Goal: Task Accomplishment & Management: Manage account settings

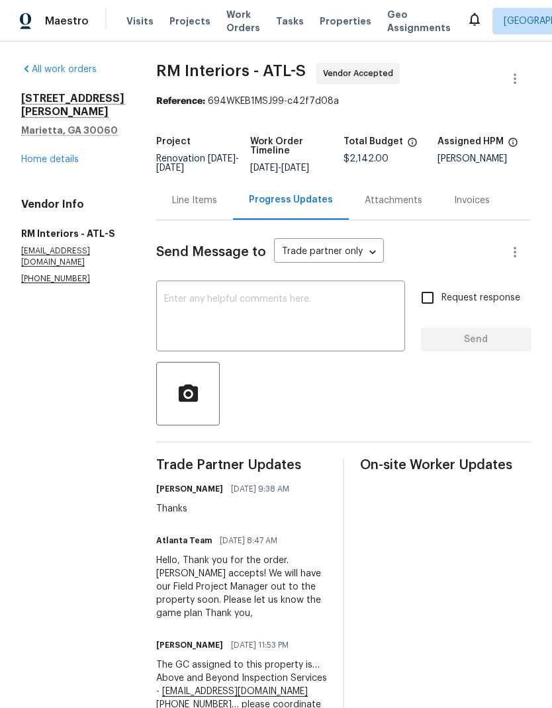
click at [190, 200] on div "Line Items" at bounding box center [194, 200] width 45 height 13
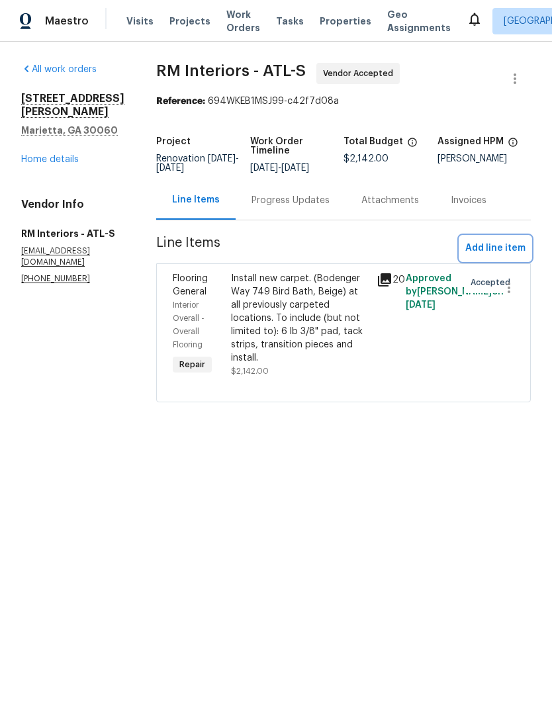
click at [500, 246] on span "Add line item" at bounding box center [495, 248] width 60 height 17
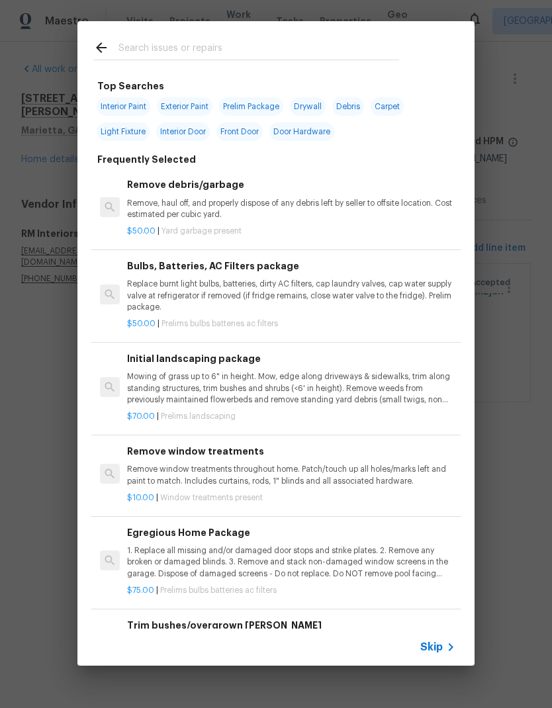
click at [187, 47] on input "text" at bounding box center [258, 50] width 281 height 20
type input "Floor"
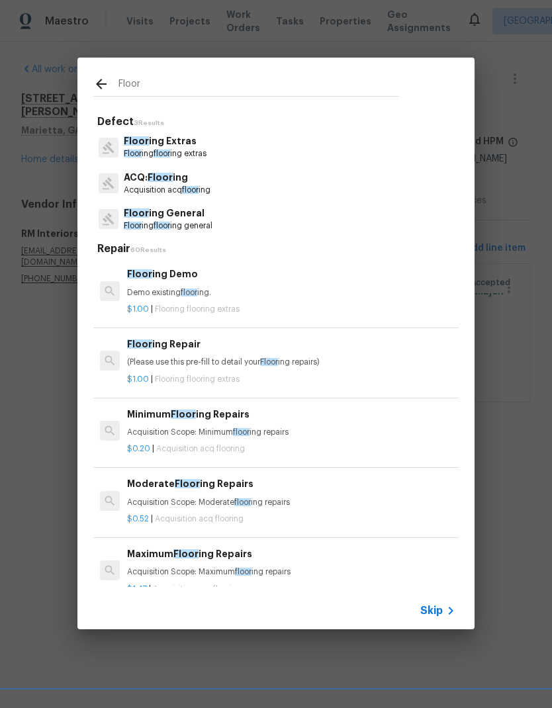
click at [183, 146] on p "Floor ing Extras" at bounding box center [165, 141] width 83 height 14
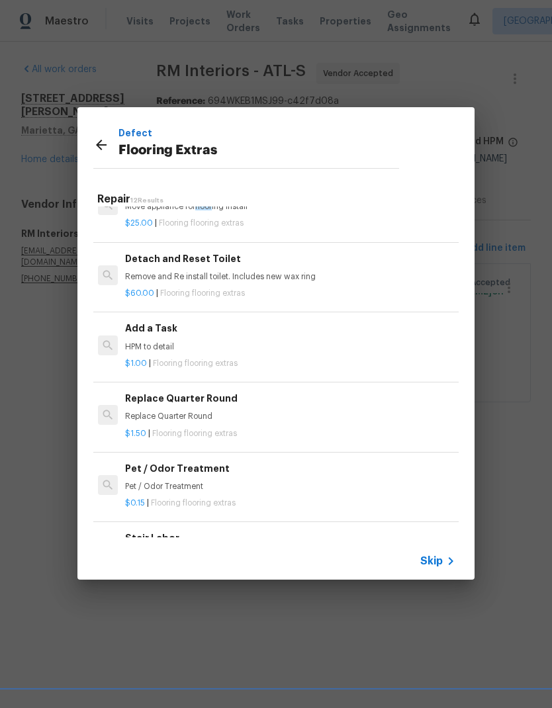
scroll to position [386, 2]
click at [155, 328] on h6 "Add a Task" at bounding box center [289, 327] width 328 height 15
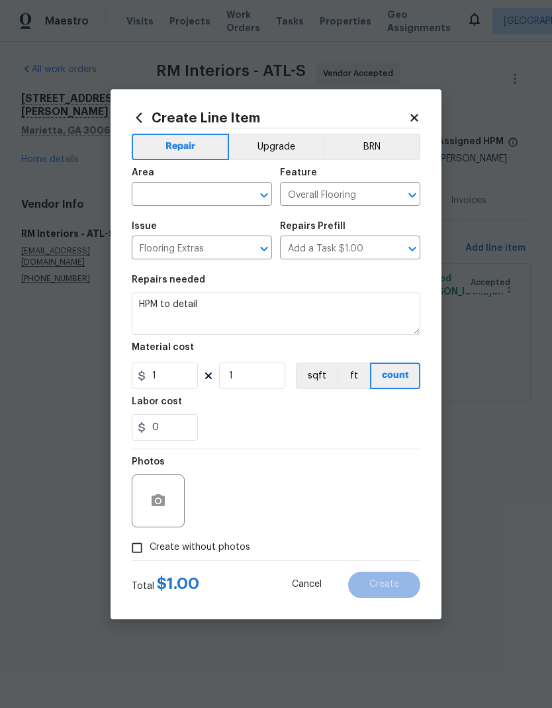
click at [223, 188] on input "text" at bounding box center [183, 195] width 103 height 21
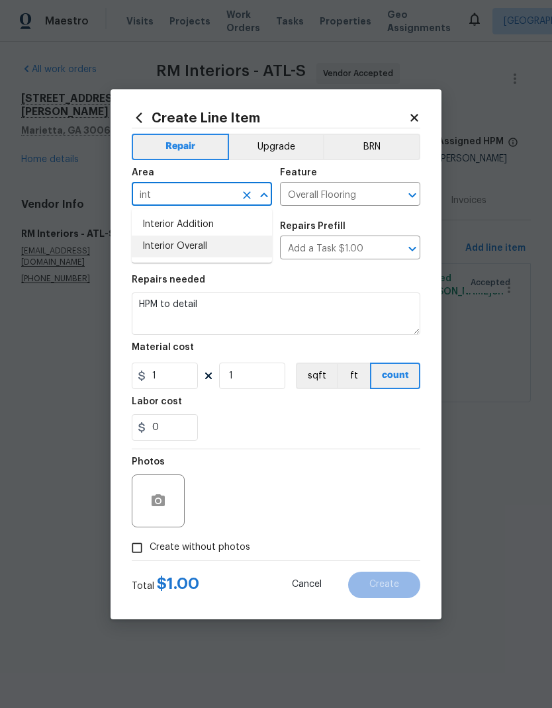
click at [206, 248] on li "Interior Overall" at bounding box center [202, 247] width 140 height 22
type input "Interior Overall"
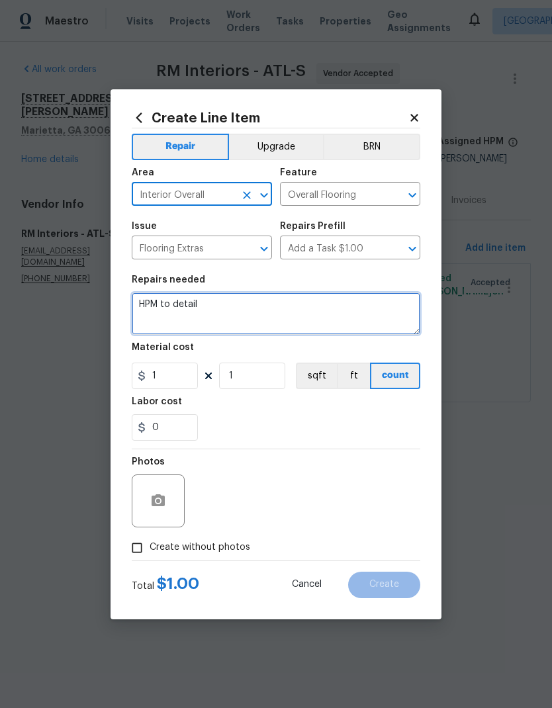
click at [150, 305] on textarea "HPM to detail" at bounding box center [276, 313] width 289 height 42
click at [150, 304] on textarea "HPM to detail" at bounding box center [276, 313] width 289 height 42
click at [151, 300] on textarea "HPM to detail" at bounding box center [276, 313] width 289 height 42
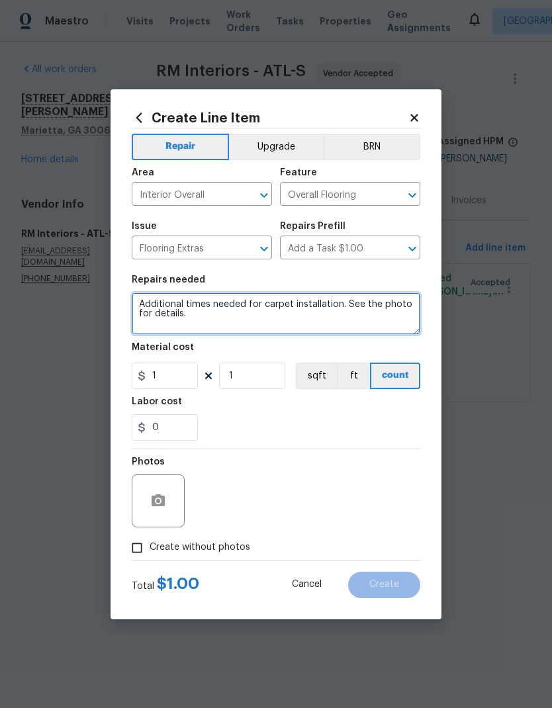
type textarea "Additional times needed for carpet installation. See the photo for details."
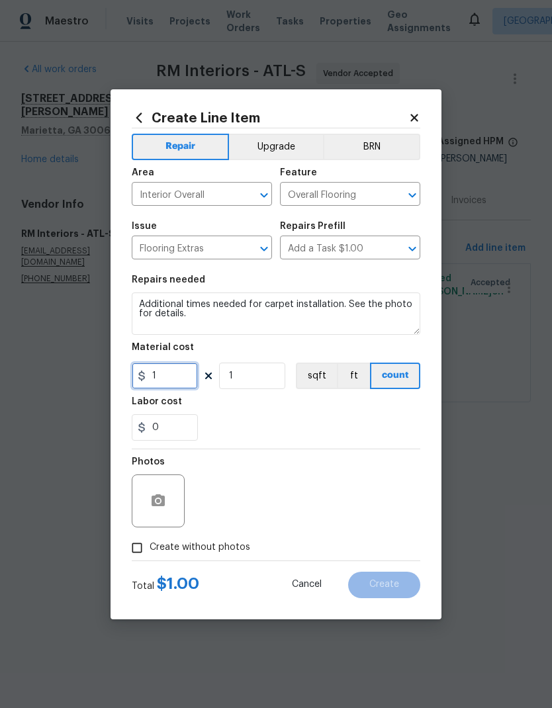
click at [176, 384] on input "1" at bounding box center [165, 376] width 66 height 26
click at [271, 375] on input "1" at bounding box center [252, 376] width 66 height 26
type input "185.5"
click at [166, 498] on button "button" at bounding box center [158, 501] width 32 height 32
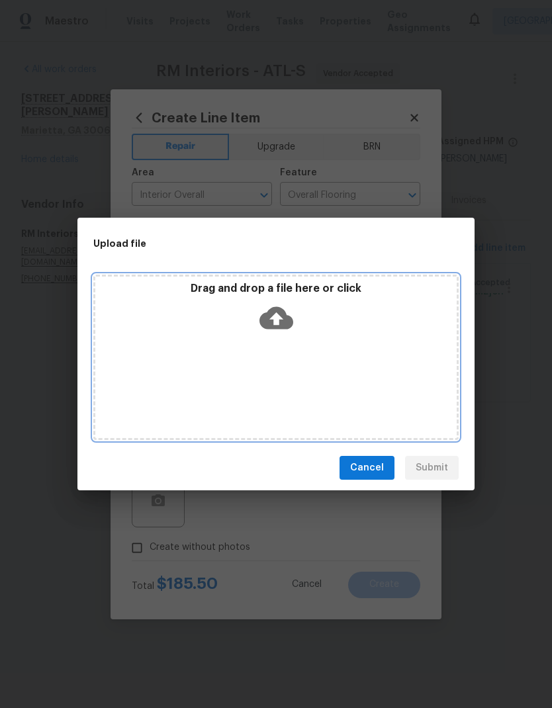
click at [291, 311] on icon at bounding box center [276, 318] width 34 height 34
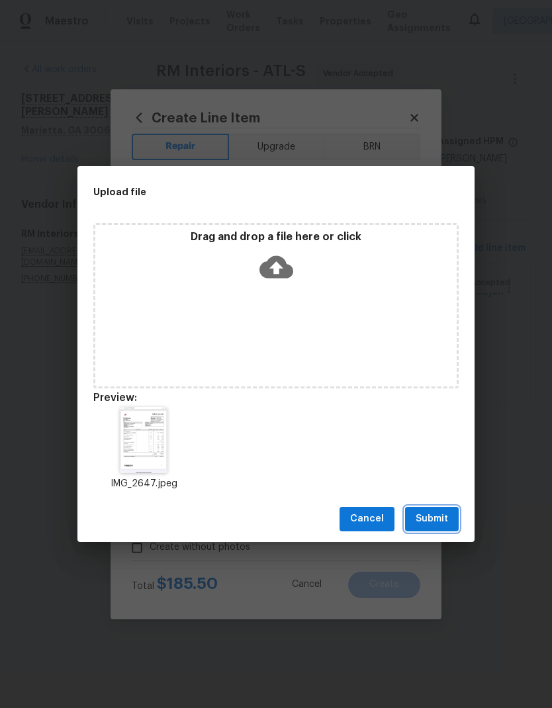
click at [445, 519] on span "Submit" at bounding box center [432, 519] width 32 height 17
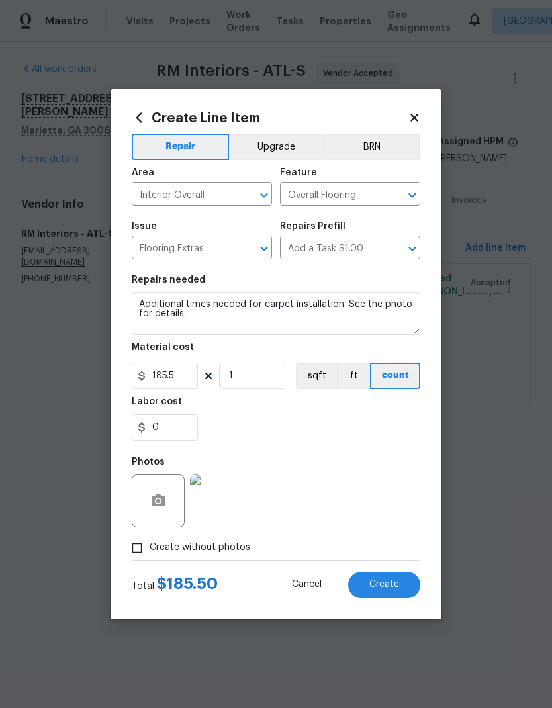
click at [392, 584] on span "Create" at bounding box center [384, 585] width 30 height 10
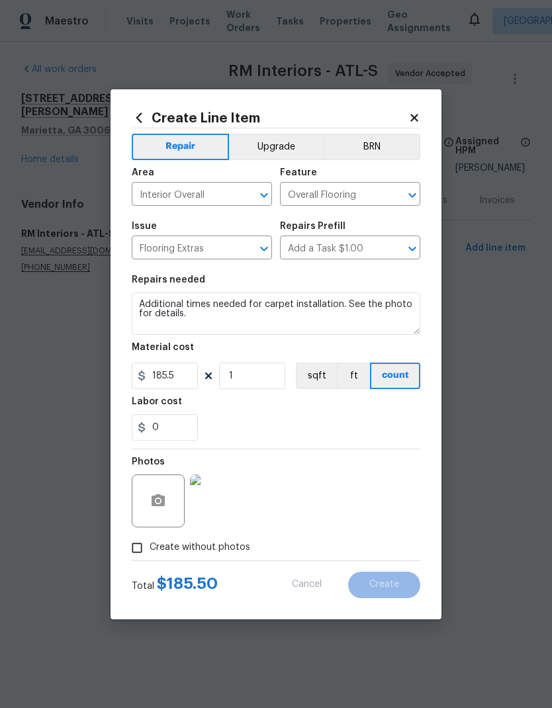
type input "0"
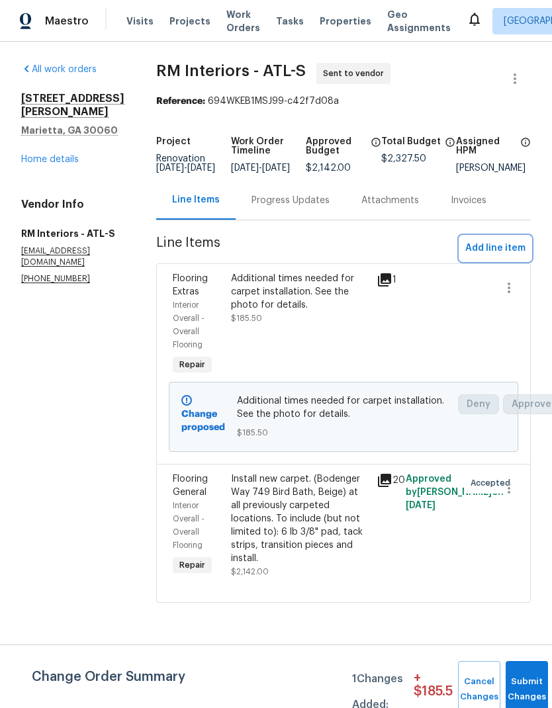
click at [502, 255] on span "Add line item" at bounding box center [495, 248] width 60 height 17
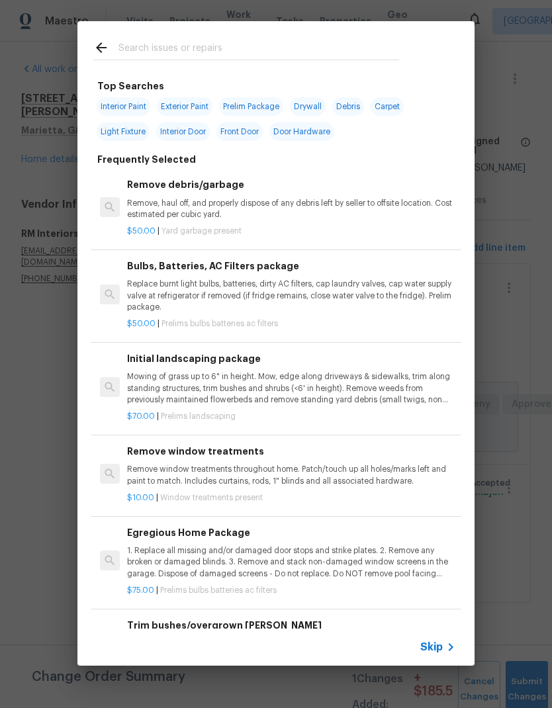
click at [220, 41] on input "text" at bounding box center [258, 50] width 281 height 20
type input "Floor"
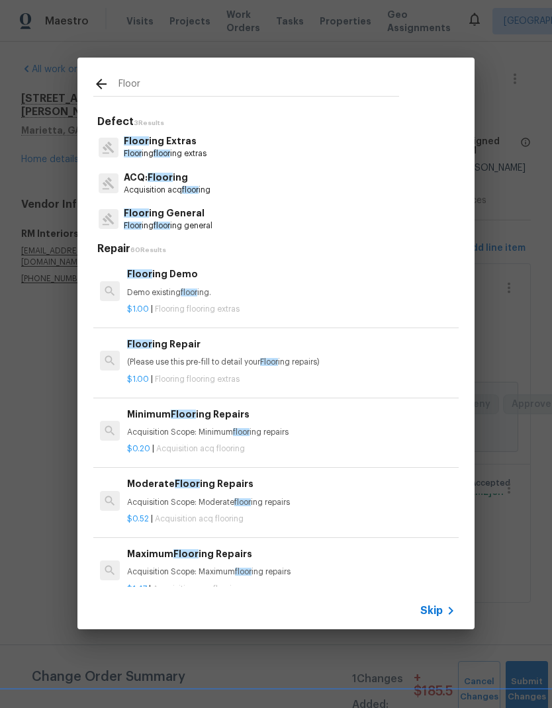
click at [190, 224] on p "Floor ing floor ing general" at bounding box center [168, 225] width 89 height 11
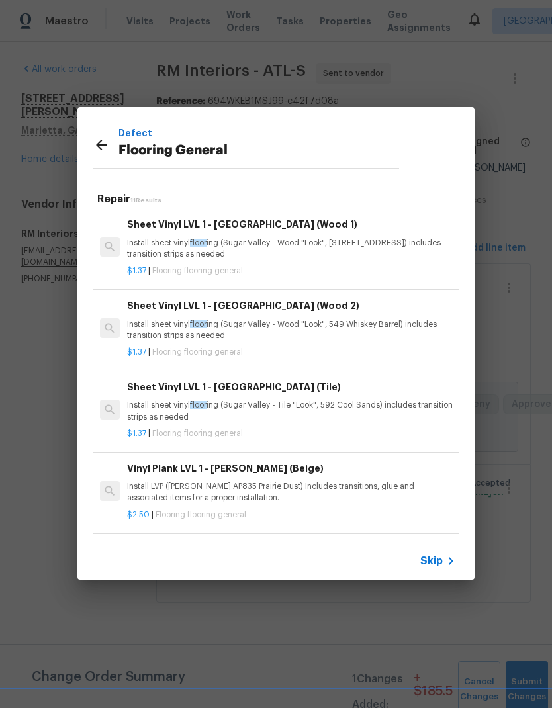
click at [310, 406] on p "Install sheet vinyl floor ing (Sugar Valley - Tile "Look", 592 Cool Sands) incl…" at bounding box center [291, 411] width 328 height 22
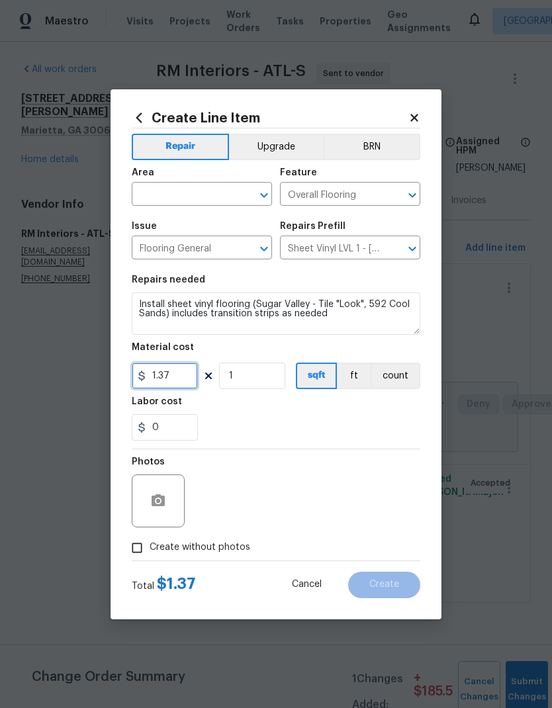
click at [189, 375] on input "1.37" at bounding box center [165, 376] width 66 height 26
type input "270.88"
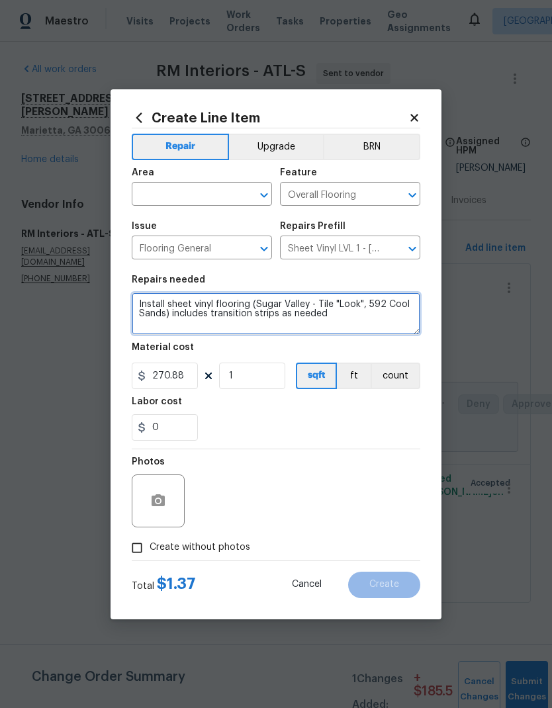
click at [136, 299] on textarea "Install sheet vinyl flooring (Sugar Valley - Tile "Look", 592 Cool Sands) inclu…" at bounding box center [276, 313] width 289 height 42
click at [175, 303] on textarea "Install sheet vinyl flooring (Sugar Valley - Tile "Look", 592 Cool Sands) inclu…" at bounding box center [276, 313] width 289 height 42
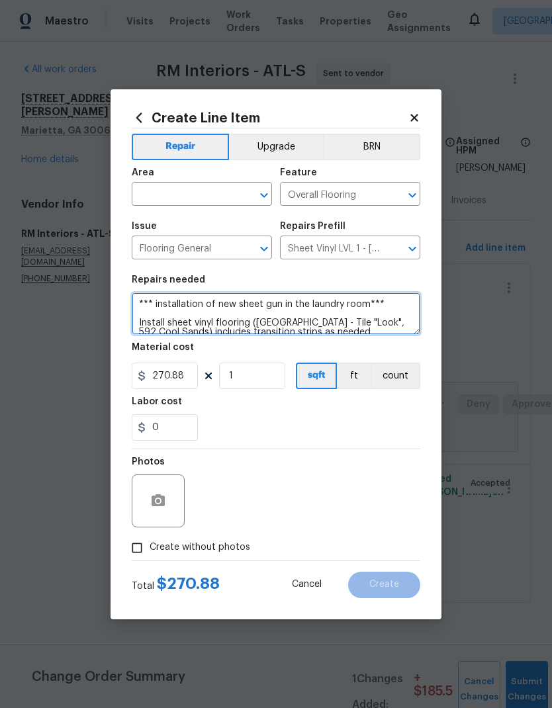
type textarea "*** installation of new sheet gun in the laundry room*** Install sheet vinyl fl…"
click at [222, 189] on input "text" at bounding box center [183, 195] width 103 height 21
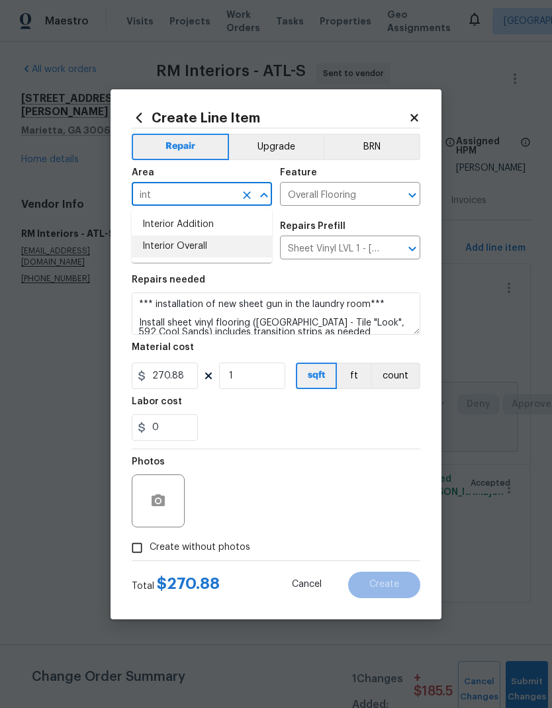
click at [214, 249] on li "Interior Overall" at bounding box center [202, 247] width 140 height 22
type input "Interior Overall"
click at [164, 504] on icon "button" at bounding box center [158, 500] width 13 height 12
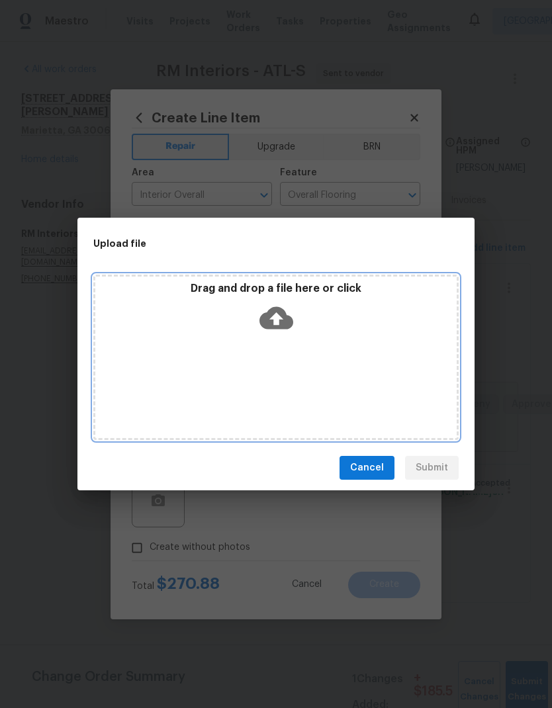
click at [278, 318] on icon at bounding box center [276, 318] width 34 height 34
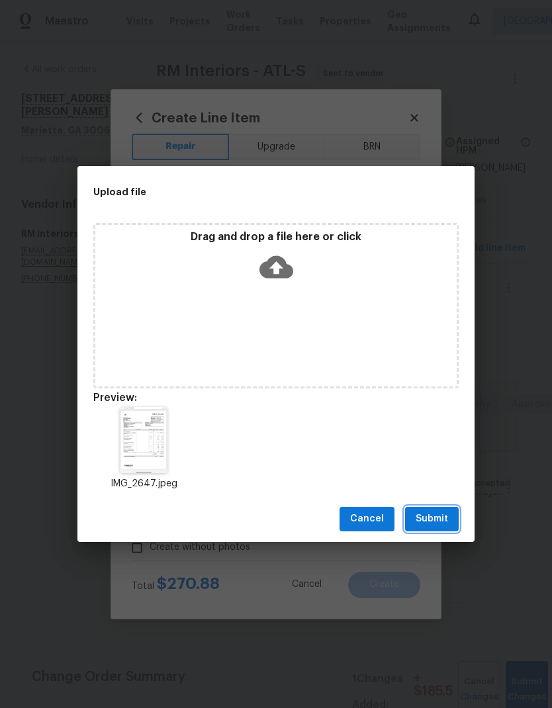
click at [445, 521] on span "Submit" at bounding box center [432, 519] width 32 height 17
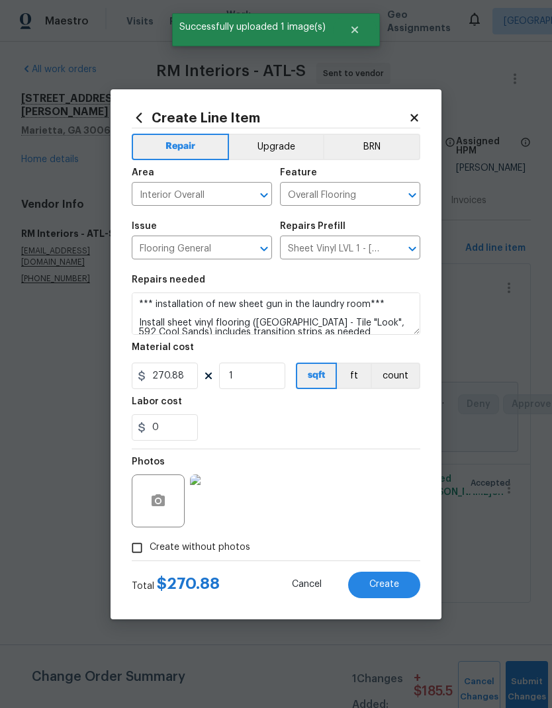
click at [390, 583] on span "Create" at bounding box center [384, 585] width 30 height 10
type input "0"
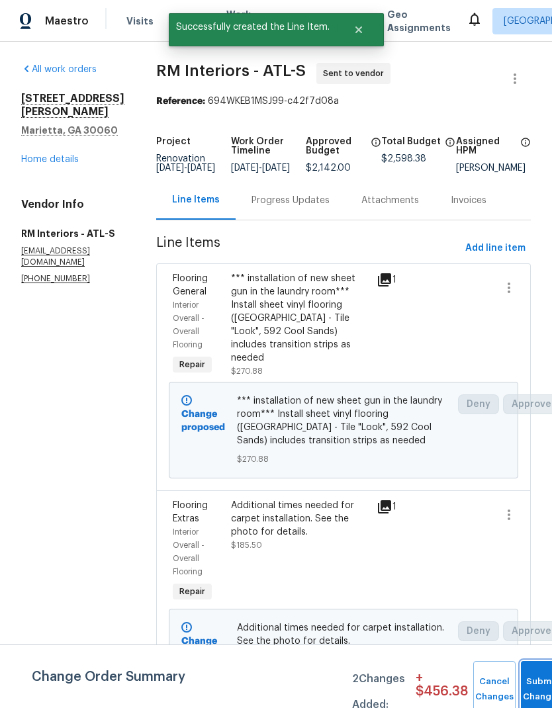
click at [534, 681] on button "Submit Changes" at bounding box center [542, 689] width 42 height 57
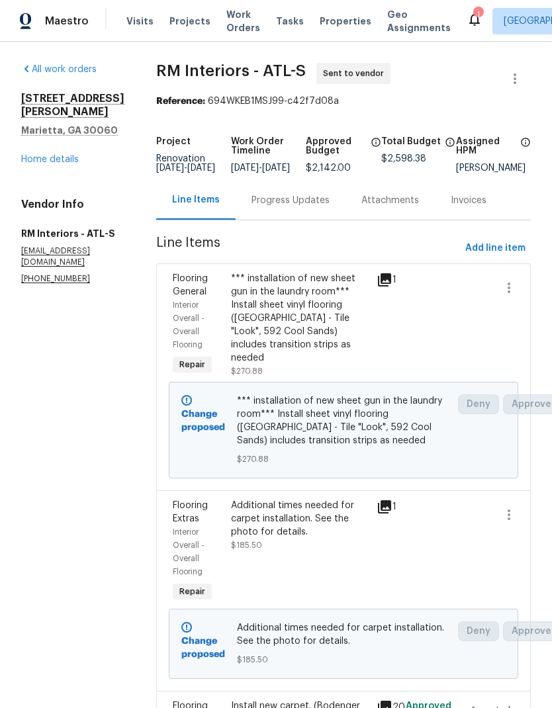
click at [69, 155] on link "Home details" at bounding box center [50, 159] width 58 height 9
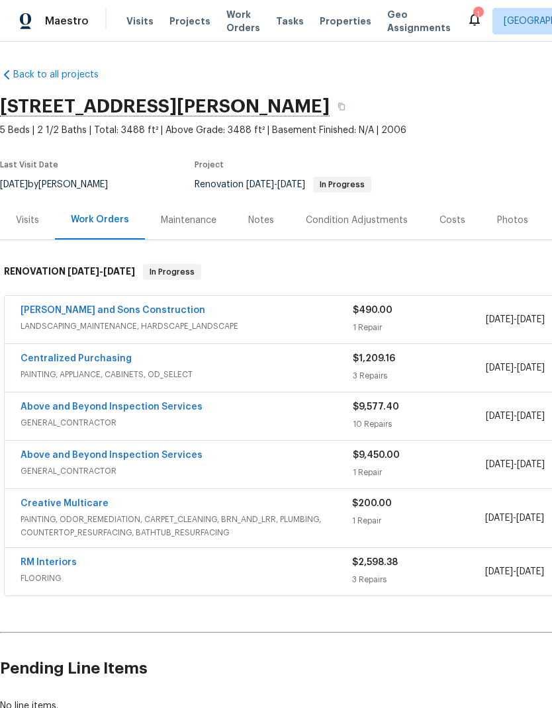
click at [70, 562] on link "RM Interiors" at bounding box center [49, 562] width 56 height 9
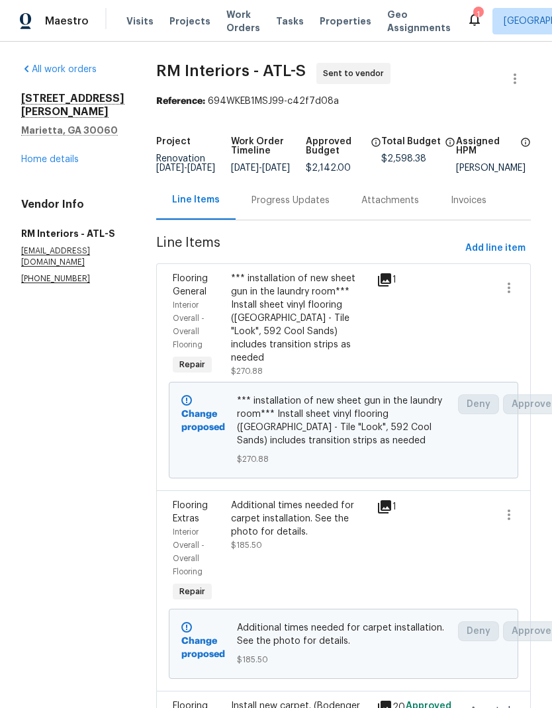
click at [287, 207] on div "Progress Updates" at bounding box center [290, 200] width 78 height 13
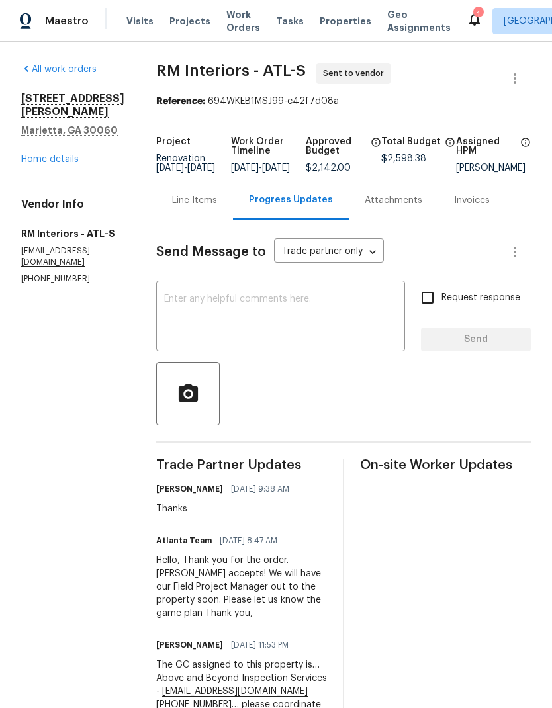
click at [232, 312] on textarea at bounding box center [280, 317] width 233 height 46
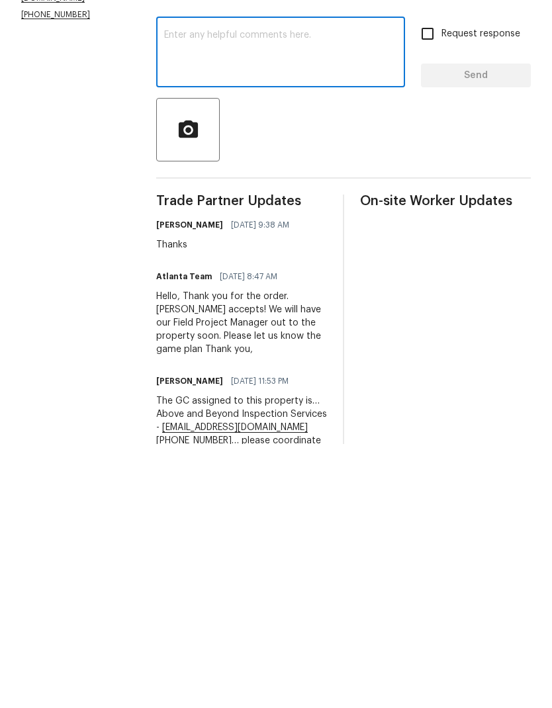
scroll to position [50, 0]
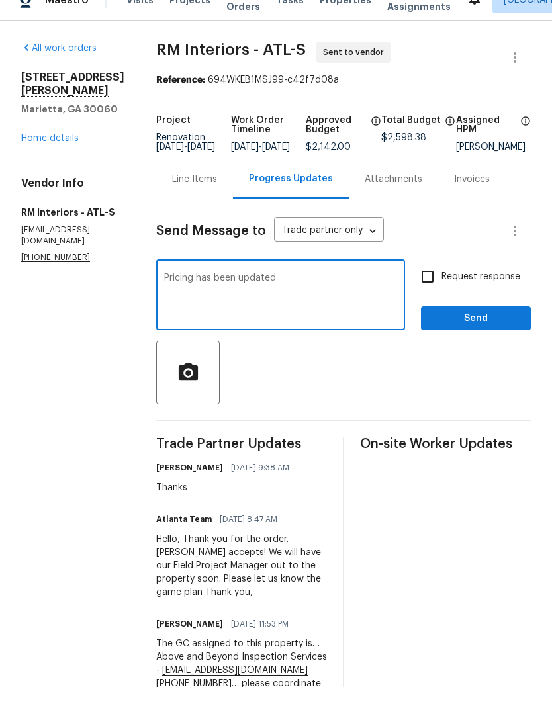
type textarea "Pricing has been updated"
click at [480, 332] on span "Send" at bounding box center [475, 340] width 89 height 17
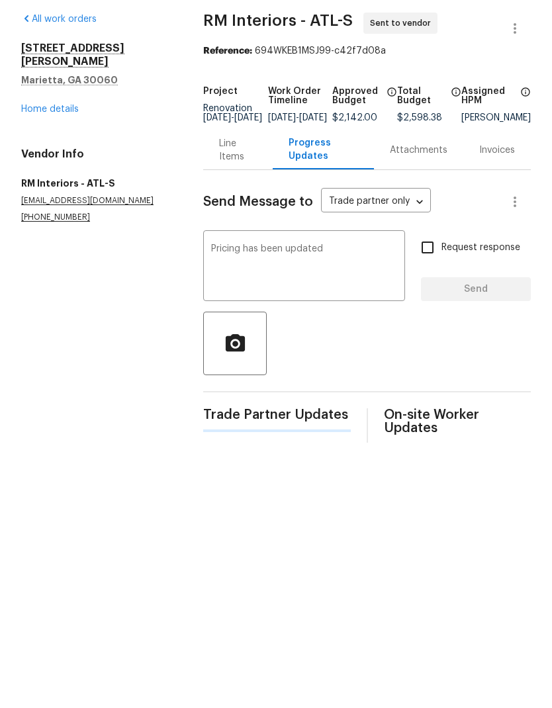
scroll to position [0, 0]
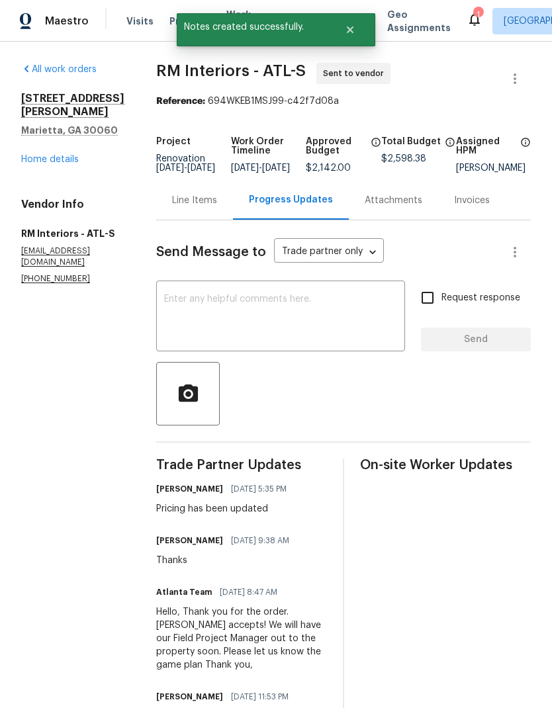
click at [190, 207] on div "Line Items" at bounding box center [194, 200] width 45 height 13
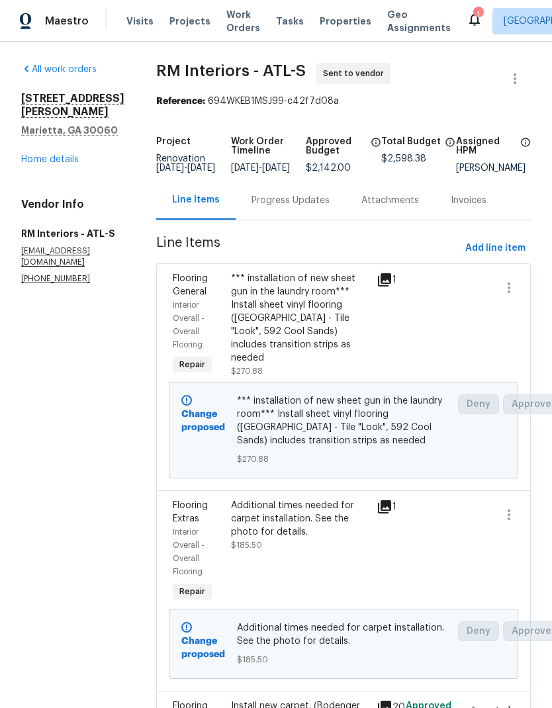
click at [70, 155] on link "Home details" at bounding box center [50, 159] width 58 height 9
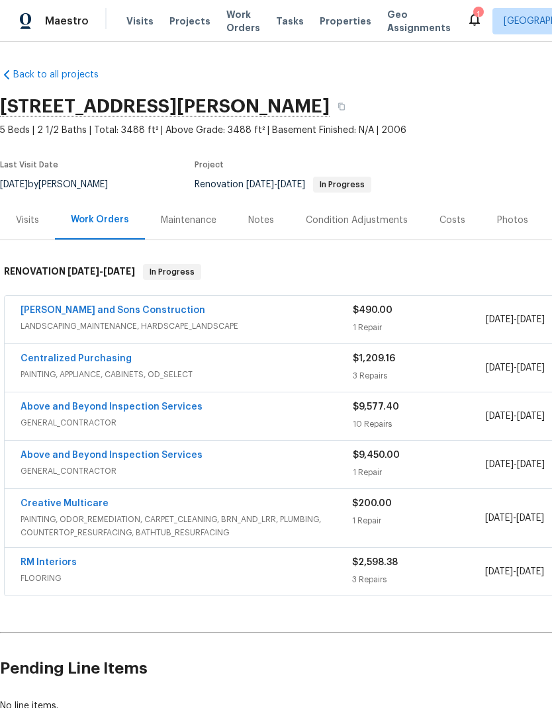
click at [449, 221] on div "Costs" at bounding box center [452, 220] width 26 height 13
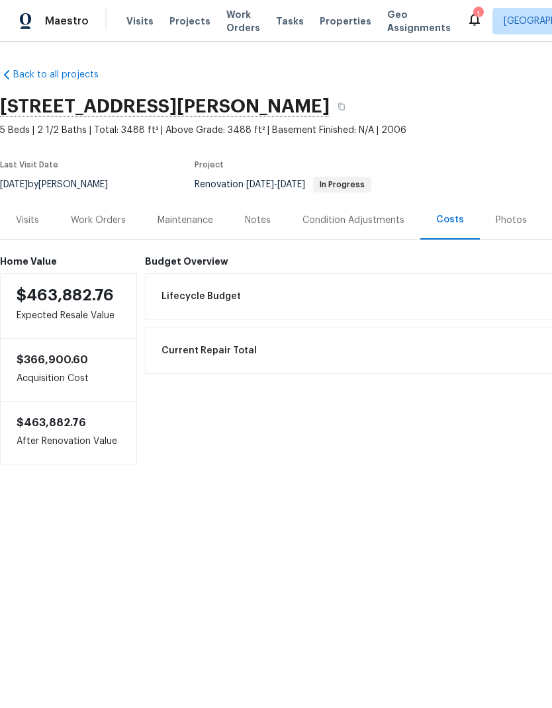
click at [112, 218] on div "Work Orders" at bounding box center [98, 220] width 55 height 13
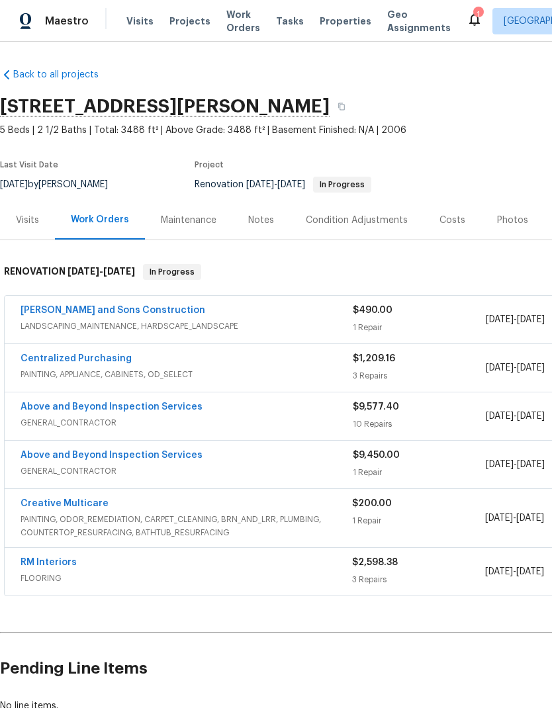
click at [175, 409] on link "Above and Beyond Inspection Services" at bounding box center [112, 406] width 182 height 9
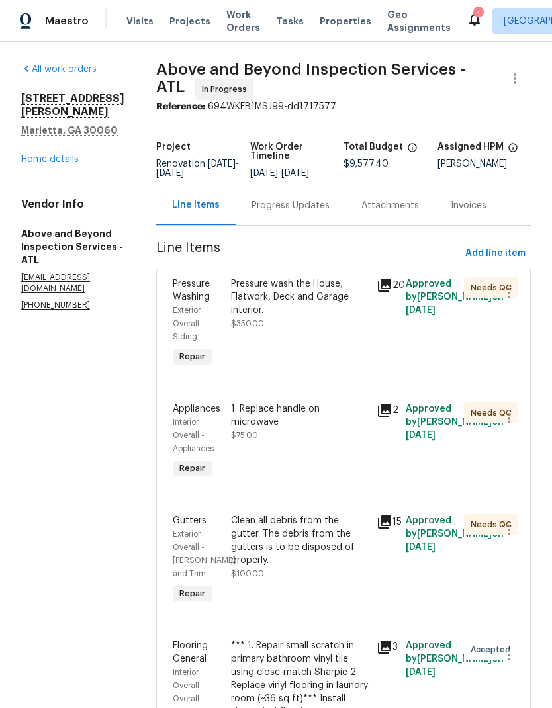
click at [312, 212] on div "Progress Updates" at bounding box center [290, 205] width 78 height 13
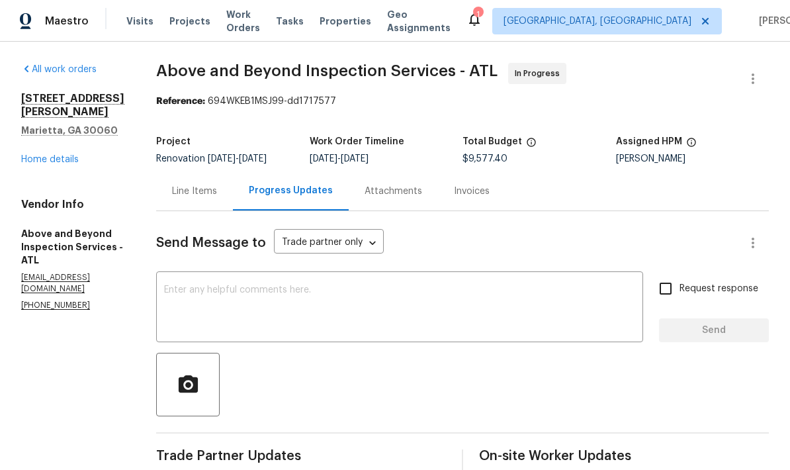
click at [71, 155] on link "Home details" at bounding box center [50, 159] width 58 height 9
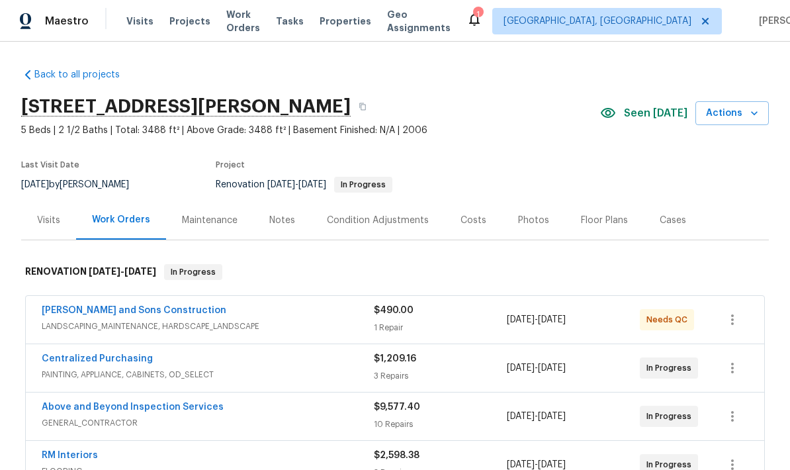
click at [551, 111] on icon "button" at bounding box center [754, 113] width 7 height 4
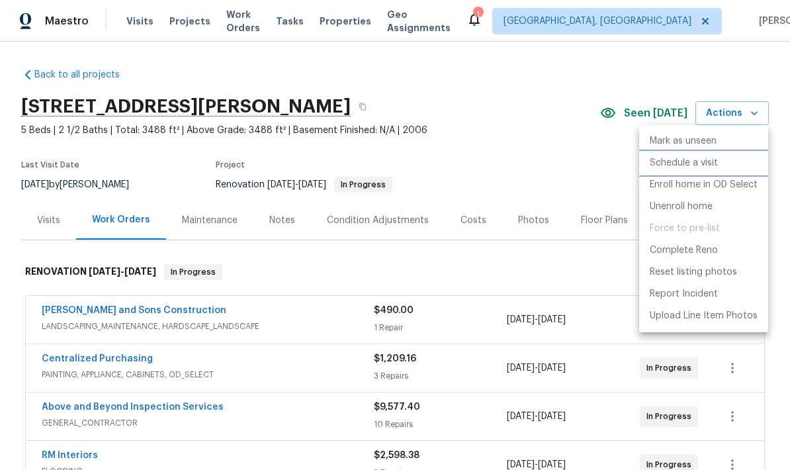
click at [551, 157] on p "Schedule a visit" at bounding box center [684, 163] width 68 height 14
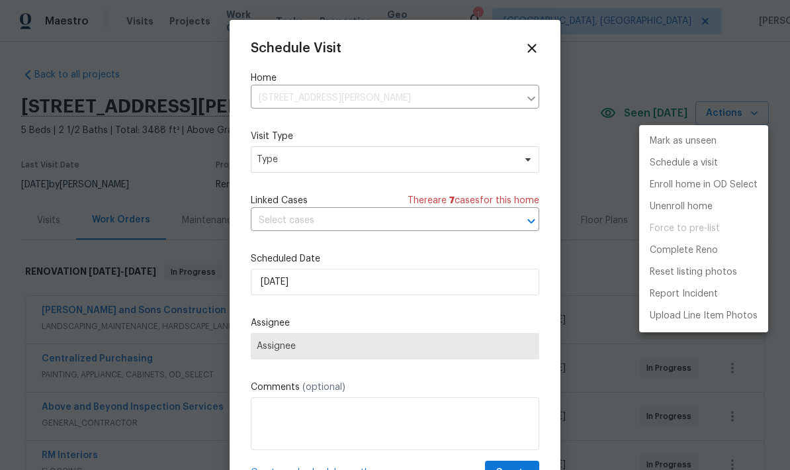
click at [396, 163] on div at bounding box center [395, 235] width 790 height 470
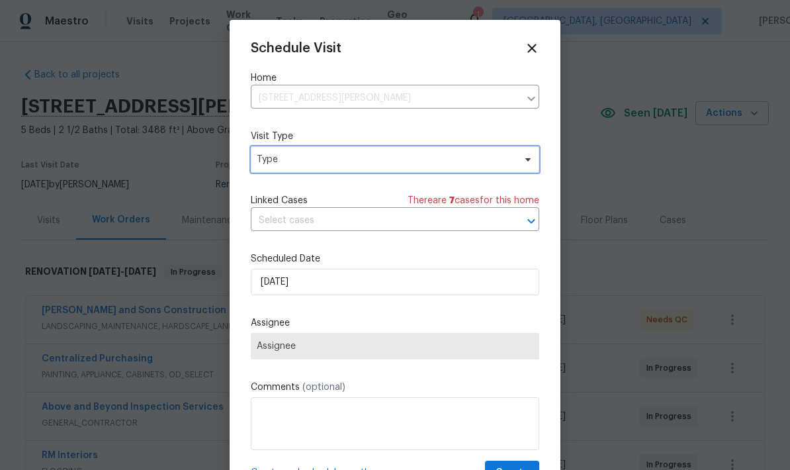
click at [481, 159] on span "Type" at bounding box center [385, 159] width 257 height 13
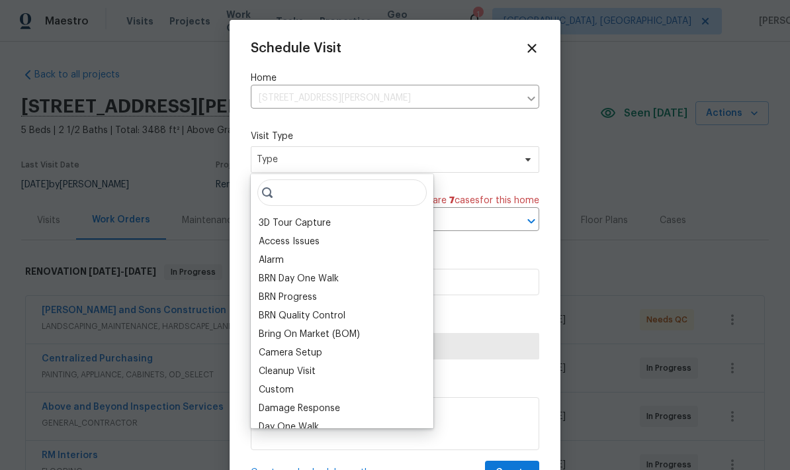
click at [533, 44] on icon at bounding box center [532, 48] width 15 height 15
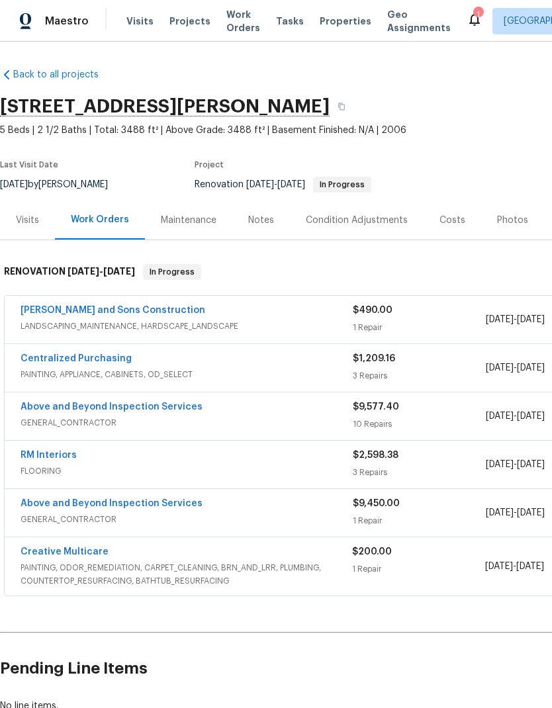
click at [255, 224] on div "Notes" at bounding box center [261, 220] width 26 height 13
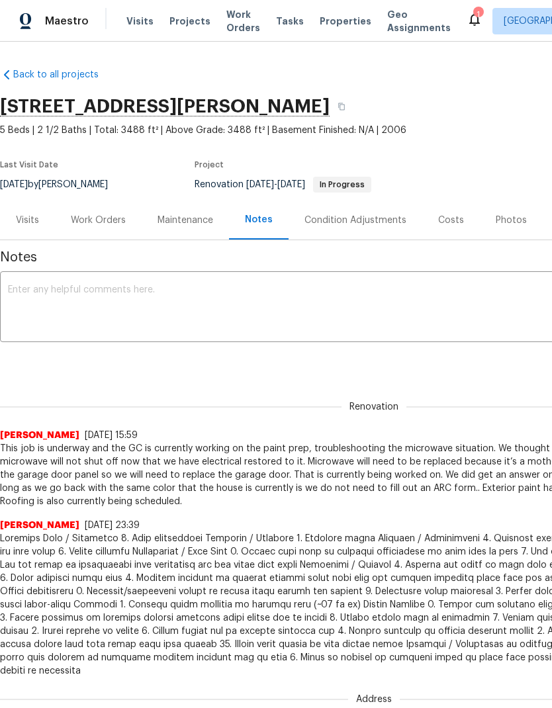
click at [109, 220] on div "Work Orders" at bounding box center [98, 220] width 55 height 13
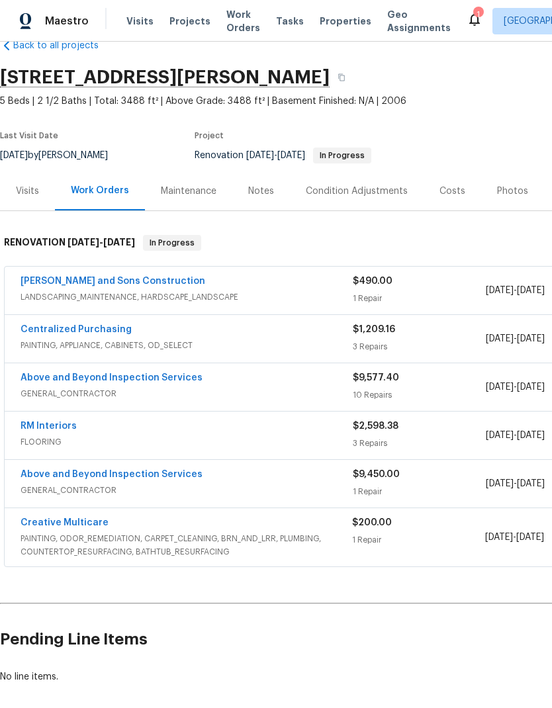
scroll to position [29, 0]
click at [138, 277] on link "[PERSON_NAME] and Sons Construction" at bounding box center [113, 281] width 185 height 9
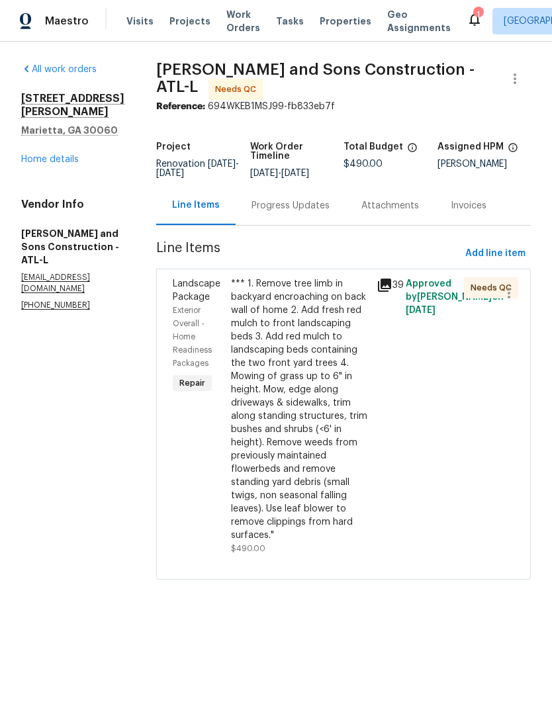
click at [303, 334] on div "*** 1. Remove tree limb in backyard encroaching on back wall of home 2. Add fre…" at bounding box center [300, 409] width 138 height 265
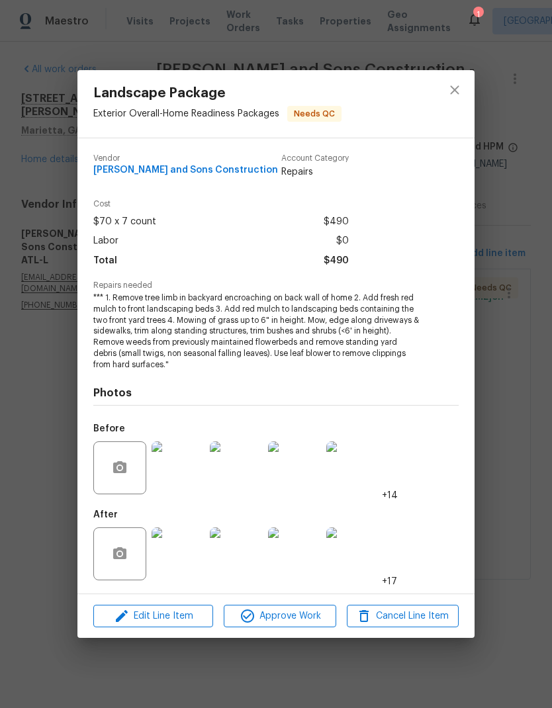
click at [185, 553] on img at bounding box center [178, 553] width 53 height 53
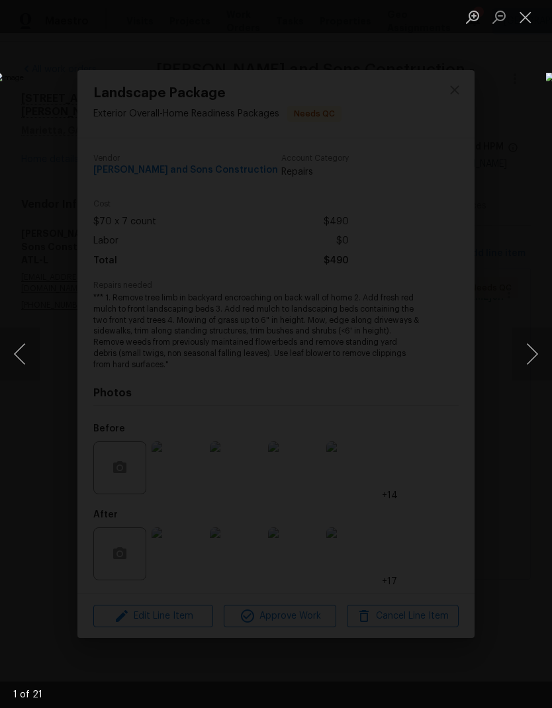
click at [533, 355] on button "Next image" at bounding box center [532, 354] width 40 height 53
click at [536, 355] on button "Next image" at bounding box center [532, 354] width 40 height 53
click at [539, 354] on button "Next image" at bounding box center [532, 354] width 40 height 53
click at [535, 355] on button "Next image" at bounding box center [532, 354] width 40 height 53
click at [533, 357] on button "Next image" at bounding box center [532, 354] width 40 height 53
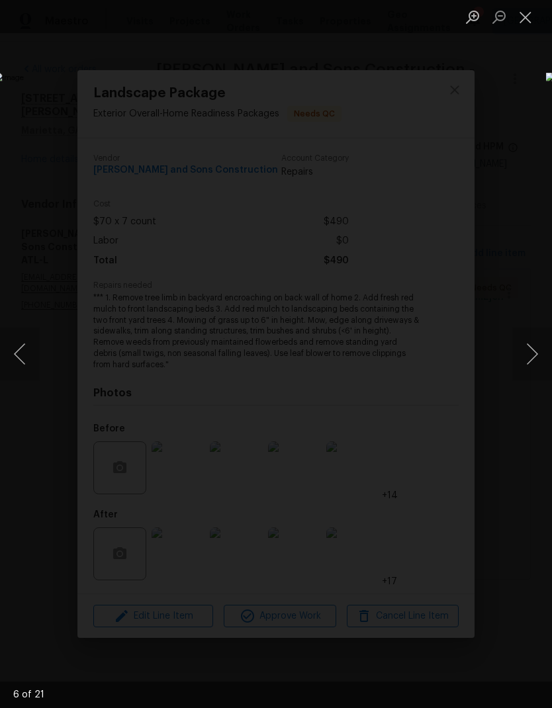
click at [534, 356] on button "Next image" at bounding box center [532, 354] width 40 height 53
click at [536, 355] on button "Next image" at bounding box center [532, 354] width 40 height 53
click at [535, 356] on button "Next image" at bounding box center [532, 354] width 40 height 53
click at [537, 355] on button "Next image" at bounding box center [532, 354] width 40 height 53
click at [535, 356] on button "Next image" at bounding box center [532, 354] width 40 height 53
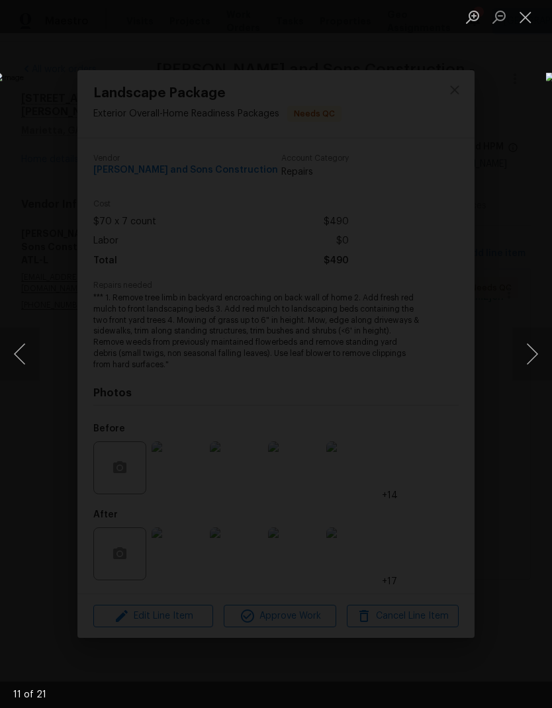
click at [534, 357] on button "Next image" at bounding box center [532, 354] width 40 height 53
click at [536, 356] on button "Next image" at bounding box center [532, 354] width 40 height 53
click at [535, 356] on button "Next image" at bounding box center [532, 354] width 40 height 53
click at [533, 358] on button "Next image" at bounding box center [532, 354] width 40 height 53
click at [533, 357] on button "Next image" at bounding box center [532, 354] width 40 height 53
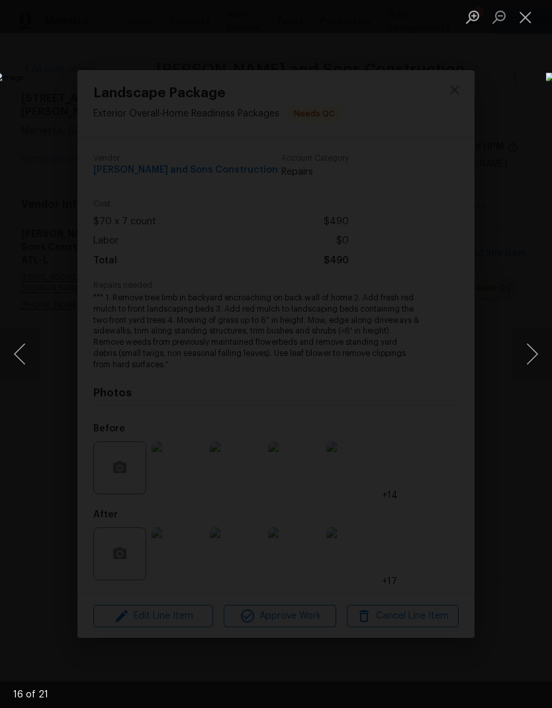
click at [536, 354] on button "Next image" at bounding box center [532, 354] width 40 height 53
click at [536, 353] on button "Next image" at bounding box center [532, 354] width 40 height 53
click at [535, 354] on button "Next image" at bounding box center [532, 354] width 40 height 53
click at [533, 356] on button "Next image" at bounding box center [532, 354] width 40 height 53
click at [531, 16] on button "Close lightbox" at bounding box center [525, 16] width 26 height 23
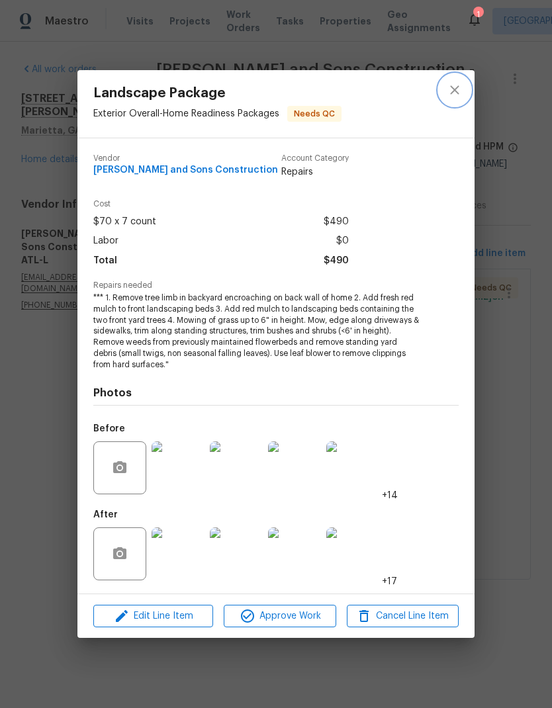
click at [465, 90] on button "close" at bounding box center [455, 90] width 32 height 32
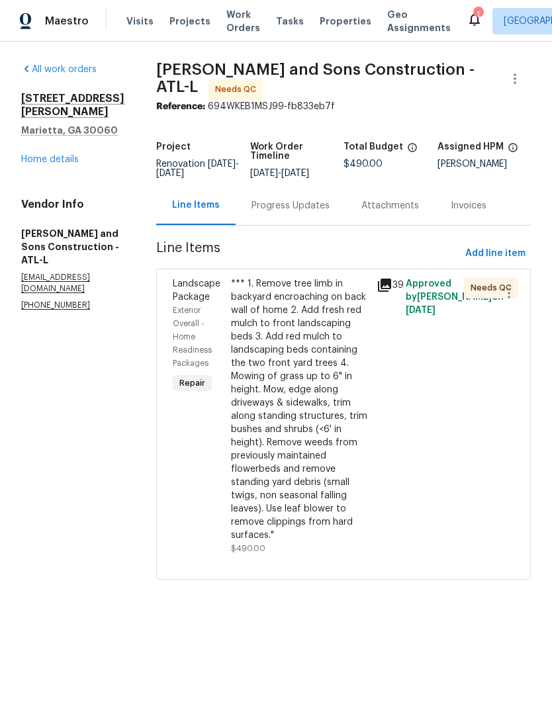
click at [62, 164] on link "Home details" at bounding box center [50, 159] width 58 height 9
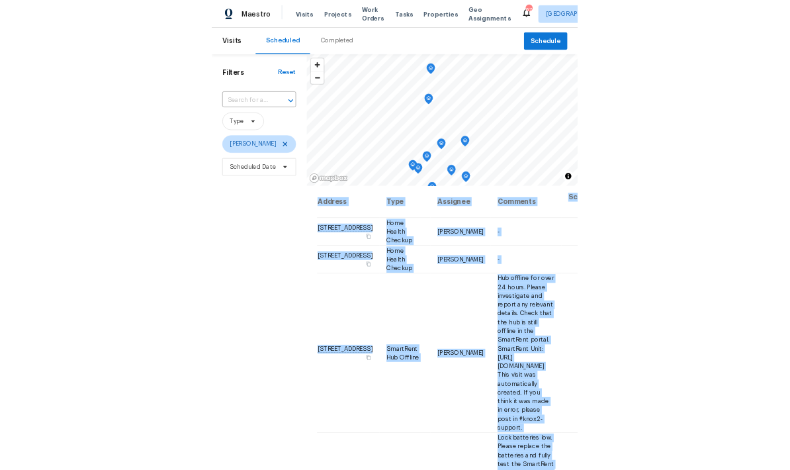
scroll to position [503, 0]
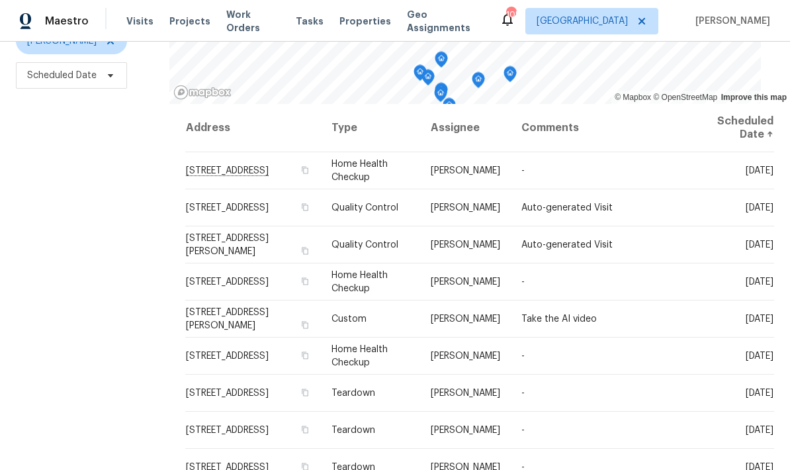
scroll to position [175, 0]
click at [0, 0] on icon at bounding box center [0, 0] width 0 height 0
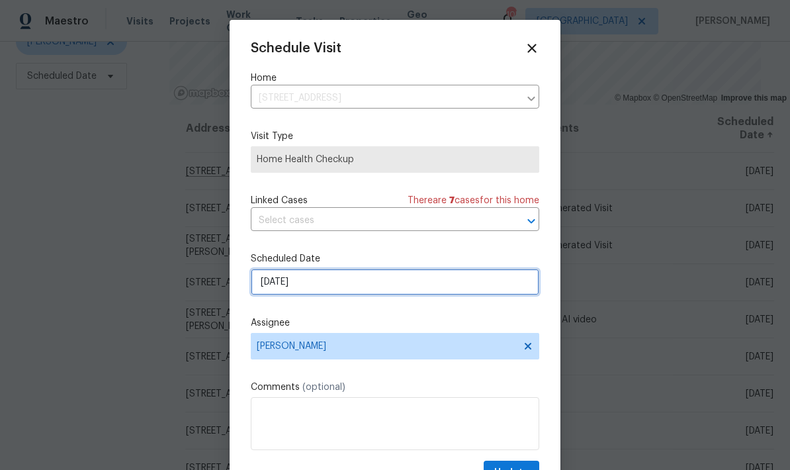
click at [359, 289] on input "10/7/2025" at bounding box center [395, 282] width 289 height 26
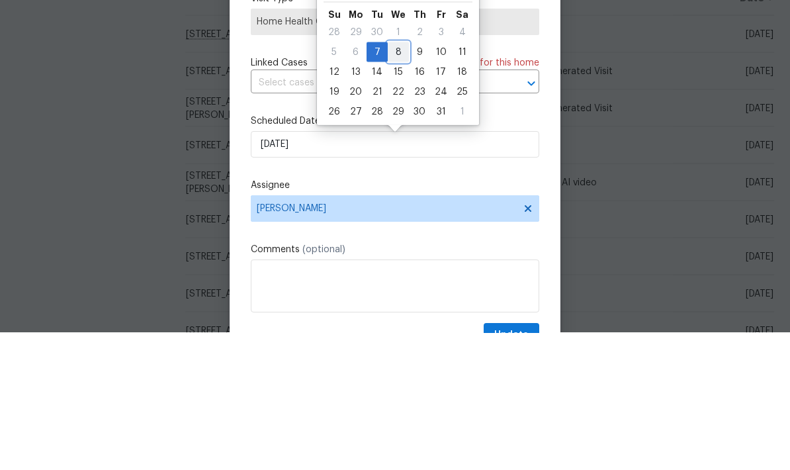
click at [396, 180] on div "8" at bounding box center [398, 189] width 21 height 19
type input "10/8/2025"
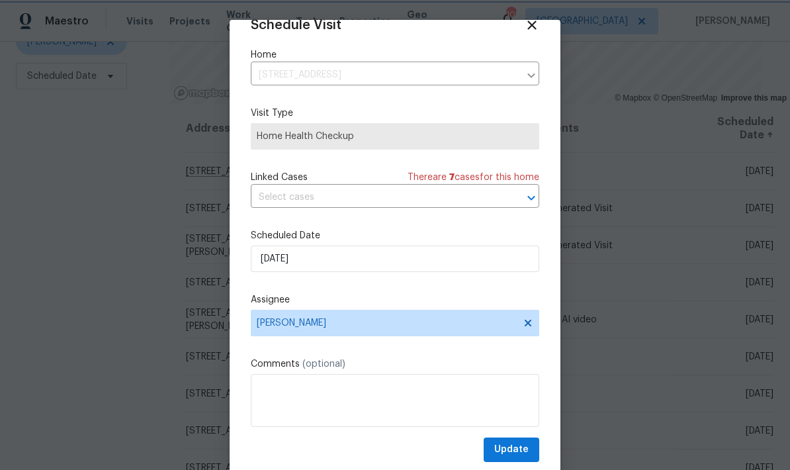
scroll to position [26, 0]
click at [521, 450] on span "Update" at bounding box center [511, 449] width 34 height 17
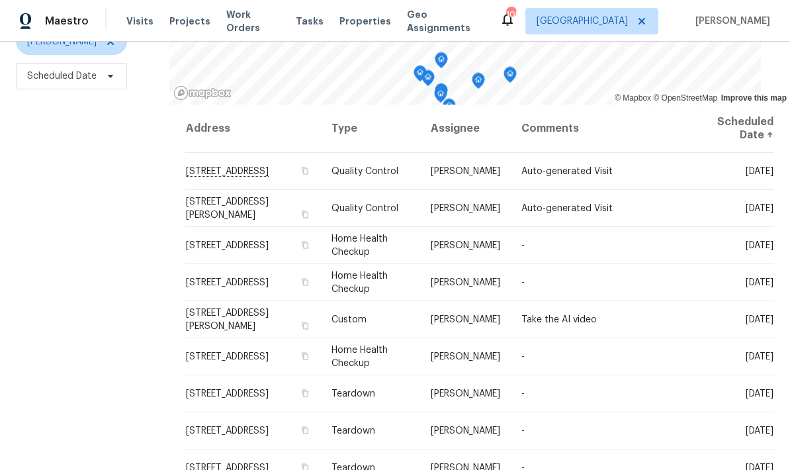
click at [0, 0] on icon at bounding box center [0, 0] width 0 height 0
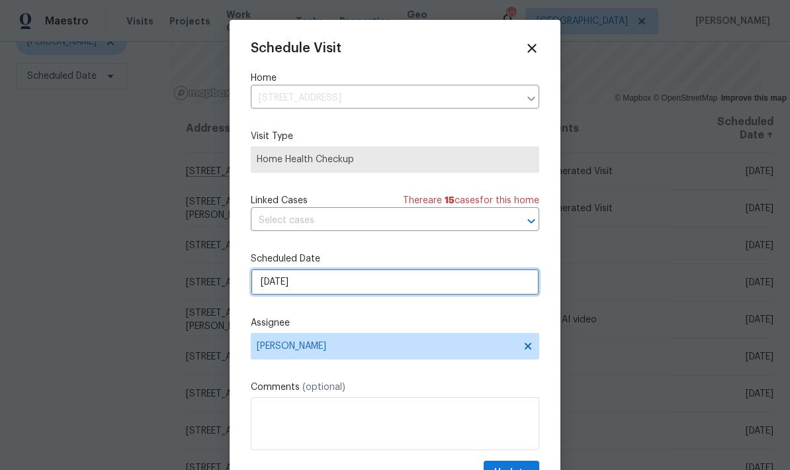
click at [364, 289] on input "10/7/2025" at bounding box center [395, 282] width 289 height 26
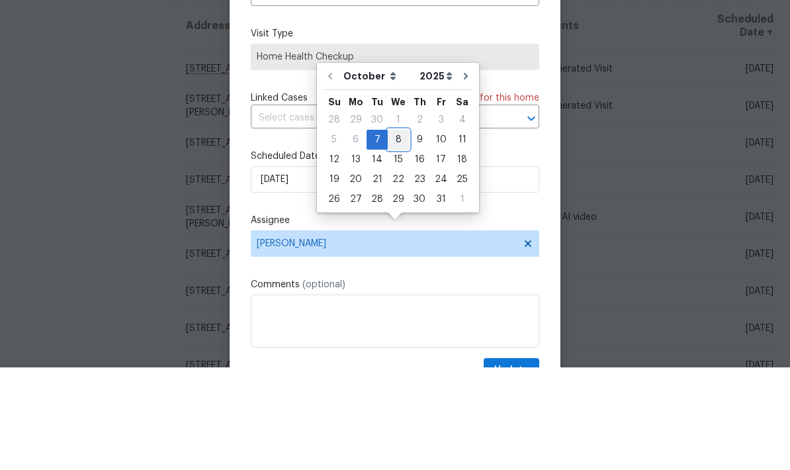
click at [398, 233] on div "8" at bounding box center [398, 242] width 21 height 19
type input "10/8/2025"
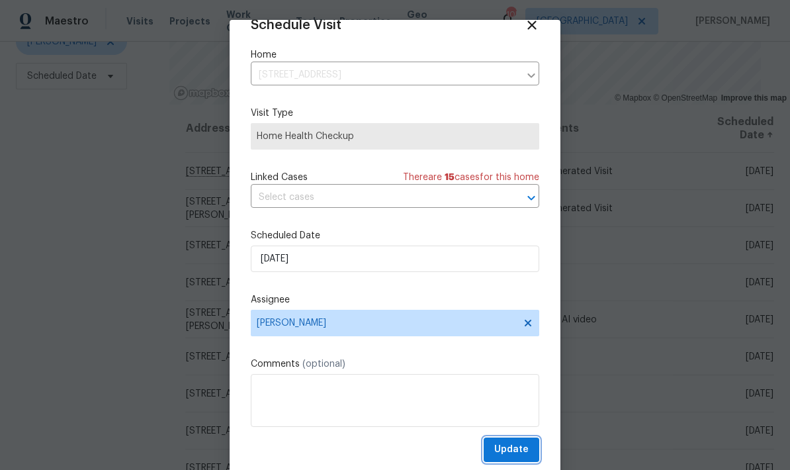
click at [524, 448] on span "Update" at bounding box center [511, 449] width 34 height 17
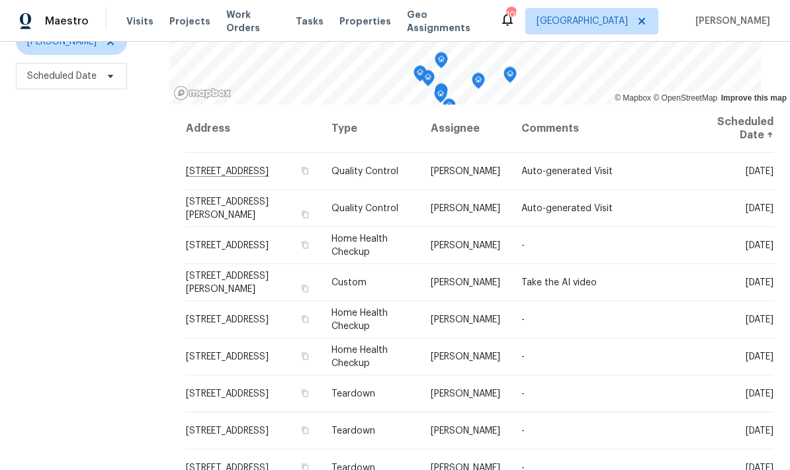
click at [0, 0] on icon at bounding box center [0, 0] width 0 height 0
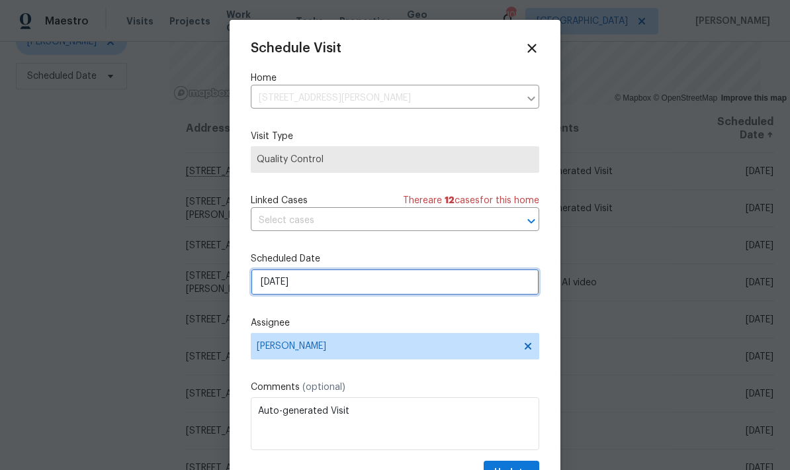
click at [413, 287] on input "10/7/2025" at bounding box center [395, 282] width 289 height 26
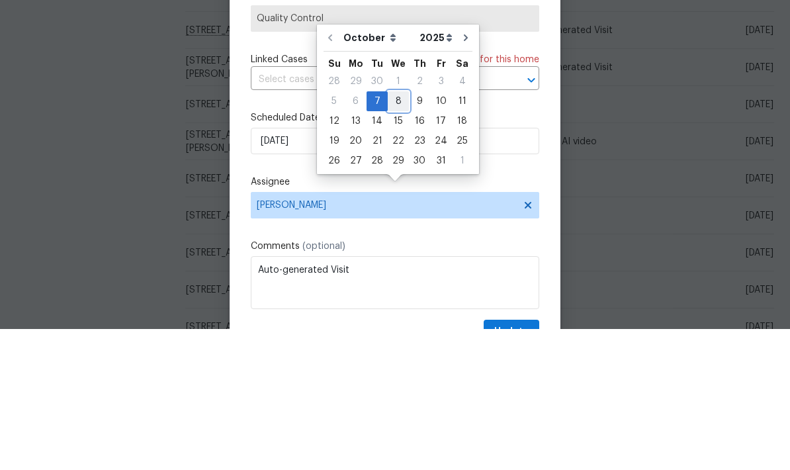
click at [398, 232] on div "8" at bounding box center [398, 242] width 21 height 20
type input "10/8/2025"
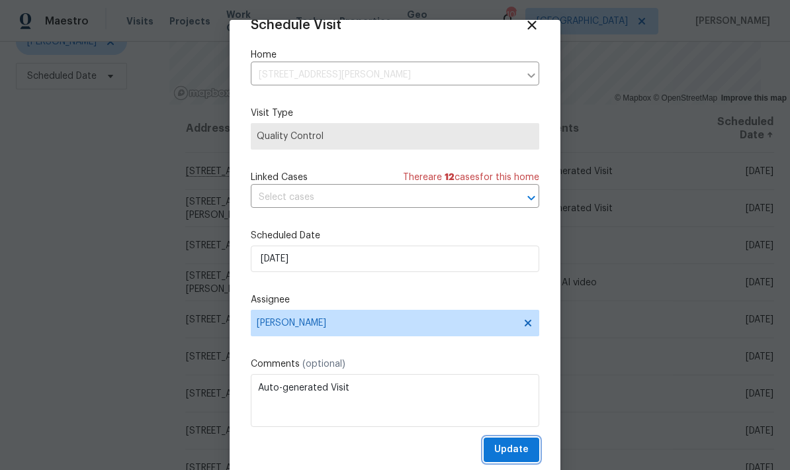
click at [527, 445] on span "Update" at bounding box center [511, 449] width 34 height 17
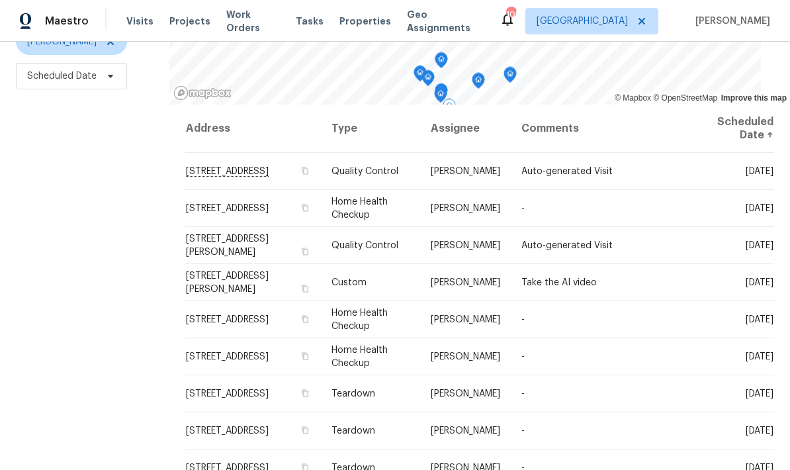
click at [0, 0] on icon at bounding box center [0, 0] width 0 height 0
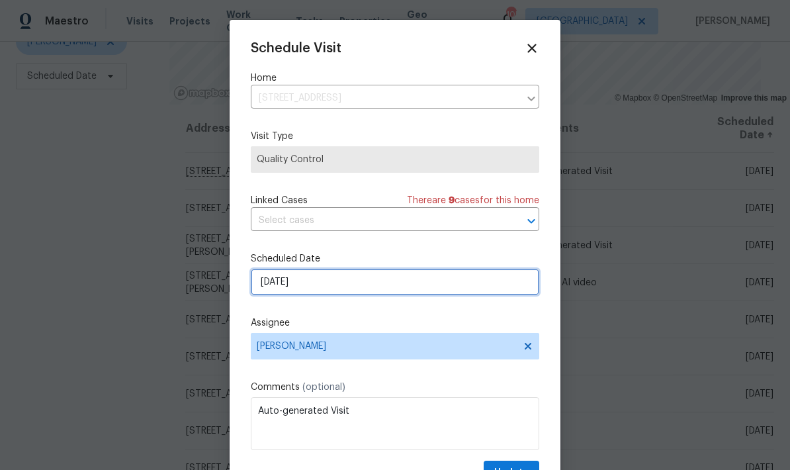
click at [360, 289] on input "10/7/2025" at bounding box center [395, 282] width 289 height 26
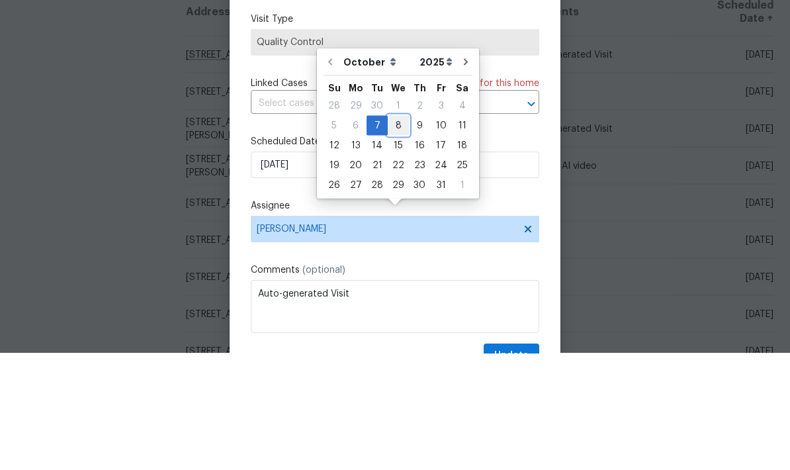
click at [393, 233] on div "8" at bounding box center [398, 242] width 21 height 19
type input "10/8/2025"
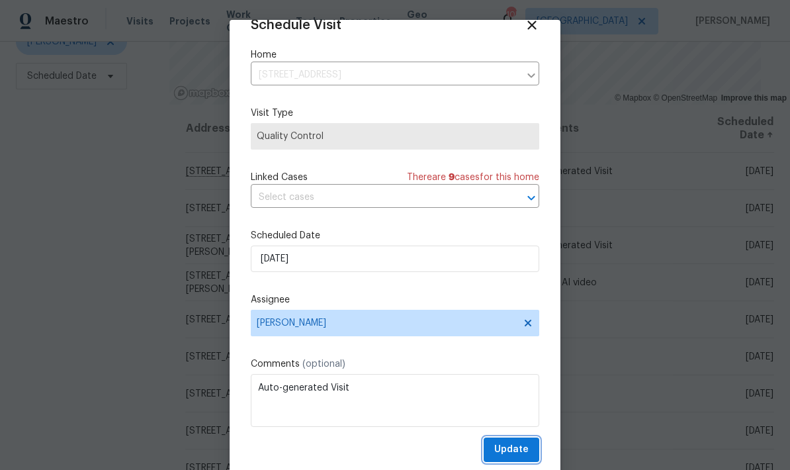
click at [519, 451] on span "Update" at bounding box center [511, 449] width 34 height 17
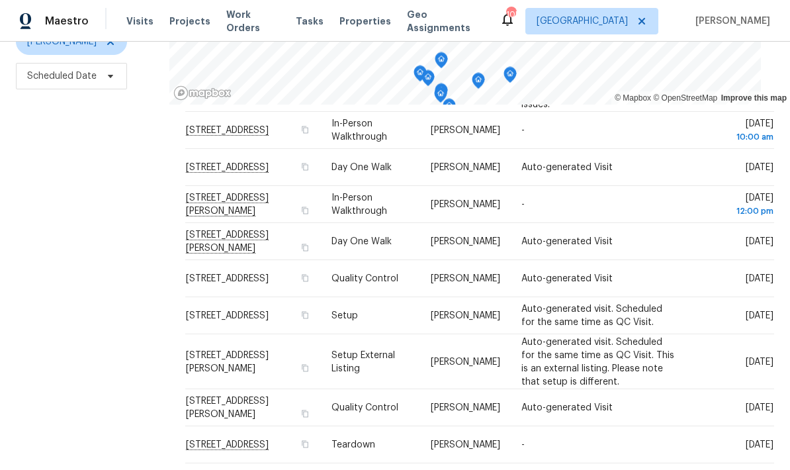
scroll to position [495, 0]
click at [0, 0] on span at bounding box center [0, 0] width 0 height 0
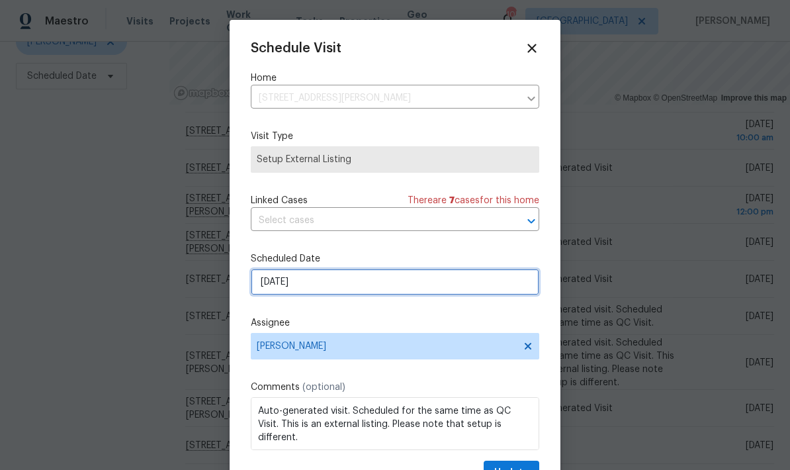
click at [382, 283] on input "10/15/2025" at bounding box center [395, 282] width 289 height 26
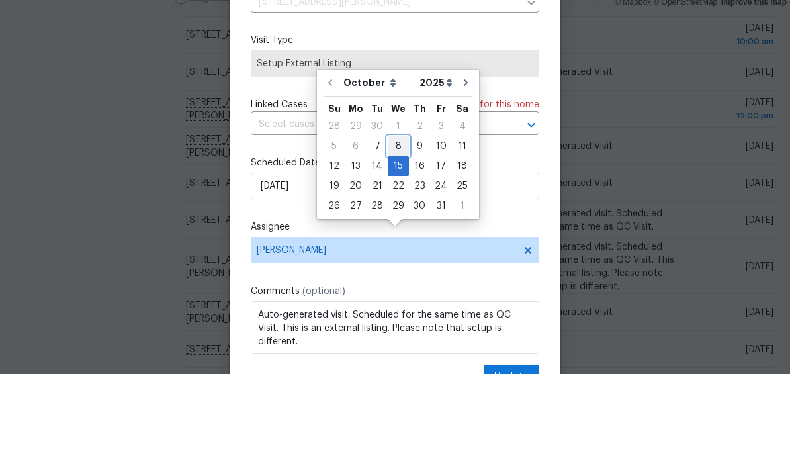
click at [398, 233] on div "8" at bounding box center [398, 242] width 21 height 19
type input "10/8/2025"
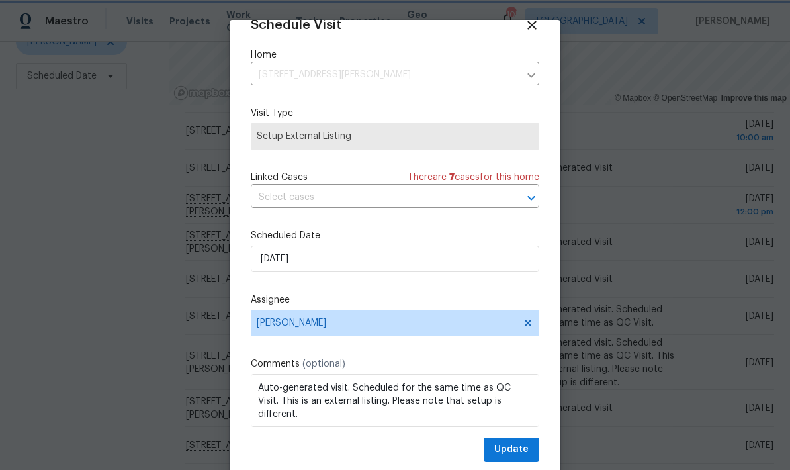
scroll to position [26, 0]
click at [523, 449] on span "Update" at bounding box center [511, 449] width 34 height 17
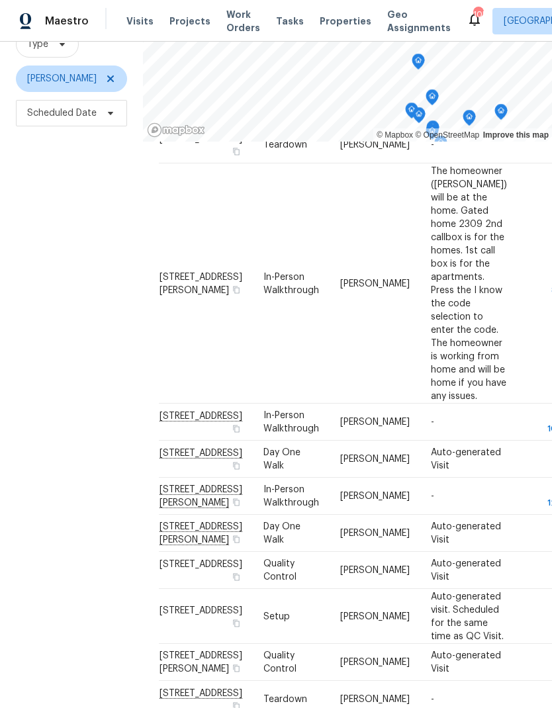
scroll to position [128, 0]
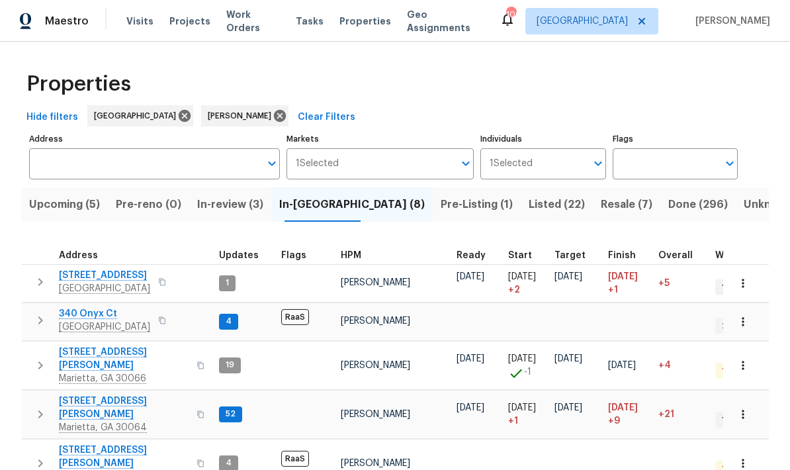
scroll to position [11, 0]
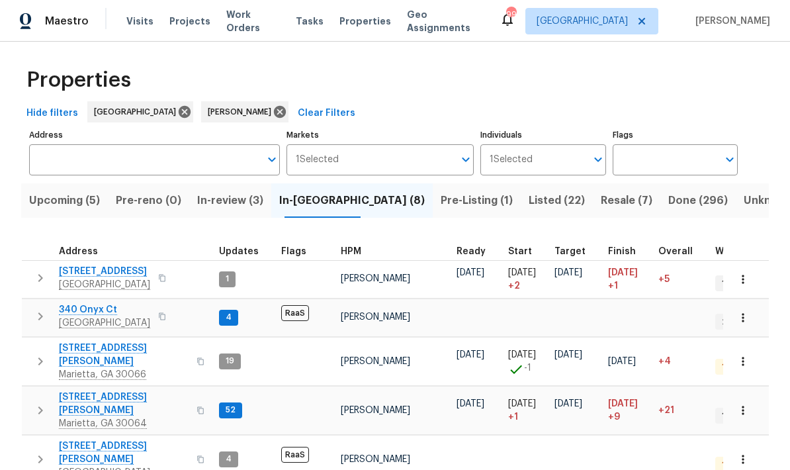
click at [79, 205] on span "Upcoming (5)" at bounding box center [64, 200] width 71 height 19
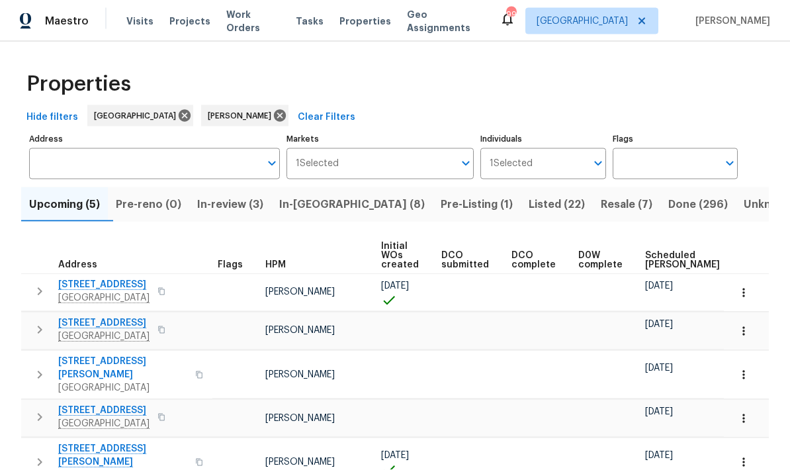
scroll to position [50, 0]
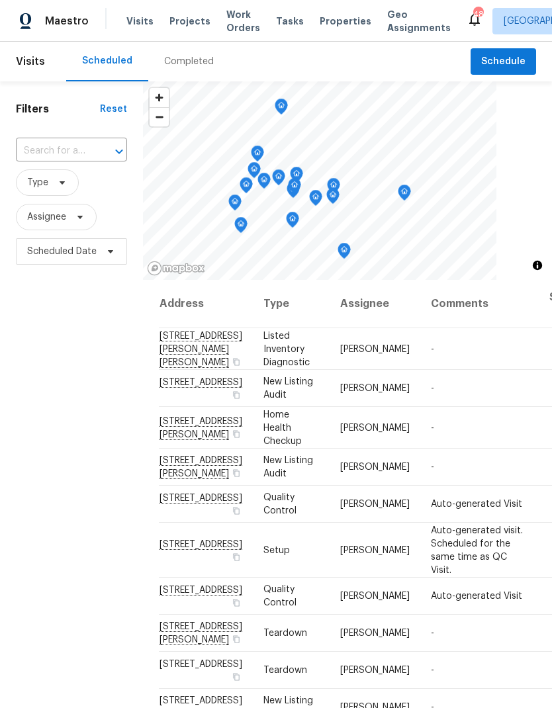
click at [89, 148] on input "text" at bounding box center [53, 151] width 74 height 21
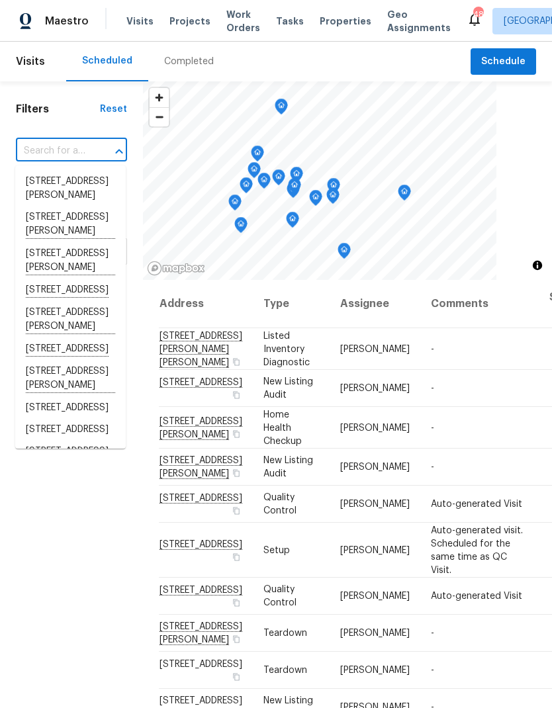
click at [85, 146] on input "text" at bounding box center [53, 151] width 74 height 21
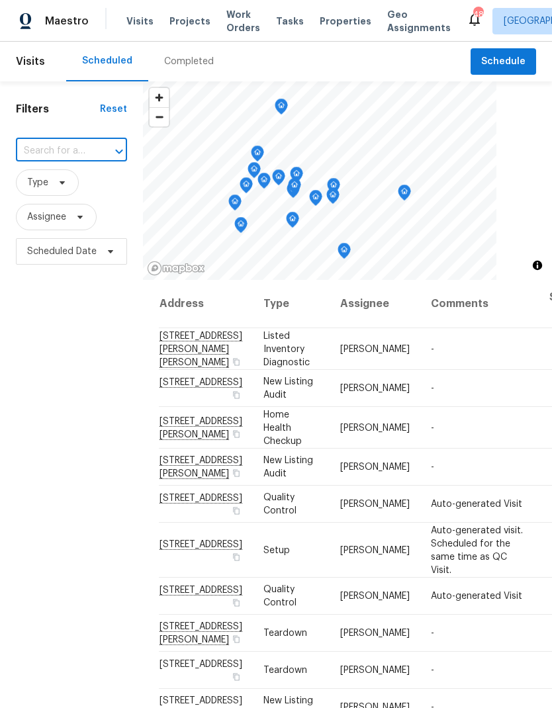
paste input "[STREET_ADDRESS]"
type input "[STREET_ADDRESS]"
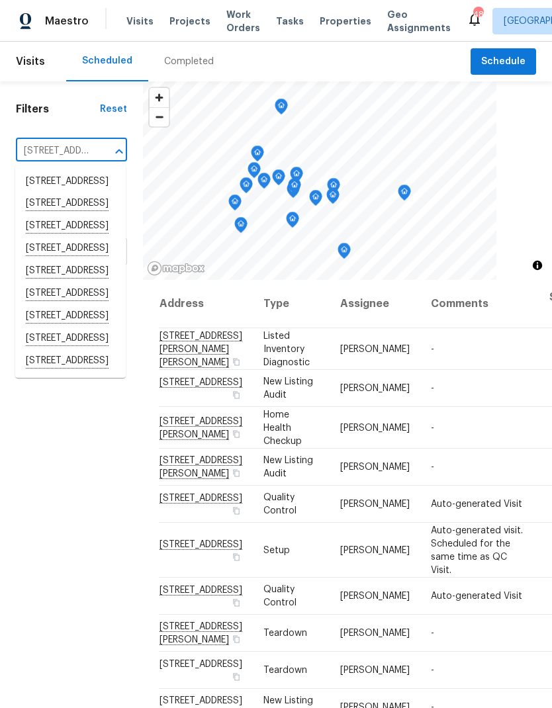
scroll to position [144, 0]
click at [73, 296] on li "[STREET_ADDRESS]" at bounding box center [70, 294] width 111 height 22
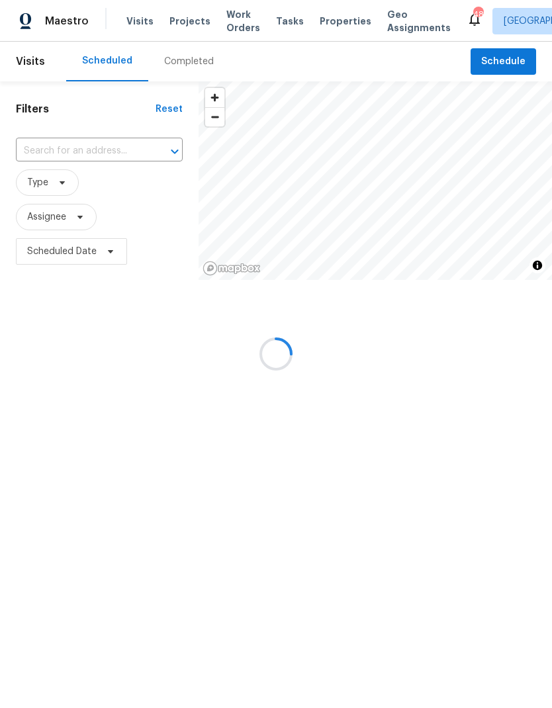
type input "[STREET_ADDRESS]"
click at [30, 63] on span "Visits" at bounding box center [30, 61] width 29 height 29
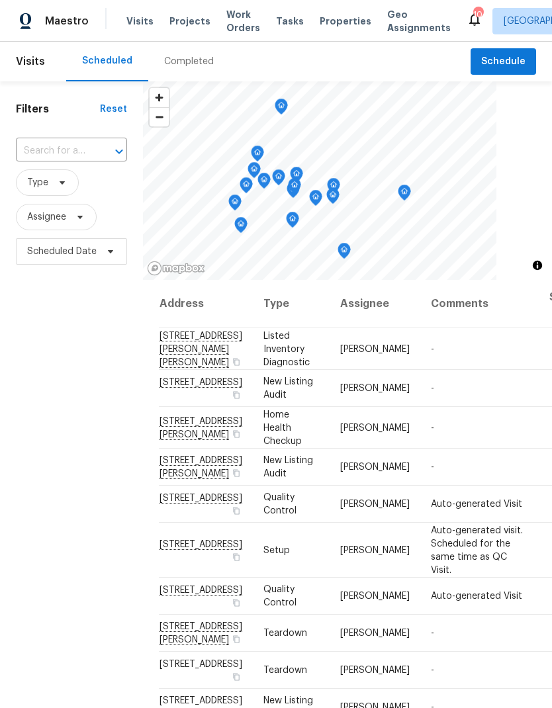
click at [34, 155] on input "text" at bounding box center [53, 151] width 74 height 21
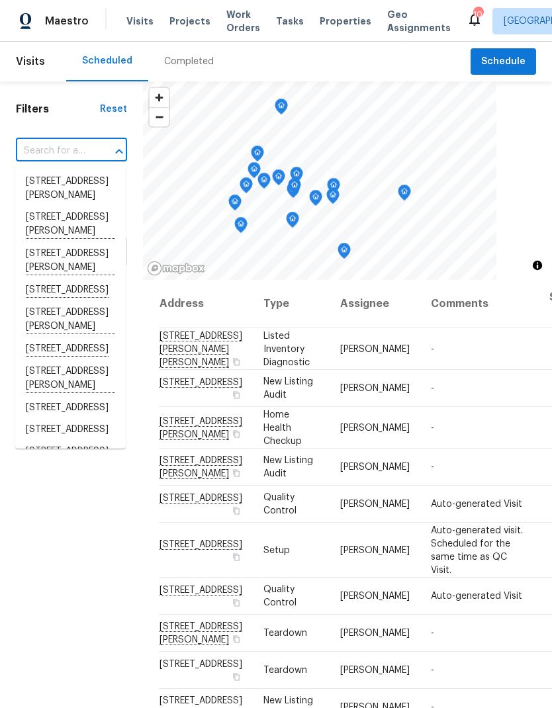
click at [29, 153] on input "text" at bounding box center [53, 151] width 74 height 21
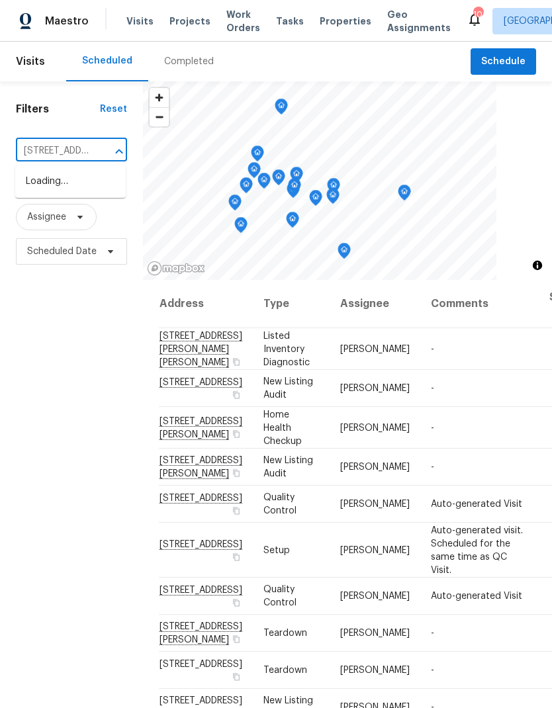
type input "2555 Flat Shoals Rd"
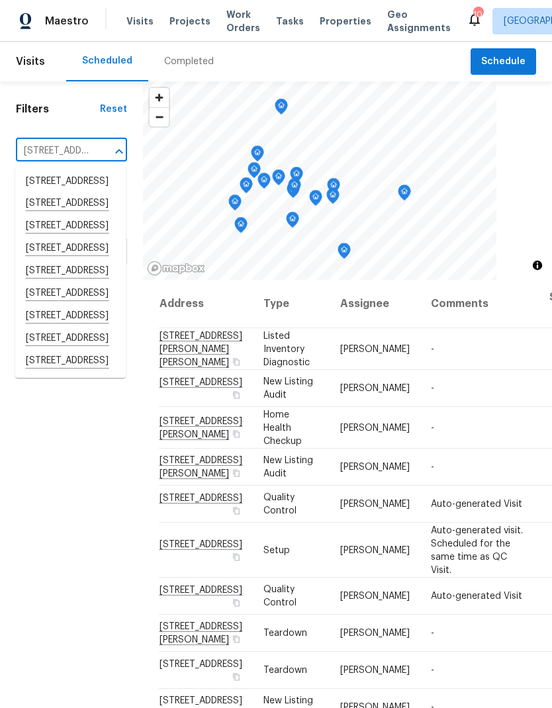
scroll to position [144, 0]
click at [45, 302] on li "2555 Flat Shoals Rd Apt 3504, Atlanta, GA 30349" at bounding box center [70, 294] width 111 height 22
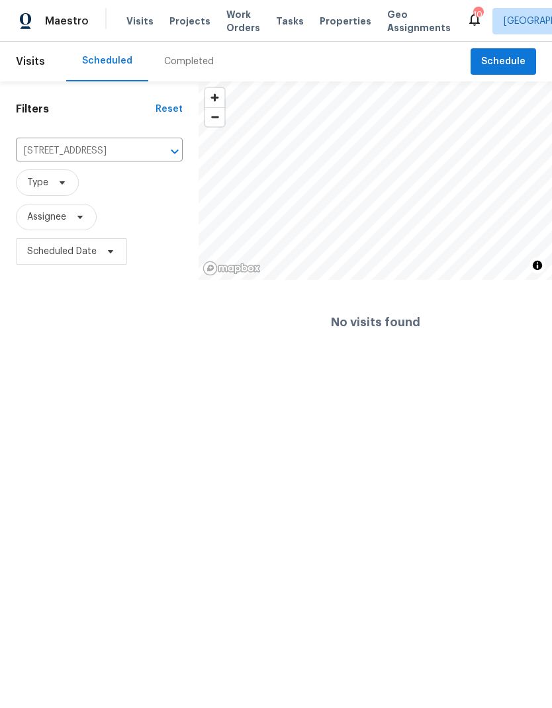
click at [167, 146] on icon "Open" at bounding box center [175, 152] width 16 height 16
paste input "405"
type input "2555 Flat Shoals Rd"
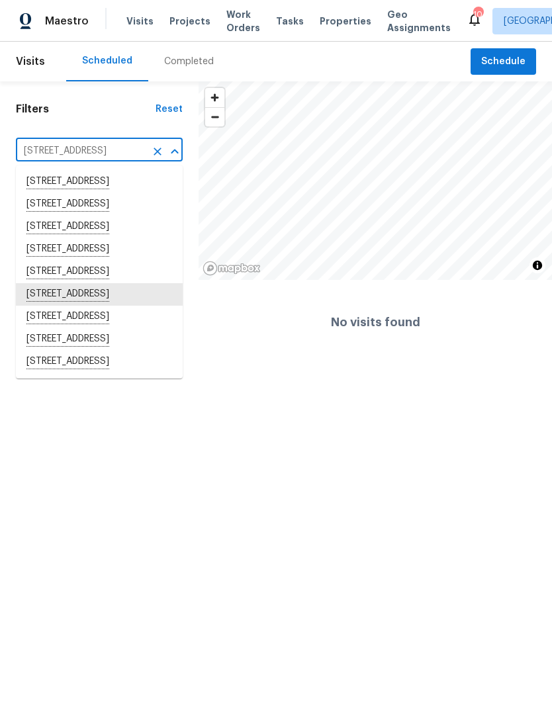
scroll to position [34, 0]
click at [132, 373] on li "2555 Flat Shoals Rd Apt 3405, Atlanta, GA 30349" at bounding box center [99, 362] width 167 height 22
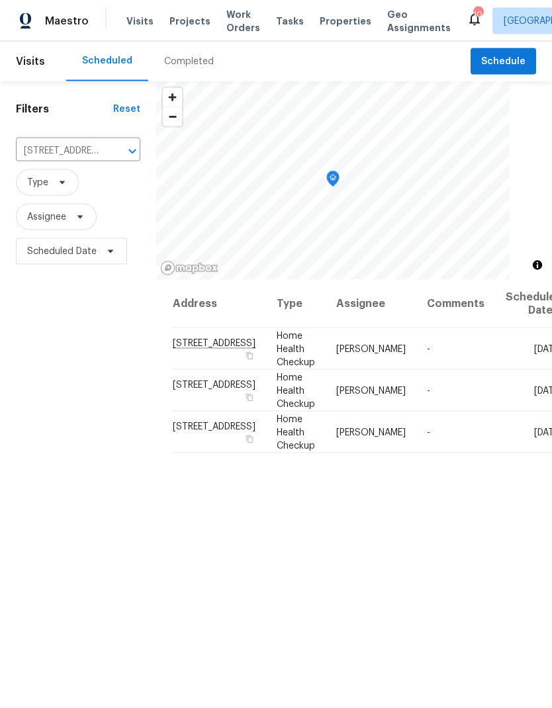
scroll to position [23, 0]
click at [0, 0] on icon at bounding box center [0, 0] width 0 height 0
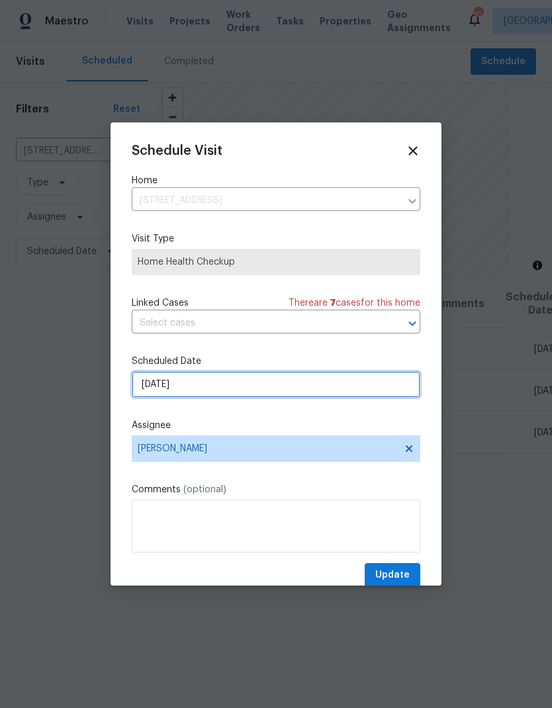
click at [301, 390] on input "[DATE]" at bounding box center [276, 384] width 289 height 26
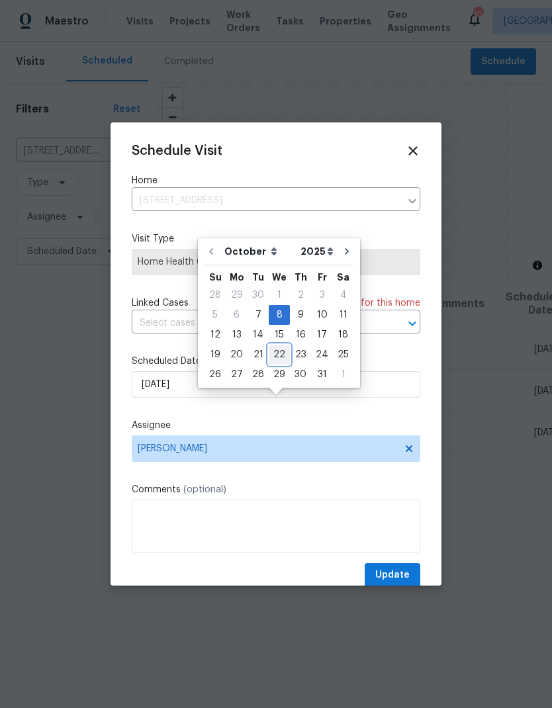
click at [280, 345] on div "22" at bounding box center [279, 354] width 21 height 19
type input "10/22/2025"
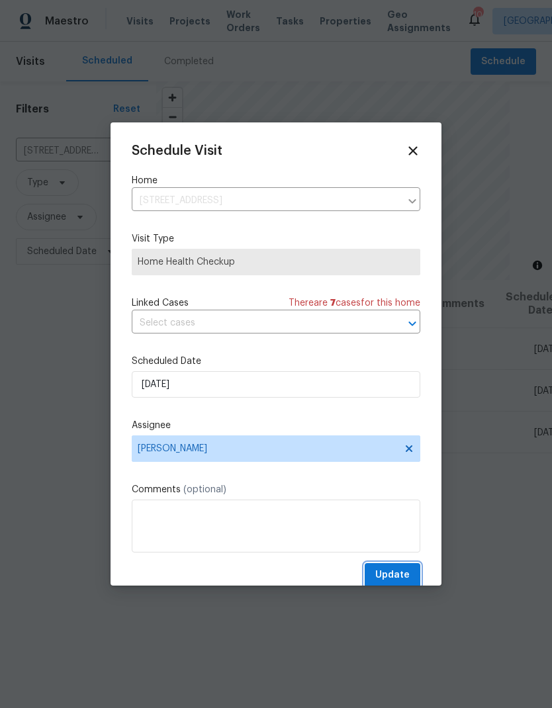
click at [406, 578] on span "Update" at bounding box center [392, 575] width 34 height 17
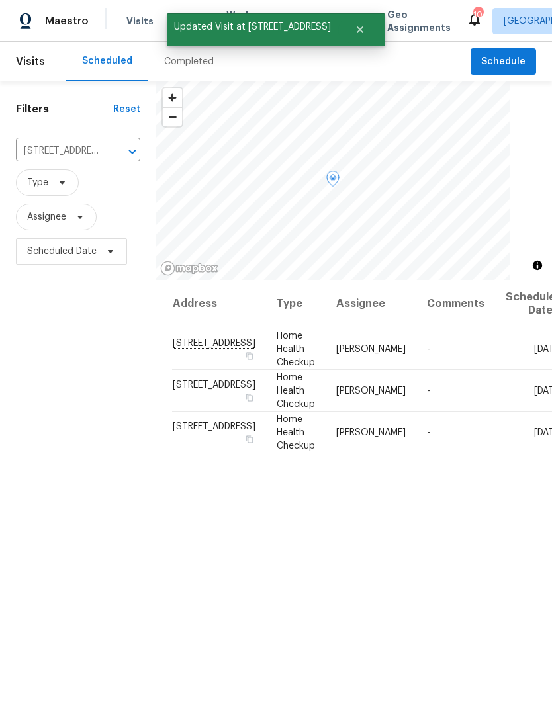
click at [0, 0] on icon at bounding box center [0, 0] width 0 height 0
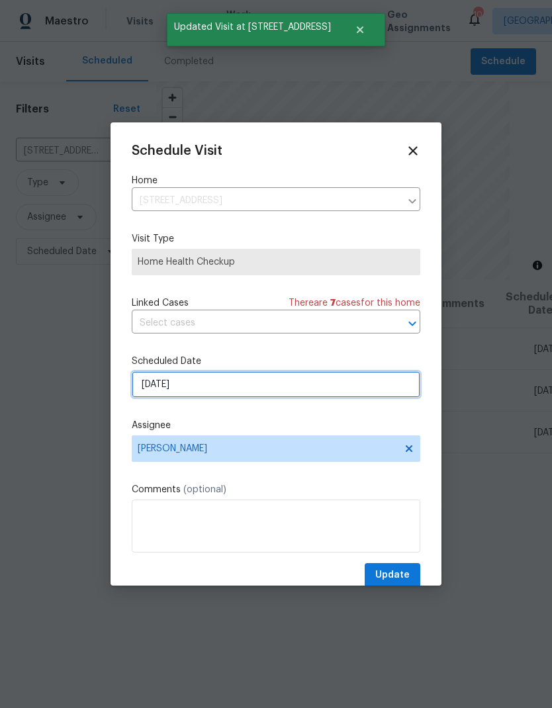
click at [282, 394] on input "11/9/2025" at bounding box center [276, 384] width 289 height 26
select select "10"
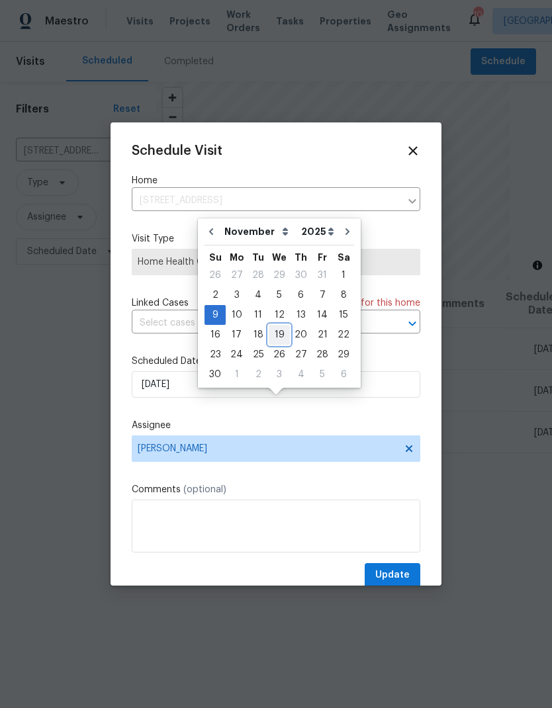
click at [279, 326] on div "19" at bounding box center [279, 335] width 21 height 19
type input "11/19/2025"
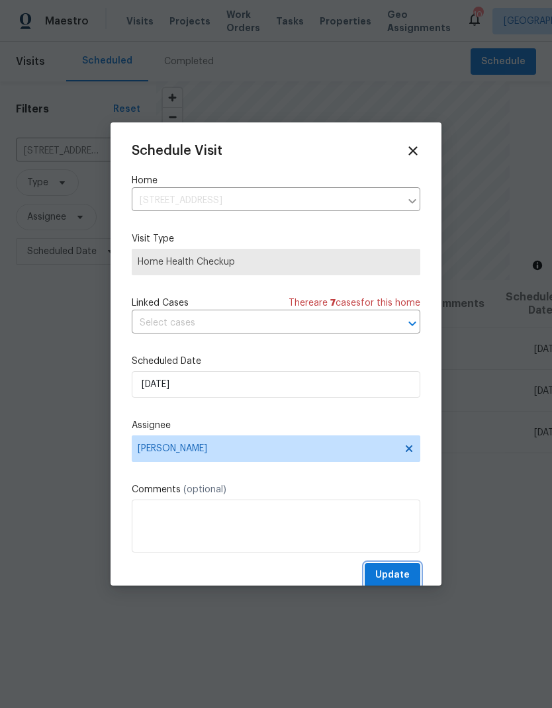
click at [410, 574] on button "Update" at bounding box center [393, 575] width 56 height 24
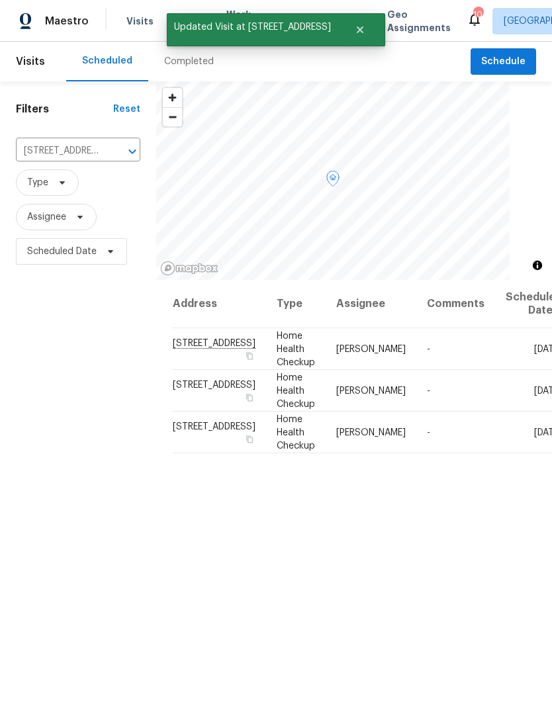
click at [0, 0] on icon at bounding box center [0, 0] width 0 height 0
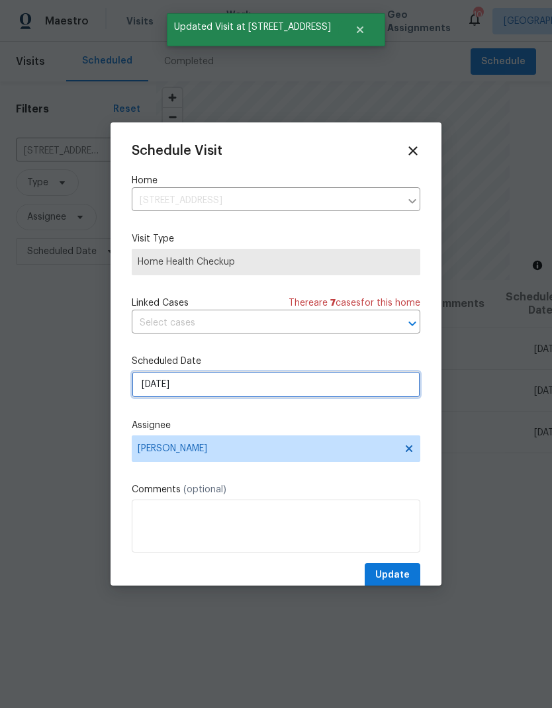
click at [289, 388] on input "11/19/2025" at bounding box center [276, 384] width 289 height 26
select select "10"
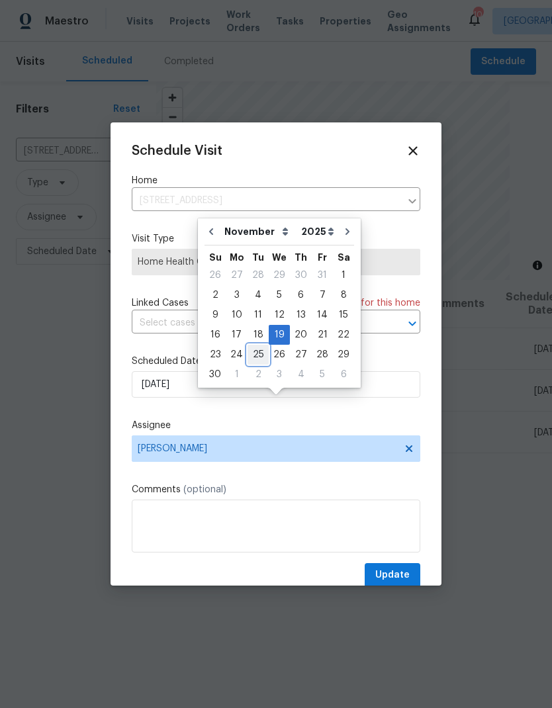
click at [255, 345] on div "25" at bounding box center [257, 354] width 21 height 19
type input "11/25/2025"
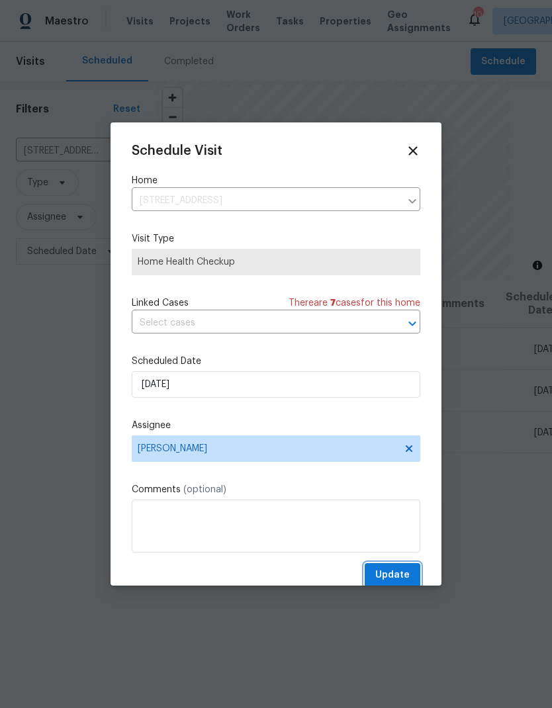
click at [402, 575] on span "Update" at bounding box center [392, 575] width 34 height 17
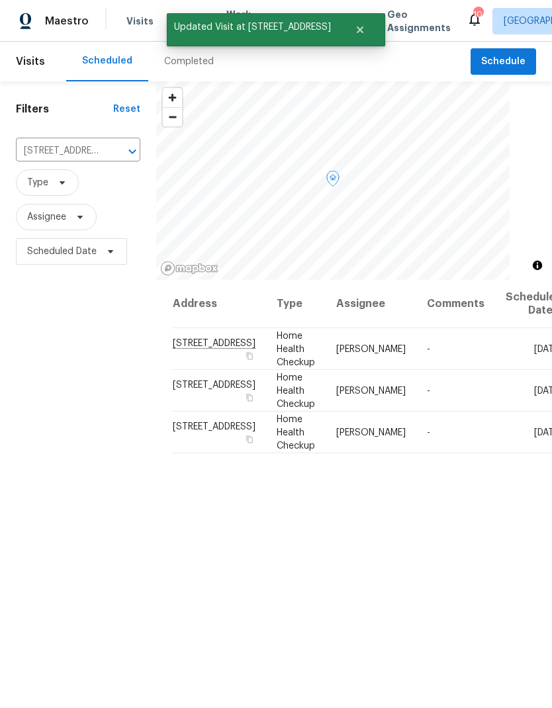
click at [0, 0] on icon at bounding box center [0, 0] width 0 height 0
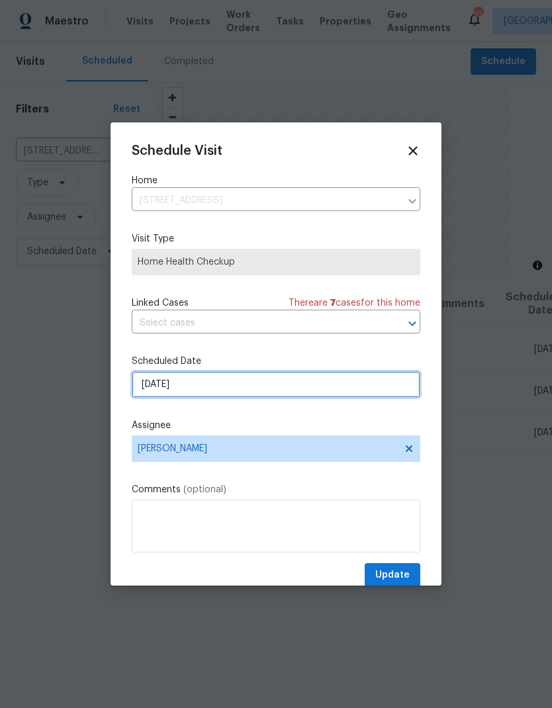
click at [253, 392] on input "12/9/2025" at bounding box center [276, 384] width 289 height 26
select select "11"
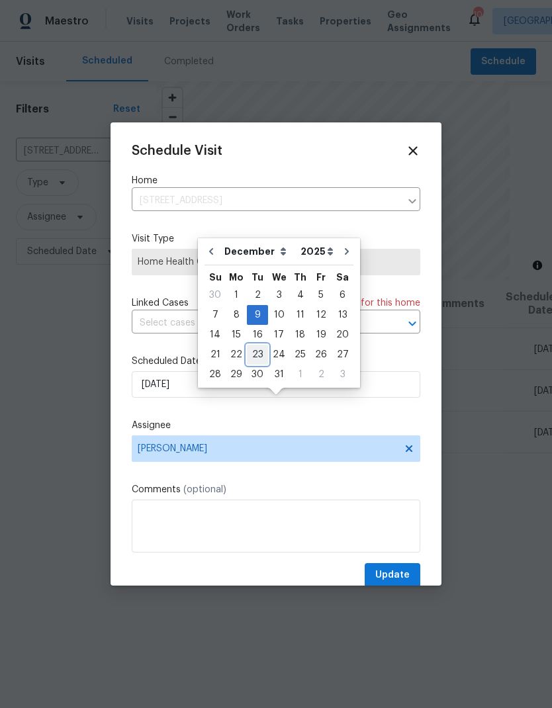
click at [259, 345] on div "23" at bounding box center [257, 354] width 21 height 19
type input "12/23/2025"
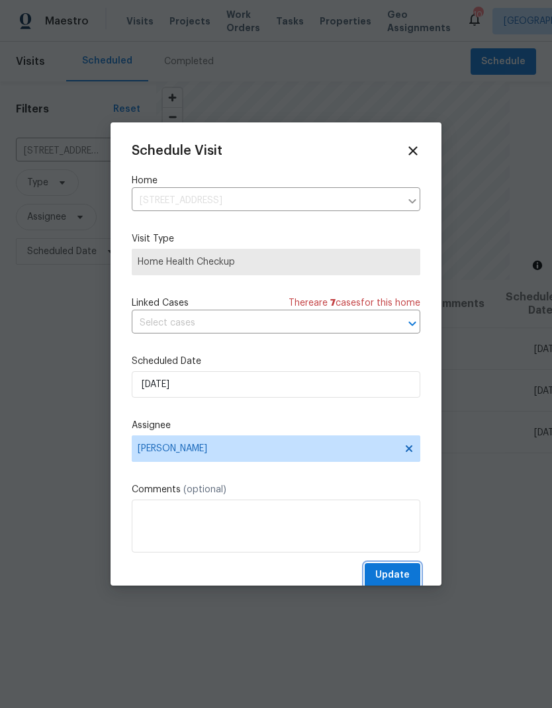
click at [408, 581] on span "Update" at bounding box center [392, 575] width 34 height 17
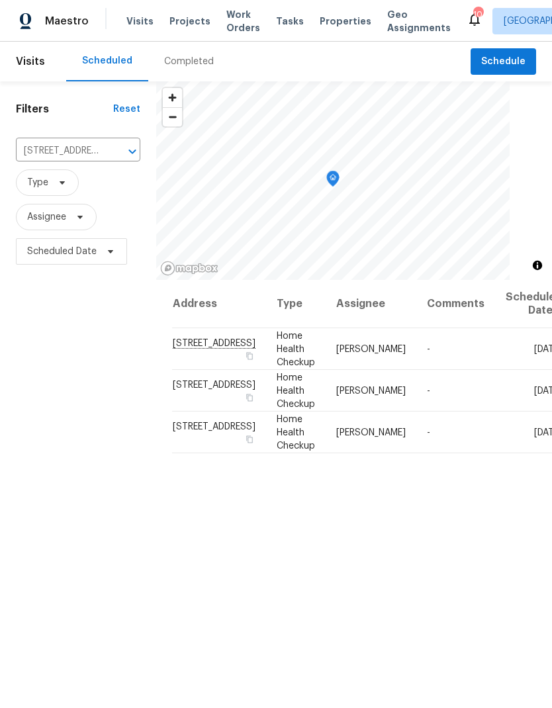
click at [124, 144] on icon "Open" at bounding box center [132, 152] width 16 height 16
click at [54, 141] on input "2555 Flat Shoals Rd Apt 3405, Atlanta, GA 30349" at bounding box center [59, 151] width 87 height 21
paste input "text"
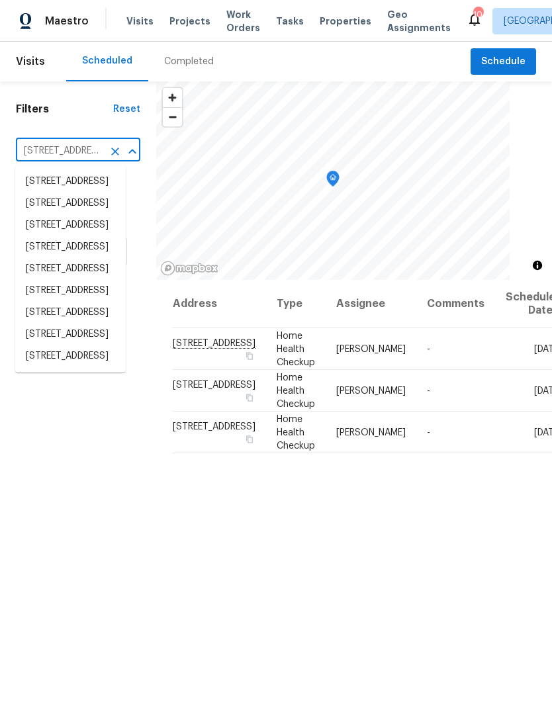
type input "2555 Flat Shoals Rd"
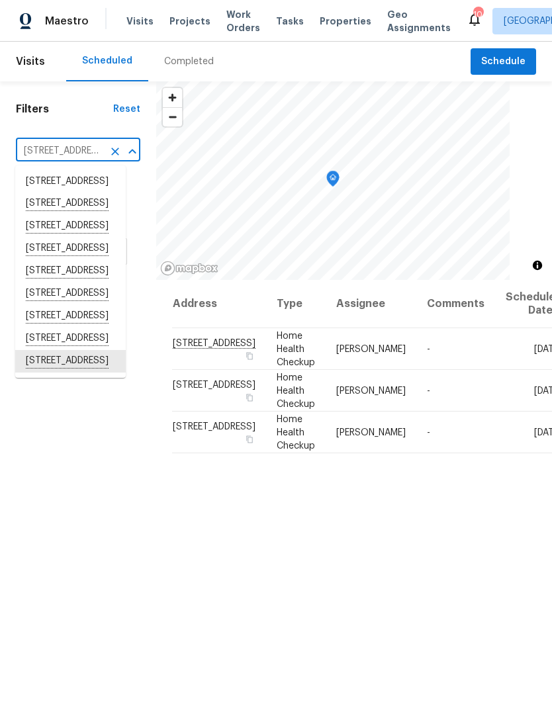
scroll to position [144, 0]
click at [66, 328] on li "2555 Flat Shoals Rd Apt 3103, Atlanta, GA 30349" at bounding box center [70, 316] width 111 height 22
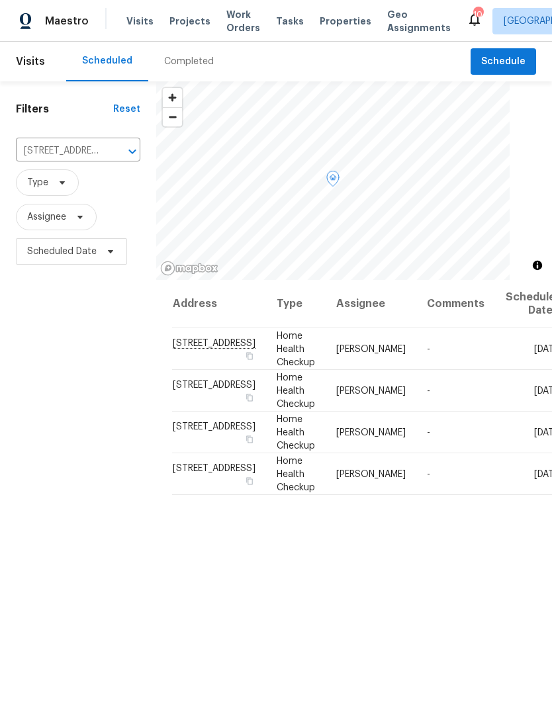
click at [0, 0] on icon at bounding box center [0, 0] width 0 height 0
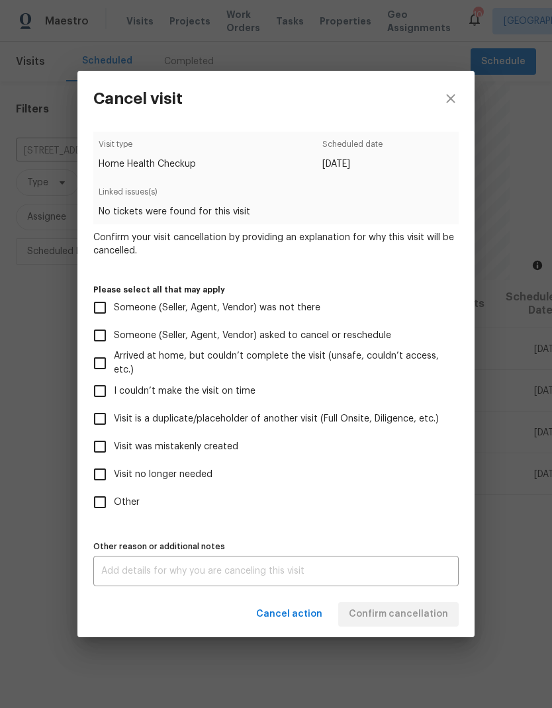
click at [103, 446] on input "Visit was mistakenly created" at bounding box center [100, 447] width 28 height 28
checkbox input "true"
click at [421, 619] on span "Confirm cancellation" at bounding box center [398, 614] width 99 height 17
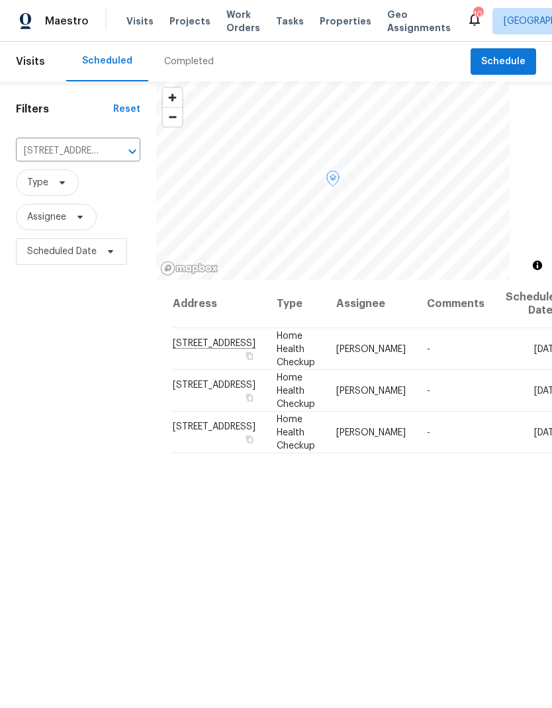
click at [0, 0] on icon at bounding box center [0, 0] width 0 height 0
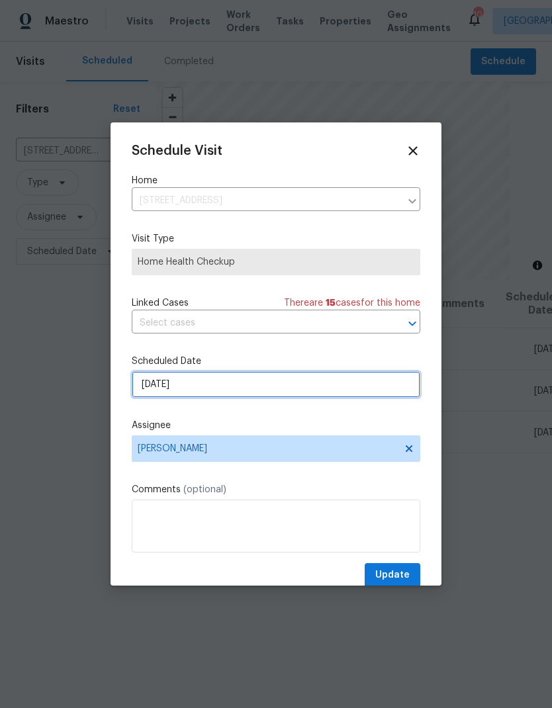
click at [388, 388] on input "10/22/2025" at bounding box center [276, 384] width 289 height 26
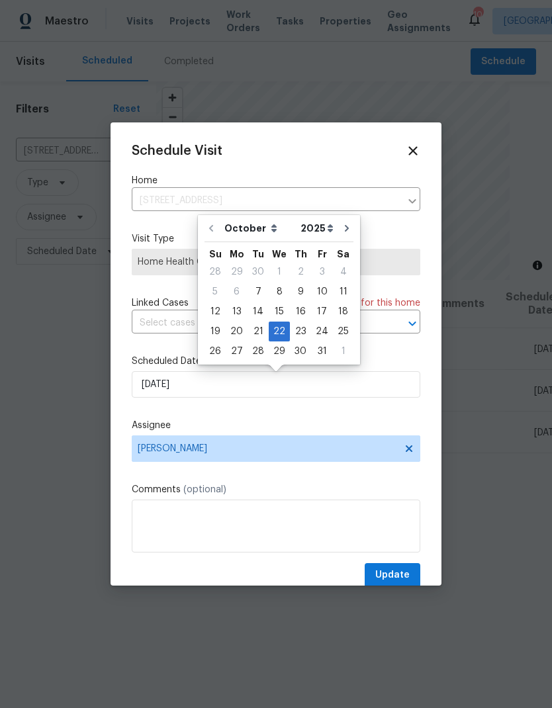
click at [418, 152] on icon at bounding box center [413, 151] width 15 height 15
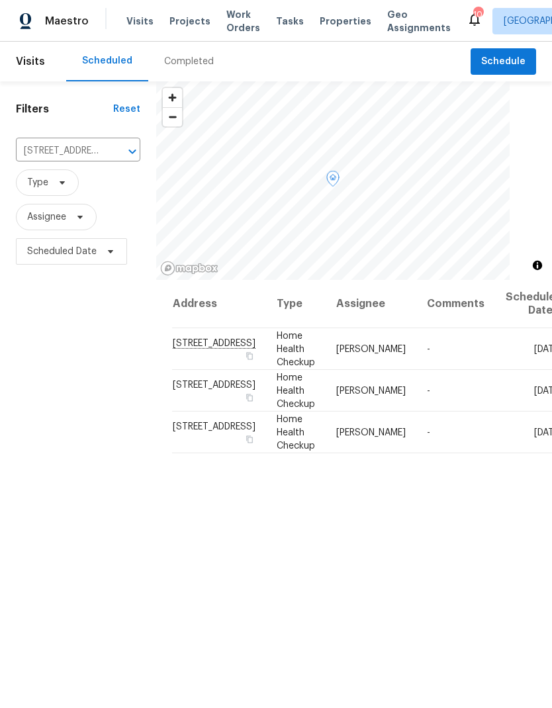
click at [0, 0] on icon at bounding box center [0, 0] width 0 height 0
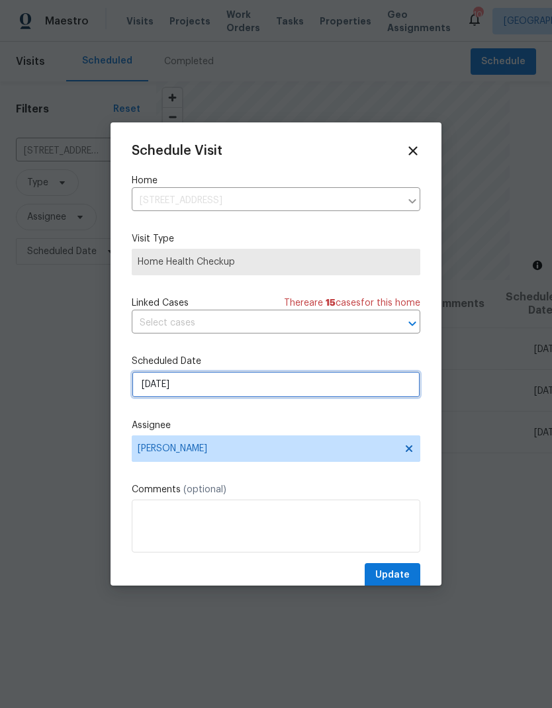
click at [264, 388] on input "11/19/2025" at bounding box center [276, 384] width 289 height 26
select select "10"
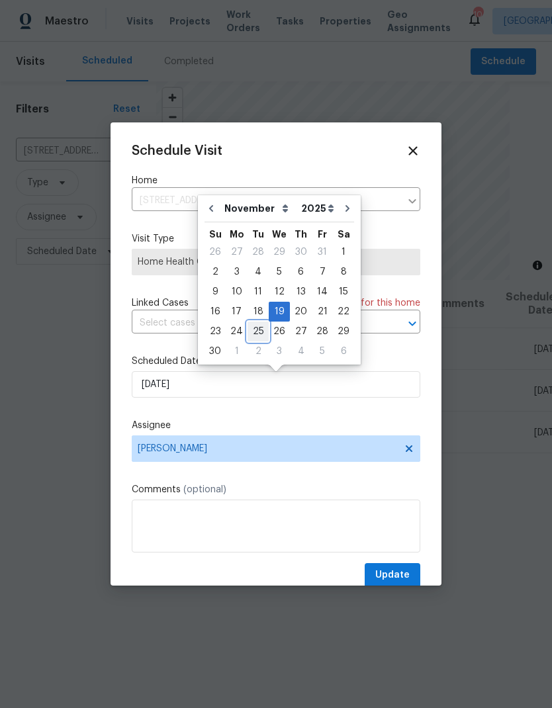
click at [257, 333] on div "25" at bounding box center [257, 331] width 21 height 19
type input "11/25/2025"
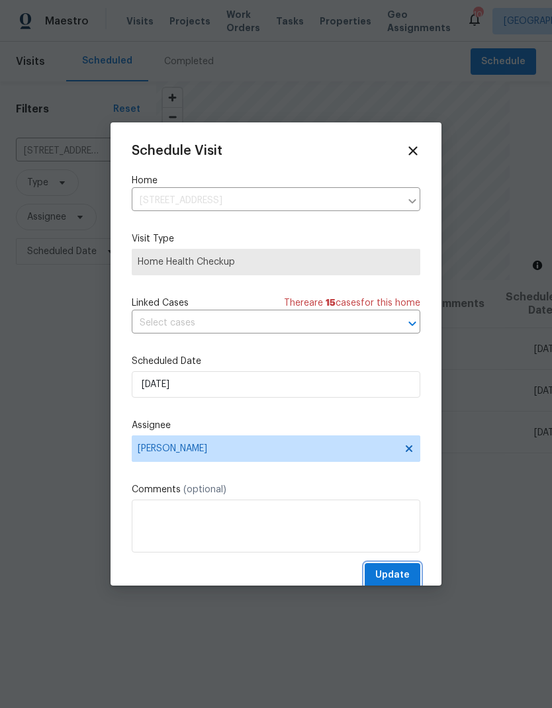
click at [405, 578] on span "Update" at bounding box center [392, 575] width 34 height 17
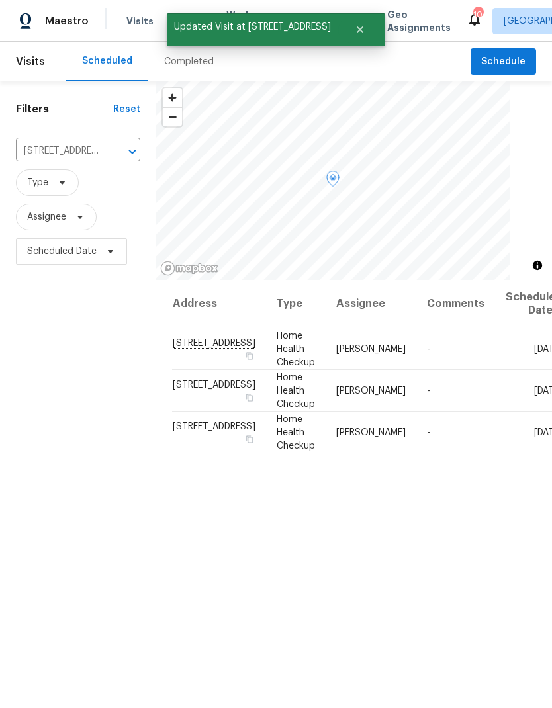
click at [0, 0] on icon at bounding box center [0, 0] width 0 height 0
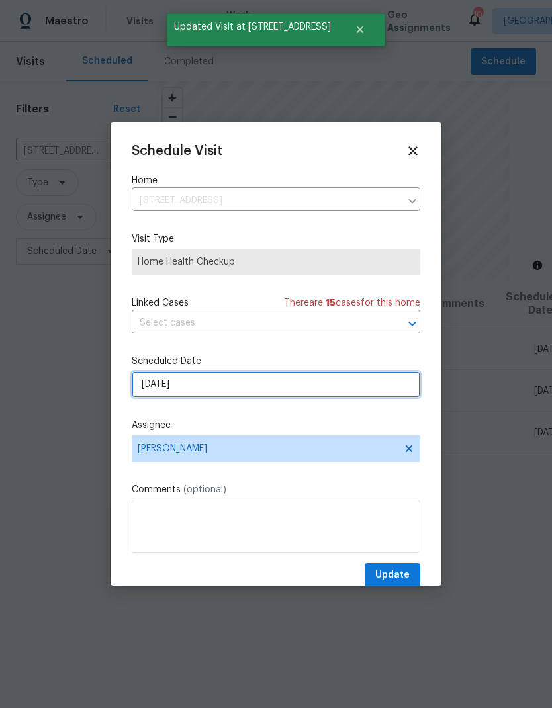
click at [259, 390] on input "12/19/2025" at bounding box center [276, 384] width 289 height 26
select select "11"
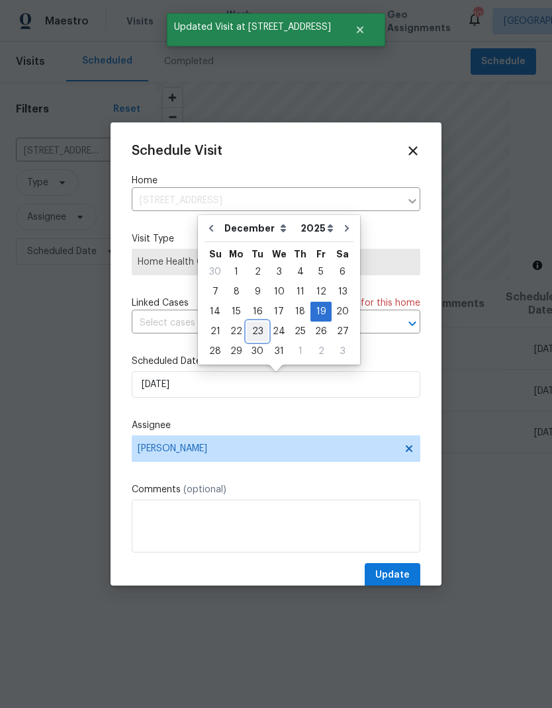
click at [261, 331] on div "23" at bounding box center [257, 331] width 21 height 19
type input "12/23/2025"
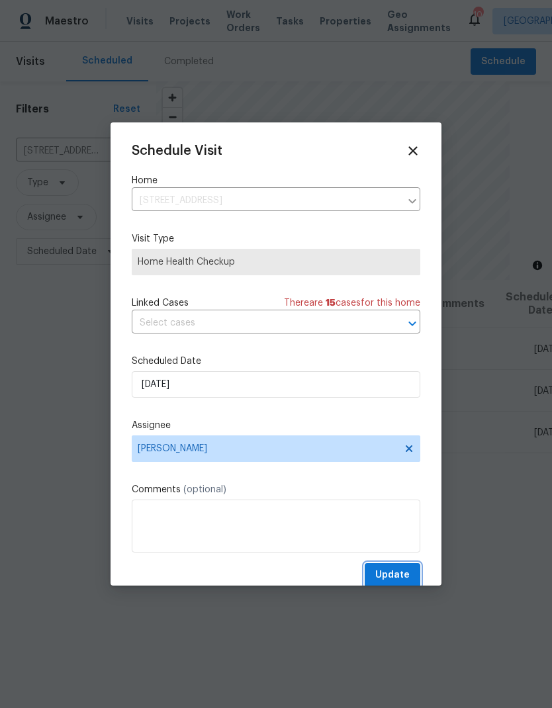
click at [406, 582] on span "Update" at bounding box center [392, 575] width 34 height 17
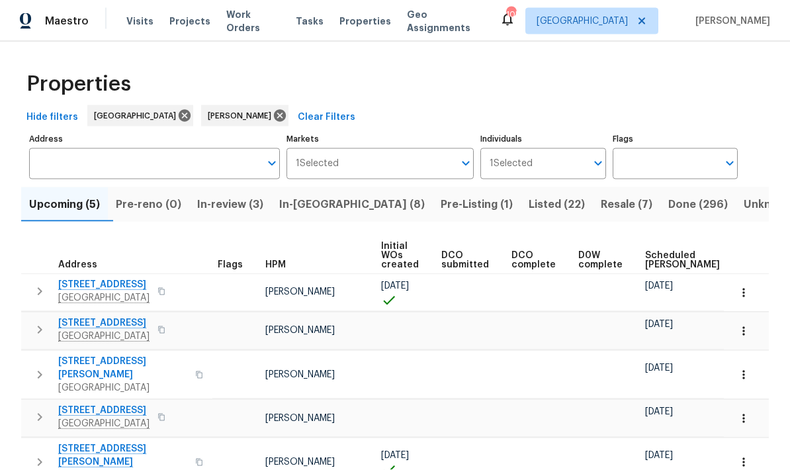
scroll to position [50, 0]
click at [659, 251] on span "Scheduled [PERSON_NAME]" at bounding box center [682, 260] width 75 height 19
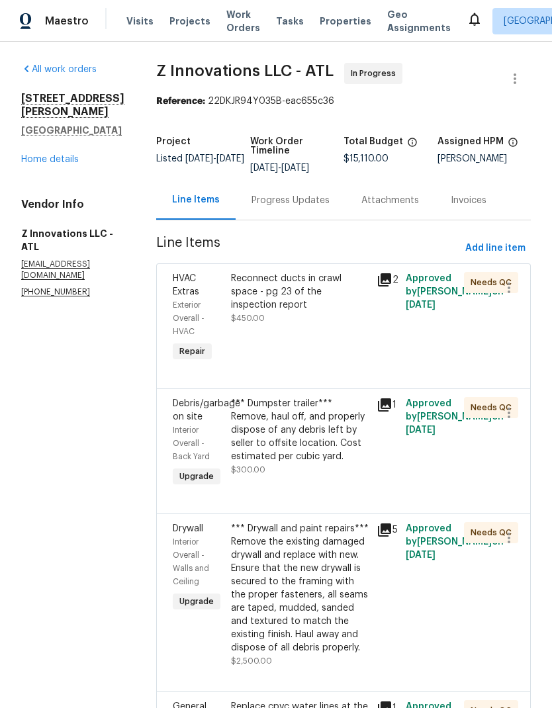
click at [58, 162] on link "Home details" at bounding box center [50, 159] width 58 height 9
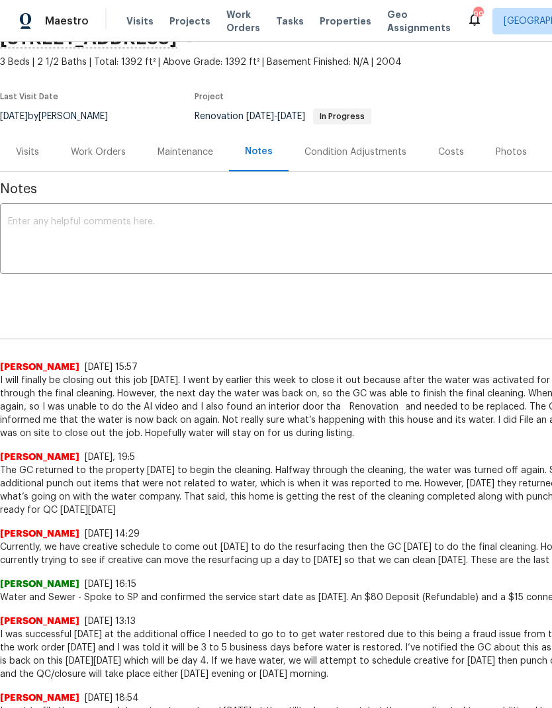
scroll to position [70, 0]
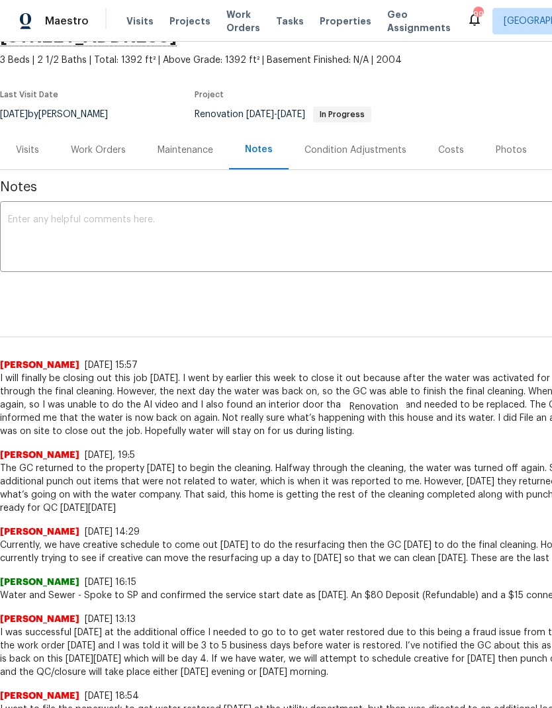
click at [104, 155] on div "Work Orders" at bounding box center [98, 150] width 55 height 13
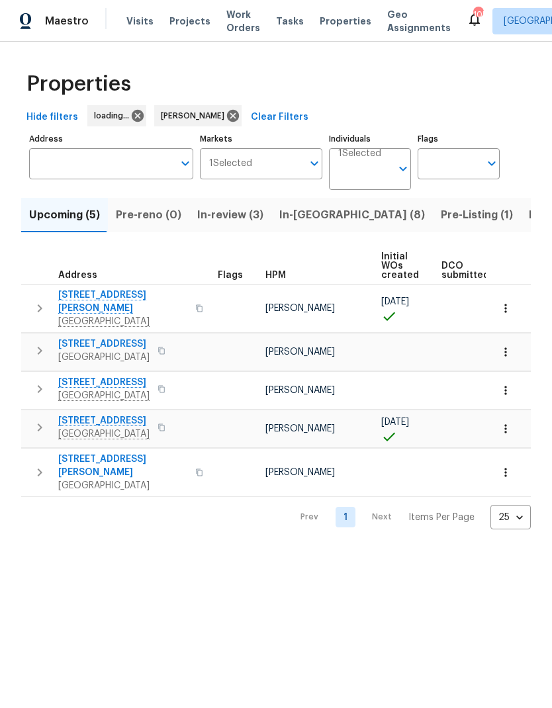
click at [314, 212] on span "In-reno (8)" at bounding box center [352, 215] width 146 height 19
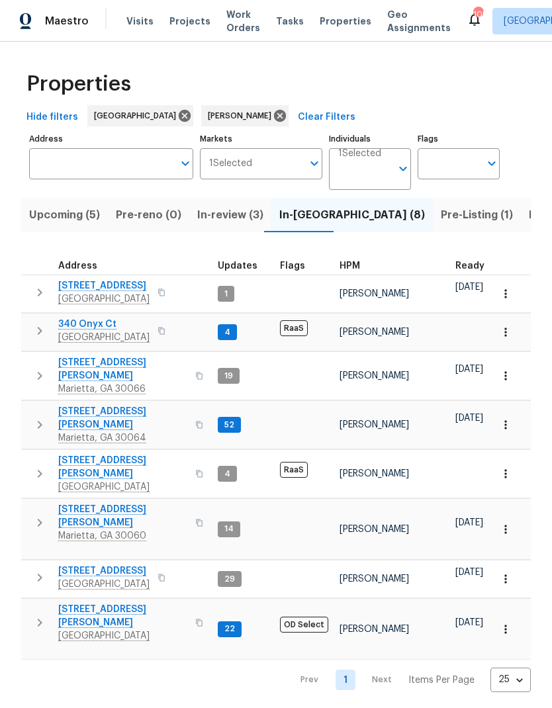
click at [41, 291] on icon "button" at bounding box center [40, 293] width 16 height 16
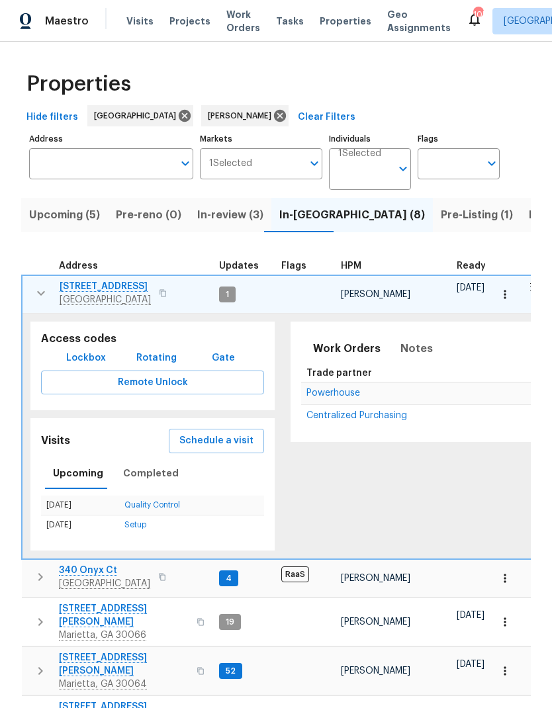
click at [347, 391] on span "Powerhouse" at bounding box center [333, 392] width 54 height 9
click at [38, 290] on icon "button" at bounding box center [41, 293] width 16 height 16
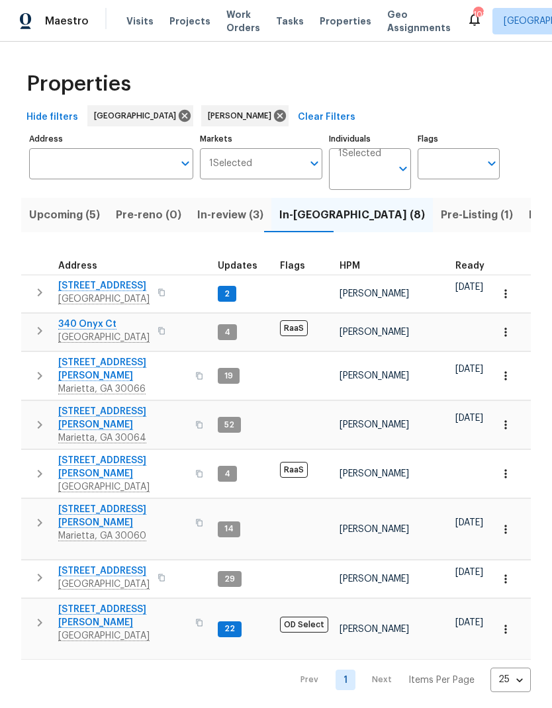
click at [510, 418] on icon "button" at bounding box center [505, 424] width 13 height 13
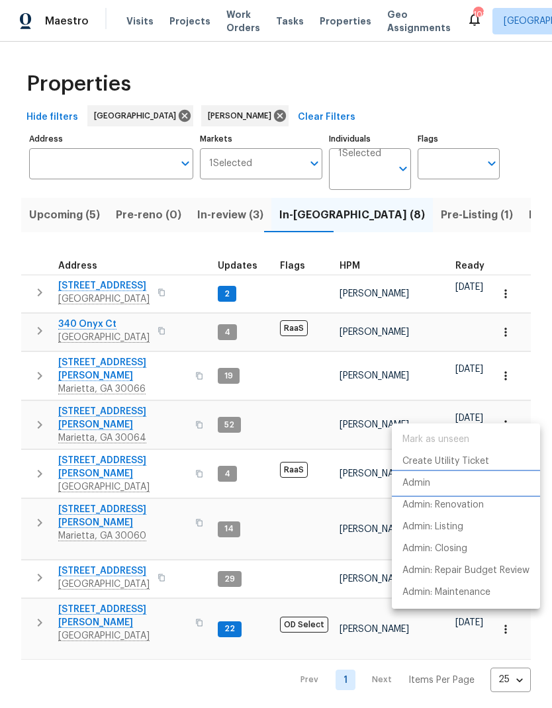
click at [427, 484] on p "Admin" at bounding box center [416, 483] width 28 height 14
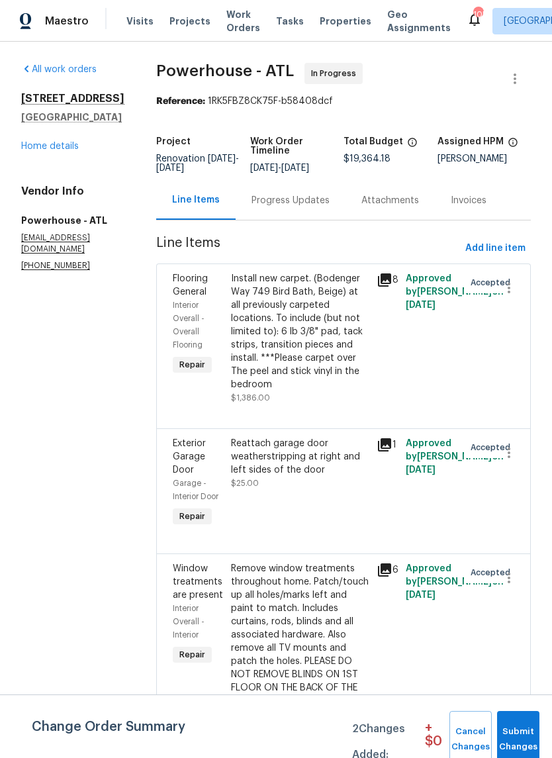
click at [310, 207] on div "Progress Updates" at bounding box center [290, 200] width 78 height 13
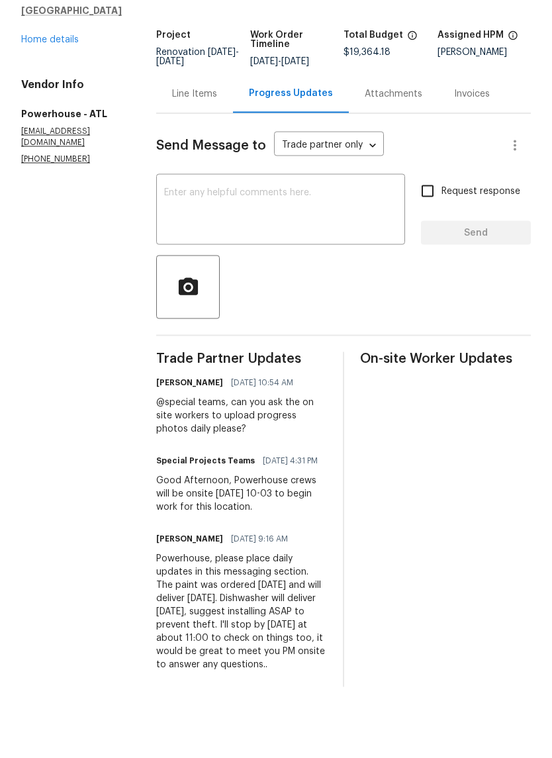
scroll to position [32, 0]
click at [217, 137] on div "Line Items" at bounding box center [194, 143] width 45 height 13
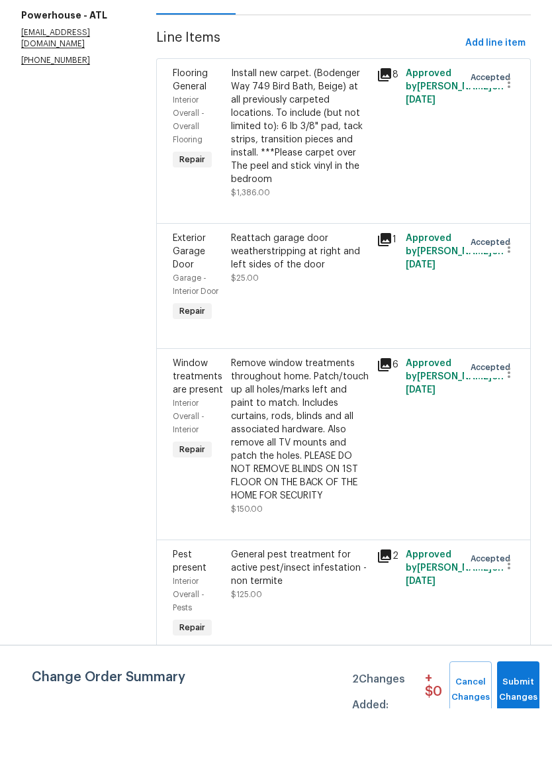
scroll to position [154, 0]
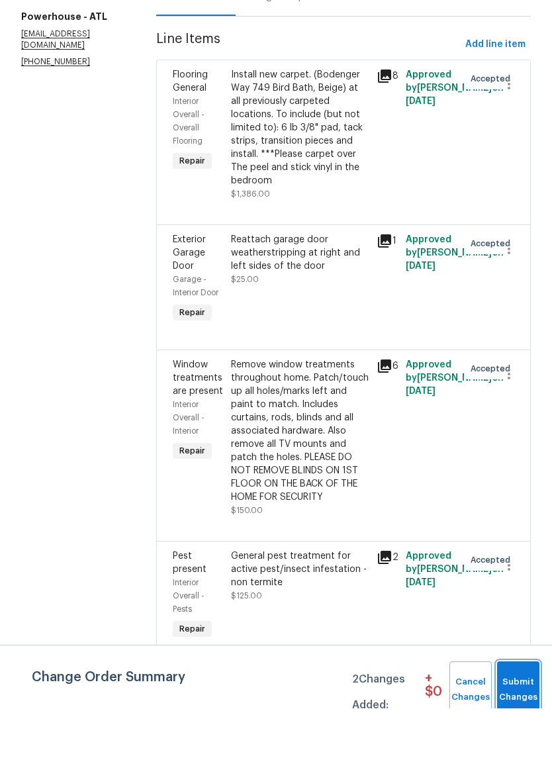
click at [527, 724] on span "Submit Changes" at bounding box center [518, 739] width 29 height 30
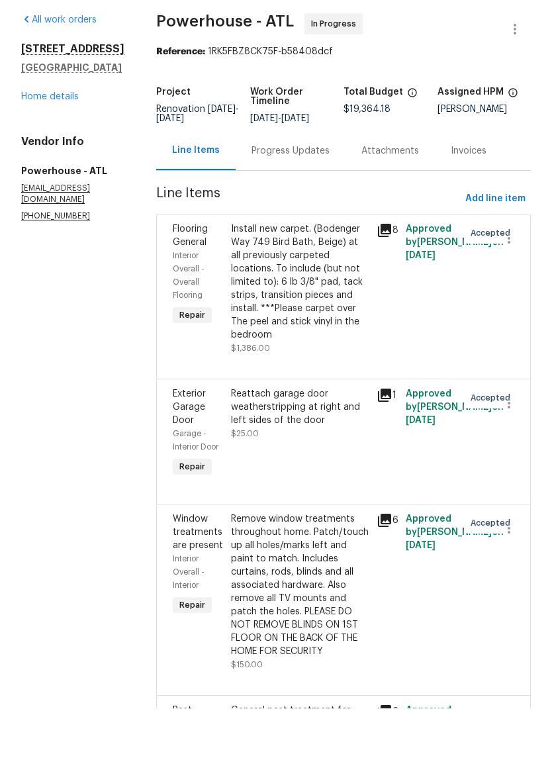
scroll to position [0, 0]
click at [54, 92] on div "3934 Makeover Ct Atlanta, GA 30349 Home details" at bounding box center [72, 122] width 103 height 61
click at [60, 142] on link "Home details" at bounding box center [50, 146] width 58 height 9
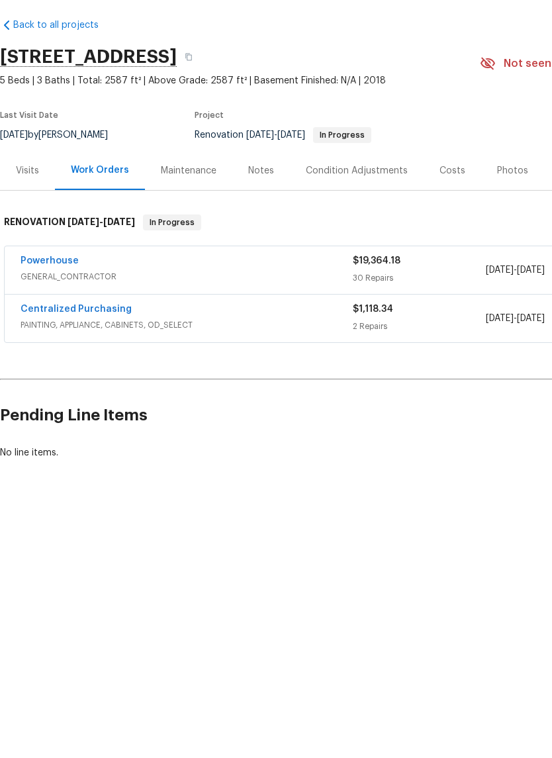
click at [450, 214] on div "Costs" at bounding box center [452, 220] width 26 height 13
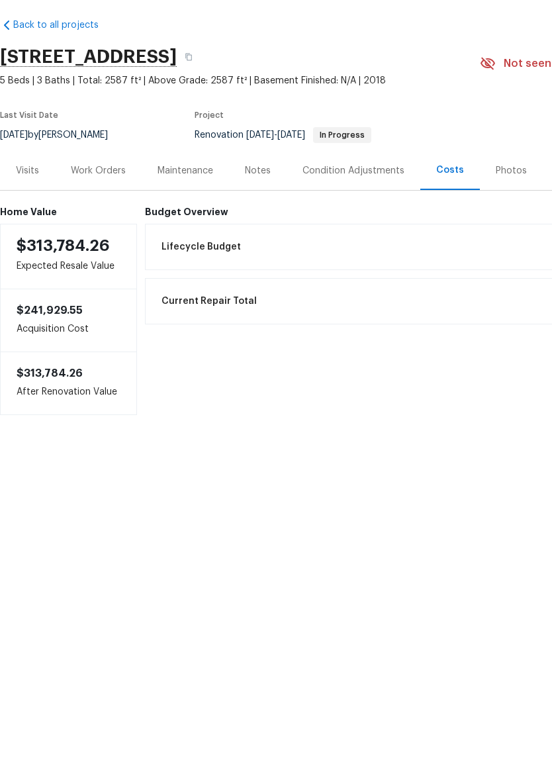
click at [103, 214] on div "Work Orders" at bounding box center [98, 220] width 55 height 13
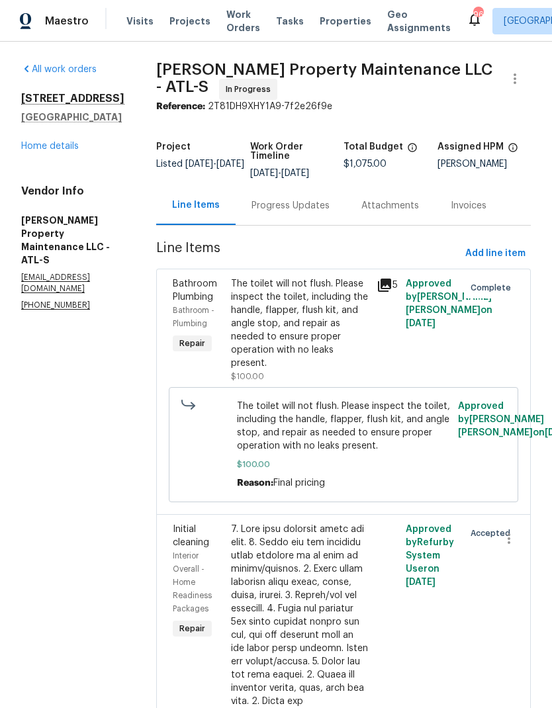
scroll to position [15, 0]
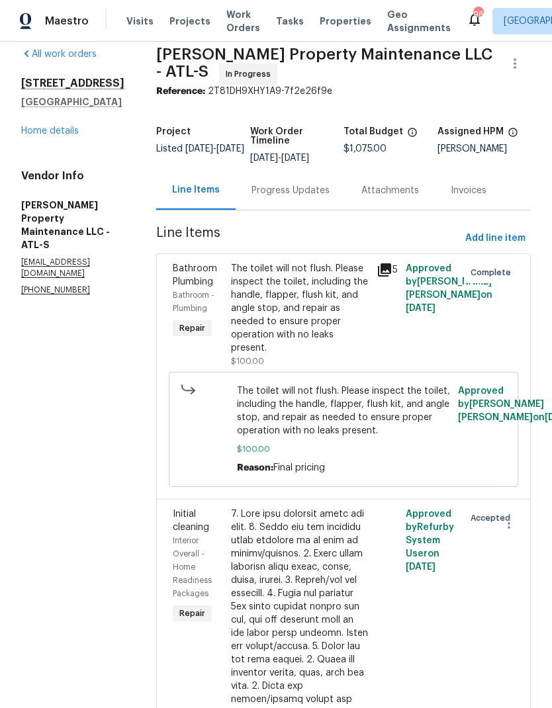
click at [56, 128] on link "Home details" at bounding box center [50, 130] width 58 height 9
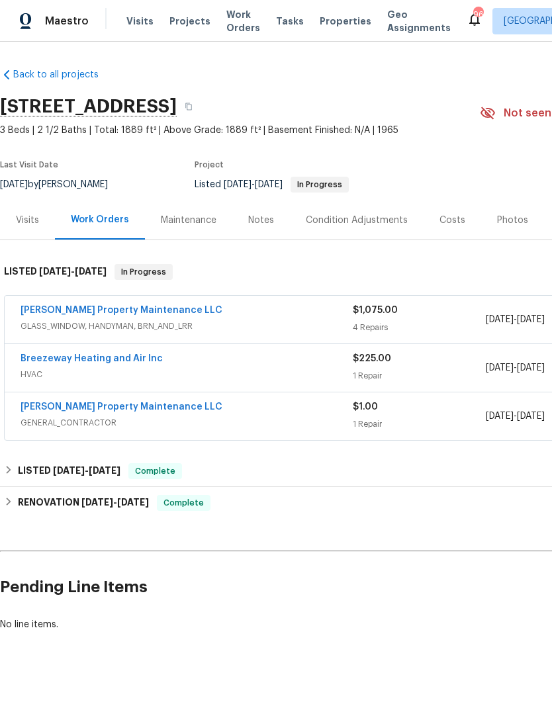
scroll to position [13, 0]
click at [120, 392] on div "[PERSON_NAME] Property Maintenance LLC GENERAL_CONTRACTOR $1.00 1 Repair [DATE]…" at bounding box center [374, 416] width 738 height 48
click at [128, 392] on div "[PERSON_NAME] Property Maintenance LLC GENERAL_CONTRACTOR $1.00 1 Repair [DATE]…" at bounding box center [374, 416] width 738 height 48
click at [101, 402] on link "[PERSON_NAME] Property Maintenance LLC" at bounding box center [122, 406] width 202 height 9
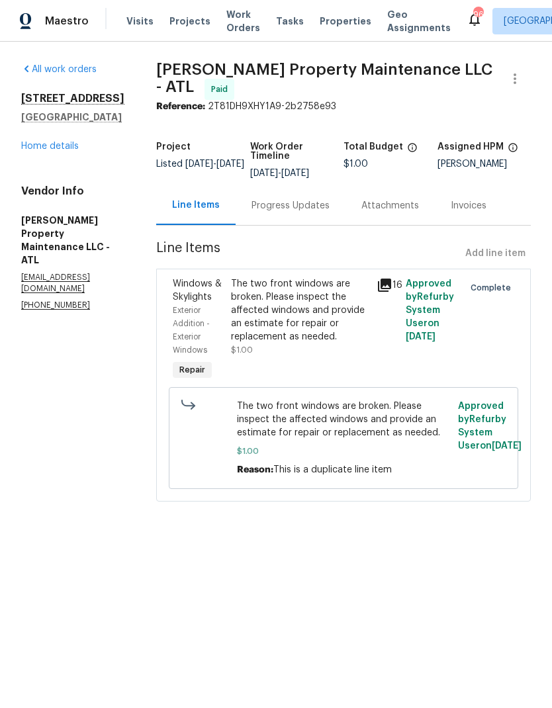
click at [47, 150] on link "Home details" at bounding box center [50, 146] width 58 height 9
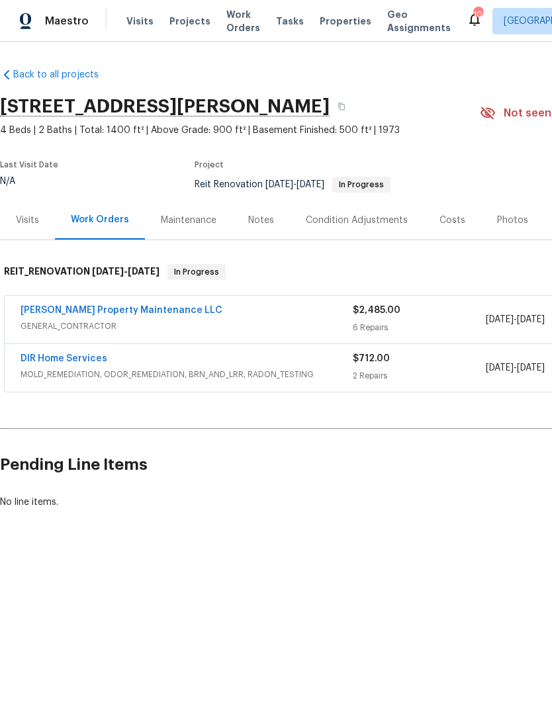
click at [120, 308] on link "[PERSON_NAME] Property Maintenance LLC" at bounding box center [122, 310] width 202 height 9
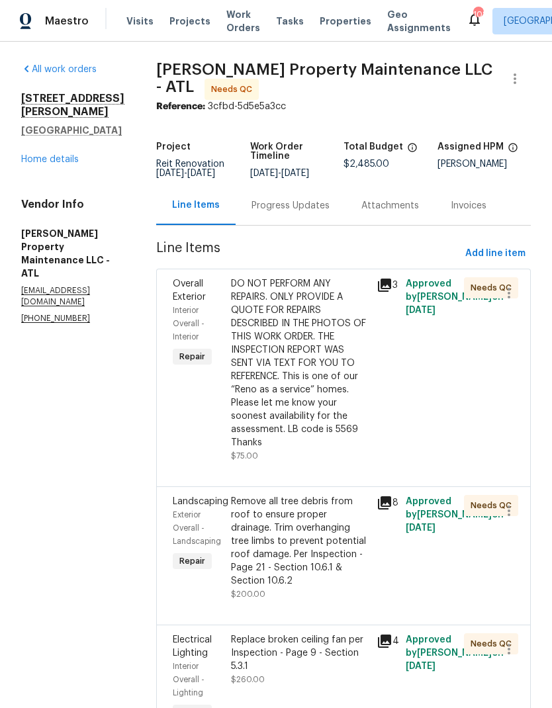
click at [325, 411] on div "DO NOT PERFORM ANY REPAIRS. ONLY PROVIDE A QUOTE FOR REPAIRS DESCRIBED IN THE P…" at bounding box center [300, 363] width 138 height 172
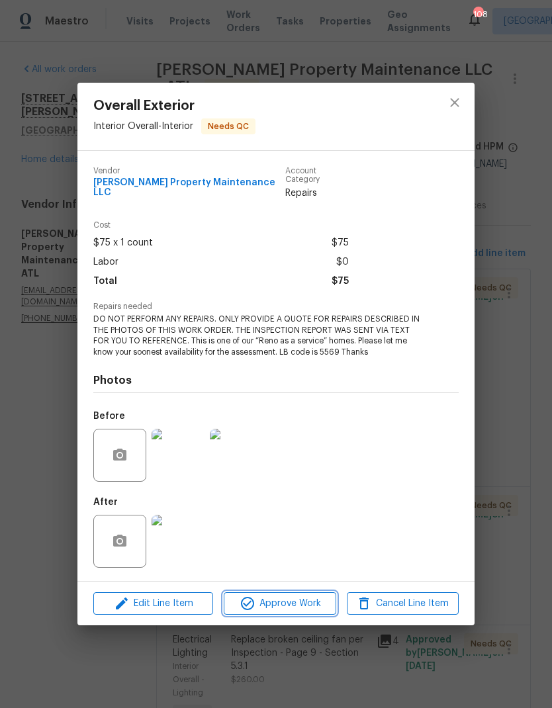
click at [302, 599] on span "Approve Work" at bounding box center [280, 604] width 104 height 17
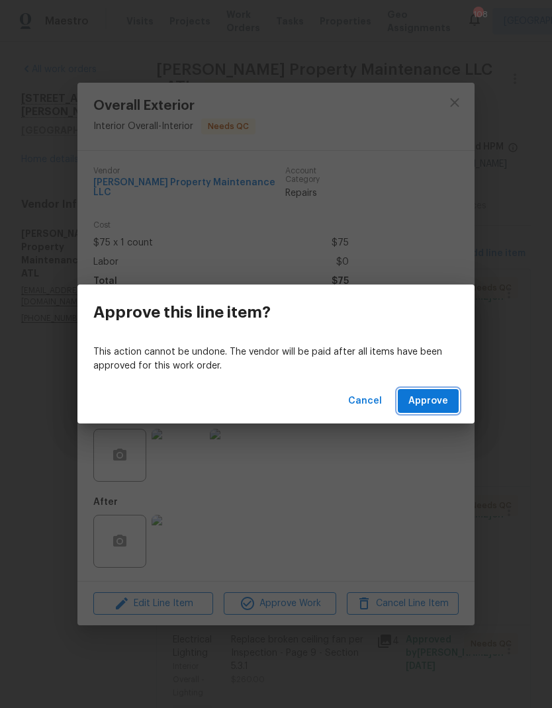
click at [418, 412] on button "Approve" at bounding box center [428, 401] width 61 height 24
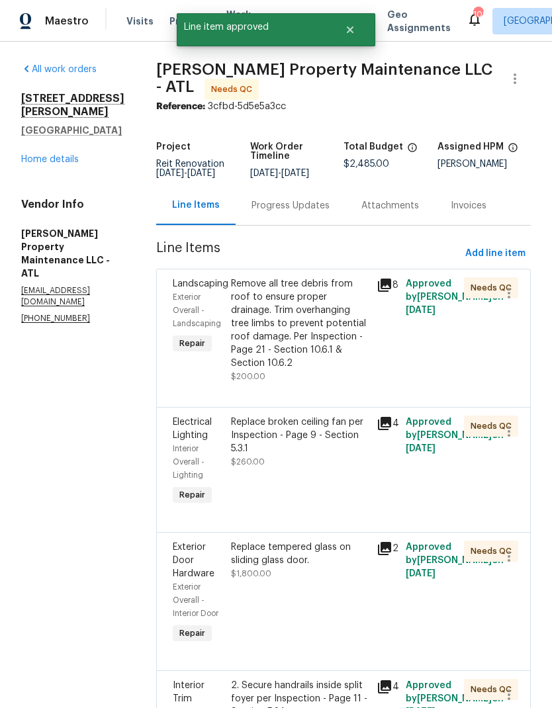
click at [312, 322] on div "Remove all tree debris from roof to ensure proper drainage. Trim overhanging tr…" at bounding box center [300, 323] width 138 height 93
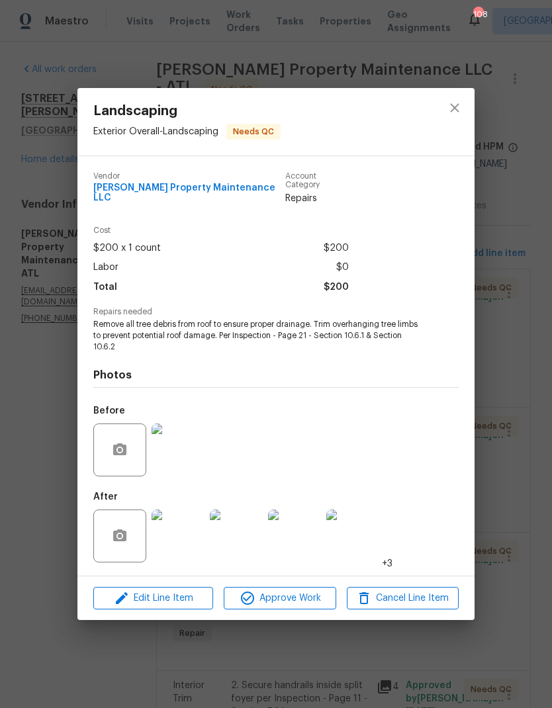
click at [182, 536] on img at bounding box center [178, 536] width 53 height 53
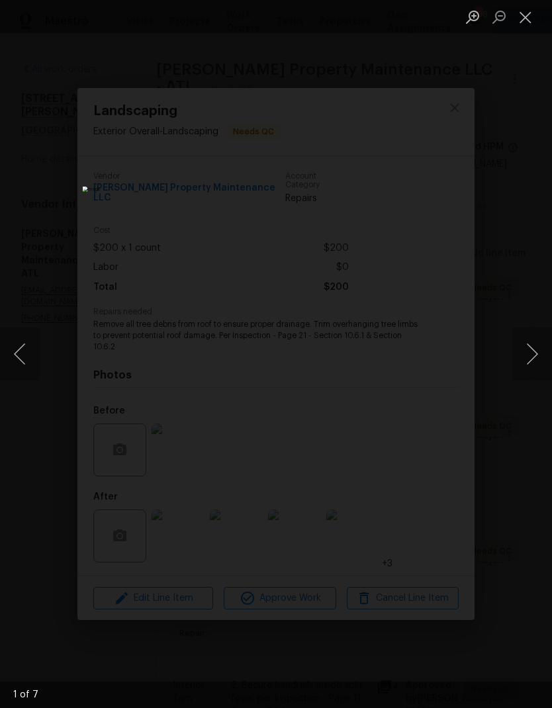
click at [525, 353] on button "Next image" at bounding box center [532, 354] width 40 height 53
click at [523, 353] on button "Next image" at bounding box center [532, 354] width 40 height 53
click at [524, 361] on button "Next image" at bounding box center [532, 354] width 40 height 53
click at [519, 367] on button "Next image" at bounding box center [532, 354] width 40 height 53
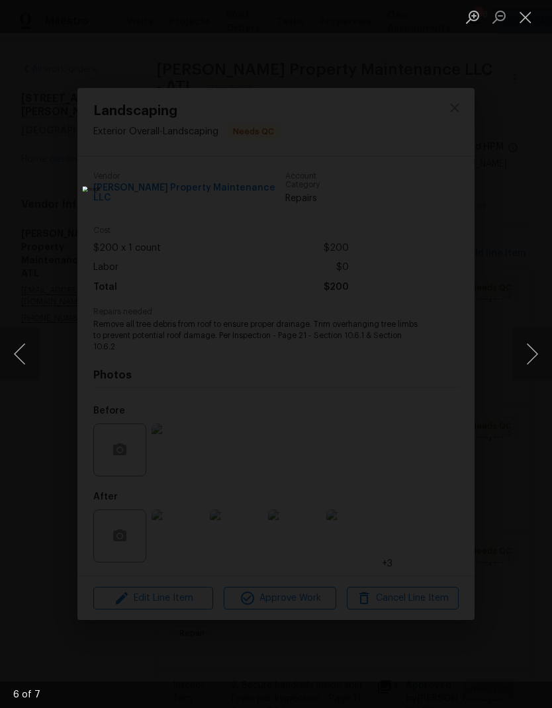
click at [515, 371] on button "Next image" at bounding box center [532, 354] width 40 height 53
click at [516, 375] on button "Next image" at bounding box center [532, 354] width 40 height 53
click at [529, 361] on button "Next image" at bounding box center [532, 354] width 40 height 53
click at [529, 365] on button "Next image" at bounding box center [532, 354] width 40 height 53
click at [526, 367] on button "Next image" at bounding box center [532, 354] width 40 height 53
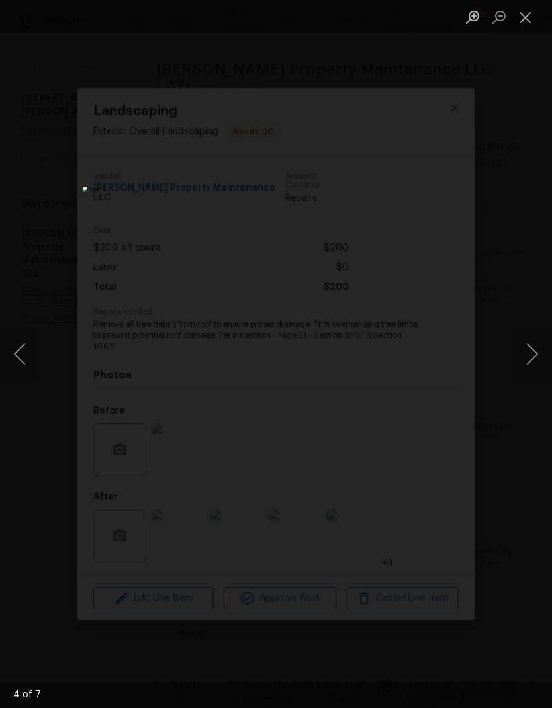
click at [531, 361] on button "Next image" at bounding box center [532, 354] width 40 height 53
click at [530, 366] on button "Next image" at bounding box center [532, 354] width 40 height 53
click at [529, 366] on button "Next image" at bounding box center [532, 354] width 40 height 53
click at [27, 359] on button "Previous image" at bounding box center [20, 354] width 40 height 53
click at [537, 356] on button "Next image" at bounding box center [532, 354] width 40 height 53
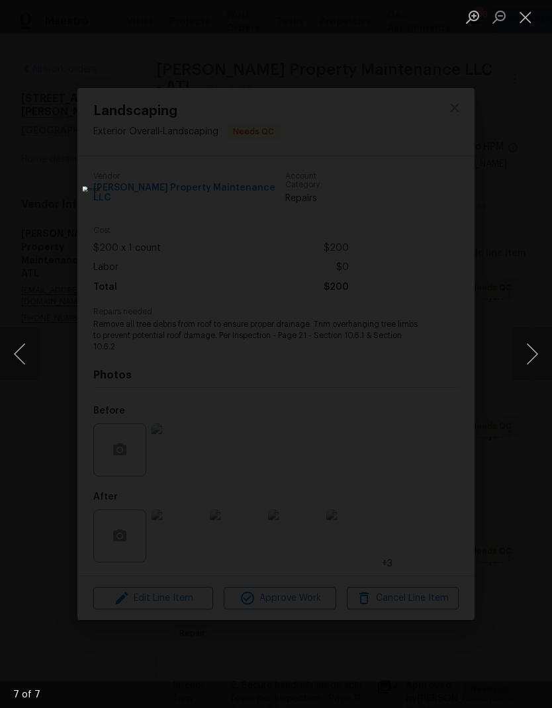
click at [527, 23] on button "Close lightbox" at bounding box center [525, 16] width 26 height 23
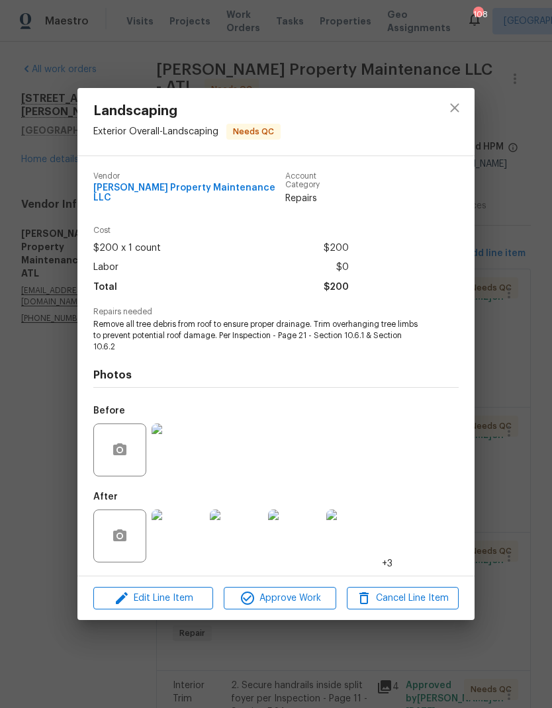
click at [180, 539] on img at bounding box center [178, 536] width 53 height 53
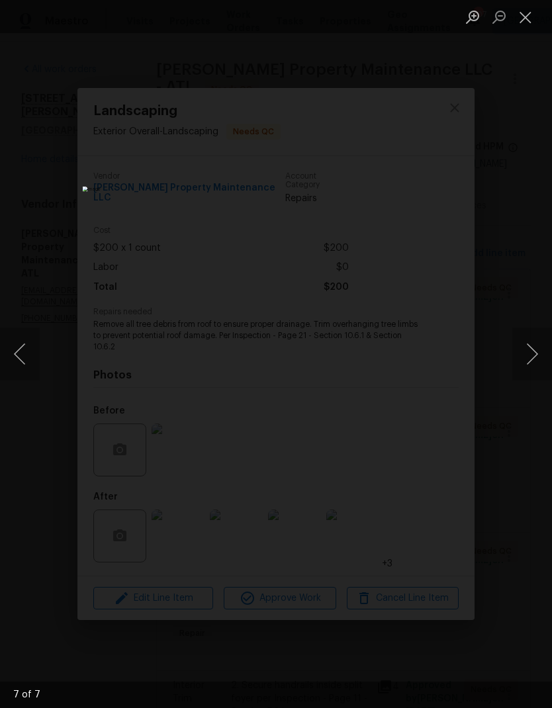
click at [533, 350] on button "Next image" at bounding box center [532, 354] width 40 height 53
click at [529, 352] on button "Next image" at bounding box center [532, 354] width 40 height 53
click at [530, 352] on button "Next image" at bounding box center [532, 354] width 40 height 53
click at [529, 353] on button "Next image" at bounding box center [532, 354] width 40 height 53
click at [525, 352] on button "Next image" at bounding box center [532, 354] width 40 height 53
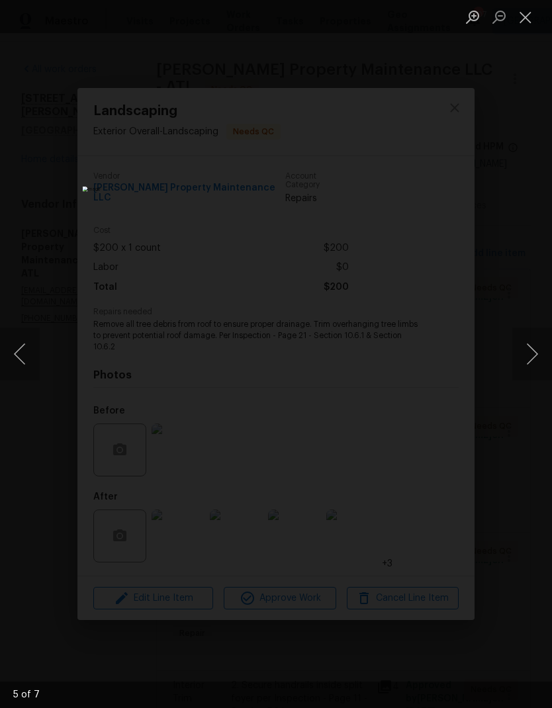
click at [523, 353] on button "Next image" at bounding box center [532, 354] width 40 height 53
click at [529, 353] on button "Next image" at bounding box center [532, 354] width 40 height 53
click at [531, 22] on button "Close lightbox" at bounding box center [525, 16] width 26 height 23
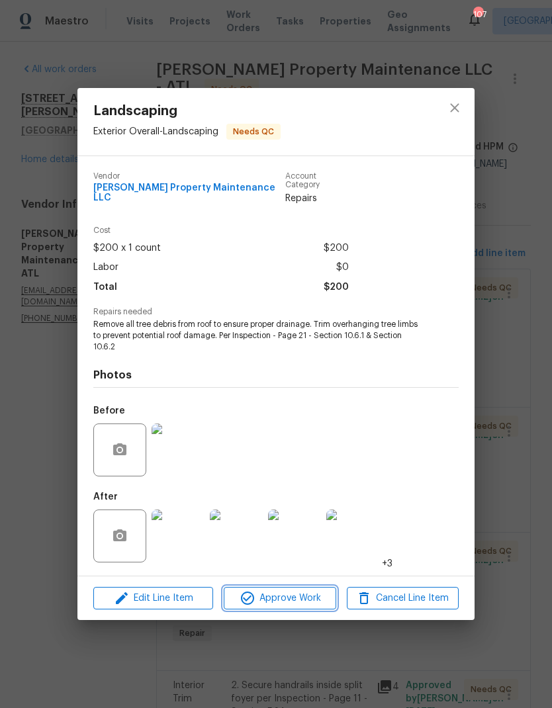
click at [309, 601] on span "Approve Work" at bounding box center [280, 598] width 104 height 17
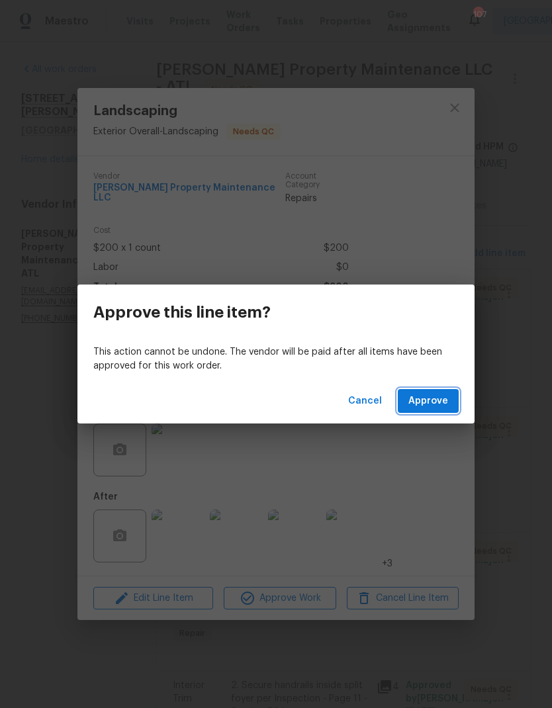
click at [442, 403] on span "Approve" at bounding box center [428, 401] width 40 height 17
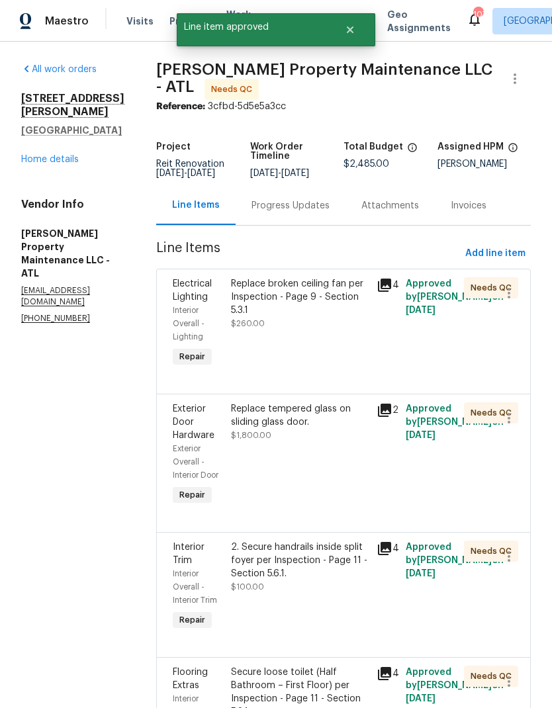
click at [328, 300] on div "Replace broken ceiling fan per Inspection - Page 9 - Section 5.3.1" at bounding box center [300, 297] width 138 height 40
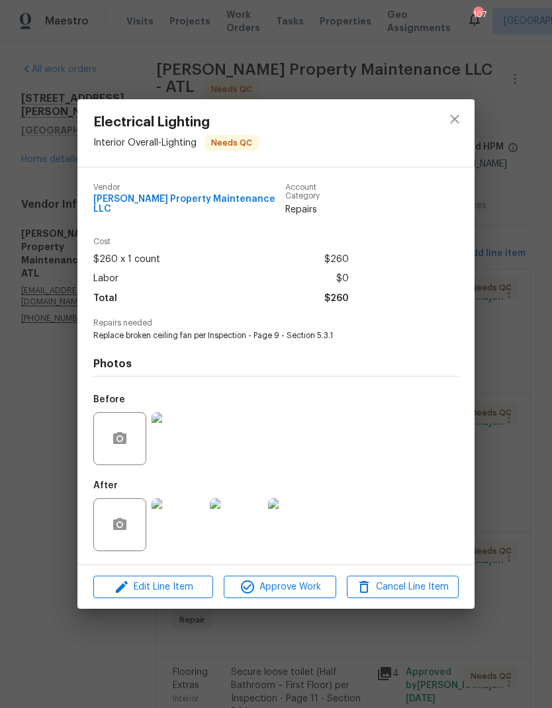
click at [177, 529] on img at bounding box center [178, 524] width 53 height 53
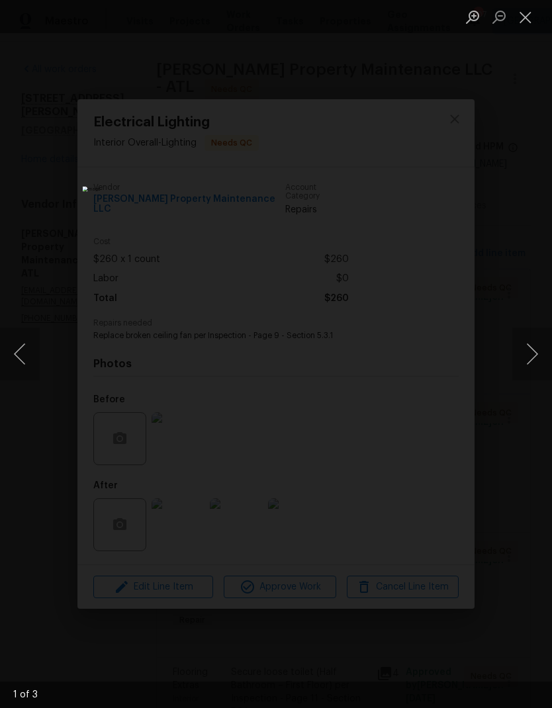
click at [536, 355] on button "Next image" at bounding box center [532, 354] width 40 height 53
click at [534, 351] on button "Next image" at bounding box center [532, 354] width 40 height 53
click at [531, 351] on button "Next image" at bounding box center [532, 354] width 40 height 53
click at [533, 349] on button "Next image" at bounding box center [532, 354] width 40 height 53
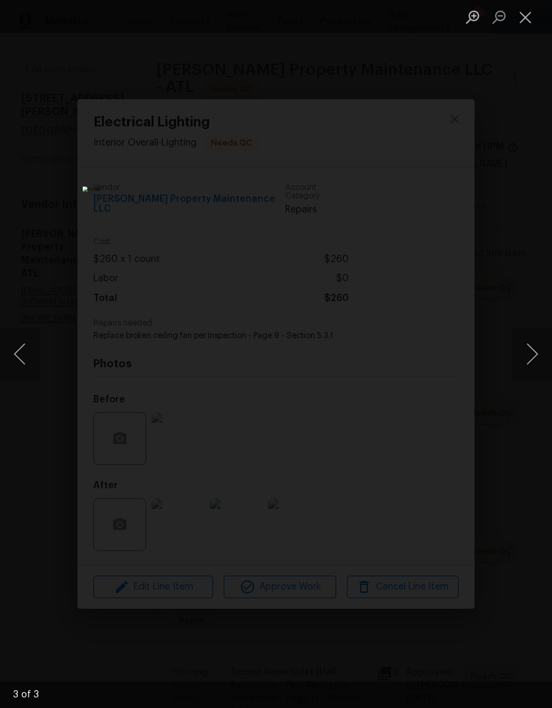
click at [525, 17] on button "Close lightbox" at bounding box center [525, 16] width 26 height 23
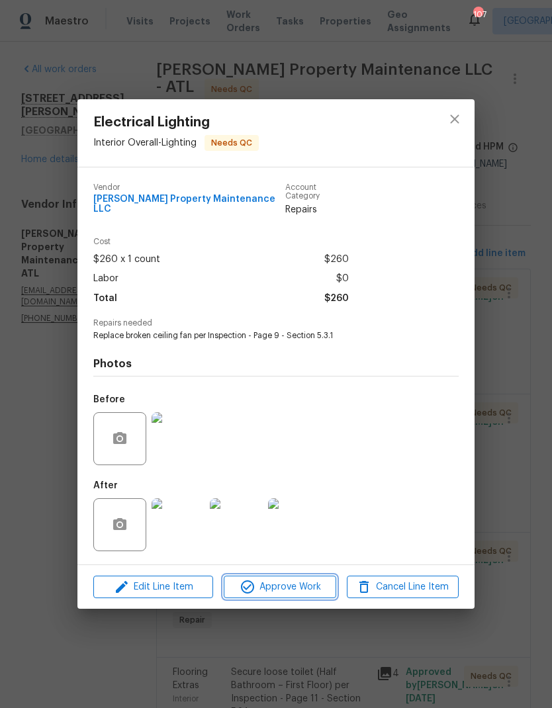
click at [313, 585] on span "Approve Work" at bounding box center [280, 587] width 104 height 17
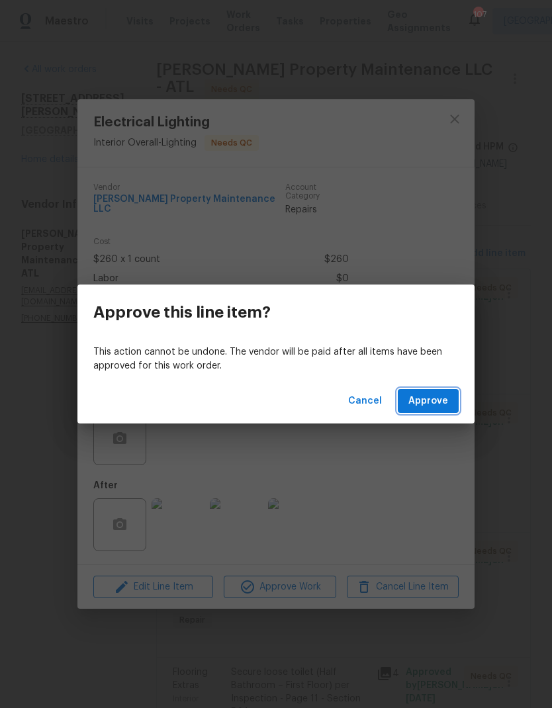
click at [447, 396] on span "Approve" at bounding box center [428, 401] width 40 height 17
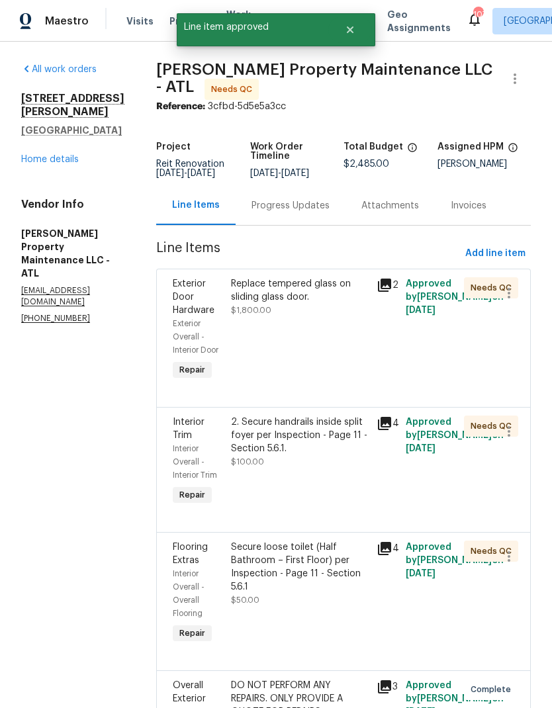
click at [298, 298] on div "Replace tempered glass on sliding glass door." at bounding box center [300, 290] width 138 height 26
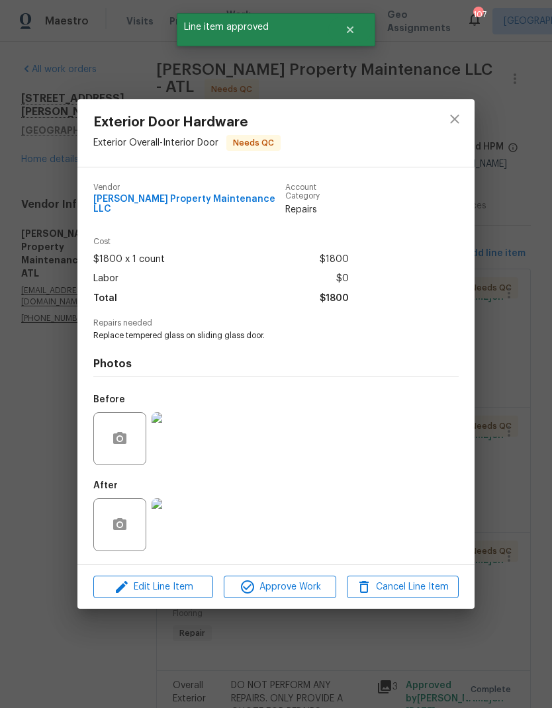
click at [183, 524] on img at bounding box center [178, 524] width 53 height 53
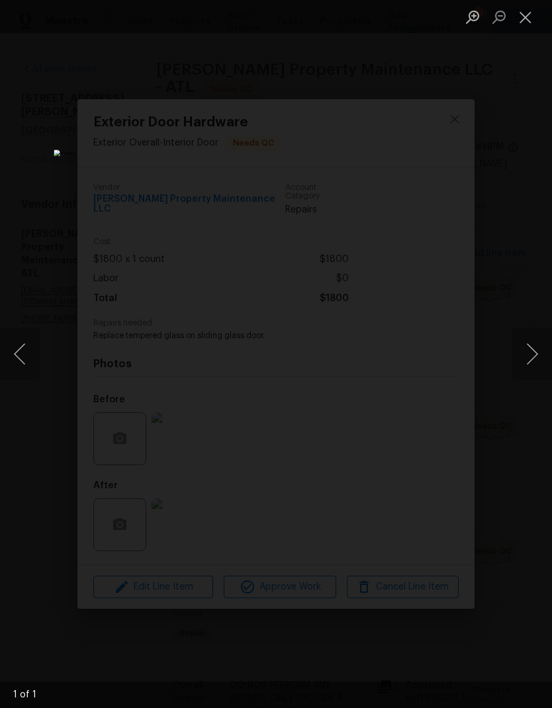
click at [525, 27] on button "Close lightbox" at bounding box center [525, 16] width 26 height 23
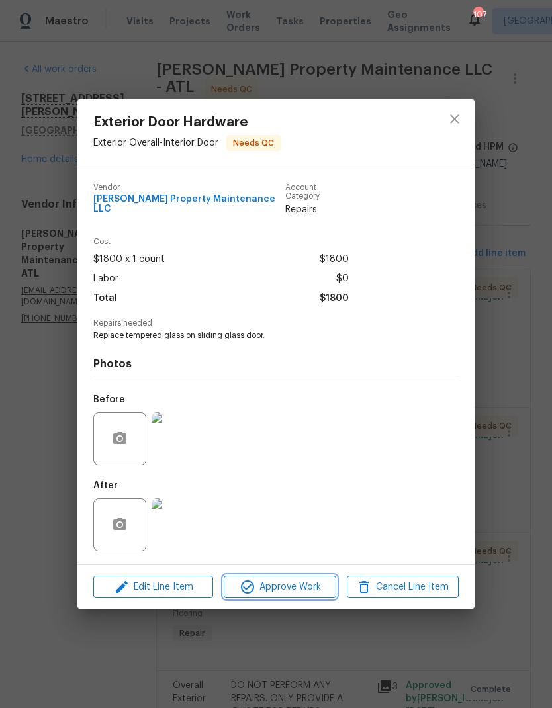
click at [294, 582] on span "Approve Work" at bounding box center [280, 587] width 104 height 17
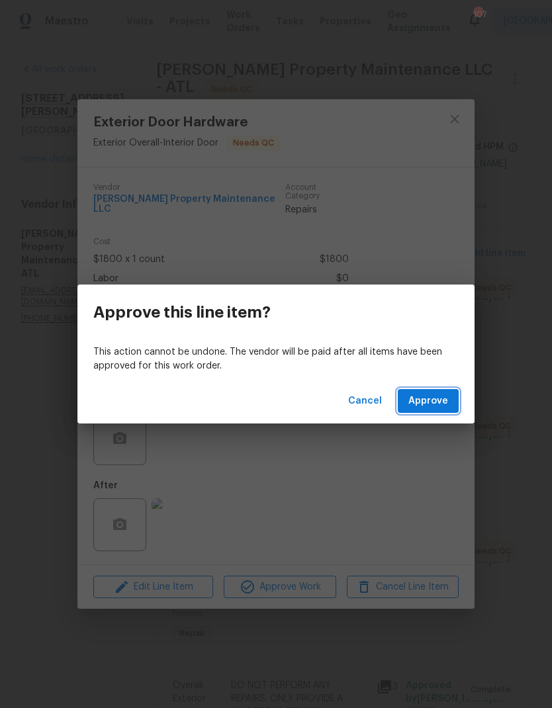
click at [451, 404] on button "Approve" at bounding box center [428, 401] width 61 height 24
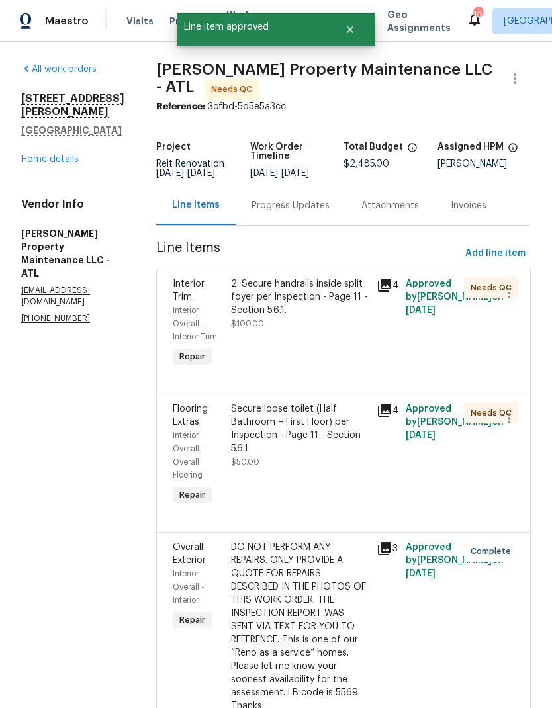
click at [283, 291] on div "2. Secure handrails inside split foyer per Inspection - Page 11 - Section 5.6.1." at bounding box center [300, 297] width 138 height 40
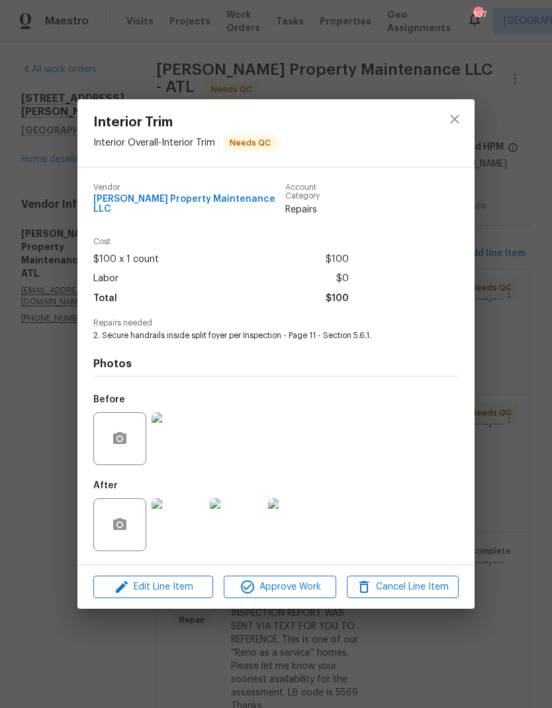
click at [183, 525] on img at bounding box center [178, 524] width 53 height 53
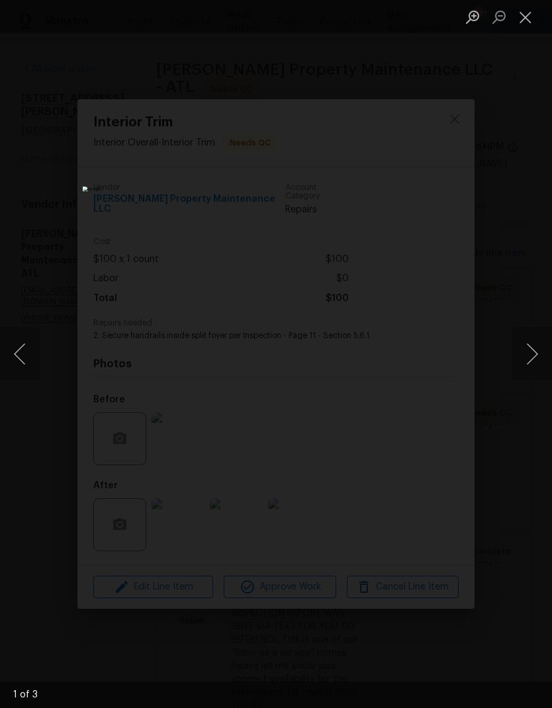
click at [533, 350] on button "Next image" at bounding box center [532, 354] width 40 height 53
click at [533, 347] on button "Next image" at bounding box center [532, 354] width 40 height 53
click at [533, 349] on button "Next image" at bounding box center [532, 354] width 40 height 53
click at [533, 350] on button "Next image" at bounding box center [532, 354] width 40 height 53
click at [534, 349] on button "Next image" at bounding box center [532, 354] width 40 height 53
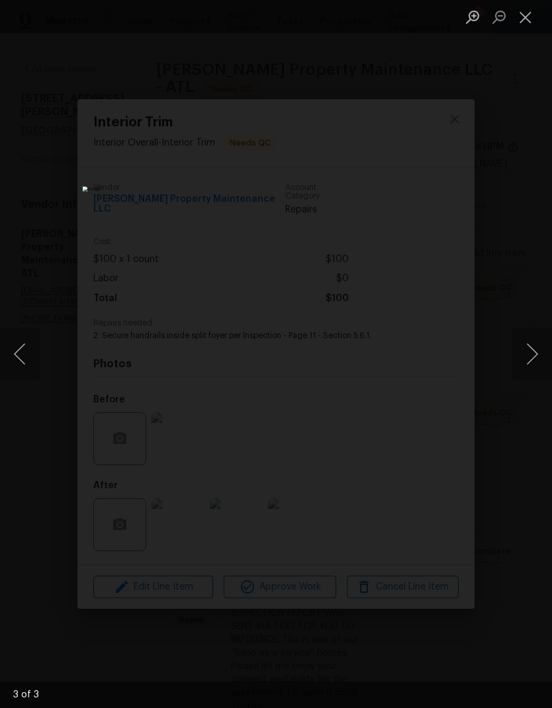
click at [526, 24] on button "Close lightbox" at bounding box center [525, 16] width 26 height 23
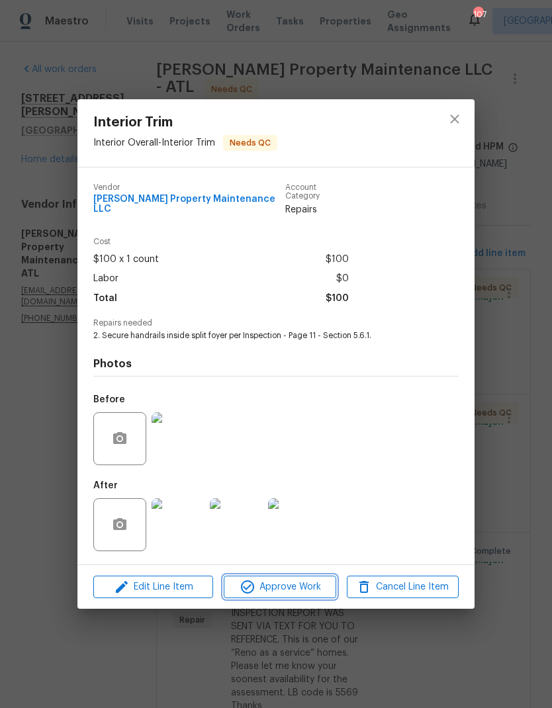
click at [310, 583] on span "Approve Work" at bounding box center [280, 587] width 104 height 17
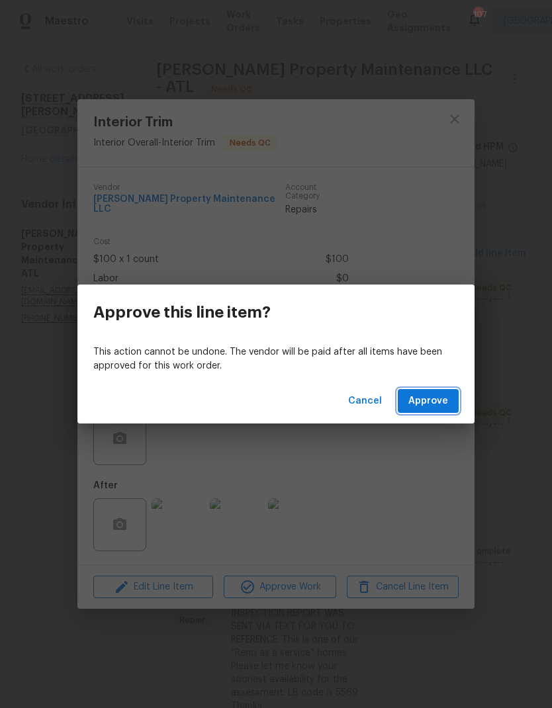
click at [447, 403] on span "Approve" at bounding box center [428, 401] width 40 height 17
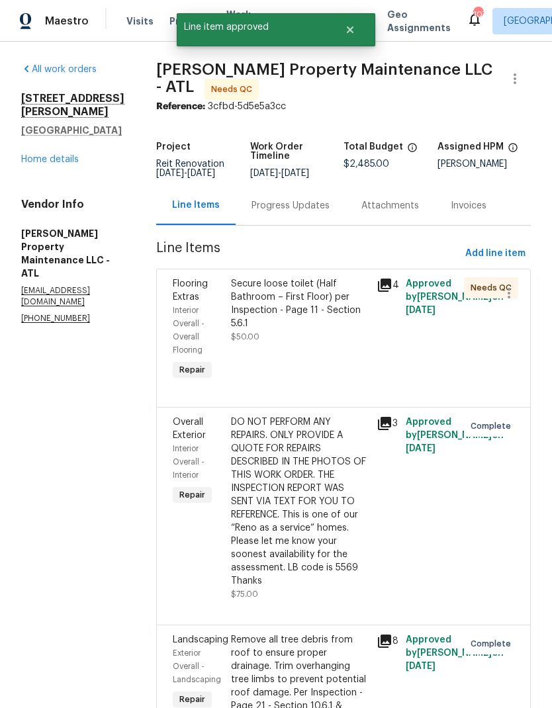
click at [318, 298] on div "Secure loose toilet (Half Bathroom – First Floor) per Inspection - Page 11 - Se…" at bounding box center [300, 303] width 138 height 53
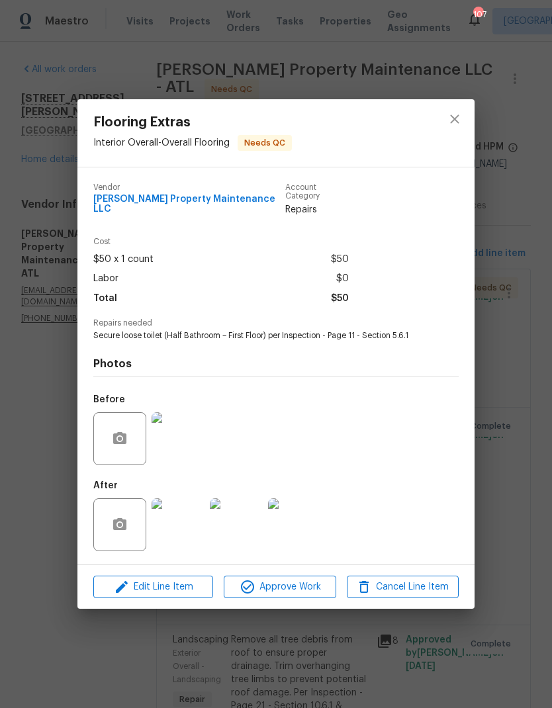
click at [185, 526] on img at bounding box center [178, 524] width 53 height 53
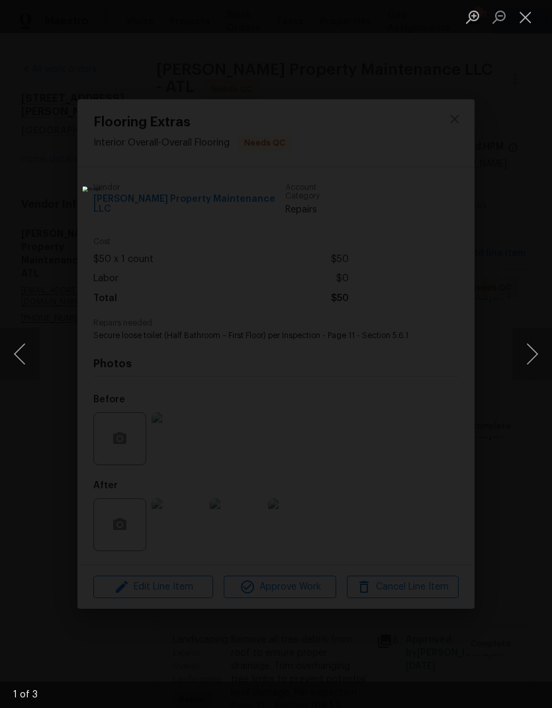
click at [528, 352] on button "Next image" at bounding box center [532, 354] width 40 height 53
click at [519, 351] on button "Next image" at bounding box center [532, 354] width 40 height 53
click at [520, 352] on button "Next image" at bounding box center [532, 354] width 40 height 53
click at [509, 358] on div "Lightbox" at bounding box center [276, 354] width 552 height 708
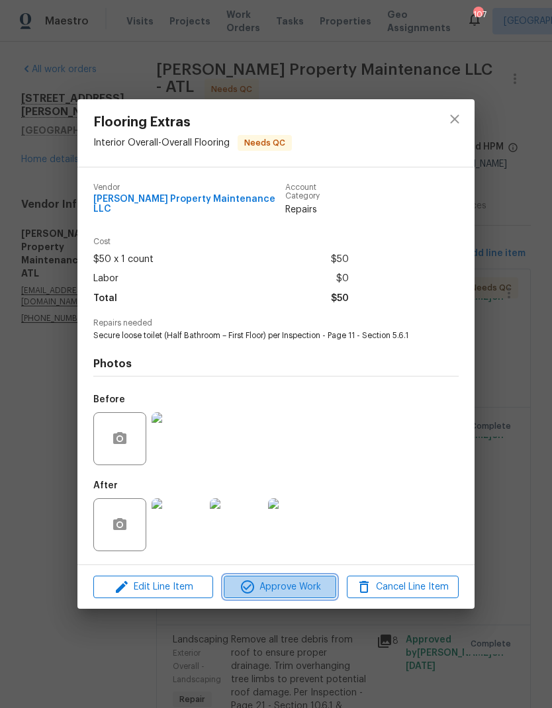
click at [312, 589] on span "Approve Work" at bounding box center [280, 587] width 104 height 17
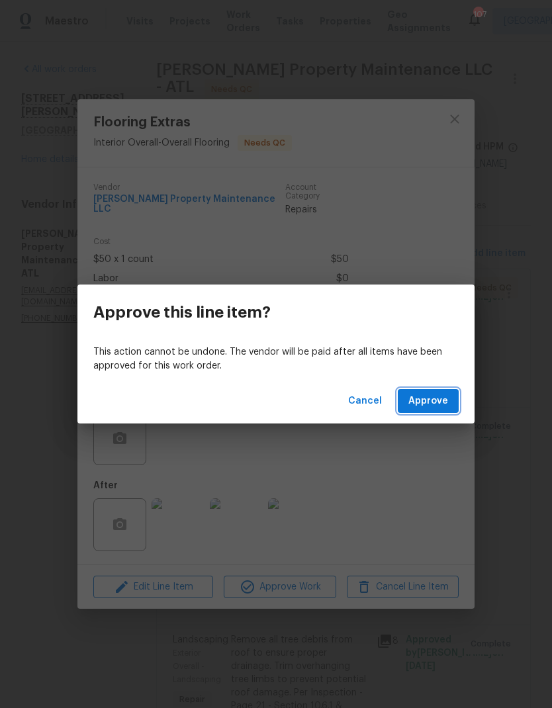
click at [433, 400] on span "Approve" at bounding box center [428, 401] width 40 height 17
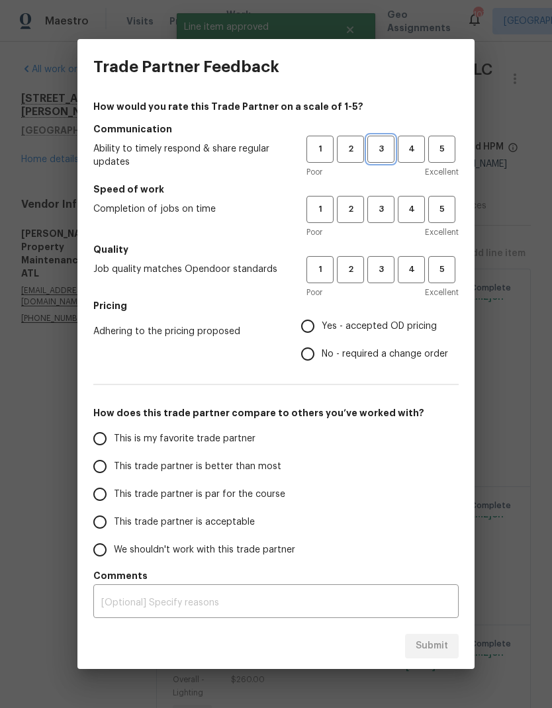
click at [382, 147] on span "3" at bounding box center [381, 149] width 24 height 15
click at [381, 202] on span "3" at bounding box center [381, 209] width 24 height 15
click at [381, 268] on span "3" at bounding box center [381, 269] width 24 height 15
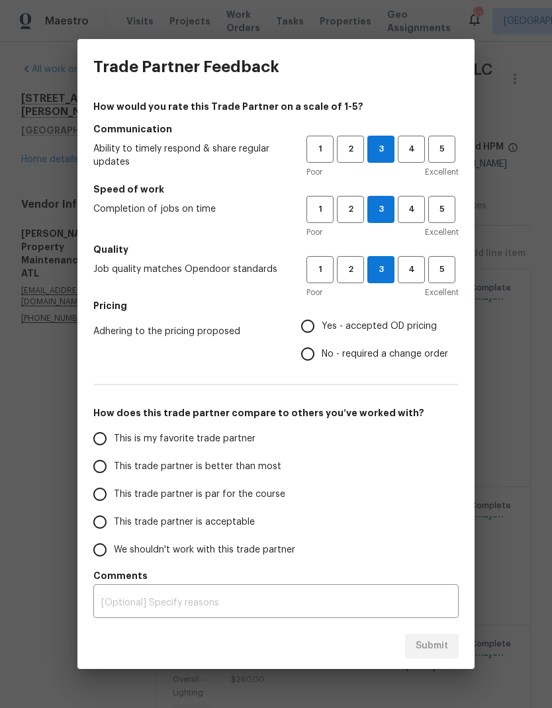
click at [313, 324] on input "Yes - accepted OD pricing" at bounding box center [308, 326] width 28 height 28
radio input "true"
click at [103, 502] on input "This trade partner is par for the course" at bounding box center [100, 494] width 28 height 28
click at [444, 639] on span "Submit" at bounding box center [432, 646] width 32 height 17
radio input "true"
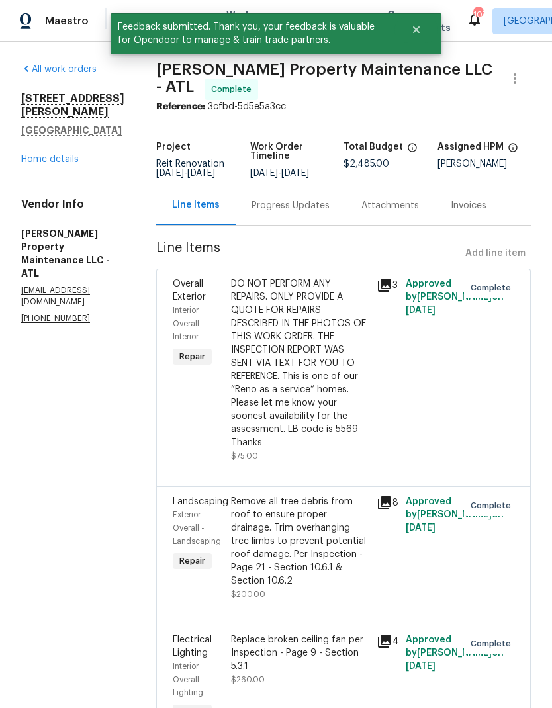
click at [58, 155] on link "Home details" at bounding box center [50, 159] width 58 height 9
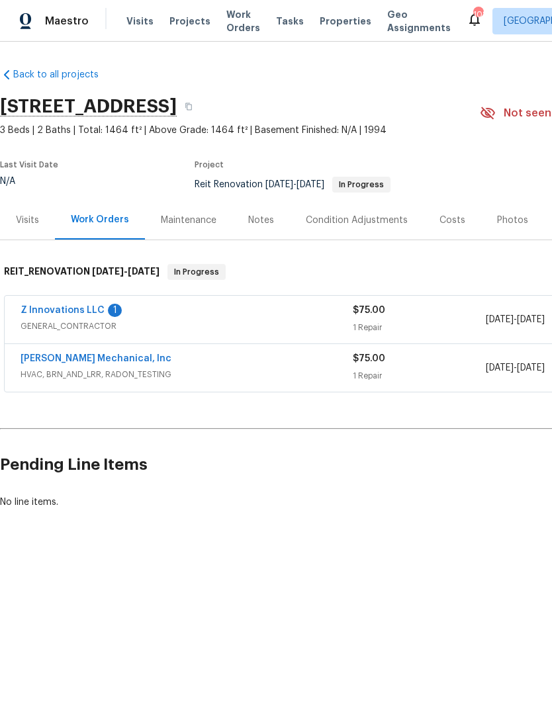
click at [80, 308] on link "Z Innovations LLC" at bounding box center [63, 310] width 84 height 9
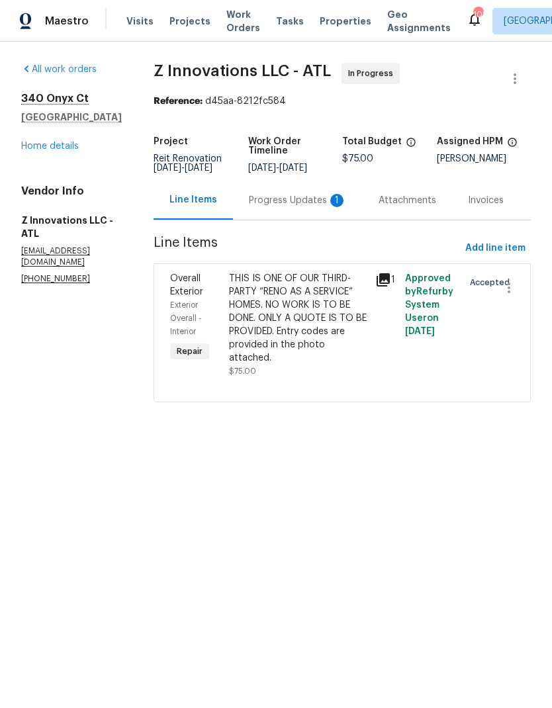
click at [302, 207] on div "Progress Updates 1" at bounding box center [298, 200] width 98 height 13
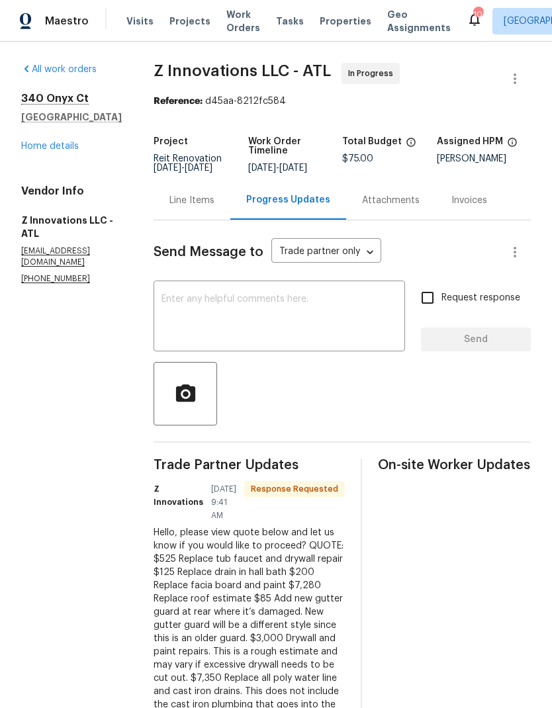
click at [197, 207] on div "Line Items" at bounding box center [191, 200] width 45 height 13
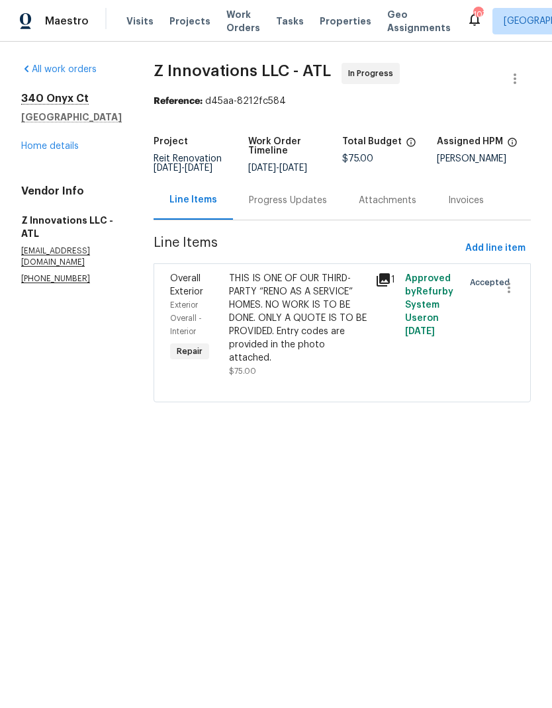
click at [386, 287] on icon at bounding box center [383, 279] width 13 height 13
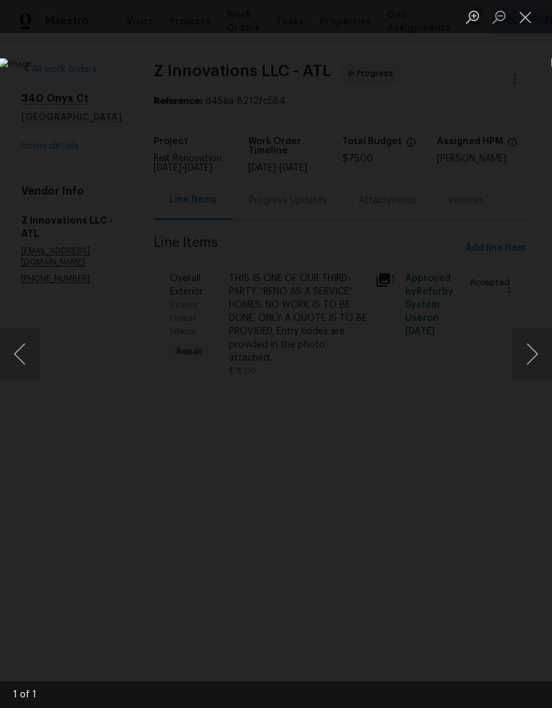
click at [531, 13] on button "Close lightbox" at bounding box center [525, 16] width 26 height 23
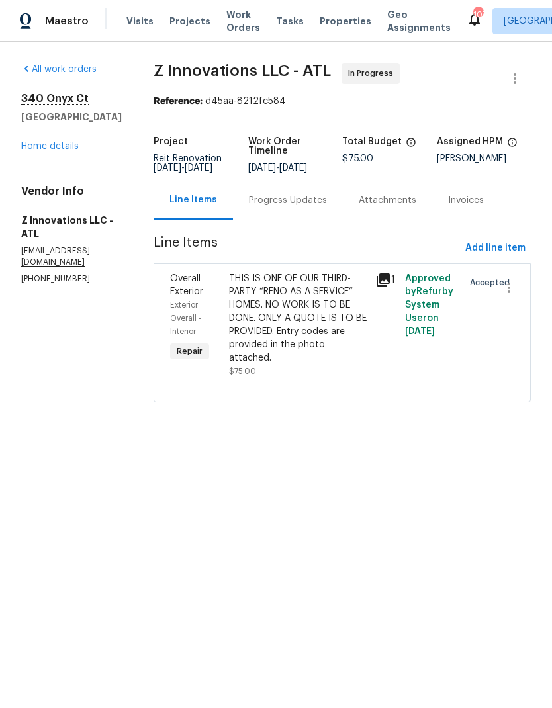
click at [66, 143] on link "Home details" at bounding box center [50, 146] width 58 height 9
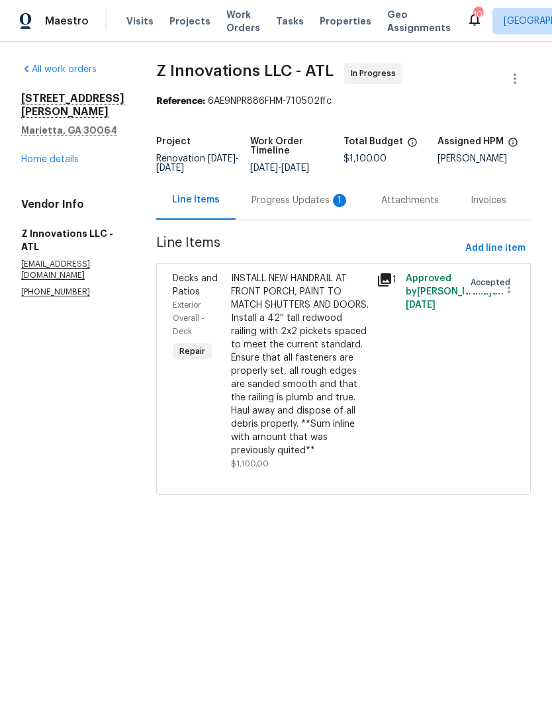
click at [311, 207] on div "Progress Updates 1" at bounding box center [300, 200] width 98 height 13
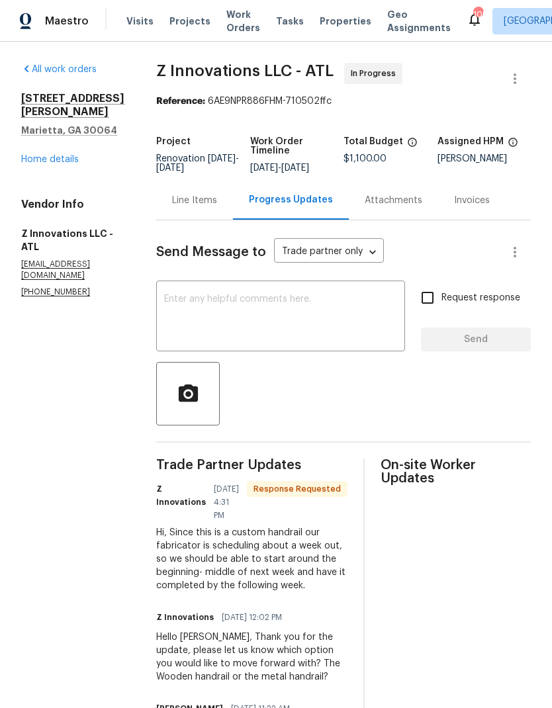
click at [245, 312] on textarea at bounding box center [280, 317] width 233 height 46
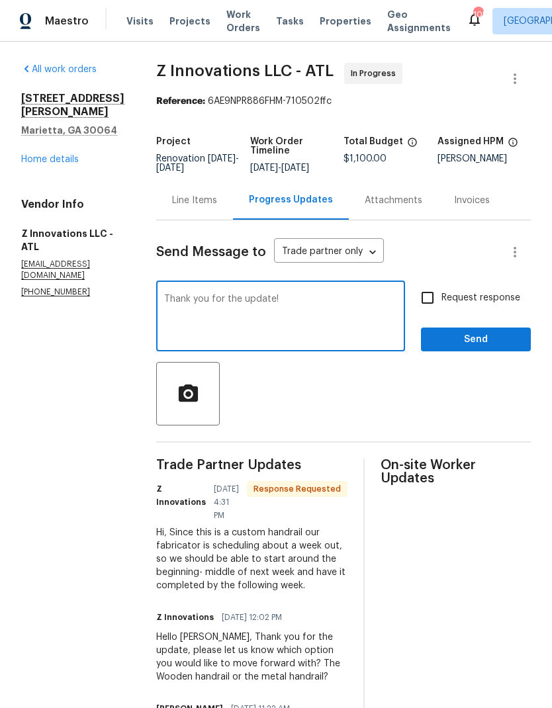
type textarea "Thank you for the update!"
click at [474, 342] on span "Send" at bounding box center [475, 340] width 89 height 17
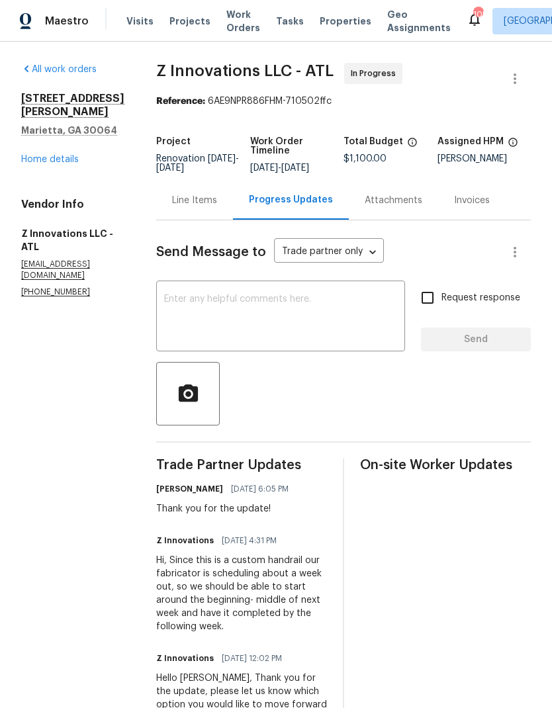
click at [62, 161] on link "Home details" at bounding box center [50, 159] width 58 height 9
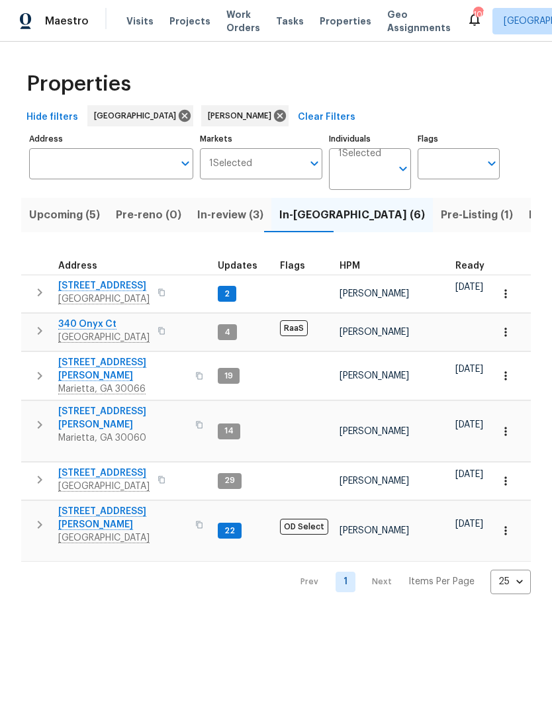
click at [232, 212] on span "In-review (3)" at bounding box center [230, 215] width 66 height 19
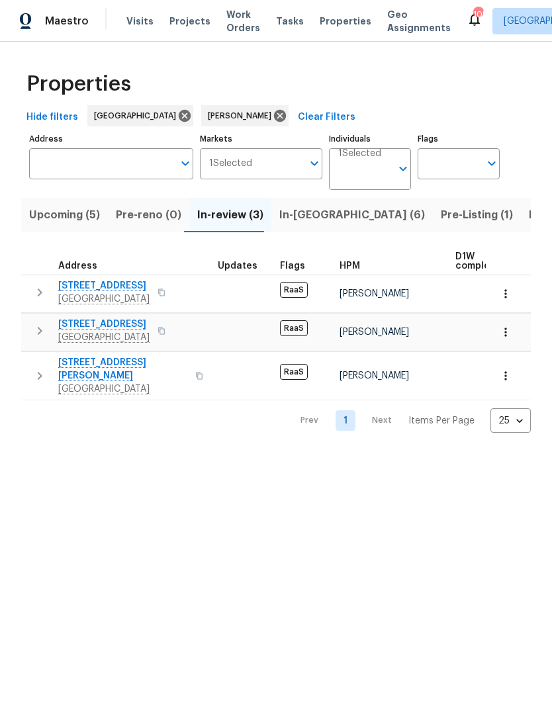
click at [312, 214] on span "In-[GEOGRAPHIC_DATA] (6)" at bounding box center [352, 215] width 146 height 19
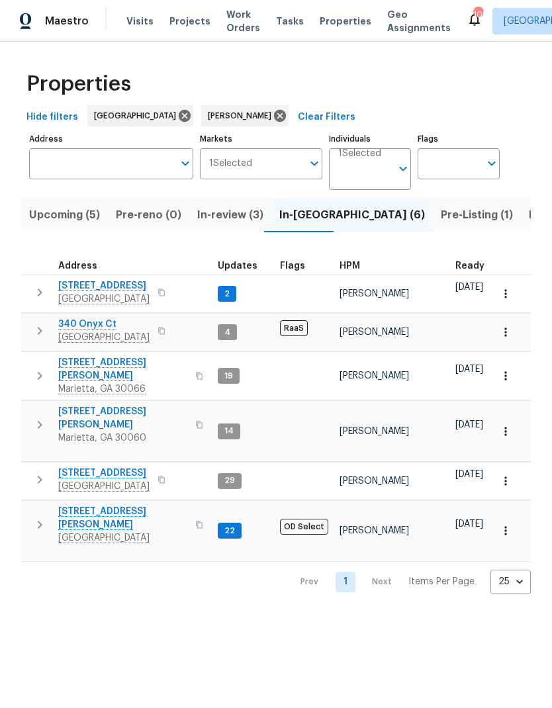
click at [441, 215] on span "Pre-Listing (1)" at bounding box center [477, 215] width 72 height 19
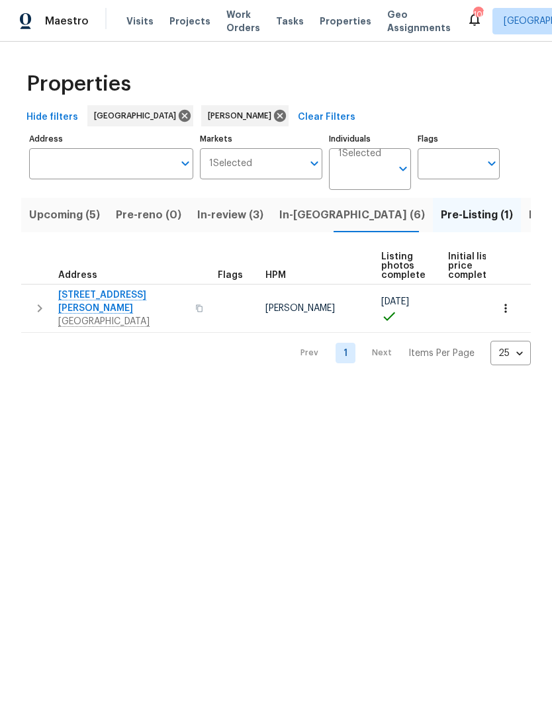
click at [300, 217] on span "In-[GEOGRAPHIC_DATA] (6)" at bounding box center [352, 215] width 146 height 19
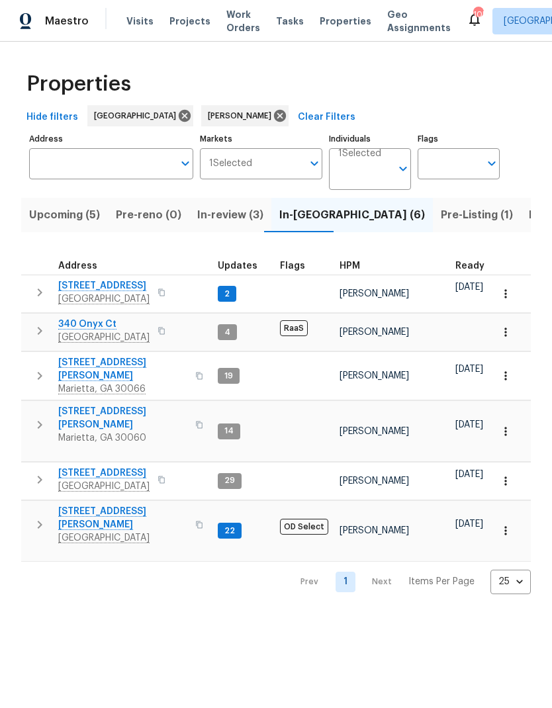
click at [230, 212] on span "In-review (3)" at bounding box center [230, 215] width 66 height 19
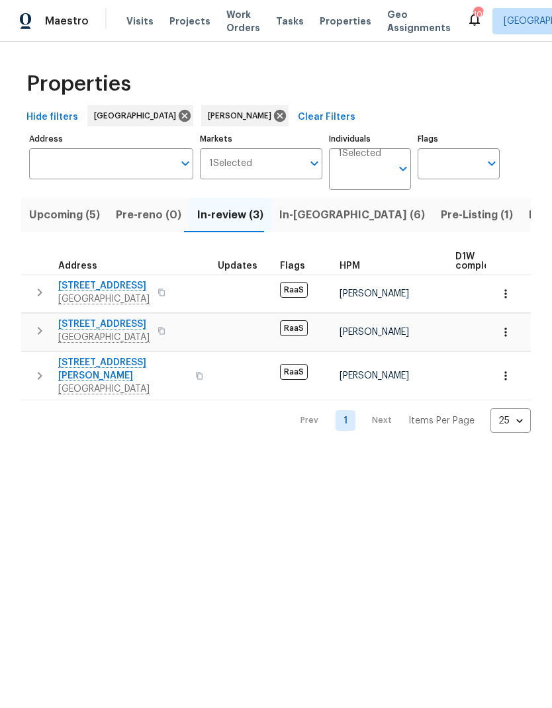
click at [117, 360] on span "[STREET_ADDRESS][PERSON_NAME]" at bounding box center [122, 369] width 129 height 26
click at [138, 283] on span "[STREET_ADDRESS]" at bounding box center [103, 285] width 91 height 13
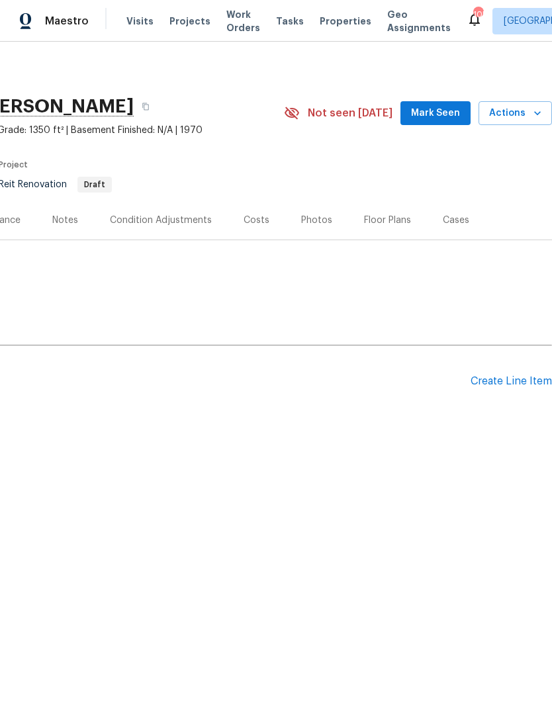
scroll to position [0, 196]
click at [517, 384] on div "Create Line Item" at bounding box center [510, 381] width 81 height 13
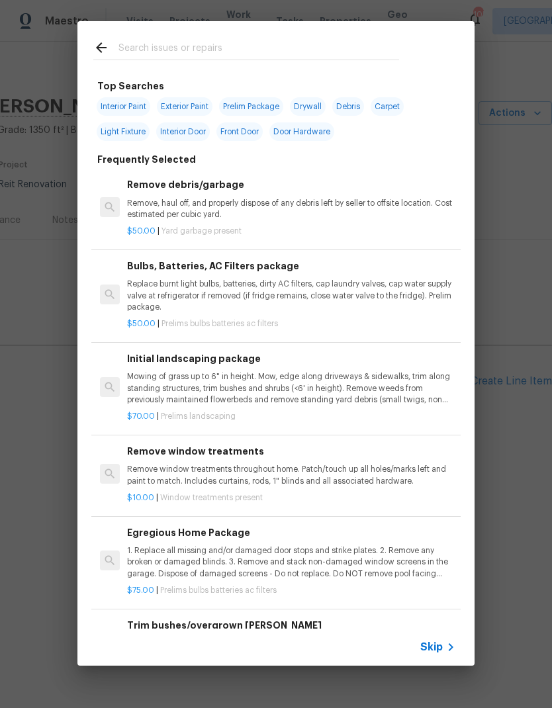
click at [214, 48] on input "text" at bounding box center [258, 50] width 281 height 20
type input "Pest"
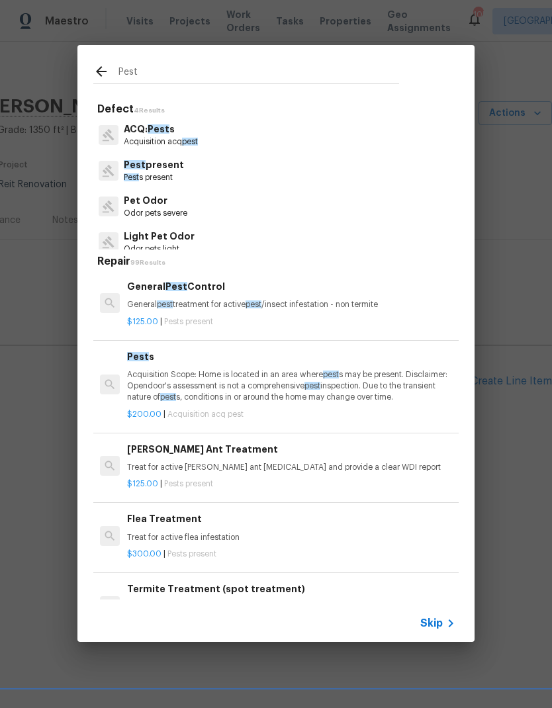
click at [167, 176] on p "Pest s present" at bounding box center [154, 177] width 60 height 11
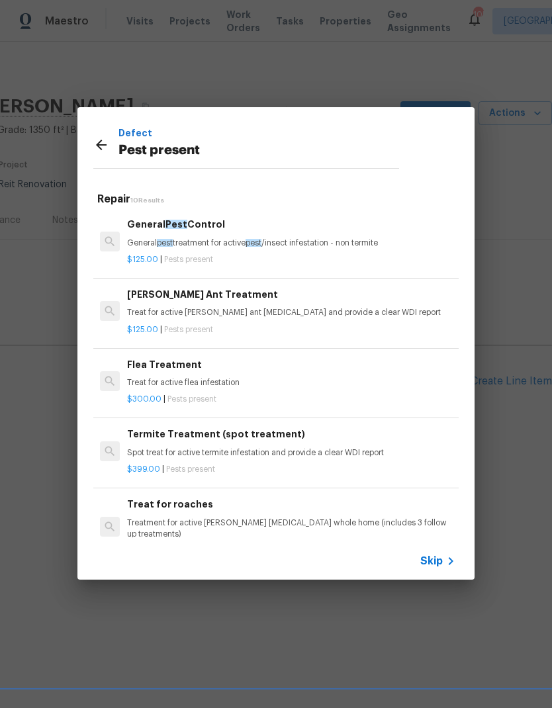
scroll to position [0, 0]
click at [216, 241] on p "General pest treatment for active pest /insect infestation - non termite" at bounding box center [291, 243] width 328 height 11
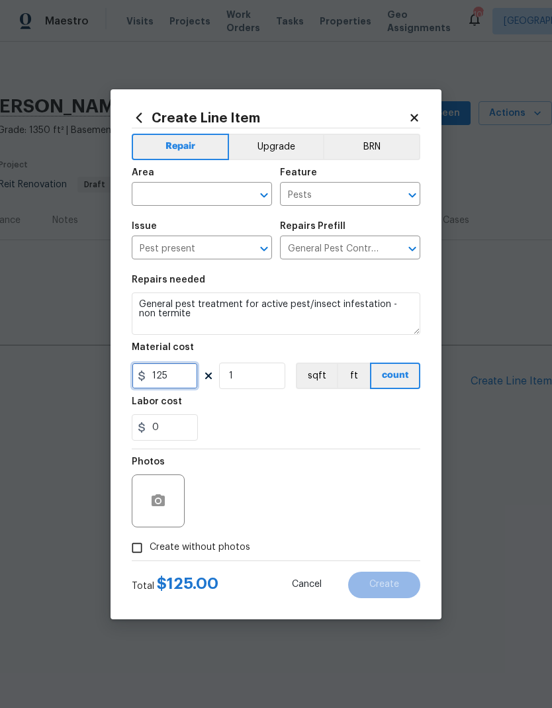
click at [184, 381] on input "125" at bounding box center [165, 376] width 66 height 26
type input "75"
click at [267, 381] on input "1" at bounding box center [252, 376] width 66 height 26
click at [206, 197] on input "text" at bounding box center [183, 195] width 103 height 21
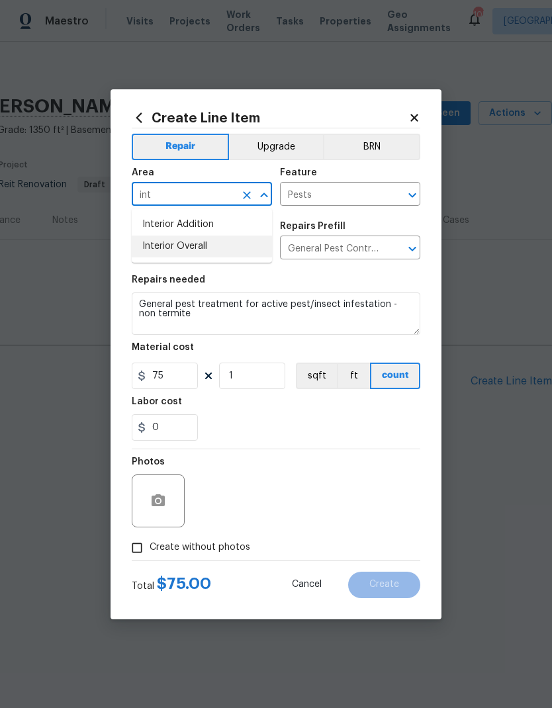
click at [201, 249] on li "Interior Overall" at bounding box center [202, 247] width 140 height 22
type input "Interior Overall"
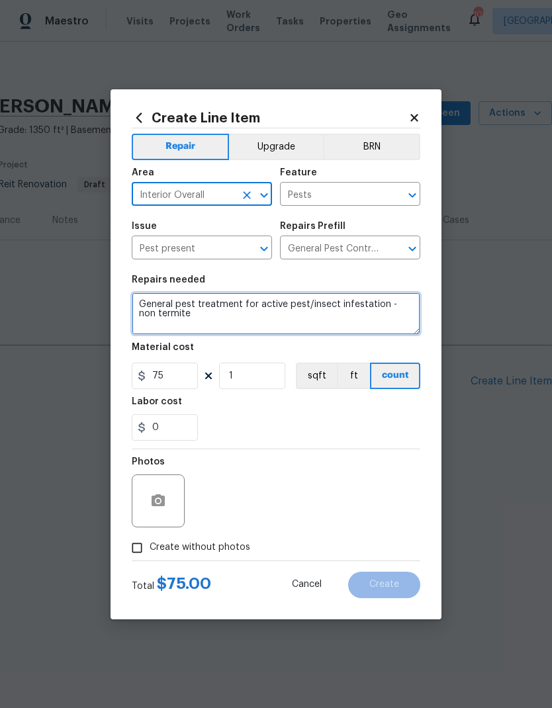
click at [150, 307] on textarea "General pest treatment for active pest/insect infestation - non termite" at bounding box center [276, 313] width 289 height 42
click at [146, 301] on textarea "General pest treatment for active pest/insect infestation - non termite" at bounding box center [276, 313] width 289 height 42
click at [167, 307] on textarea "General pest treatment for active pest/insect infestation - non termite" at bounding box center [276, 313] width 289 height 42
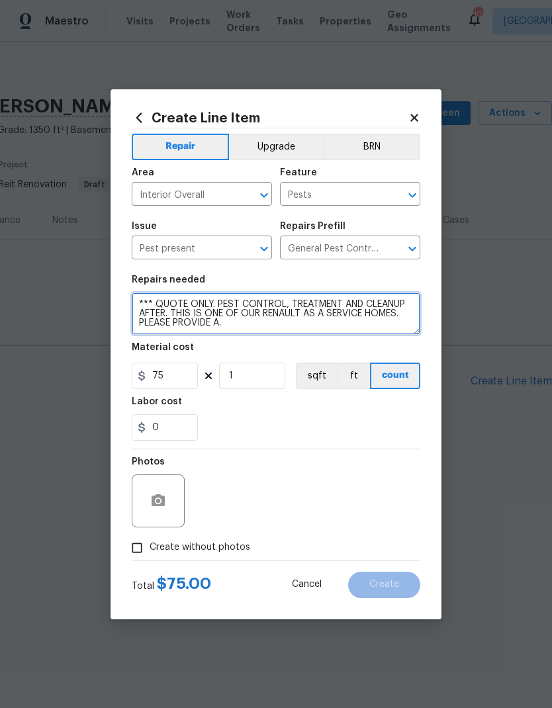
click at [222, 303] on textarea "*** QUOTE ONLY. PEST CONTROL, TREATMENT AND CLEANUP AFTER. THIS IS ONE OF OUR R…" at bounding box center [276, 313] width 289 height 42
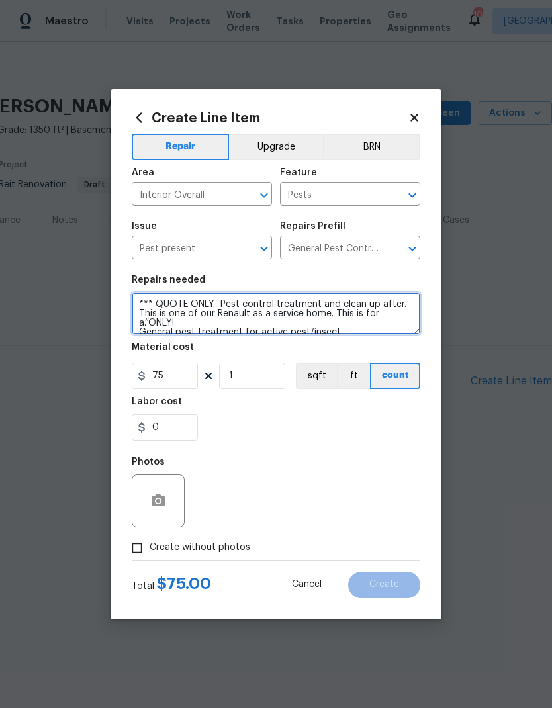
click at [169, 314] on textarea "*** QUOTE ONLY. Pest control treatment and clean up after. This is one of our R…" at bounding box center [276, 313] width 289 height 42
click at [249, 317] on textarea "*** QUOTE ONLY. Pest control treatment and clean up after. This is for one of o…" at bounding box center [276, 313] width 289 height 42
click at [248, 317] on textarea "*** QUOTE ONLY. Pest control treatment and clean up after. This is for one of o…" at bounding box center [276, 313] width 289 height 42
click at [330, 315] on textarea "*** QUOTE ONLY. Pest control treatment and clean up after. This is for one of o…" at bounding box center [276, 313] width 289 height 42
click at [391, 317] on textarea "*** QUOTE ONLY. Pest control treatment and clean up after. This is for one of o…" at bounding box center [276, 313] width 289 height 42
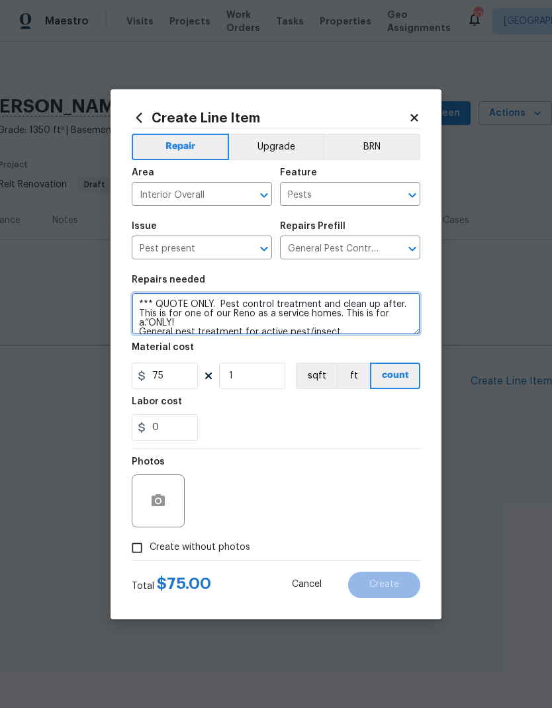
click at [392, 314] on textarea "*** QUOTE ONLY. Pest control treatment and clean up after. This is for one of o…" at bounding box center [276, 313] width 289 height 42
click at [402, 310] on textarea "*** QUOTE ONLY. Pest control treatment and clean up after. This is for one of o…" at bounding box center [276, 313] width 289 height 42
click at [376, 312] on textarea "*** QUOTE ONLY. Pest control treatment and clean up after. This is for one of o…" at bounding box center [276, 313] width 289 height 42
click at [147, 320] on textarea "*** QUOTE ONLY. Pest control treatment and clean up after. This is for one of o…" at bounding box center [276, 313] width 289 height 42
click at [225, 325] on textarea "*** QUOTE ONLY. Pest control treatment and clean up after. This is for one of o…" at bounding box center [276, 313] width 289 height 42
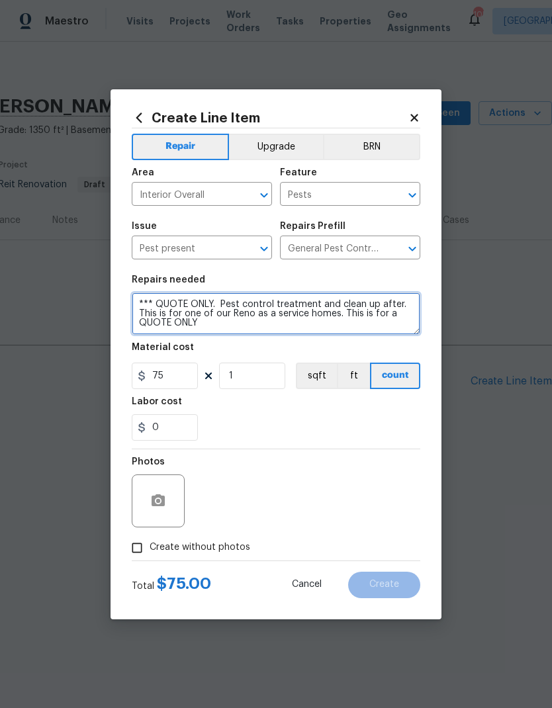
scroll to position [3, 0]
click at [236, 325] on textarea "*** QUOTE ONLY. Pest control treatment and clean up after. This is for one of o…" at bounding box center [276, 313] width 289 height 42
click at [140, 299] on textarea "*** QUOTE ONLY. Pest control treatment and clean up after. This is for one of o…" at bounding box center [276, 313] width 289 height 42
click at [167, 298] on textarea "*** QUOTE ONLY. Pest control treatment and clean up after. This is for one of o…" at bounding box center [276, 313] width 289 height 42
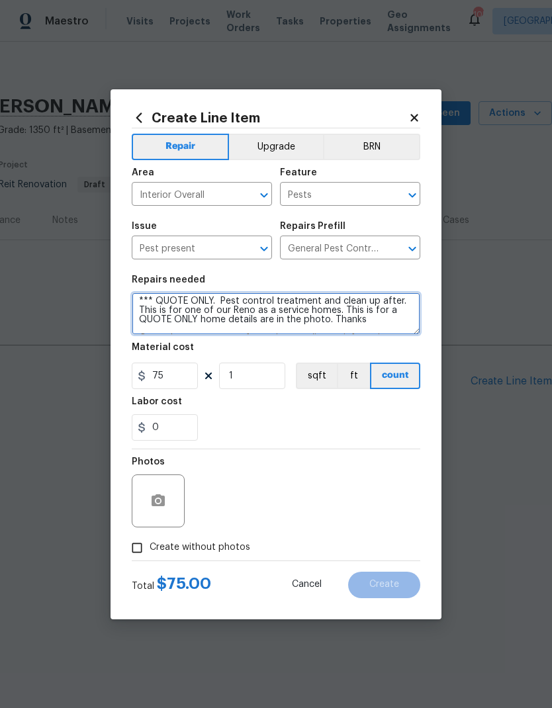
click at [167, 297] on textarea "*** QUOTE ONLY. Pest control treatment and clean up after. This is for one of o…" at bounding box center [276, 313] width 289 height 42
click at [174, 297] on textarea "*** QUOTE ONLY. Pest control treatment and clean up after. This is for one of o…" at bounding box center [276, 313] width 289 height 42
type textarea "*** QUOTE ONLY. Pest control treatment and clean up after. This is for one of o…"
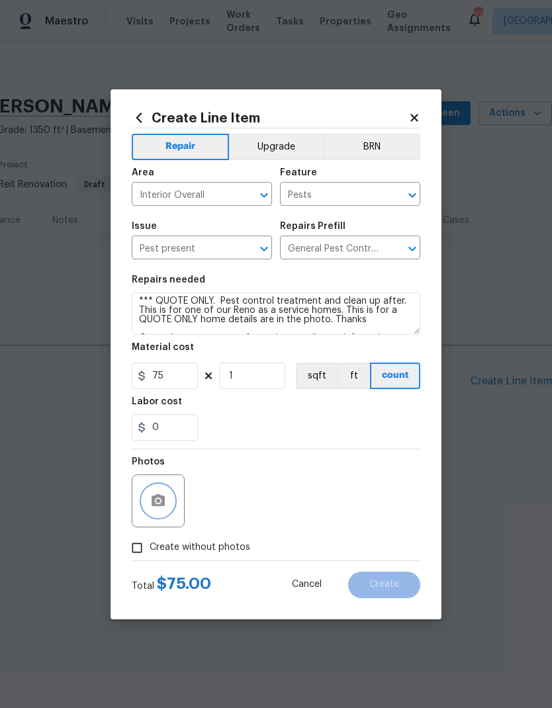
click at [161, 501] on icon "button" at bounding box center [158, 501] width 16 height 16
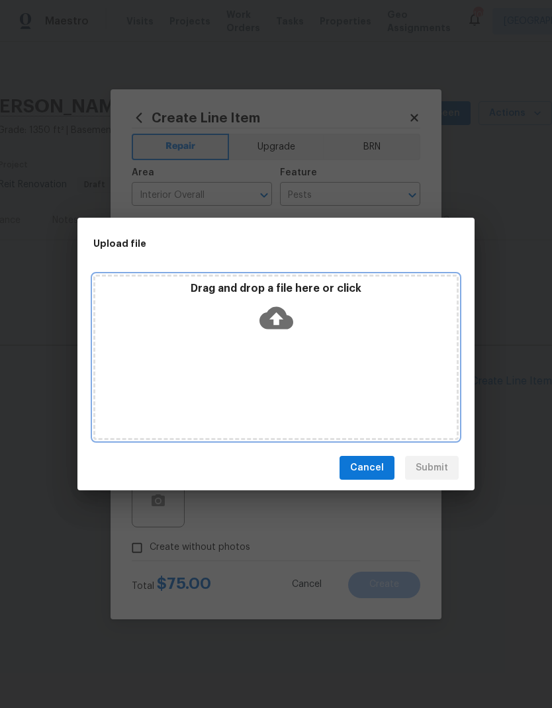
click at [282, 320] on icon at bounding box center [276, 318] width 34 height 22
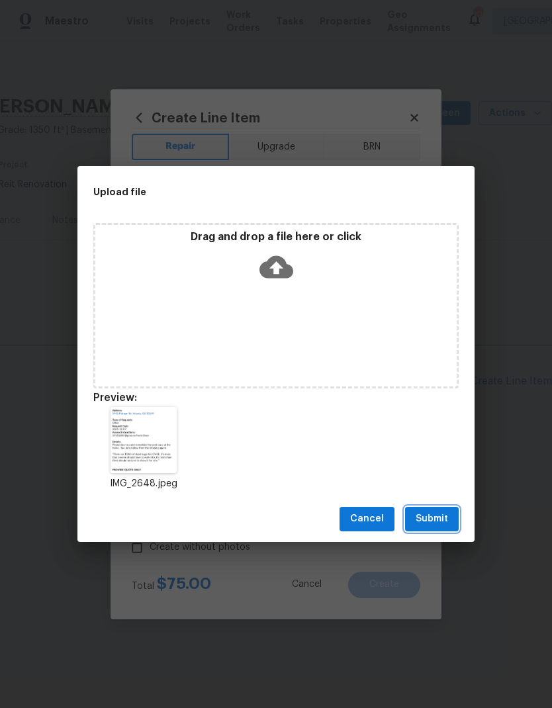
click at [439, 522] on span "Submit" at bounding box center [432, 519] width 32 height 17
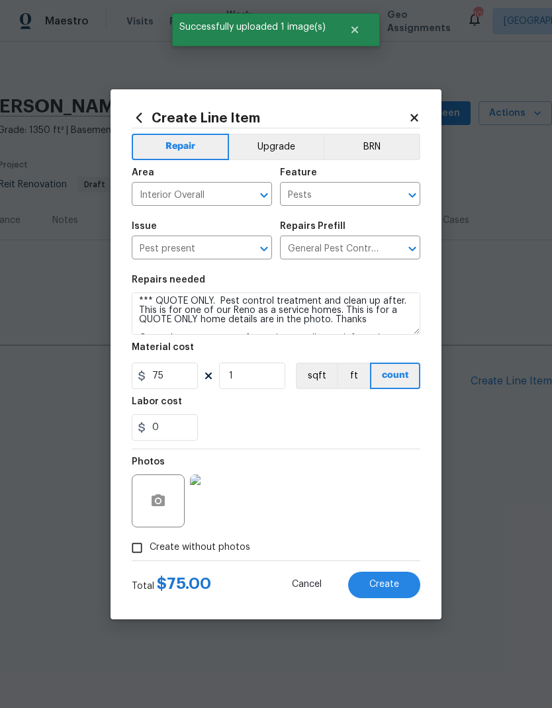
click at [398, 592] on button "Create" at bounding box center [384, 585] width 72 height 26
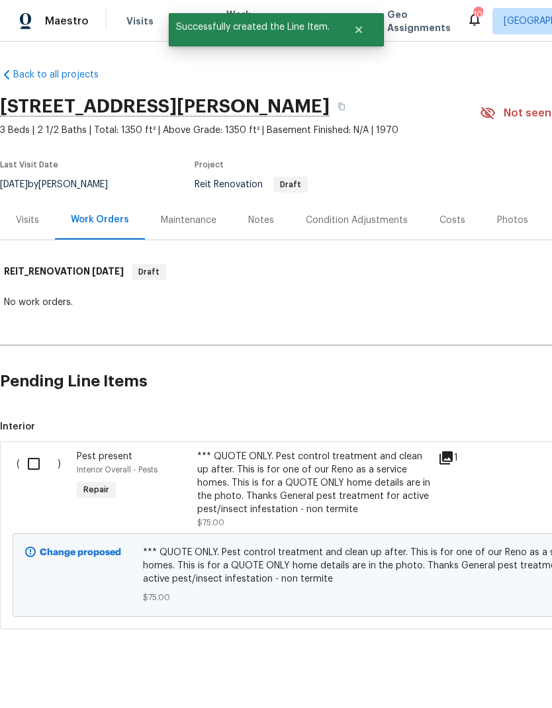
scroll to position [0, 0]
click at [38, 467] on input "checkbox" at bounding box center [39, 464] width 38 height 28
checkbox input "true"
click at [474, 670] on span "Create Work Order" at bounding box center [476, 675] width 88 height 17
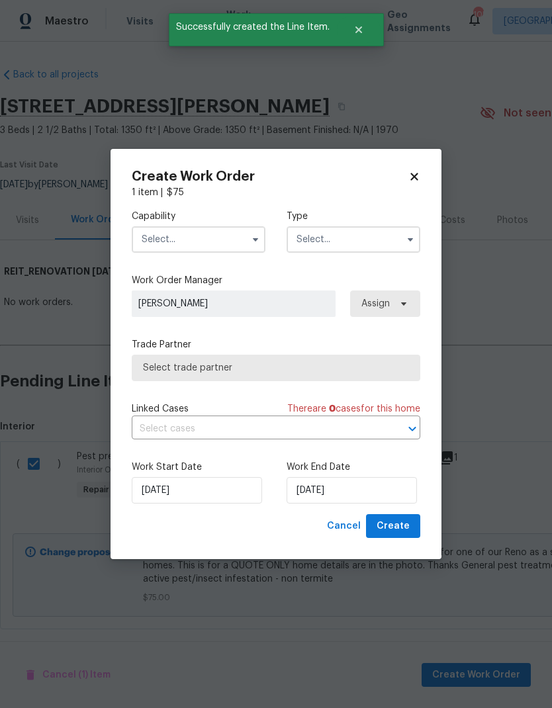
click at [224, 234] on input "text" at bounding box center [199, 239] width 134 height 26
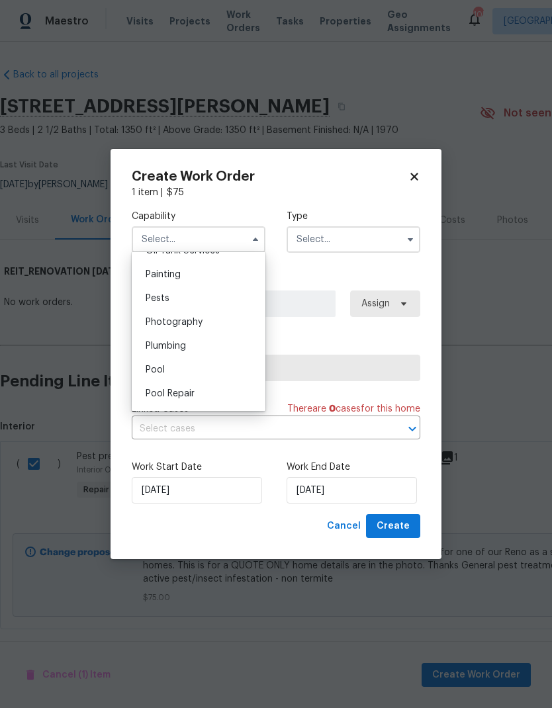
scroll to position [1104, 0]
click at [195, 302] on div "Pests" at bounding box center [198, 299] width 127 height 24
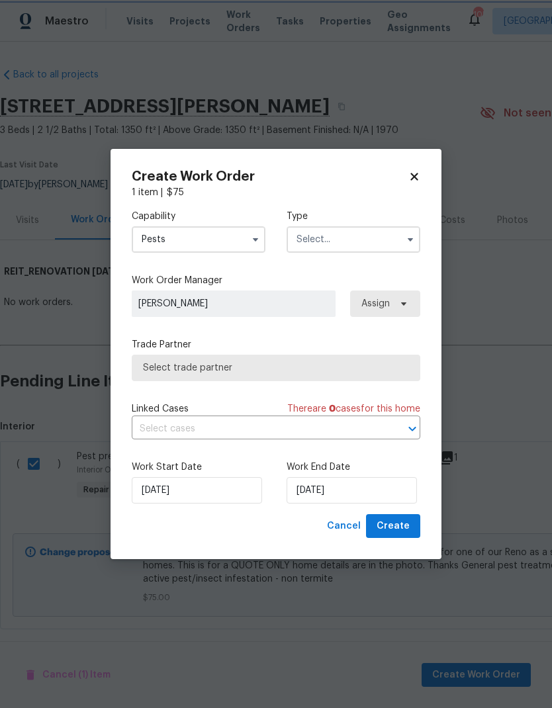
type input "Pests"
click at [355, 249] on input "text" at bounding box center [354, 239] width 134 height 26
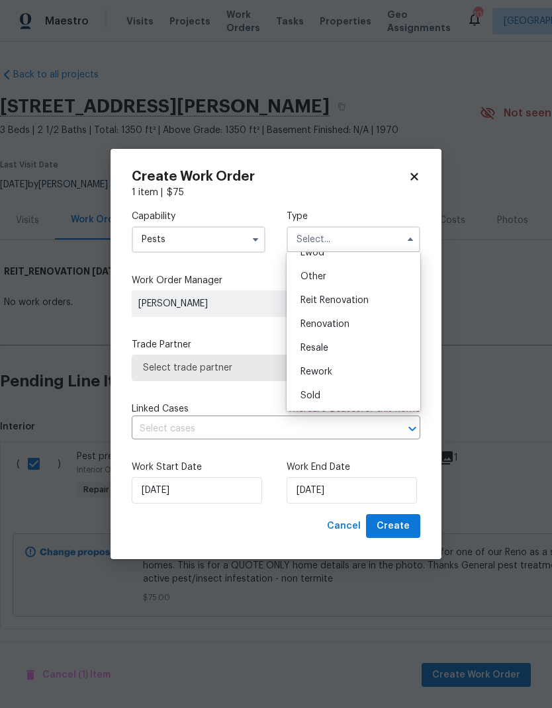
scroll to position [157, 0]
click at [355, 302] on span "Reit Renovation" at bounding box center [334, 300] width 68 height 9
type input "Reit Renovation"
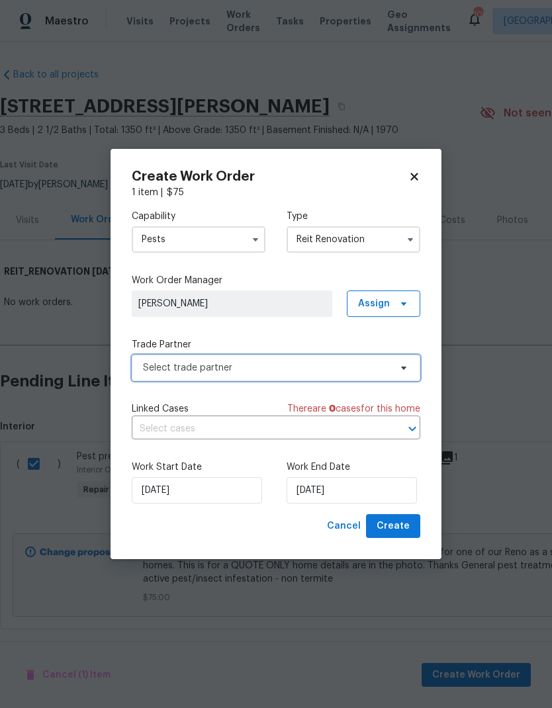
click at [277, 369] on span "Select trade partner" at bounding box center [266, 367] width 247 height 13
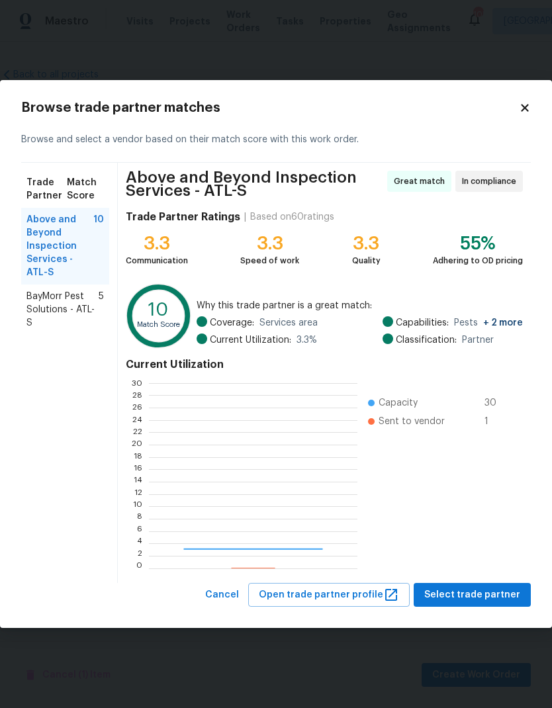
scroll to position [185, 208]
click at [75, 312] on span "BayMorr Pest Solutions - ATL-S" at bounding box center [62, 310] width 72 height 40
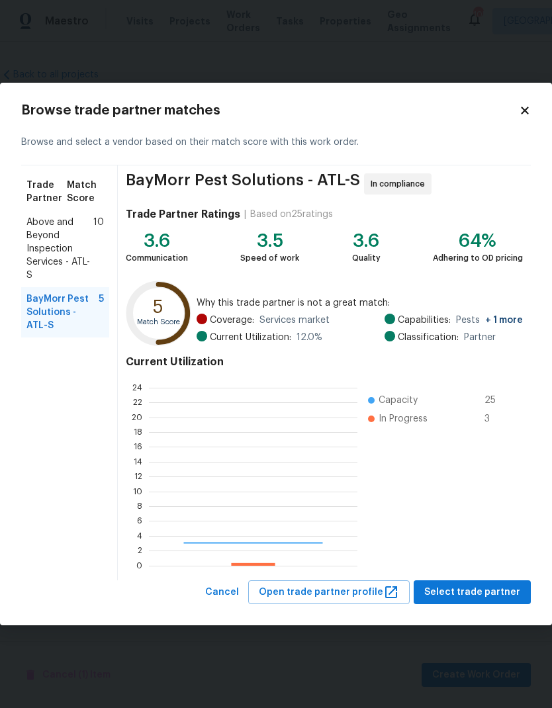
scroll to position [185, 208]
click at [488, 589] on span "Select trade partner" at bounding box center [472, 592] width 96 height 17
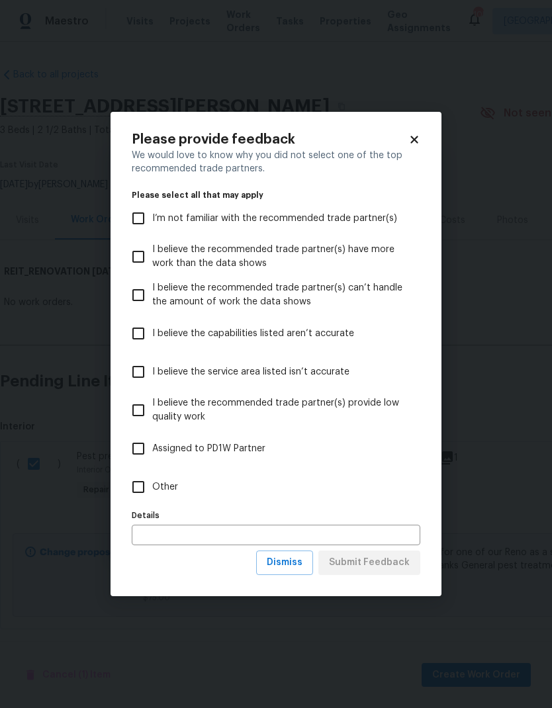
click at [136, 494] on input "Other" at bounding box center [138, 487] width 28 height 28
checkbox input "true"
click at [397, 563] on span "Submit Feedback" at bounding box center [369, 563] width 81 height 17
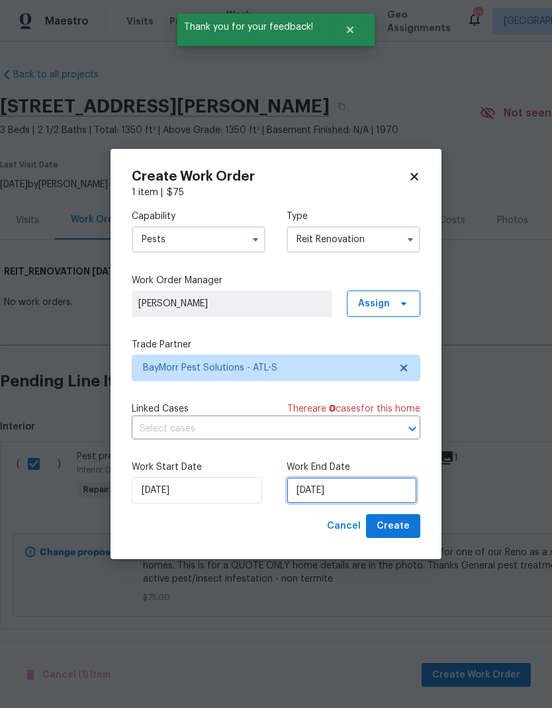
click at [367, 500] on input "10/7/2025" at bounding box center [352, 490] width 130 height 26
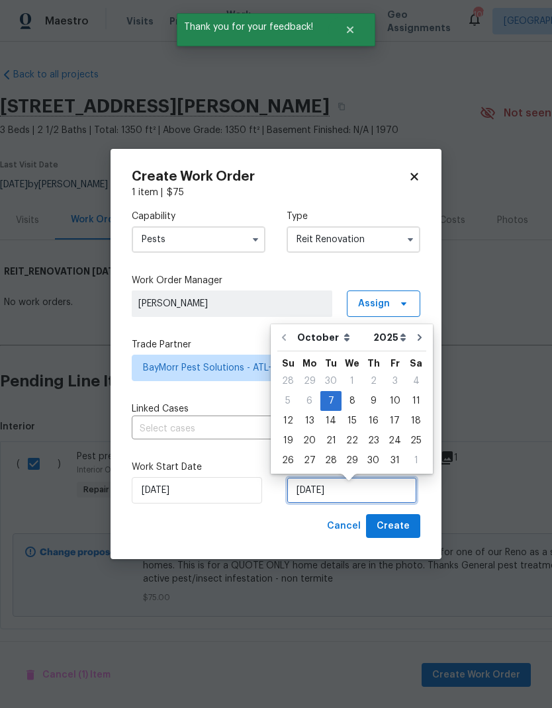
scroll to position [5, 0]
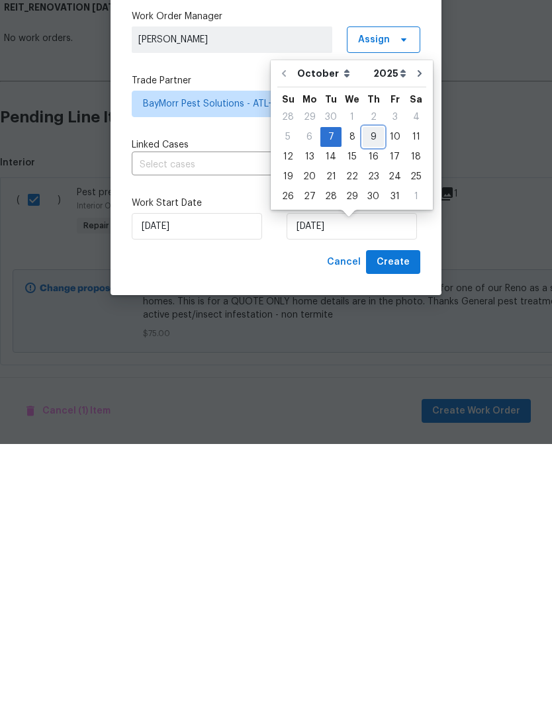
click at [373, 392] on div "9" at bounding box center [373, 401] width 21 height 19
type input "10/9/2025"
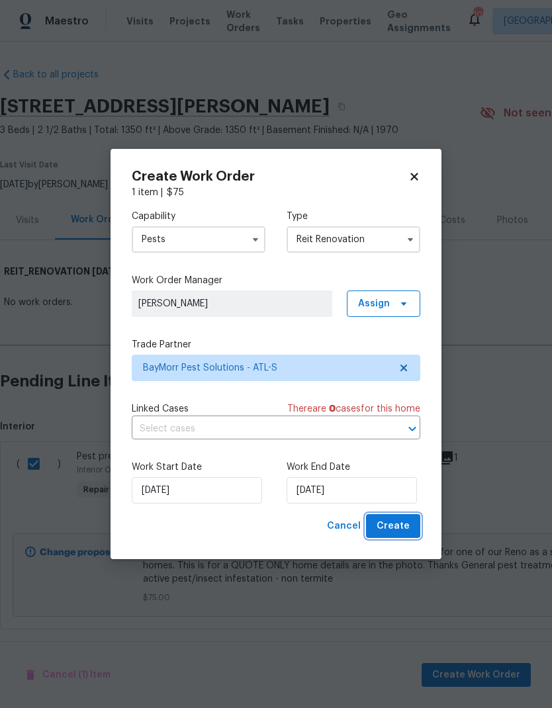
click at [402, 525] on span "Create" at bounding box center [393, 526] width 33 height 17
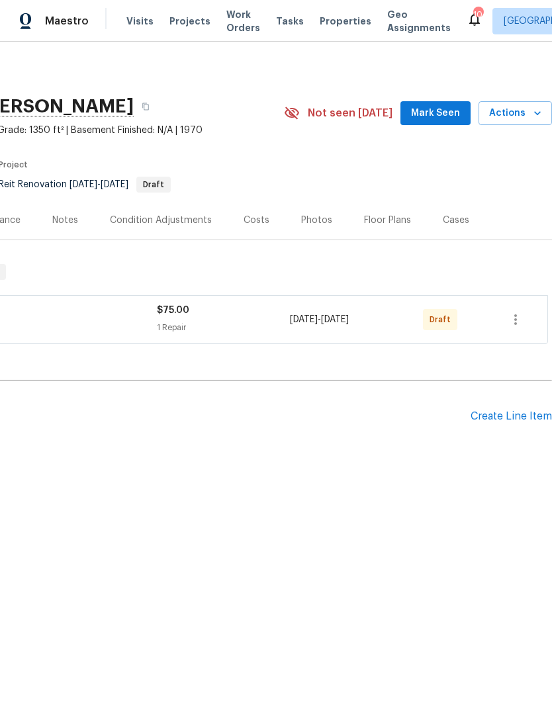
scroll to position [0, 196]
click at [515, 320] on icon "button" at bounding box center [515, 319] width 3 height 11
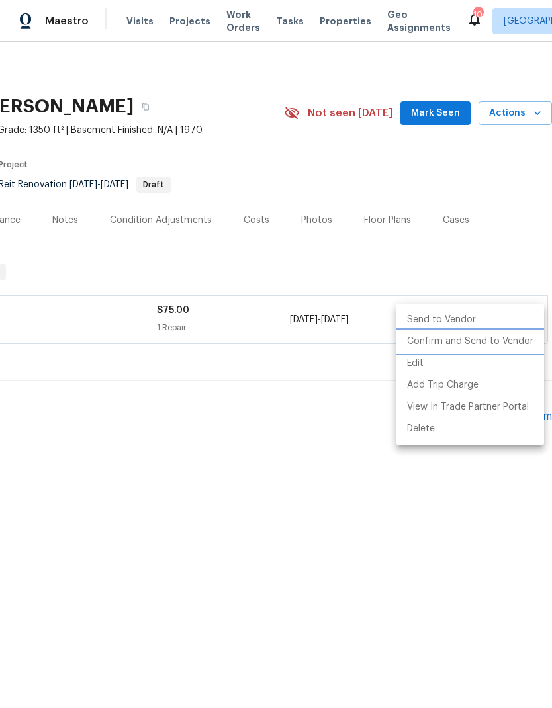
click at [478, 342] on li "Confirm and Send to Vendor" at bounding box center [470, 342] width 148 height 22
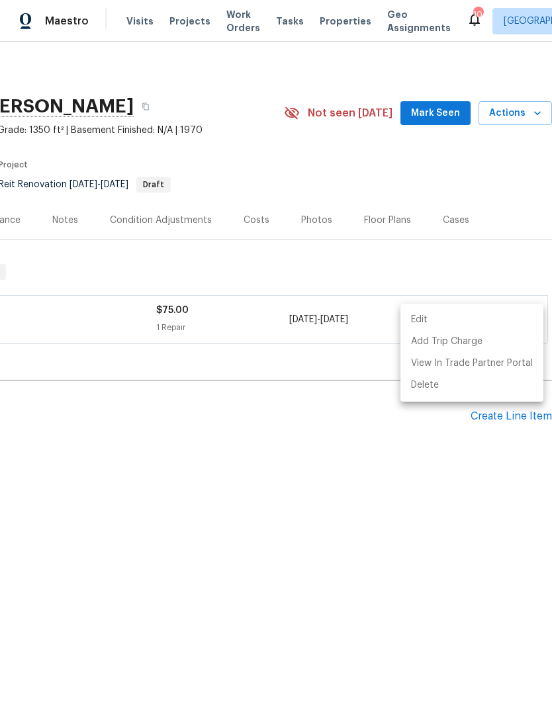
click at [294, 464] on div at bounding box center [276, 354] width 552 height 708
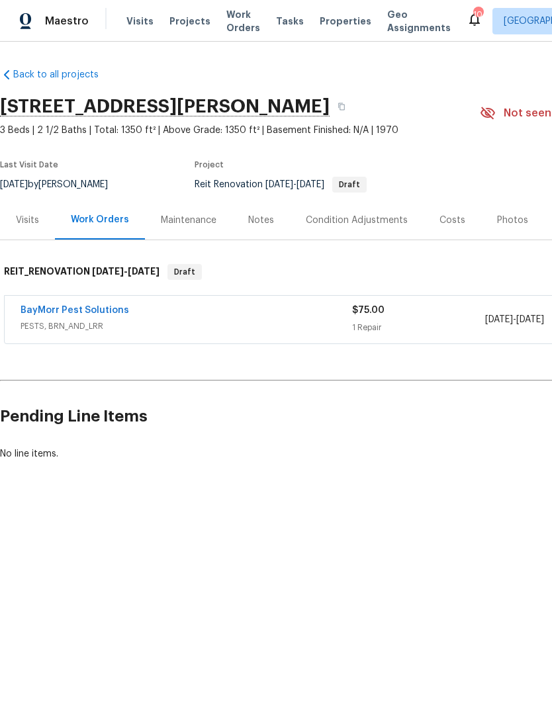
scroll to position [0, 0]
click at [106, 306] on link "BayMorr Pest Solutions" at bounding box center [75, 310] width 109 height 9
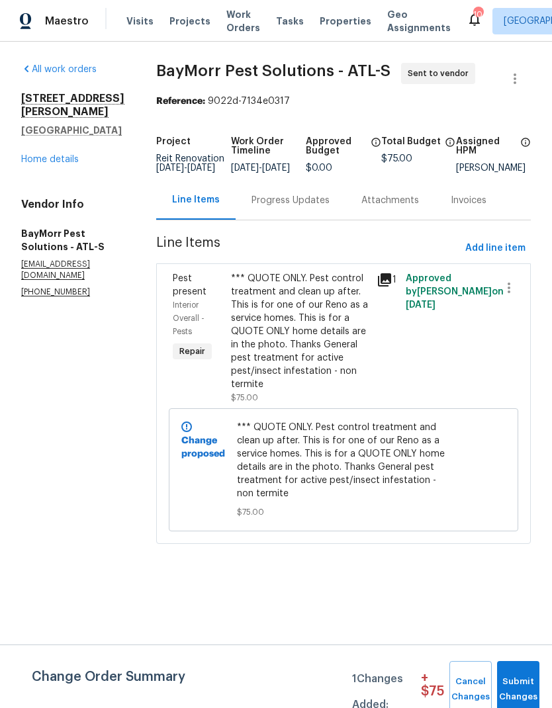
click at [298, 207] on div "Progress Updates" at bounding box center [290, 200] width 78 height 13
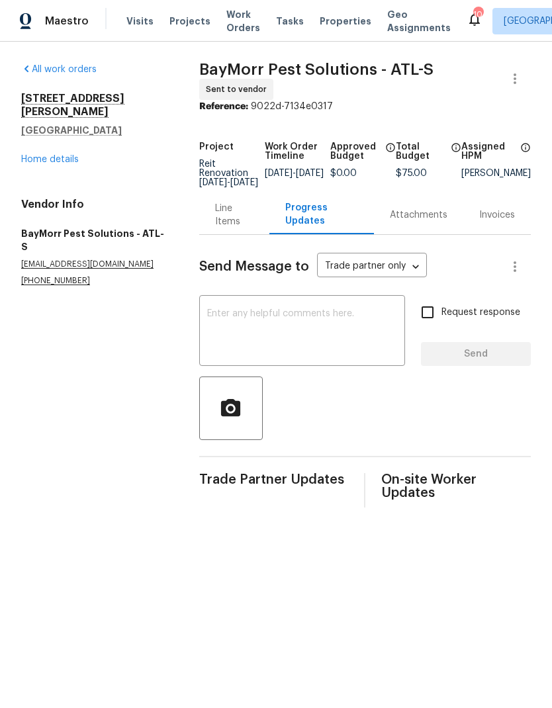
click at [293, 327] on textarea at bounding box center [302, 332] width 190 height 46
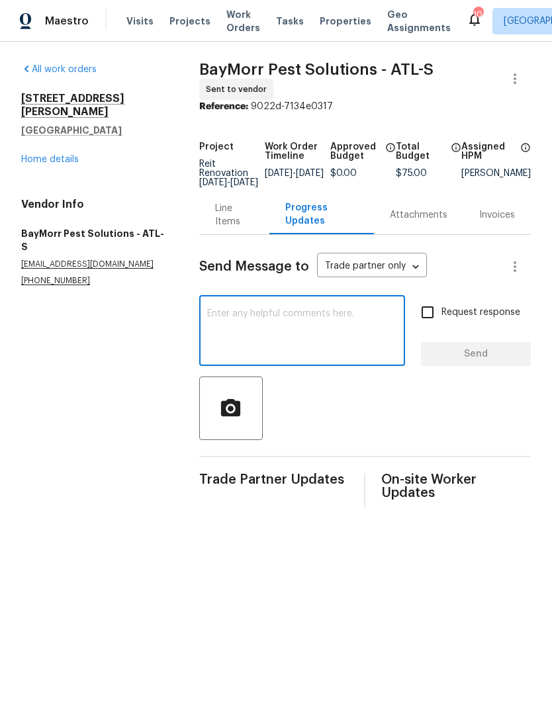
click at [271, 328] on textarea at bounding box center [302, 332] width 190 height 46
paste textarea "This WO is for a QUOTE ONLY. this is one of our renovation as a service homes. …"
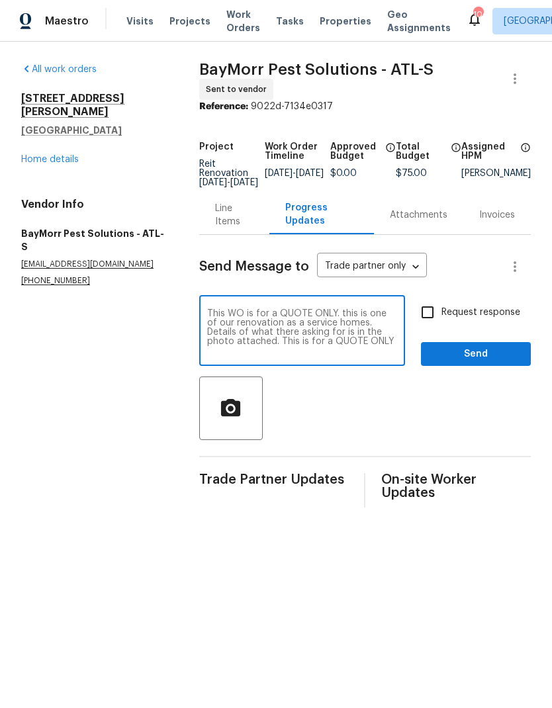
type textarea "This WO is for a QUOTE ONLY. this is one of our renovation as a service homes. …"
click at [232, 416] on icon "button" at bounding box center [230, 406] width 19 height 17
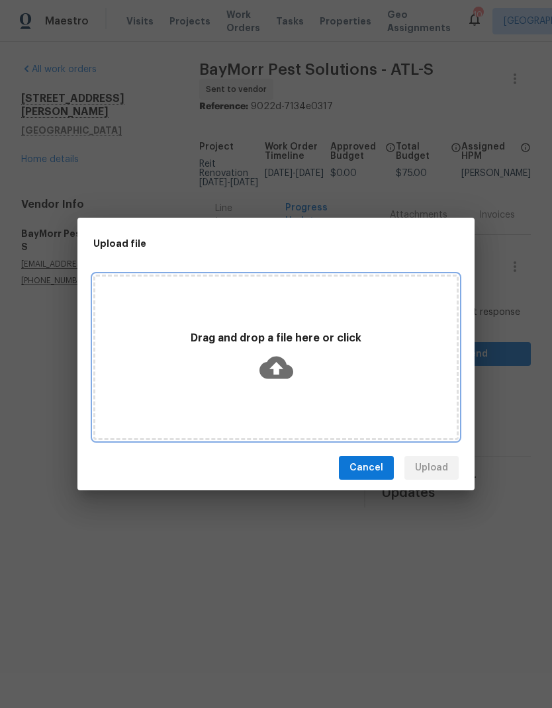
click at [286, 368] on icon at bounding box center [276, 368] width 34 height 22
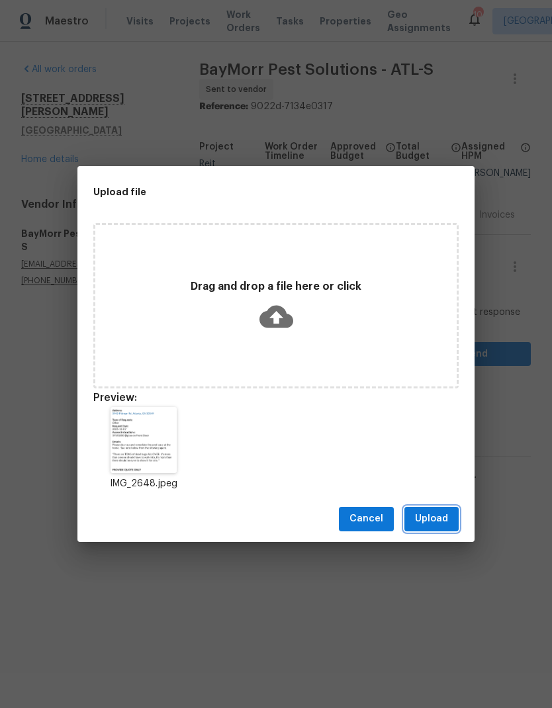
click at [436, 524] on span "Upload" at bounding box center [431, 519] width 33 height 17
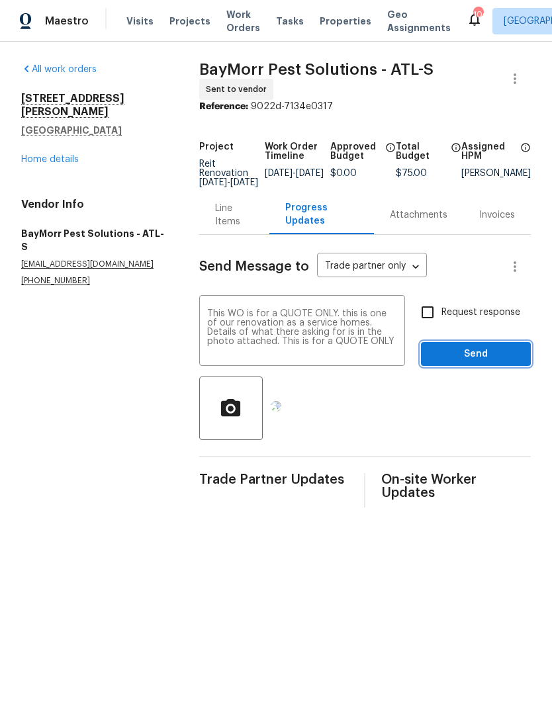
click at [457, 359] on span "Send" at bounding box center [475, 354] width 89 height 17
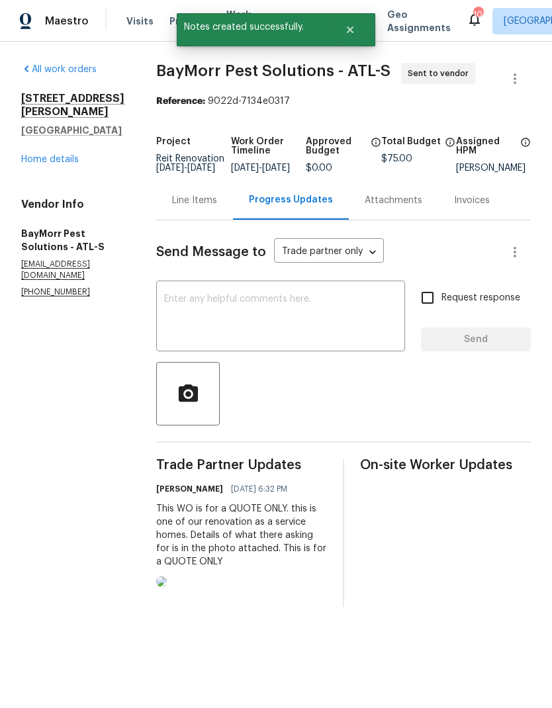
click at [194, 207] on div "Line Items" at bounding box center [194, 200] width 45 height 13
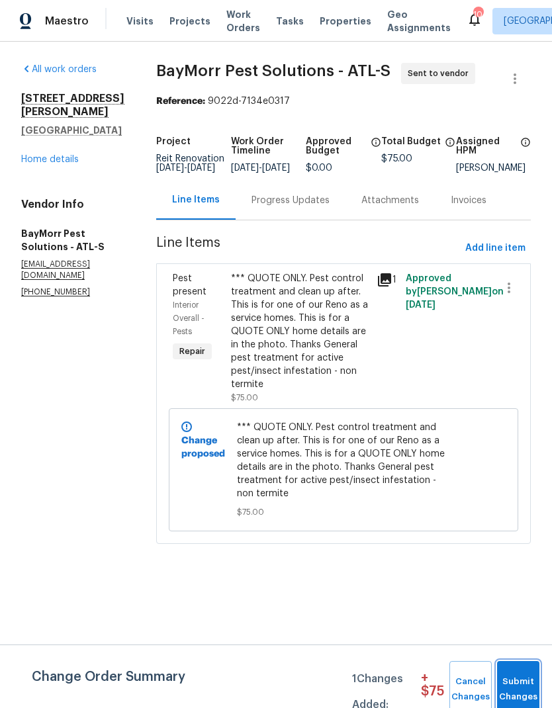
click at [521, 681] on span "Submit Changes" at bounding box center [518, 689] width 29 height 30
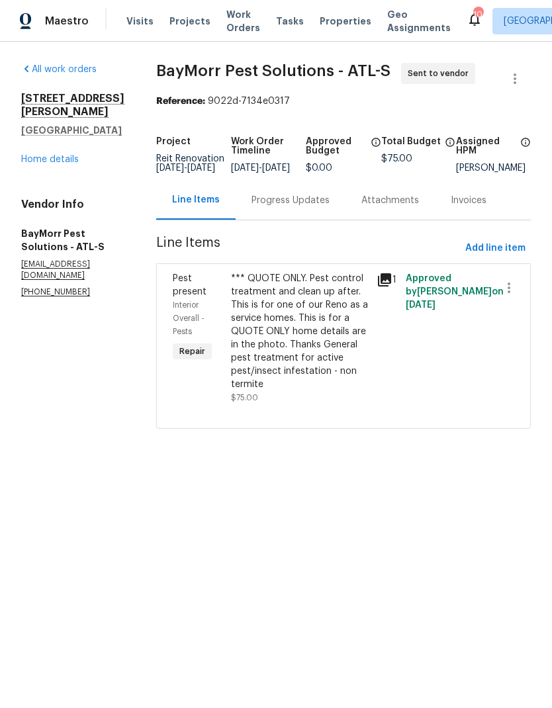
click at [67, 155] on link "Home details" at bounding box center [50, 159] width 58 height 9
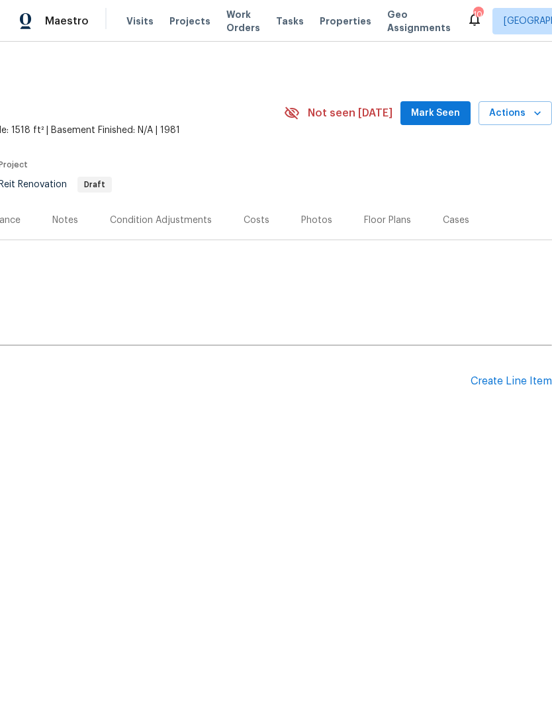
scroll to position [0, 196]
click at [472, 378] on div "Create Line Item" at bounding box center [510, 381] width 81 height 13
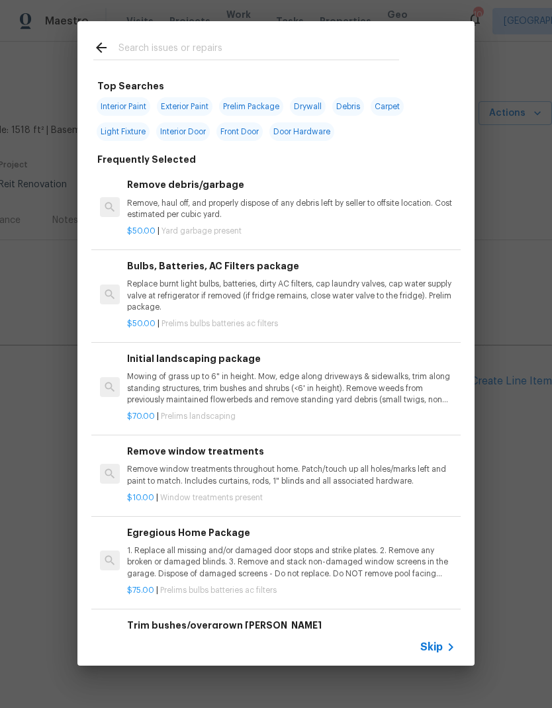
click at [228, 46] on input "text" at bounding box center [258, 50] width 281 height 20
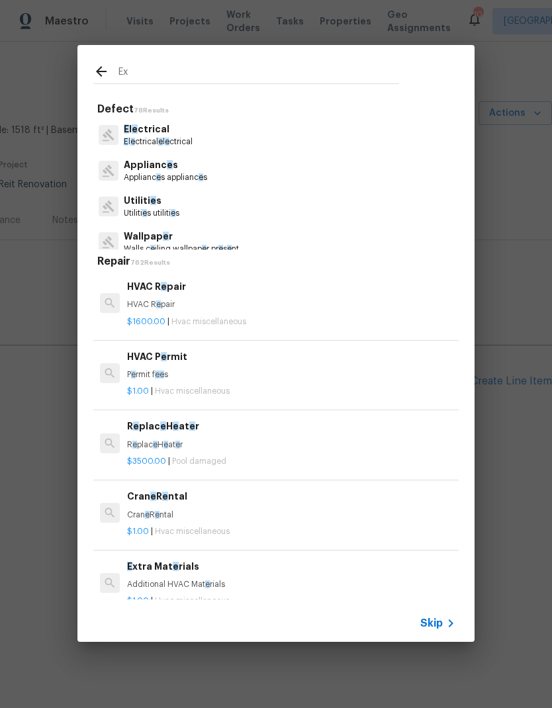
type input "Ext"
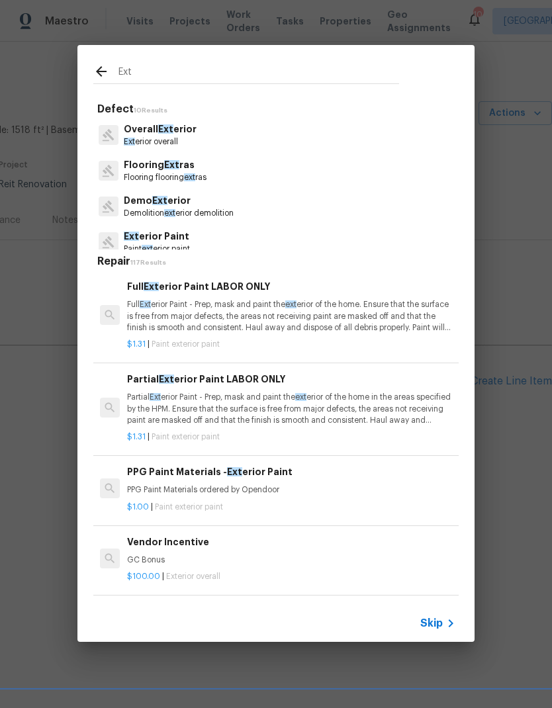
click at [180, 138] on p "Ext erior overall" at bounding box center [160, 141] width 73 height 11
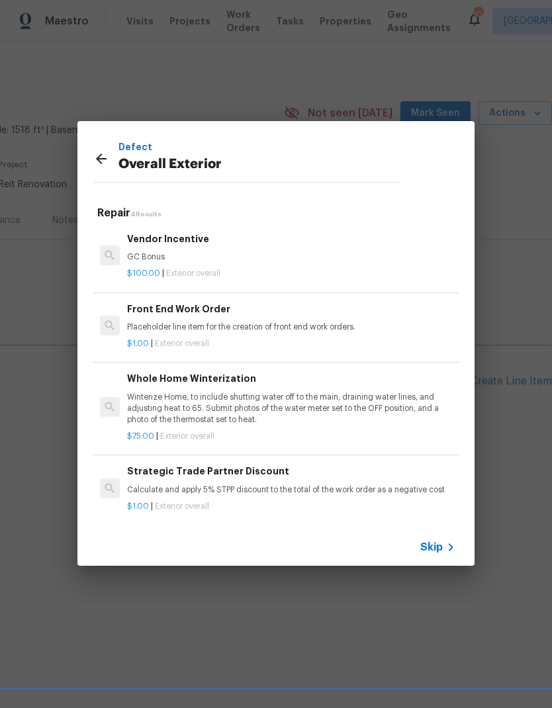
click at [208, 327] on p "Placeholder line item for the creation of front end work orders." at bounding box center [291, 327] width 328 height 11
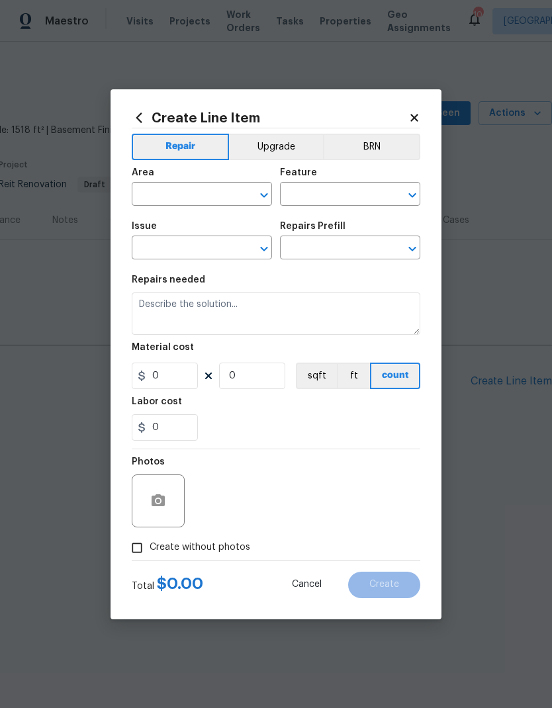
type input "Overall Exterior"
type textarea "Placeholder line item for the creation of front end work orders."
type input "1"
type input "Front End Work Order $1.00"
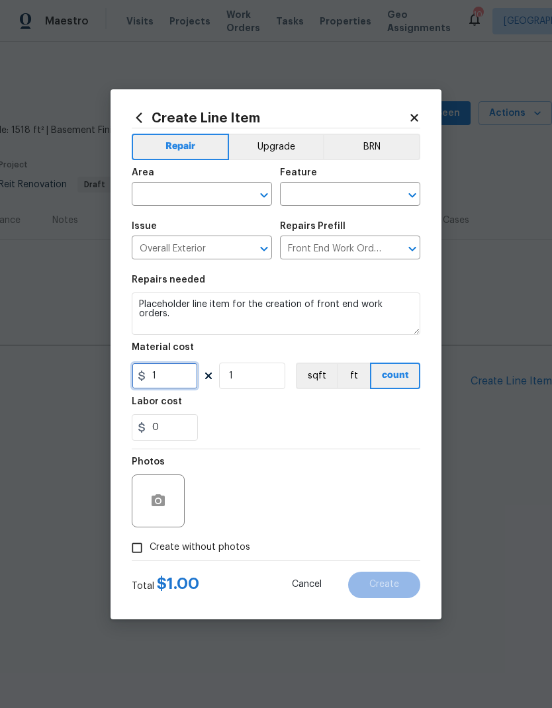
click at [173, 375] on input "1" at bounding box center [165, 376] width 66 height 26
type input "75"
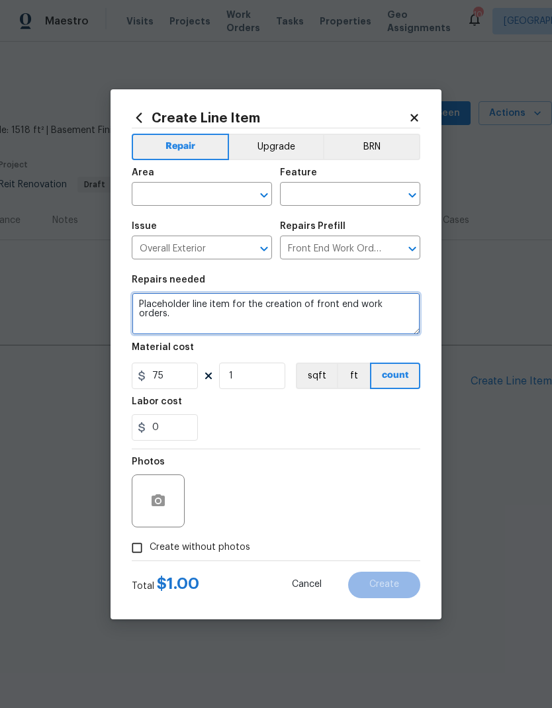
click at [149, 298] on textarea "Placeholder line item for the creation of front end work orders." at bounding box center [276, 313] width 289 height 42
click at [148, 301] on textarea "Placeholder line item for the creation of front end work orders." at bounding box center [276, 313] width 289 height 42
click at [148, 300] on textarea "Placeholder line item for the creation of front end work orders." at bounding box center [276, 313] width 289 height 42
click at [280, 318] on textarea "This WO is for a QUOTE ONLY. this is one of our renovation as a service homes. …" at bounding box center [276, 313] width 289 height 42
click at [361, 314] on textarea "This WO is for a QUOTE ONLY. this is one of our renovation as a service homes. …" at bounding box center [276, 313] width 289 height 42
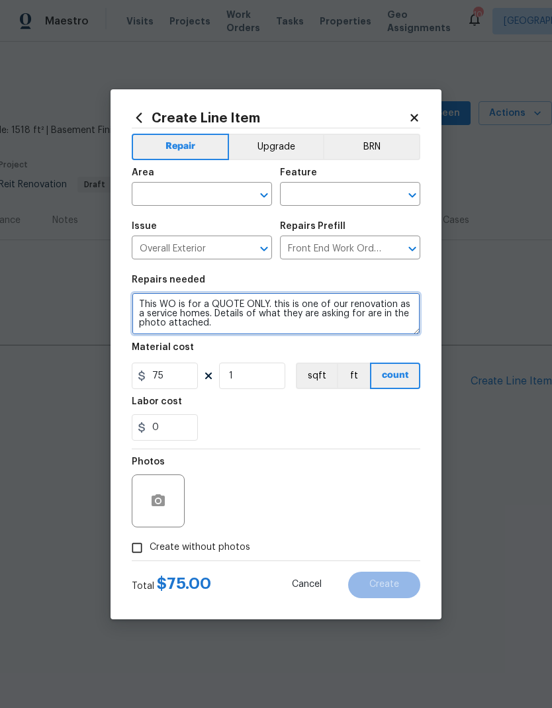
click at [291, 314] on textarea "This WO is for a QUOTE ONLY. this is one of our renovation as a service homes. …" at bounding box center [276, 313] width 289 height 42
click at [312, 320] on textarea "This WO is for a QUOTE ONLY. this is one of our renovation as a service homes. …" at bounding box center [276, 313] width 289 height 42
click at [306, 321] on textarea "This WO is for a QUOTE ONLY. this is one of our renovation as a service homes. …" at bounding box center [276, 313] width 289 height 42
click at [309, 319] on textarea "This WO is for a QUOTE ONLY. this is one of our renovation as a service homes. …" at bounding box center [276, 313] width 289 height 42
click at [352, 319] on textarea "This WO is for a QUOTE ONLY. this is one of our renovation as a service homes. …" at bounding box center [276, 313] width 289 height 42
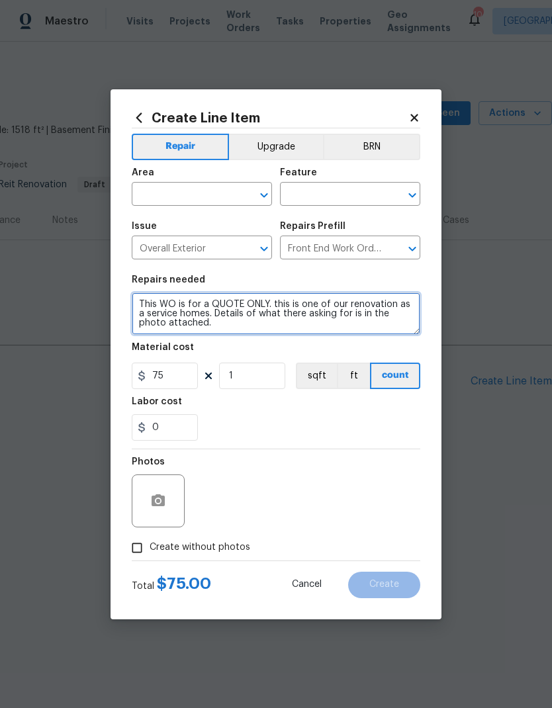
click at [226, 327] on textarea "This WO is for a QUOTE ONLY. this is one of our renovation as a service homes. …" at bounding box center [276, 313] width 289 height 42
click at [146, 303] on textarea "This WO is for a QUOTE ONLY. this is one of our renovation as a service homes. …" at bounding box center [276, 313] width 289 height 42
click at [145, 302] on textarea "This WO is for a QUOTE ONLY. this is one of our renovation as a service homes. …" at bounding box center [276, 313] width 289 height 42
type textarea "This WO is for a QUOTE ONLY. this is one of our renovation as a service homes. …"
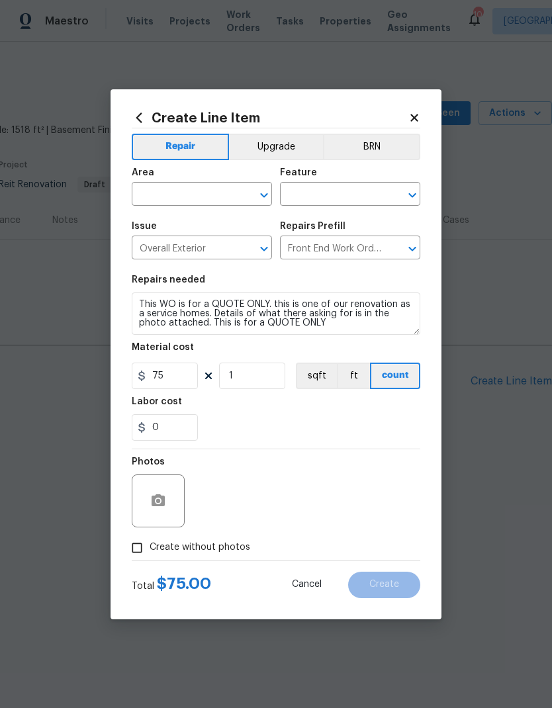
click at [219, 195] on input "text" at bounding box center [183, 195] width 103 height 21
click at [204, 241] on li "Exterior Overall" at bounding box center [202, 247] width 140 height 22
type input "Exterior Overall"
click at [359, 190] on input "text" at bounding box center [331, 195] width 103 height 21
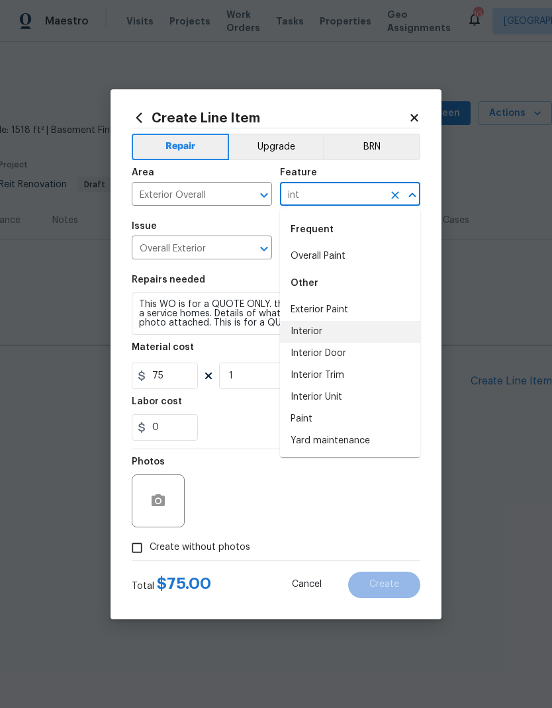
click at [314, 332] on li "Interior" at bounding box center [350, 332] width 140 height 22
type input "Interior"
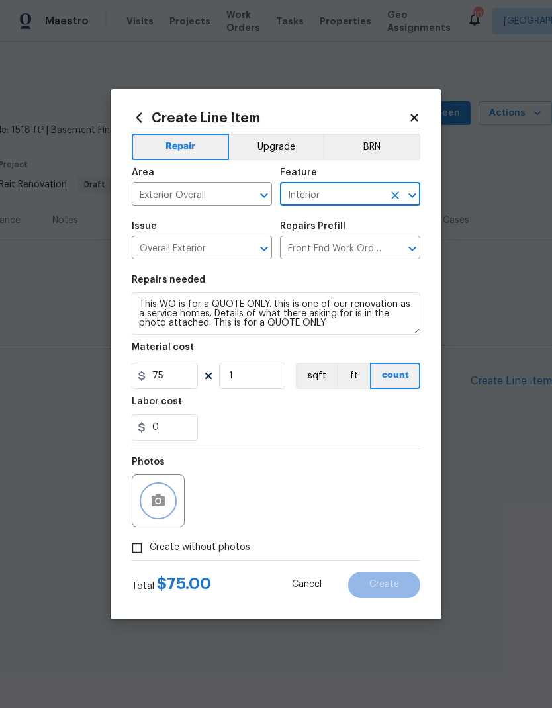
click at [163, 505] on icon "button" at bounding box center [158, 500] width 13 height 12
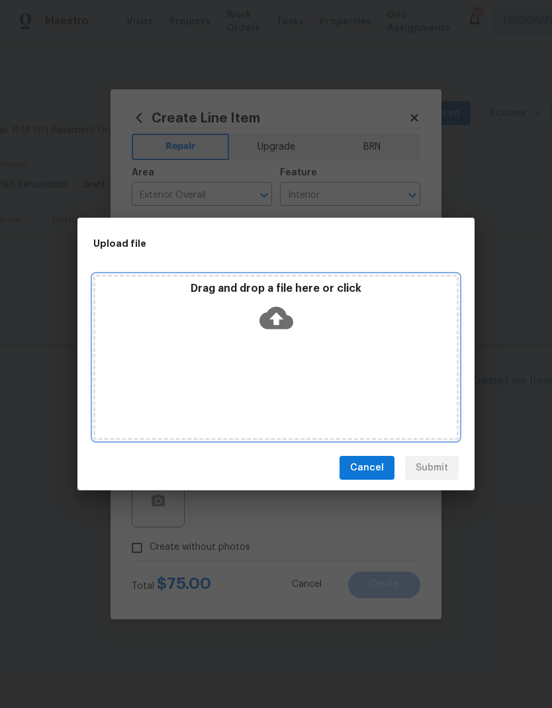
click at [281, 313] on icon at bounding box center [276, 318] width 34 height 22
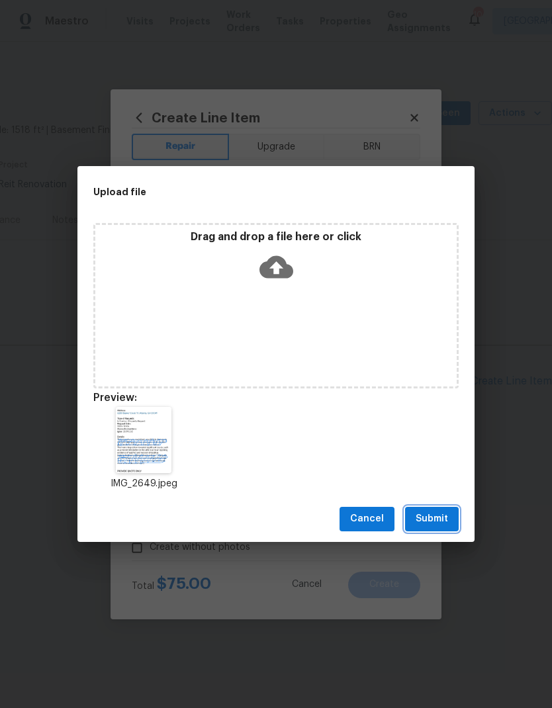
click at [435, 519] on span "Submit" at bounding box center [432, 519] width 32 height 17
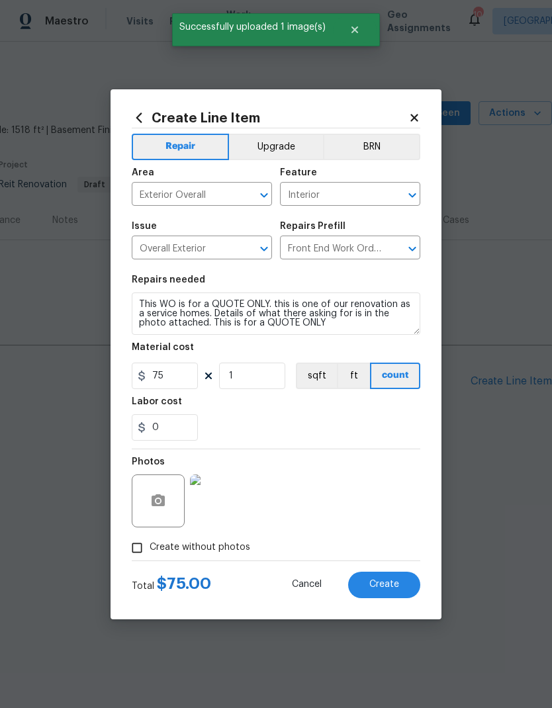
click at [392, 586] on span "Create" at bounding box center [384, 585] width 30 height 10
type input "0"
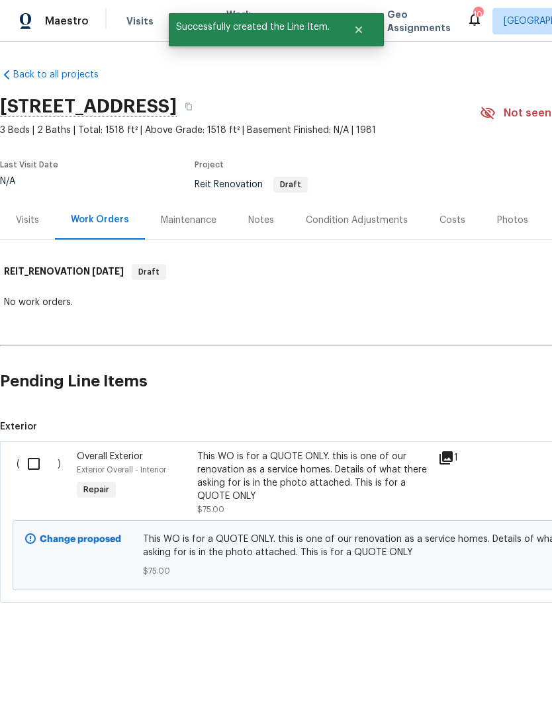
scroll to position [0, 0]
click at [34, 463] on input "checkbox" at bounding box center [39, 464] width 38 height 28
checkbox input "true"
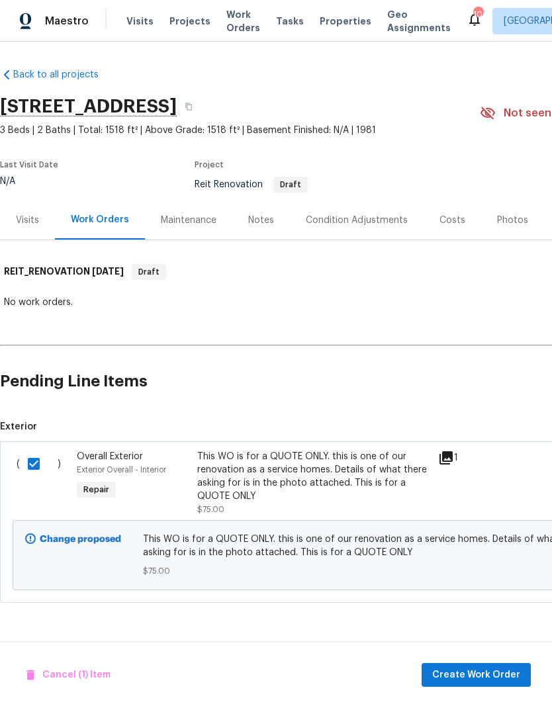
click at [488, 675] on span "Create Work Order" at bounding box center [476, 675] width 88 height 17
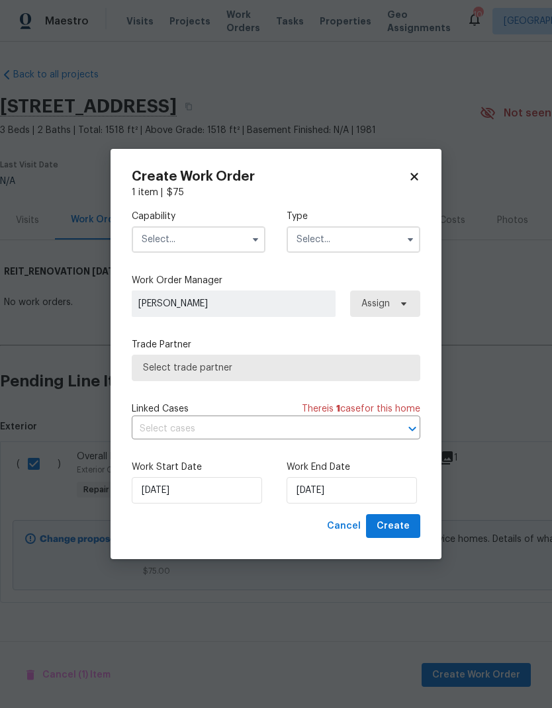
click at [253, 236] on icon "button" at bounding box center [255, 239] width 11 height 11
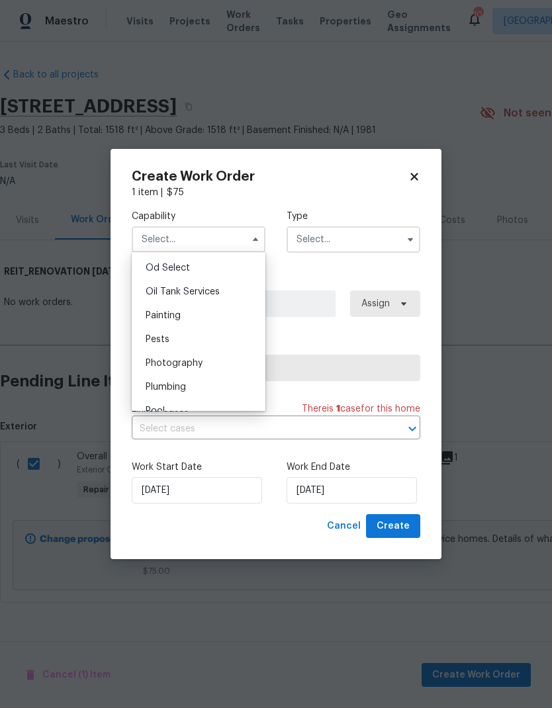
scroll to position [1079, 0]
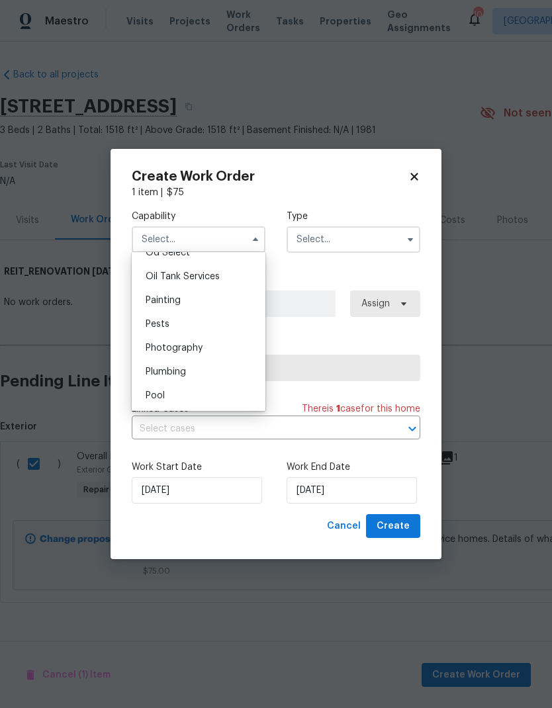
click at [207, 325] on div "Pests" at bounding box center [198, 324] width 127 height 24
type input "Pests"
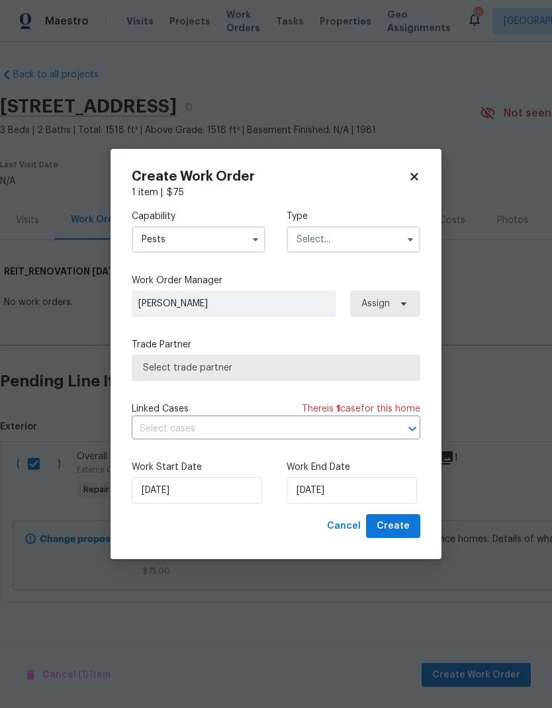
click at [369, 242] on input "text" at bounding box center [354, 239] width 134 height 26
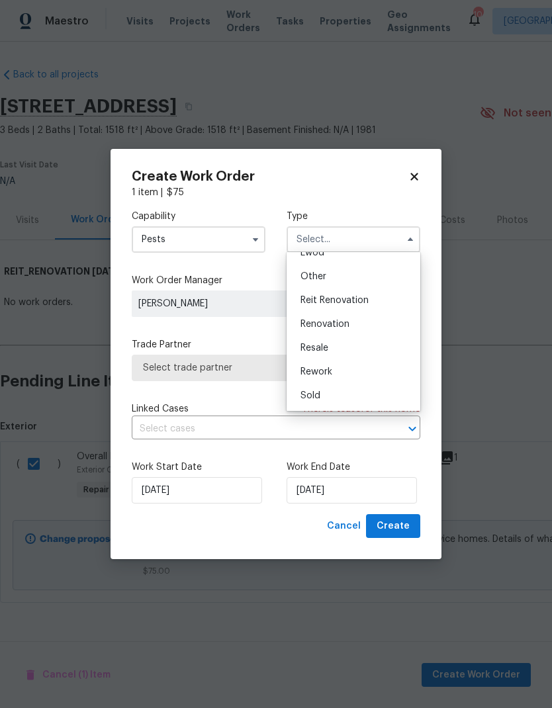
scroll to position [157, 0]
click at [347, 304] on span "Reit Renovation" at bounding box center [334, 300] width 68 height 9
type input "Reit Renovation"
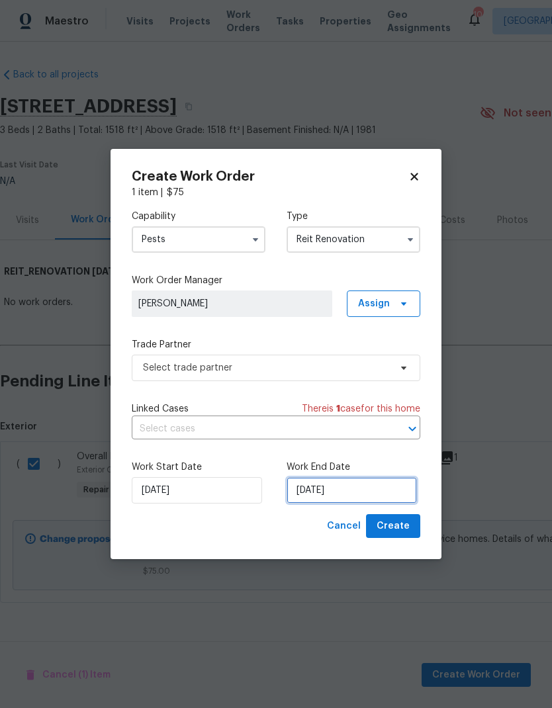
click at [350, 489] on input "10/7/2025" at bounding box center [352, 490] width 130 height 26
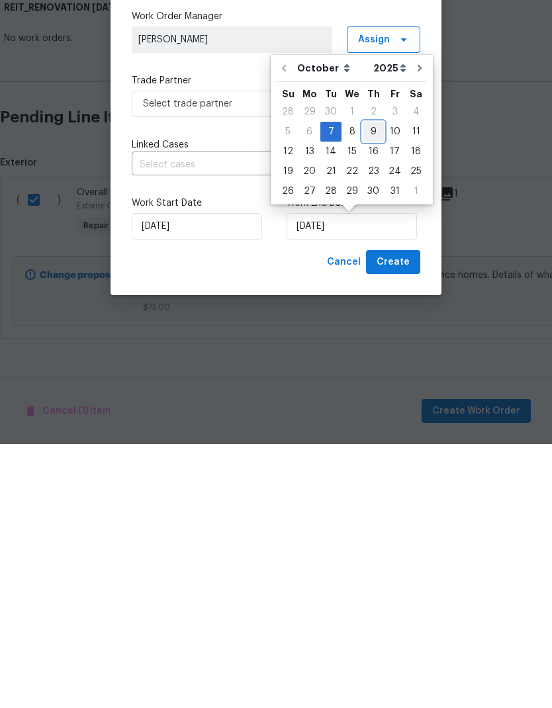
click at [371, 386] on div "9" at bounding box center [373, 395] width 21 height 19
type input "10/9/2025"
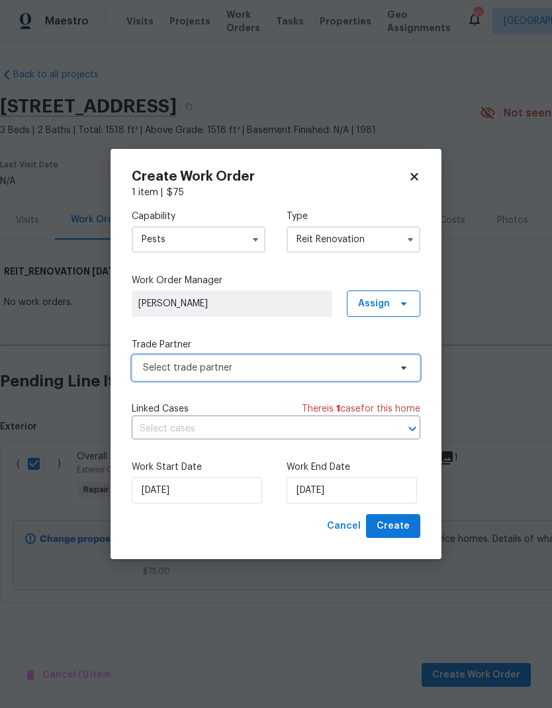
click at [380, 373] on span "Select trade partner" at bounding box center [266, 367] width 247 height 13
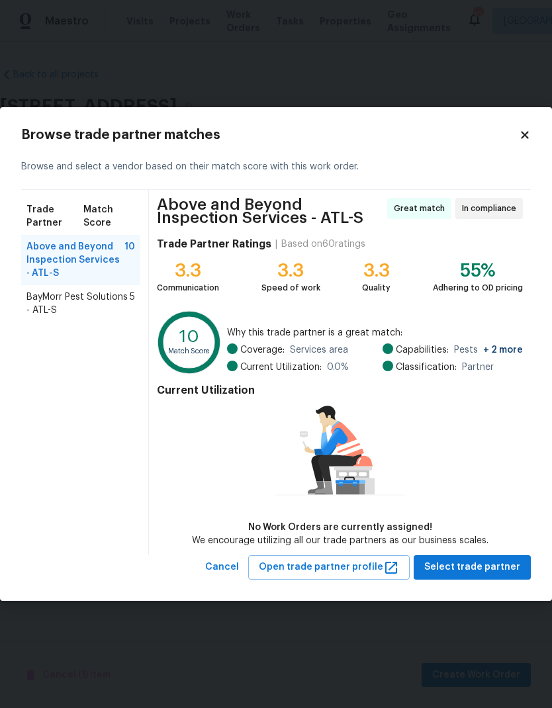
click at [100, 305] on span "BayMorr Pest Solutions - ATL-S" at bounding box center [77, 303] width 103 height 26
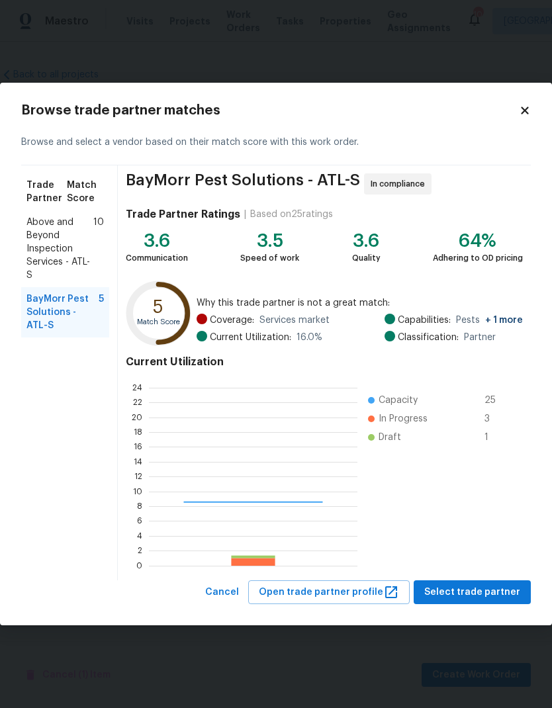
scroll to position [185, 208]
click at [490, 588] on span "Select trade partner" at bounding box center [472, 592] width 96 height 17
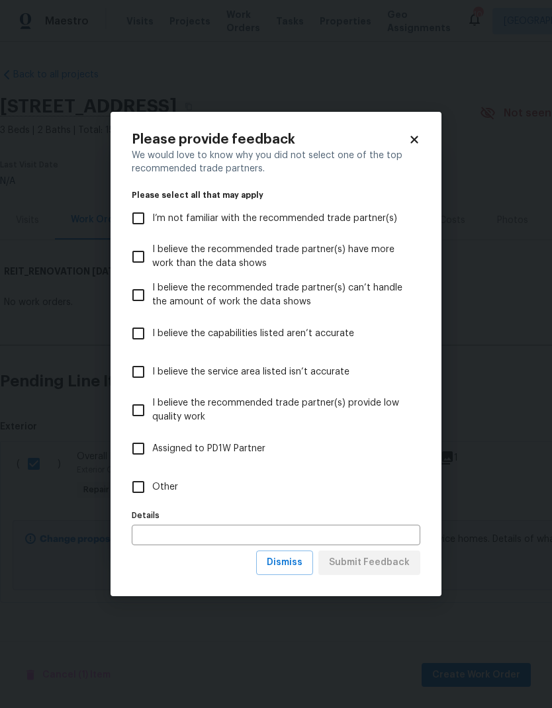
click at [142, 490] on input "Other" at bounding box center [138, 487] width 28 height 28
checkbox input "true"
click at [397, 560] on span "Submit Feedback" at bounding box center [369, 563] width 81 height 17
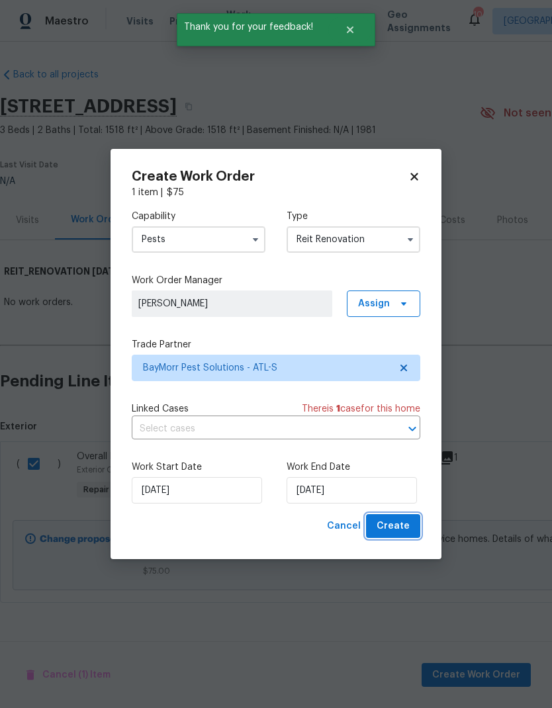
click at [406, 527] on span "Create" at bounding box center [393, 526] width 33 height 17
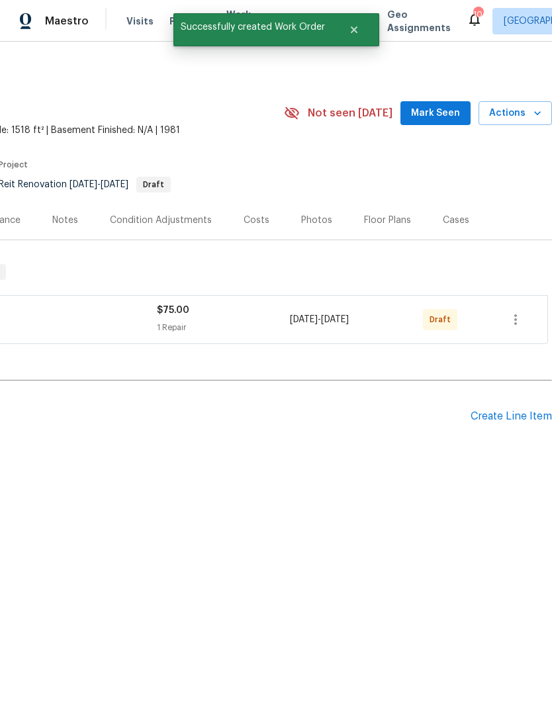
scroll to position [0, 196]
click at [519, 319] on icon "button" at bounding box center [516, 320] width 16 height 16
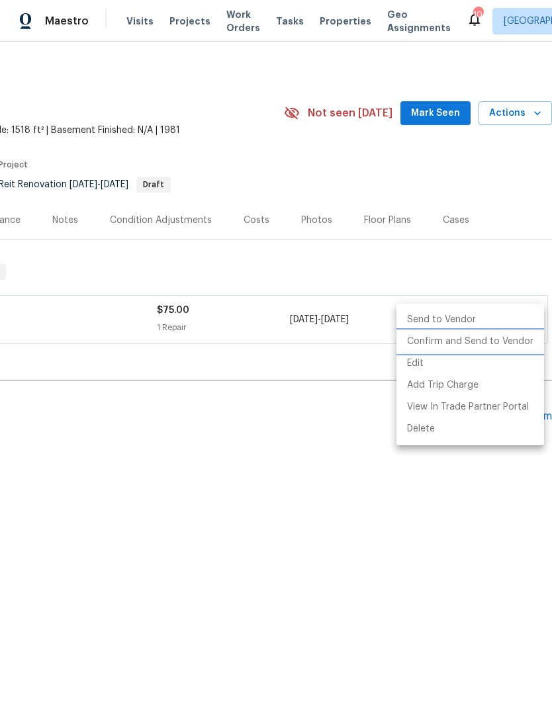
click at [465, 343] on li "Confirm and Send to Vendor" at bounding box center [470, 342] width 148 height 22
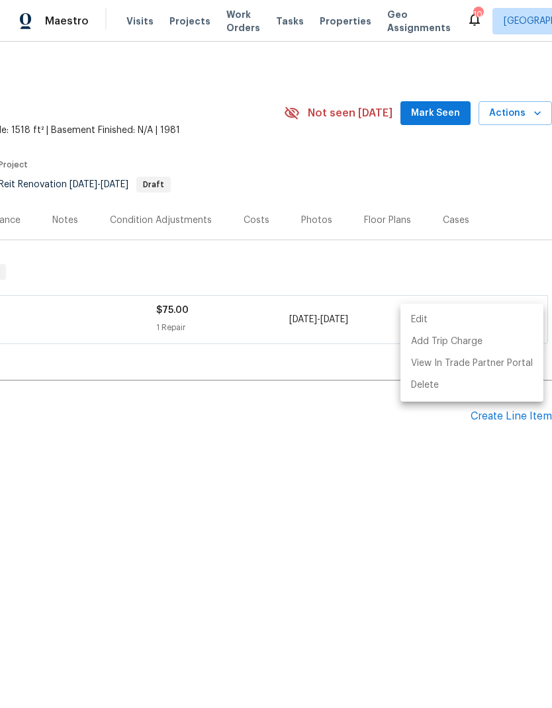
click at [148, 450] on div at bounding box center [276, 354] width 552 height 708
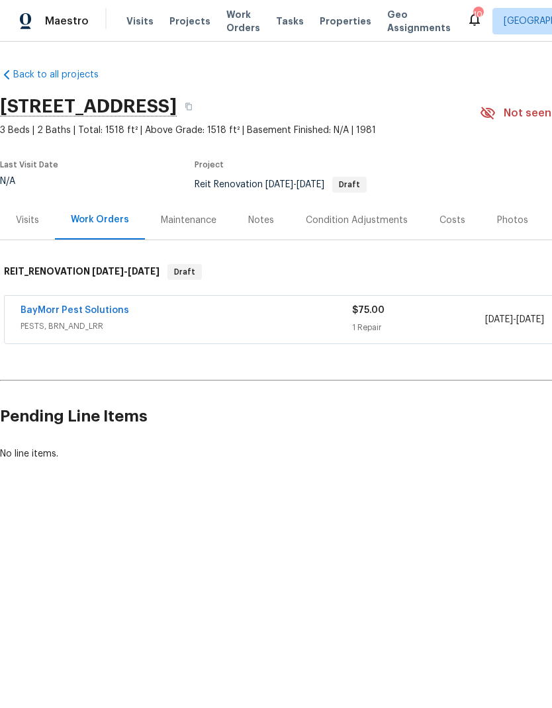
scroll to position [0, 0]
click at [113, 312] on link "BayMorr Pest Solutions" at bounding box center [75, 310] width 109 height 9
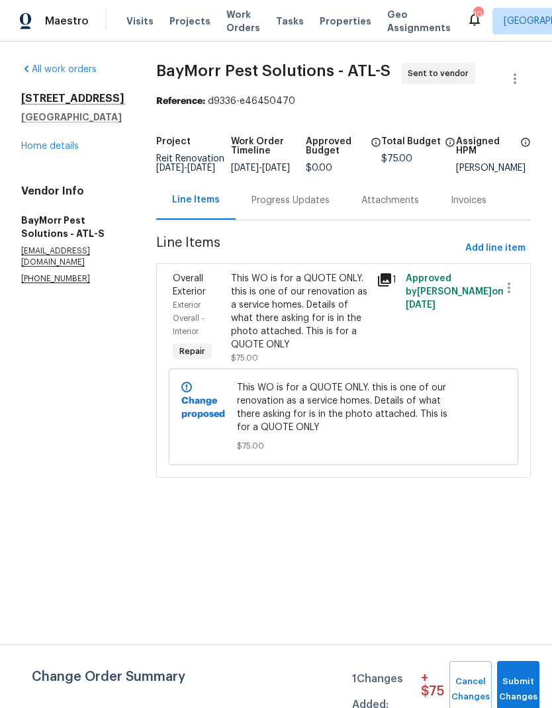
click at [303, 207] on div "Progress Updates" at bounding box center [290, 200] width 78 height 13
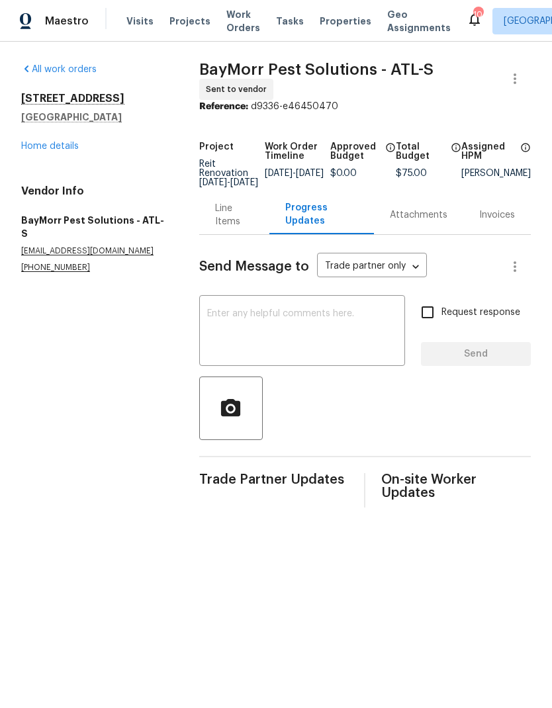
click at [280, 324] on textarea at bounding box center [302, 332] width 190 height 46
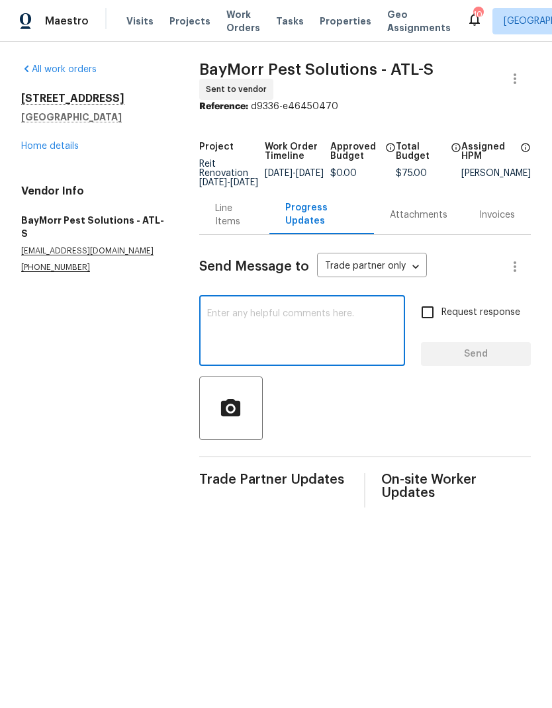
click at [277, 324] on textarea at bounding box center [302, 332] width 190 height 46
paste textarea "This WO is for a QUOTE ONLY. this is one of our renovation as a service homes. …"
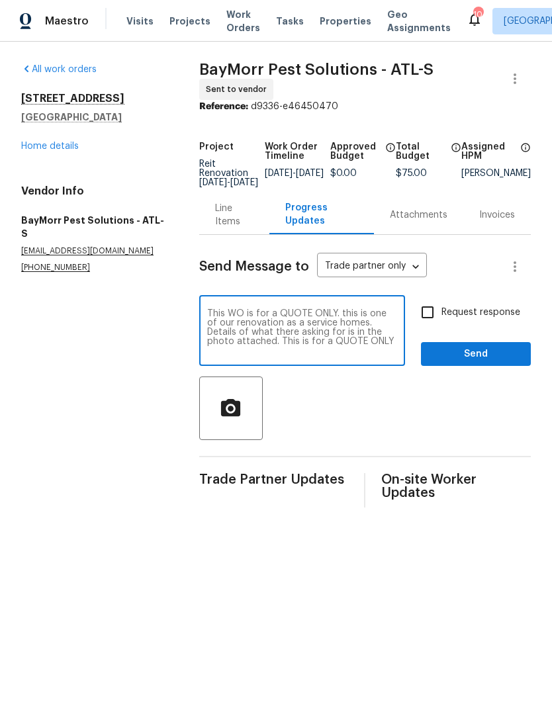
type textarea "This WO is for a QUOTE ONLY. this is one of our renovation as a service homes. …"
click at [230, 414] on icon "button" at bounding box center [230, 406] width 19 height 17
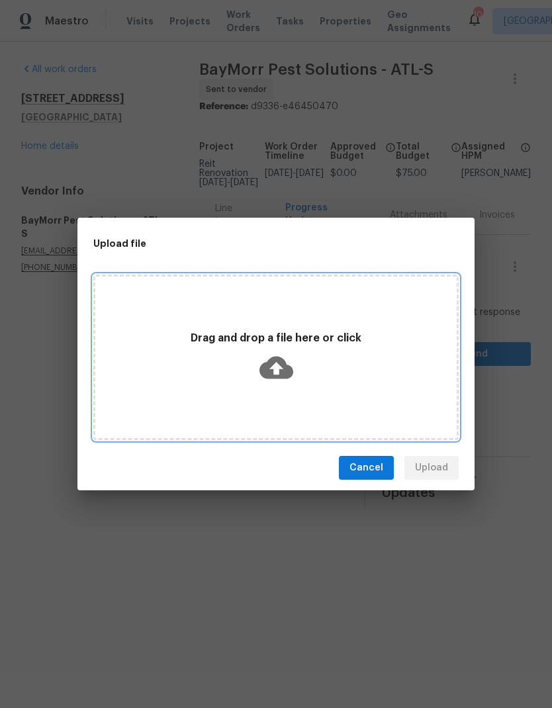
click at [283, 367] on icon at bounding box center [276, 368] width 34 height 22
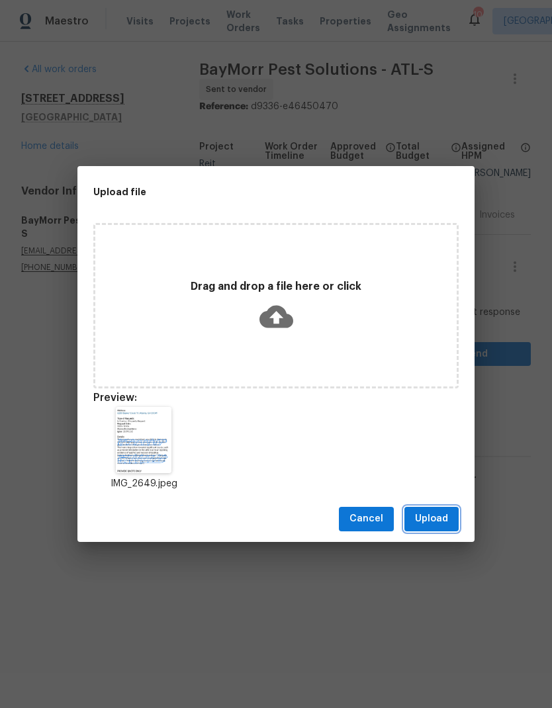
click at [433, 523] on span "Upload" at bounding box center [431, 519] width 33 height 17
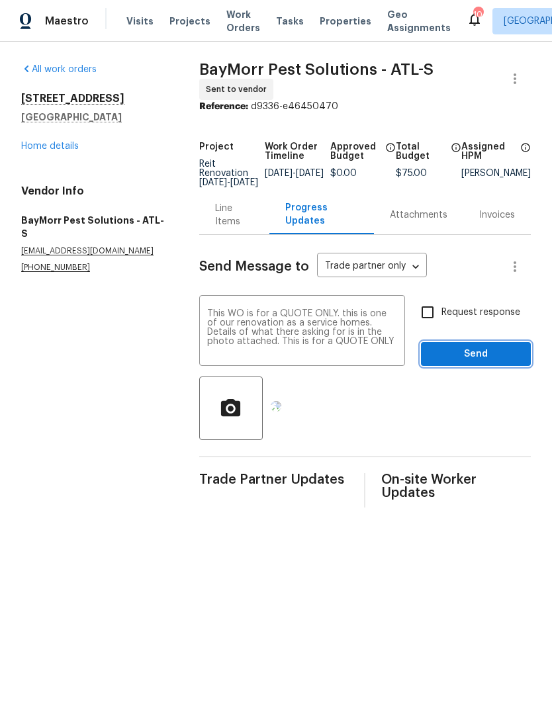
click at [452, 363] on span "Send" at bounding box center [475, 354] width 89 height 17
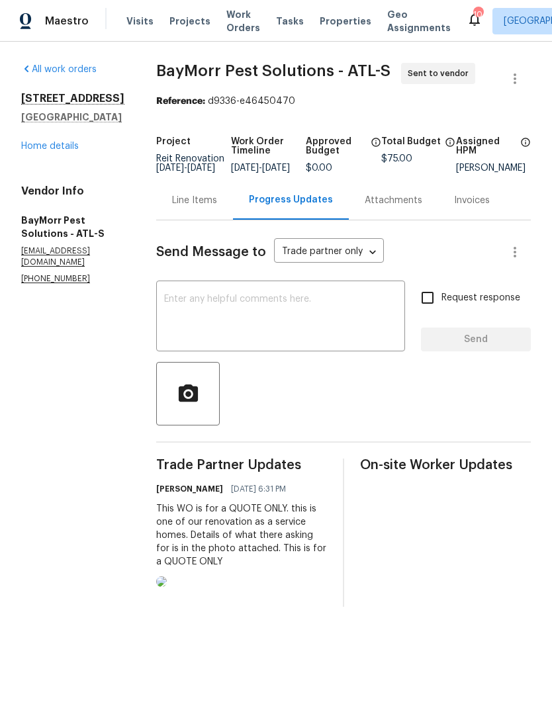
click at [195, 207] on div "Line Items" at bounding box center [194, 200] width 45 height 13
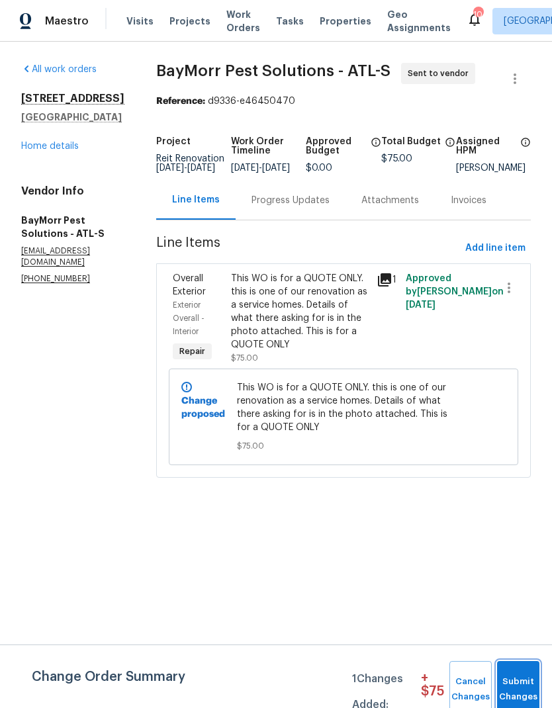
click at [519, 688] on span "Submit Changes" at bounding box center [518, 689] width 29 height 30
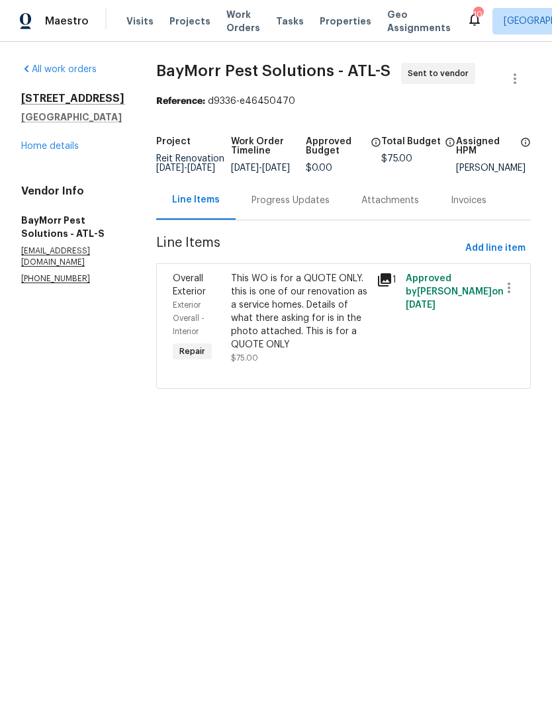
click at [54, 151] on link "Home details" at bounding box center [50, 146] width 58 height 9
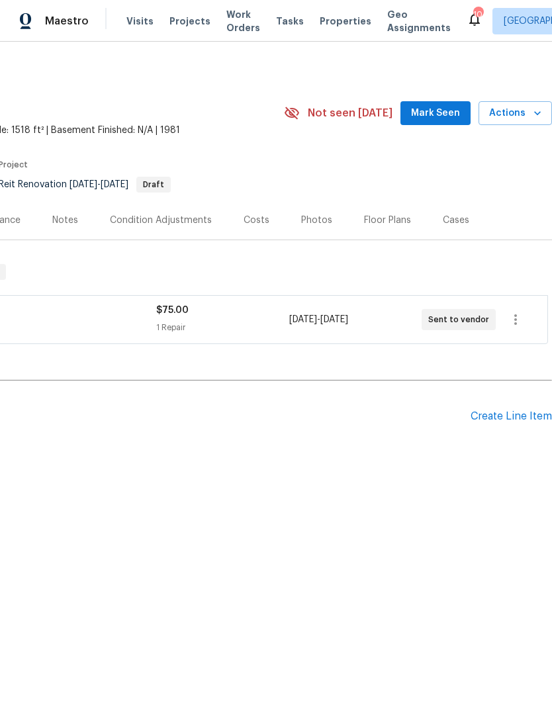
scroll to position [0, 196]
click at [475, 422] on div "Create Line Item" at bounding box center [510, 416] width 81 height 13
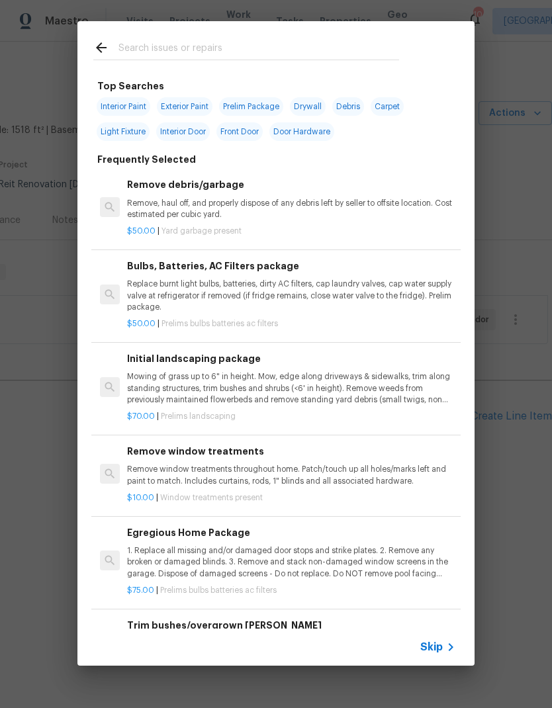
click at [195, 54] on input "text" at bounding box center [258, 50] width 281 height 20
type input "Ext"
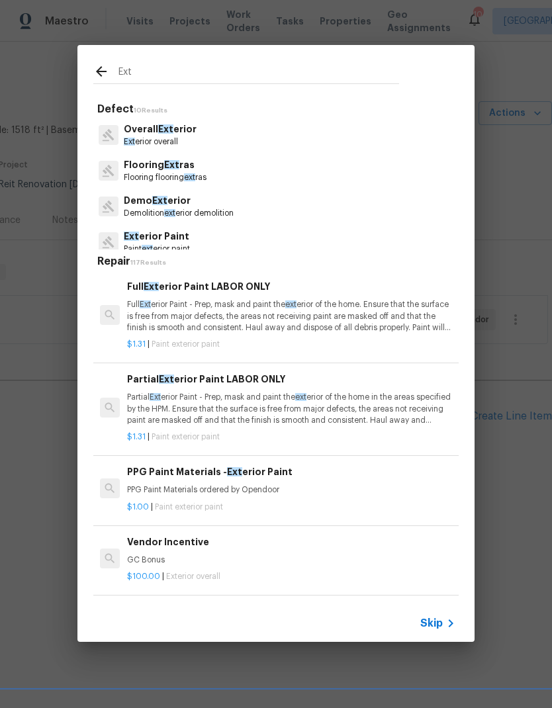
click at [177, 138] on p "Ext erior overall" at bounding box center [160, 141] width 73 height 11
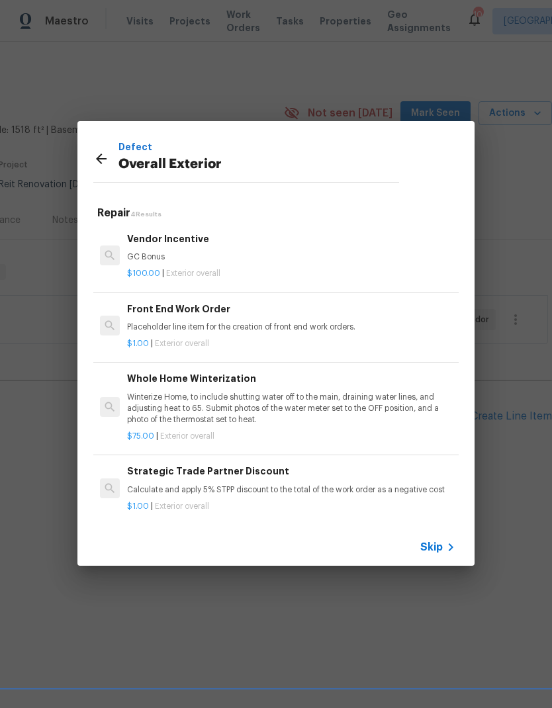
click at [200, 328] on p "Placeholder line item for the creation of front end work orders." at bounding box center [291, 327] width 328 height 11
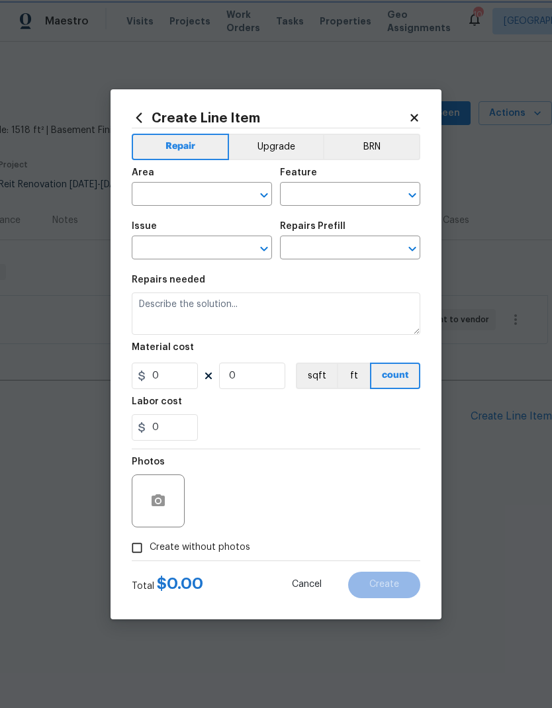
type input "Overall Exterior"
type input "Front End Work Order $1.00"
type textarea "Placeholder line item for the creation of front end work orders."
type input "1"
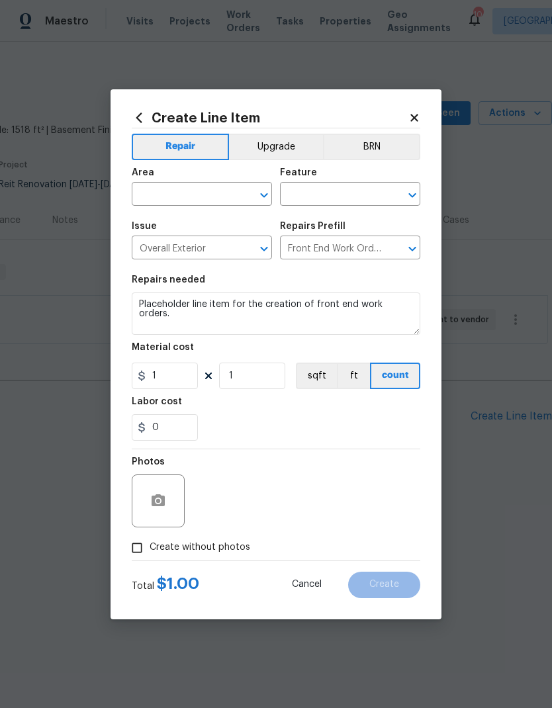
click at [205, 197] on input "text" at bounding box center [183, 195] width 103 height 21
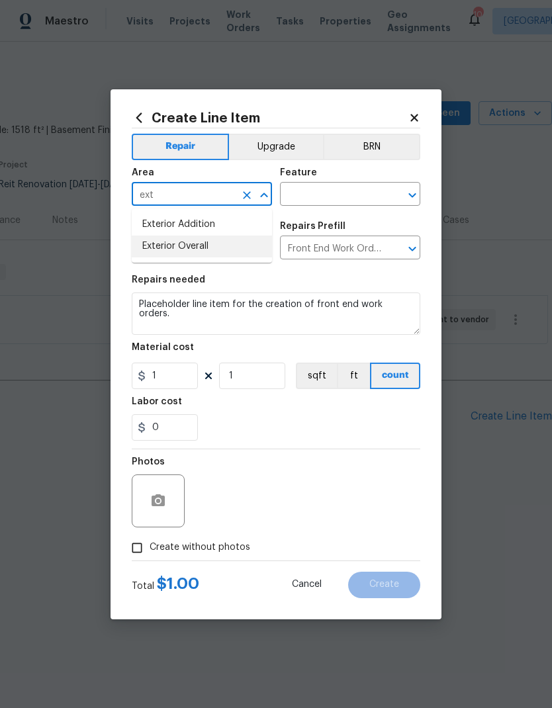
click at [193, 249] on li "Exterior Overall" at bounding box center [202, 247] width 140 height 22
type input "Exterior Overall"
click at [347, 194] on input "text" at bounding box center [331, 195] width 103 height 21
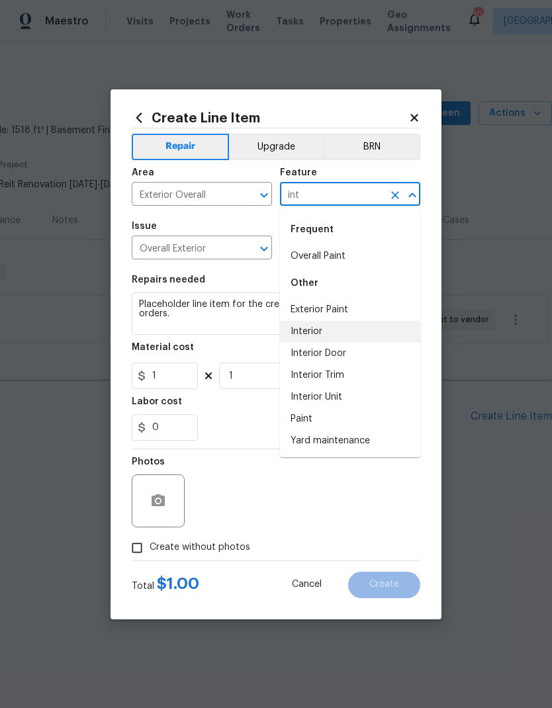
click at [321, 333] on li "Interior" at bounding box center [350, 332] width 140 height 22
type input "Interior"
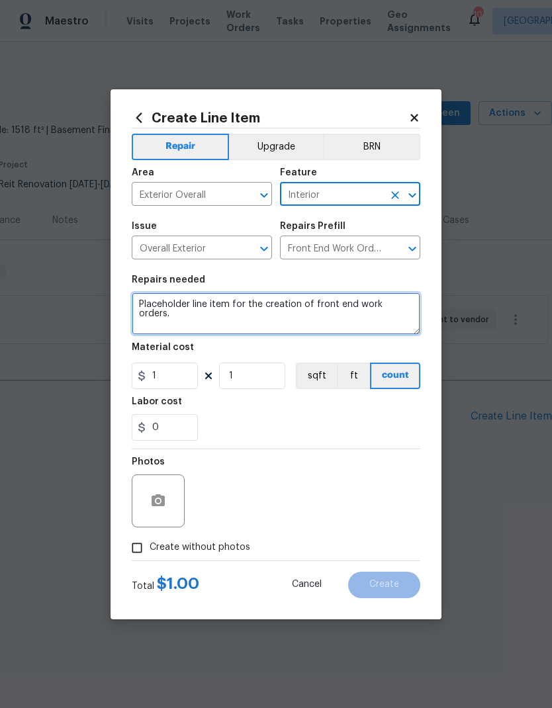
click at [150, 302] on textarea "Placeholder line item for the creation of front end work orders." at bounding box center [276, 313] width 289 height 42
click at [150, 300] on textarea "Placeholder line item for the creation of front end work orders." at bounding box center [276, 313] width 289 height 42
paste textarea "This WO is for a QUOTE ONLY. this is one of our renovation as a service homes. …"
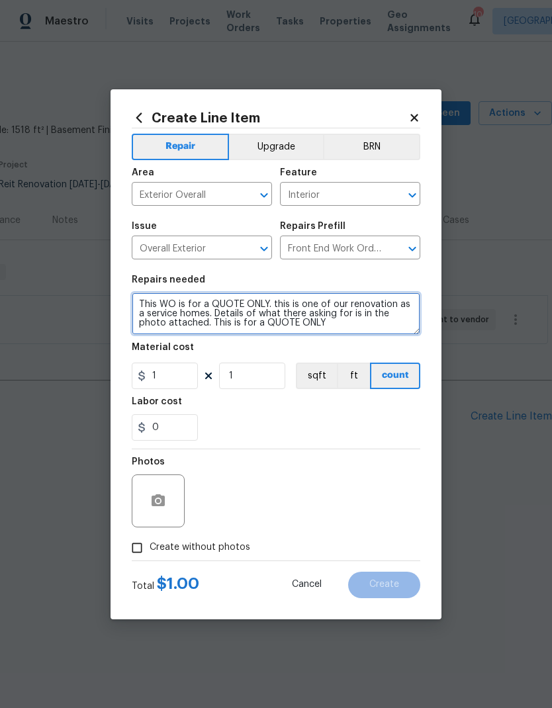
type textarea "This WO is for a QUOTE ONLY. this is one of our renovation as a service homes. …"
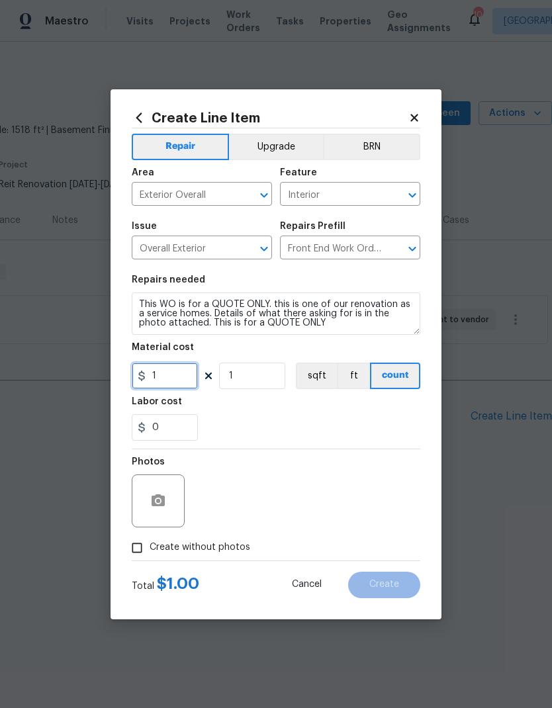
click at [176, 379] on input "1" at bounding box center [165, 376] width 66 height 26
type input "75"
click at [163, 511] on button "button" at bounding box center [158, 501] width 32 height 32
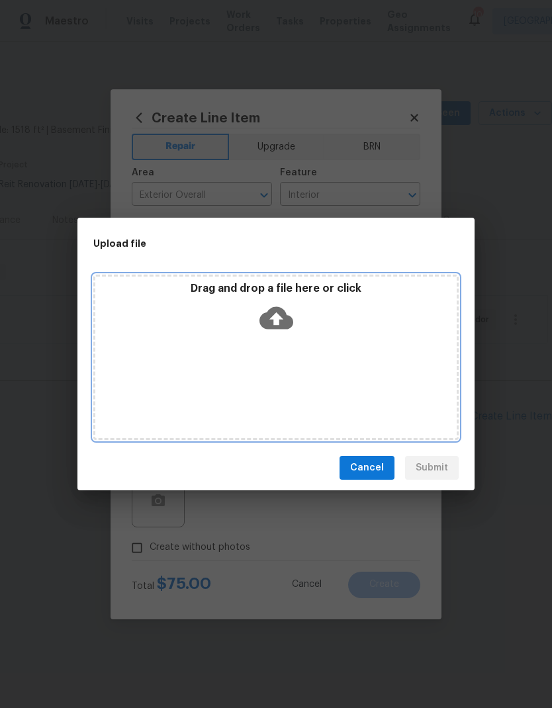
click at [281, 320] on icon at bounding box center [276, 318] width 34 height 22
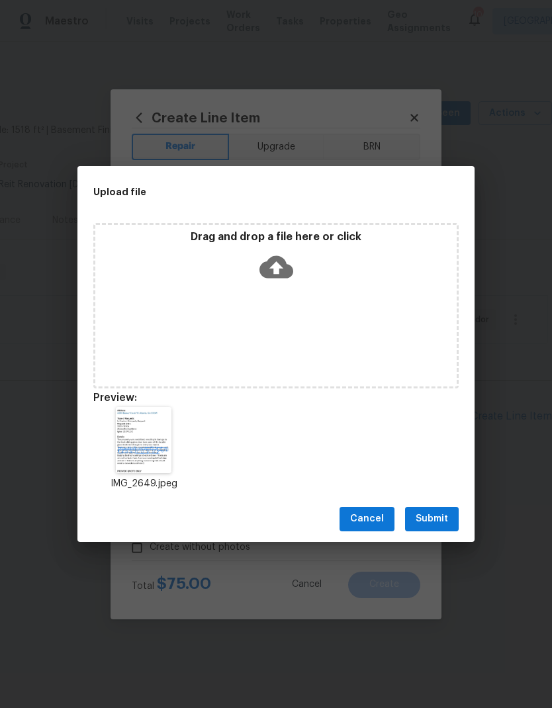
click at [442, 521] on span "Submit" at bounding box center [432, 519] width 32 height 17
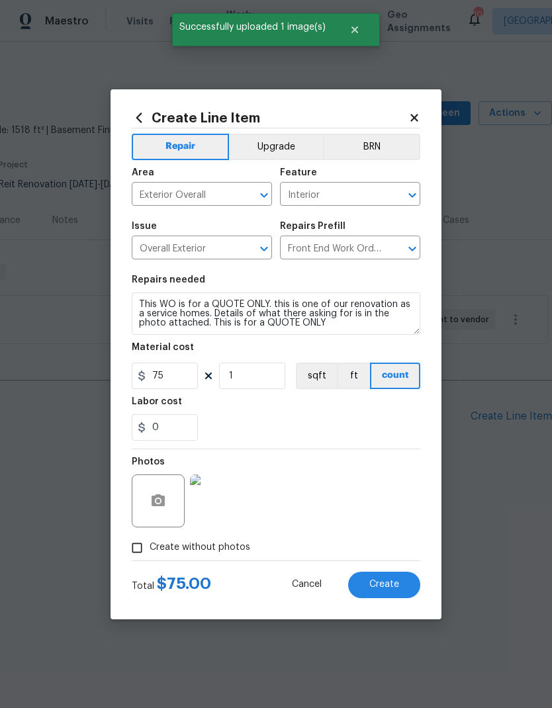
click at [393, 587] on span "Create" at bounding box center [384, 585] width 30 height 10
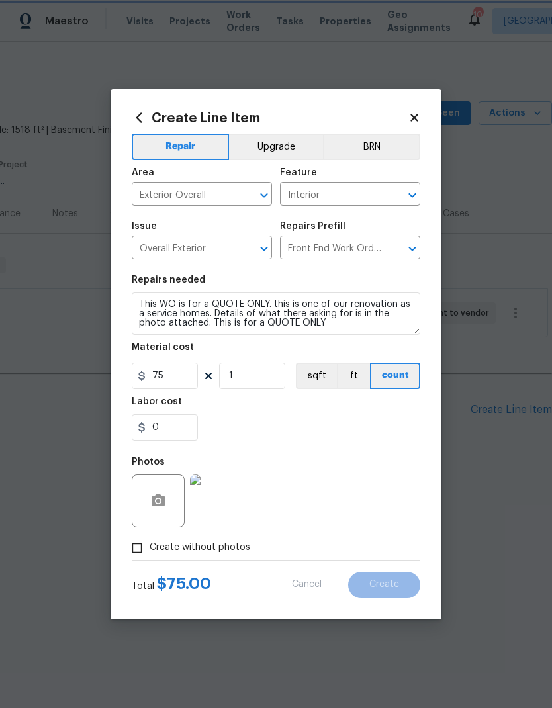
type input "0"
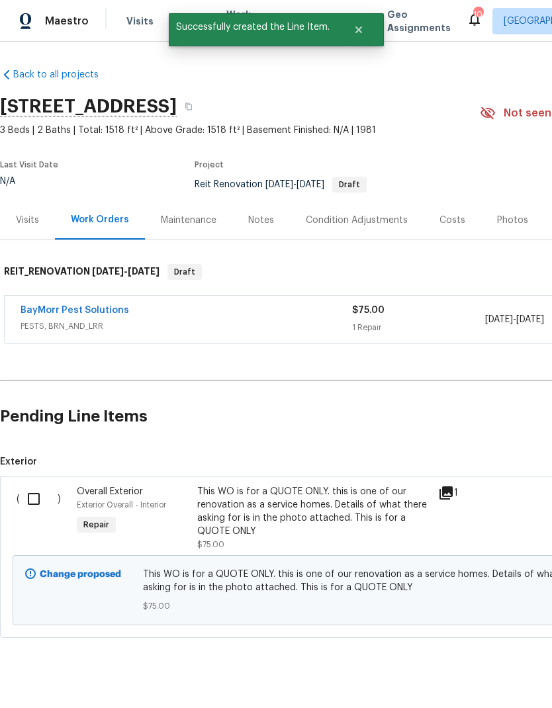
scroll to position [0, 0]
click at [36, 502] on input "checkbox" at bounding box center [39, 499] width 38 height 28
checkbox input "true"
click at [467, 676] on span "Create Work Order" at bounding box center [476, 675] width 88 height 17
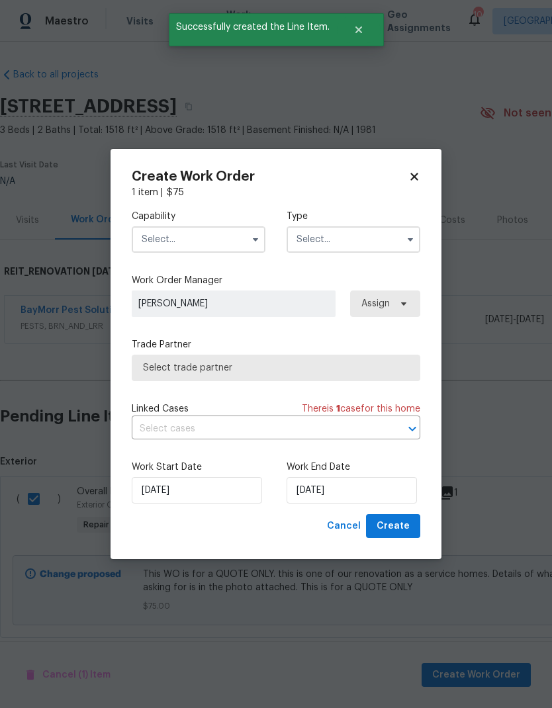
click at [244, 245] on input "text" at bounding box center [199, 239] width 134 height 26
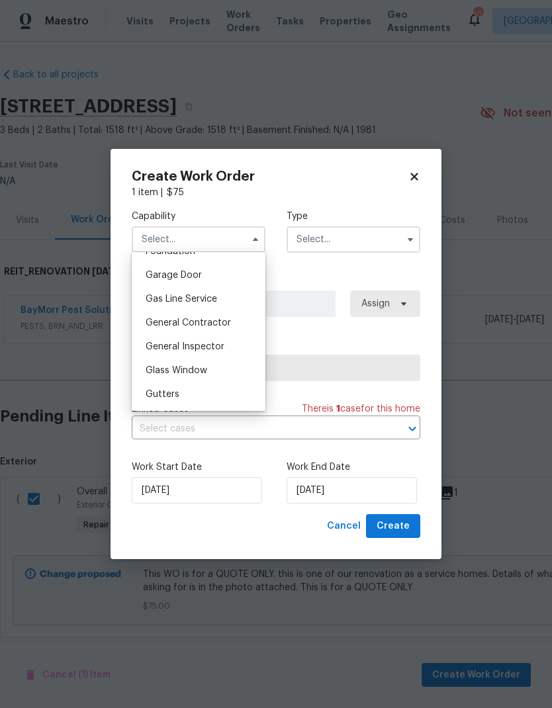
scroll to position [564, 0]
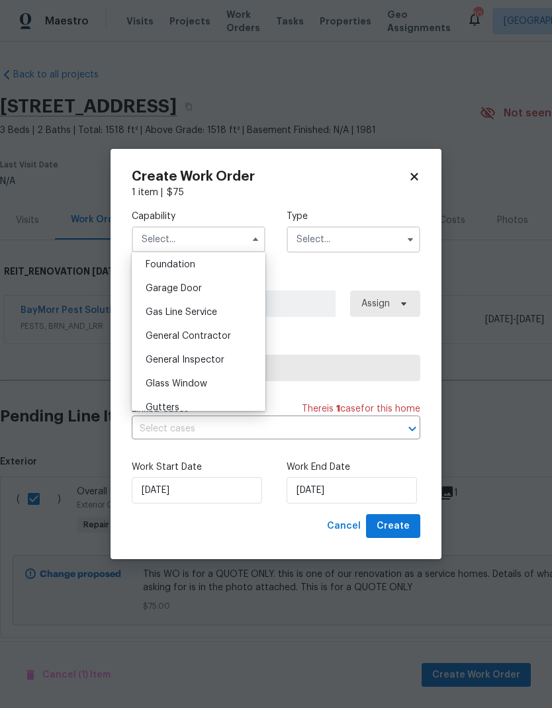
click at [224, 341] on div "General Contractor" at bounding box center [198, 336] width 127 height 24
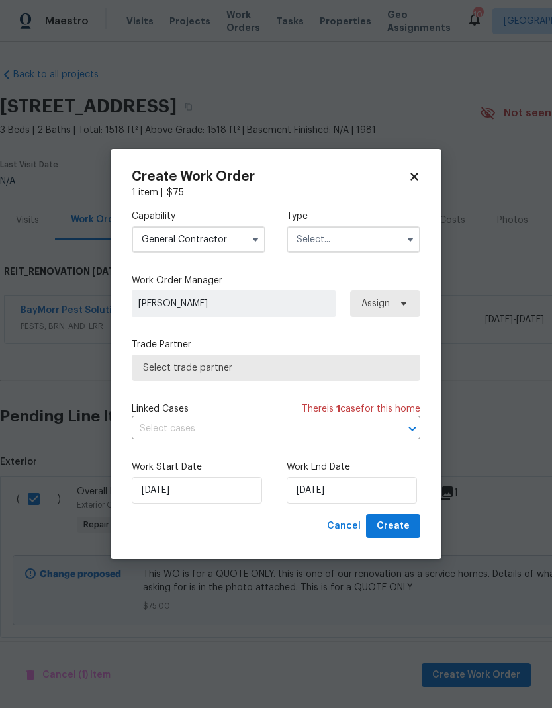
type input "General Contractor"
click at [375, 245] on input "text" at bounding box center [354, 239] width 134 height 26
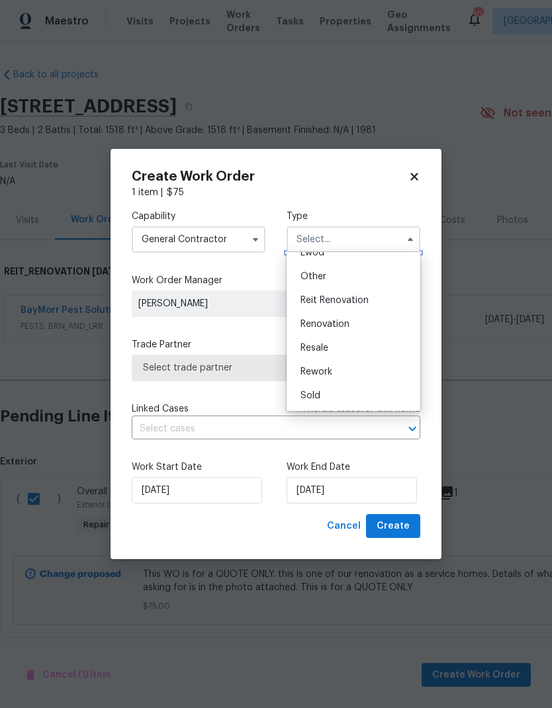
scroll to position [157, 0]
click at [353, 304] on span "Reit Renovation" at bounding box center [334, 300] width 68 height 9
type input "Reit Renovation"
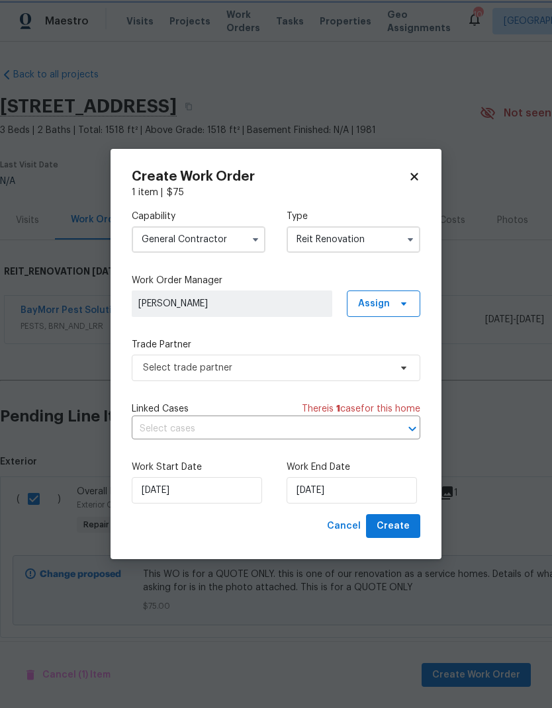
scroll to position [0, 0]
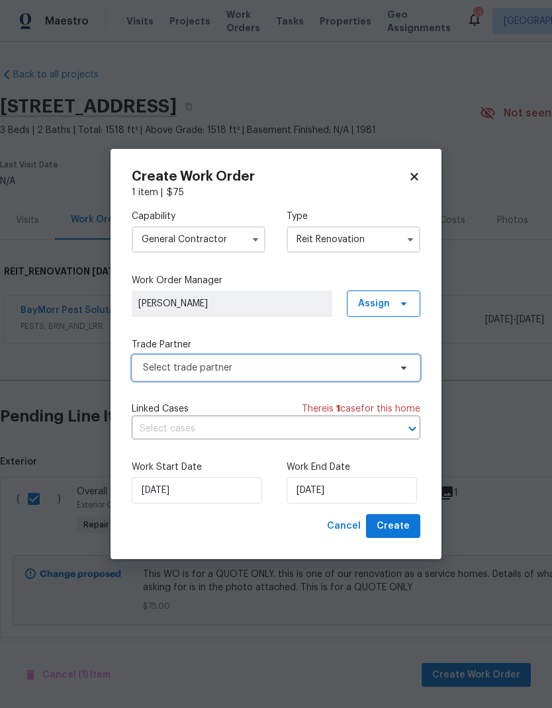
click at [291, 370] on span "Select trade partner" at bounding box center [266, 367] width 247 height 13
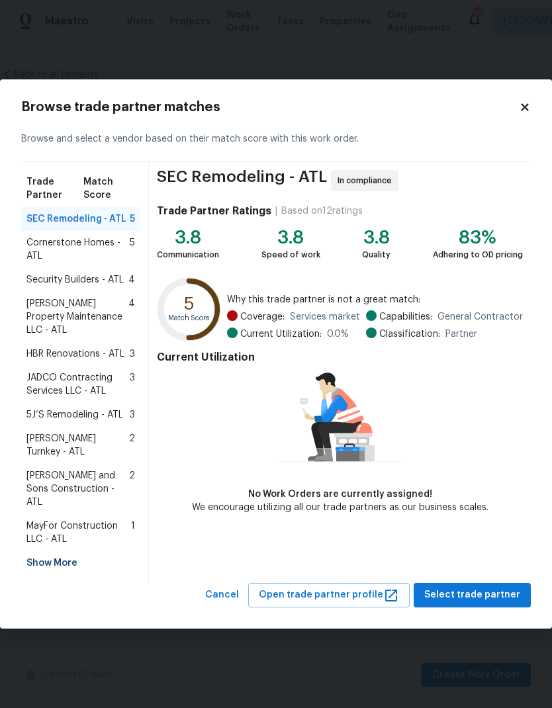
click at [83, 332] on span "Glen Property Maintenance LLC - ATL" at bounding box center [77, 317] width 102 height 40
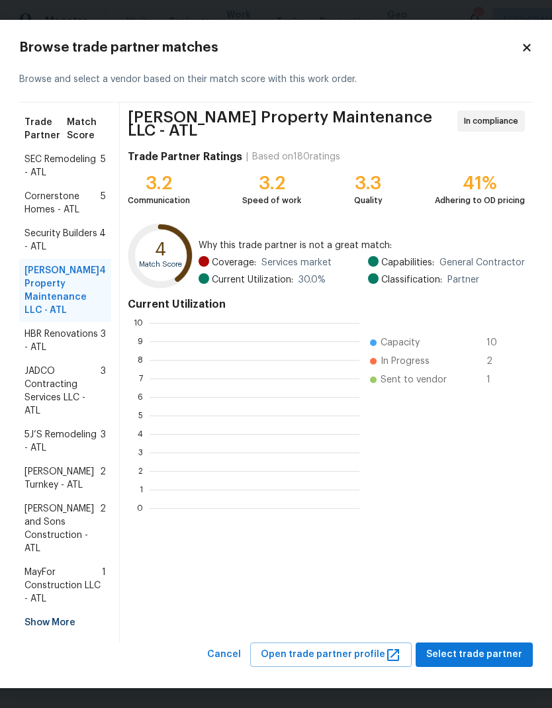
scroll to position [1, 1]
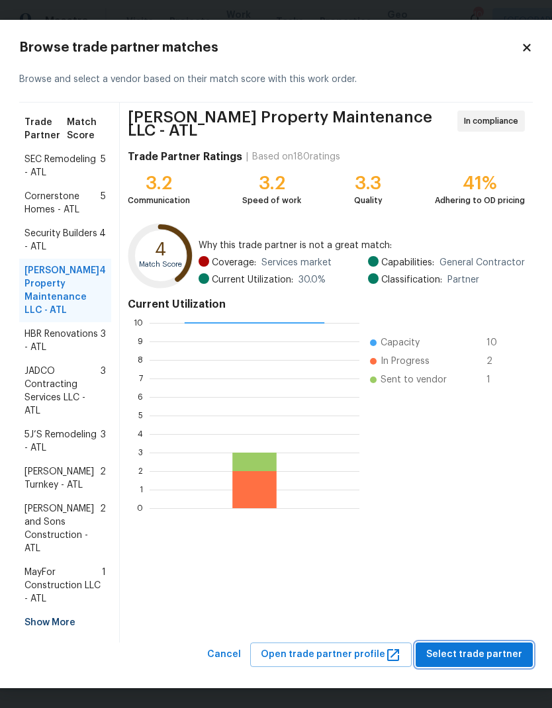
click at [490, 656] on span "Select trade partner" at bounding box center [474, 654] width 96 height 17
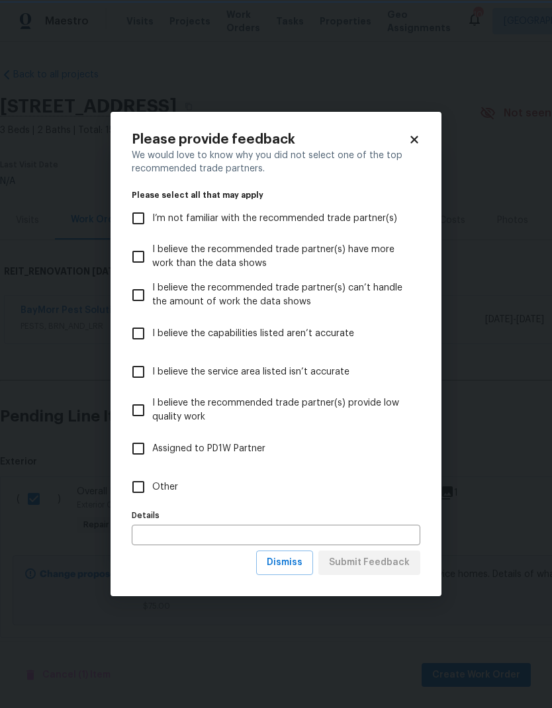
click at [142, 496] on input "Other" at bounding box center [138, 487] width 28 height 28
checkbox input "true"
click at [394, 569] on span "Submit Feedback" at bounding box center [369, 563] width 81 height 17
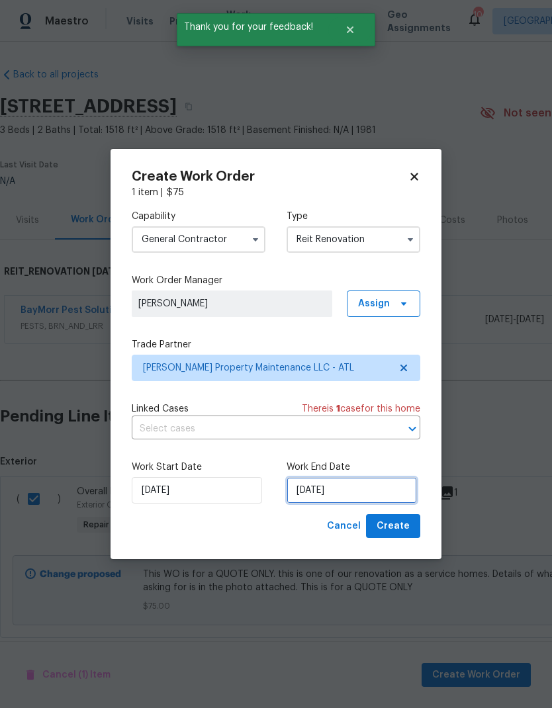
click at [347, 489] on input "10/7/2025" at bounding box center [352, 490] width 130 height 26
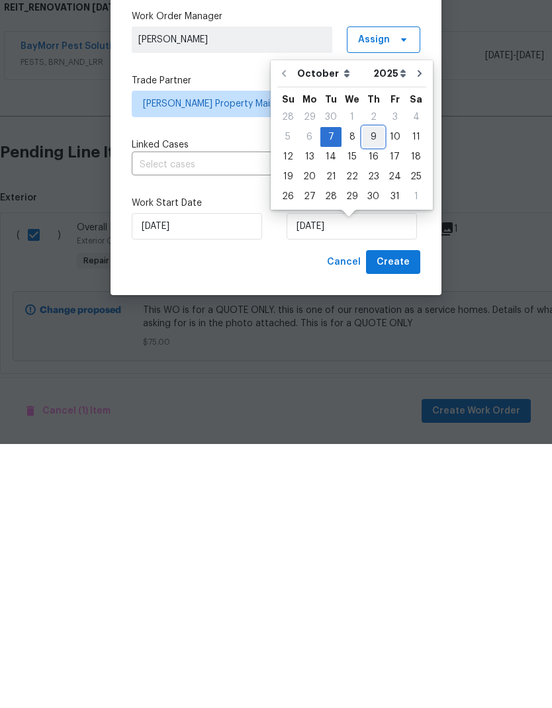
click at [373, 392] on div "9" at bounding box center [373, 401] width 21 height 19
type input "10/9/2025"
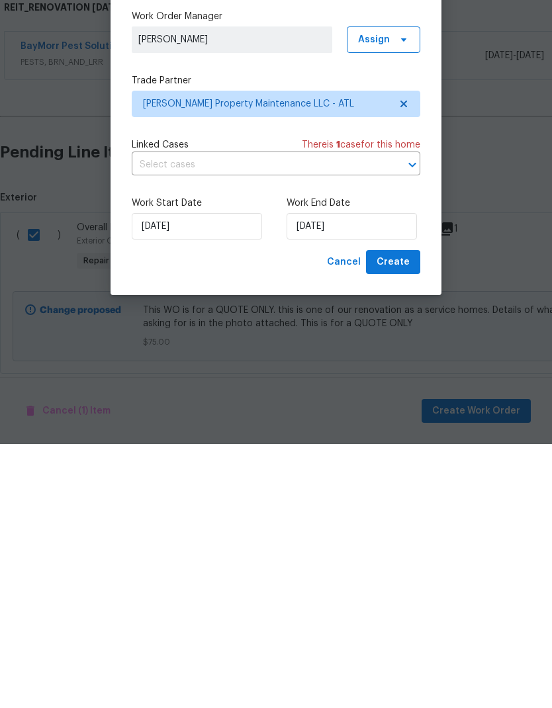
scroll to position [20, 0]
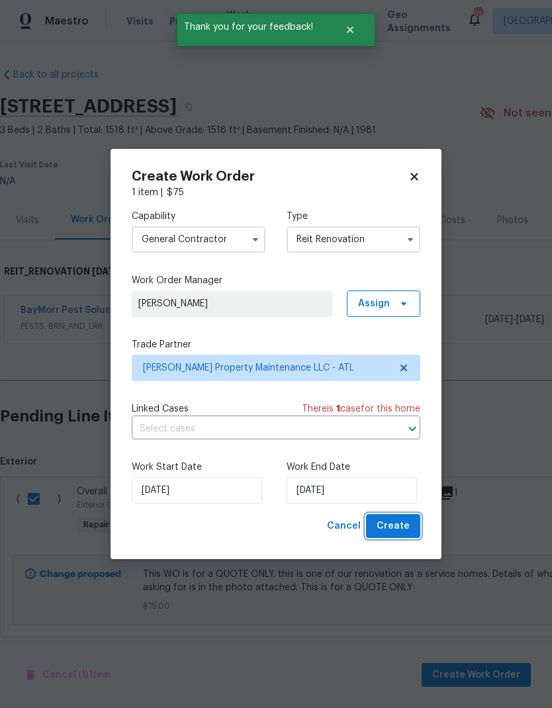
click at [412, 522] on button "Create" at bounding box center [393, 526] width 54 height 24
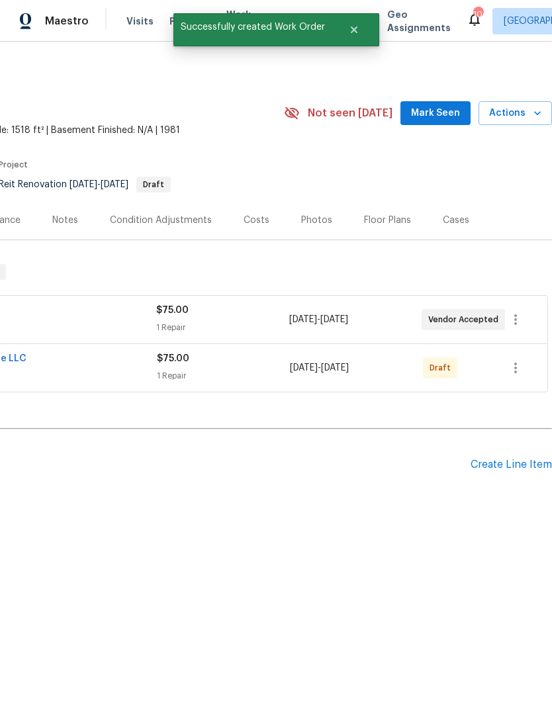
scroll to position [0, 196]
click at [520, 368] on icon "button" at bounding box center [516, 368] width 16 height 16
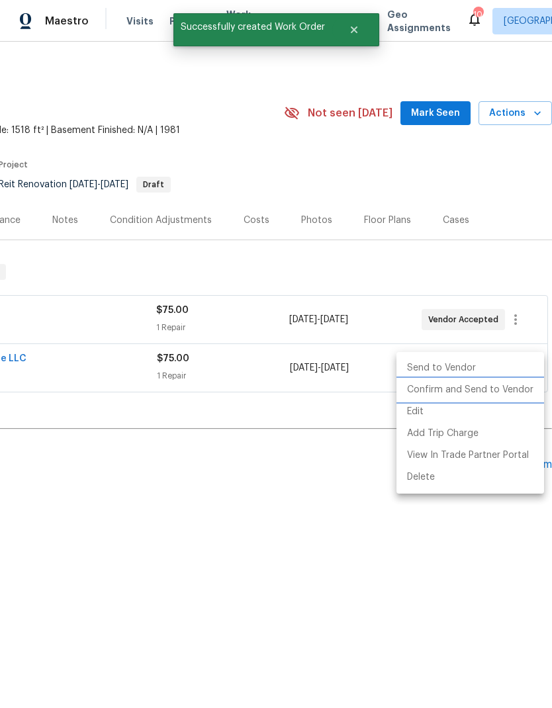
click at [466, 398] on li "Confirm and Send to Vendor" at bounding box center [470, 390] width 148 height 22
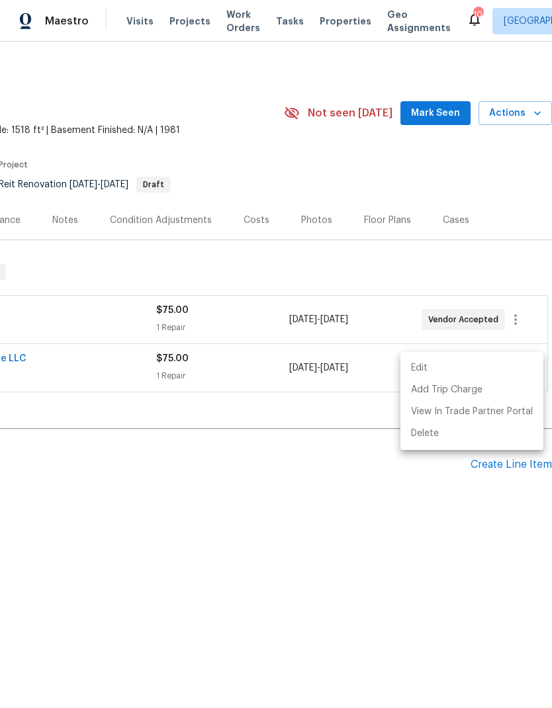
click at [218, 503] on div at bounding box center [276, 354] width 552 height 708
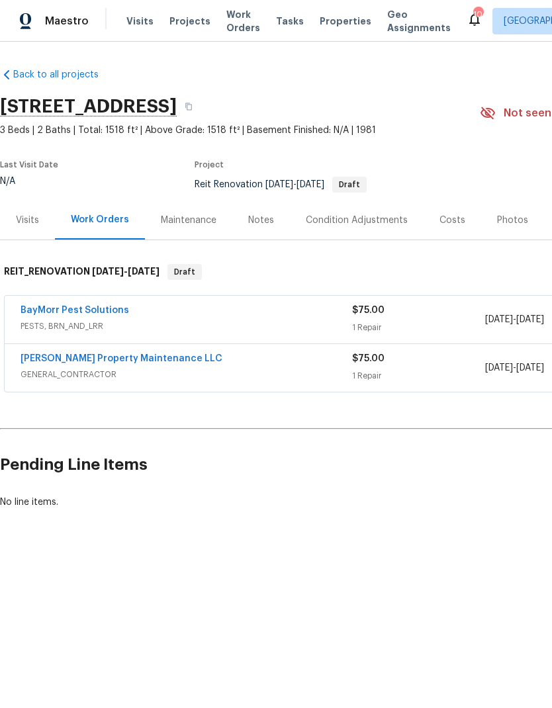
scroll to position [0, 0]
click at [126, 362] on link "Glen Property Maintenance LLC" at bounding box center [122, 358] width 202 height 9
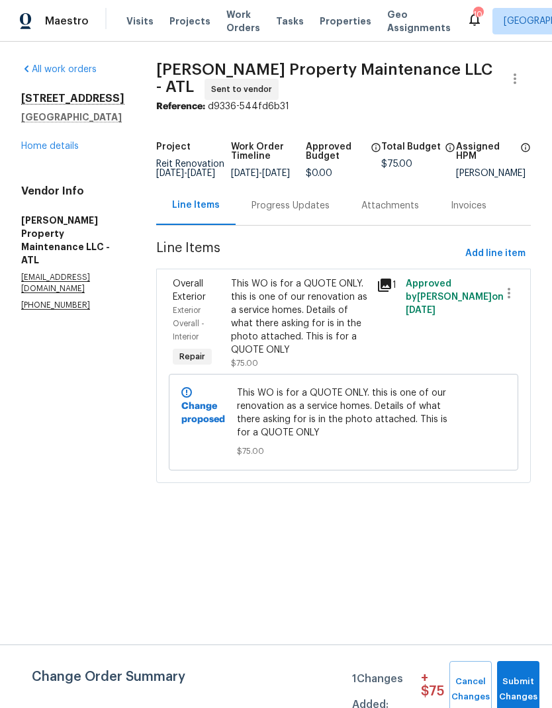
click at [309, 212] on div "Progress Updates" at bounding box center [290, 205] width 78 height 13
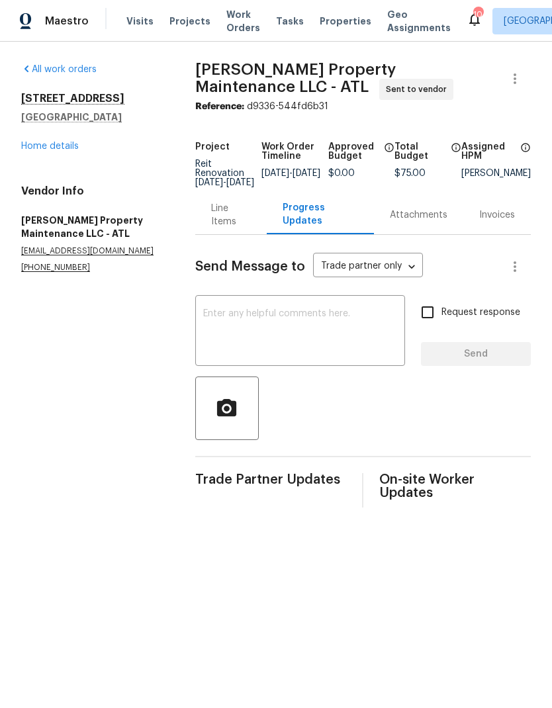
click at [276, 322] on textarea at bounding box center [300, 332] width 194 height 46
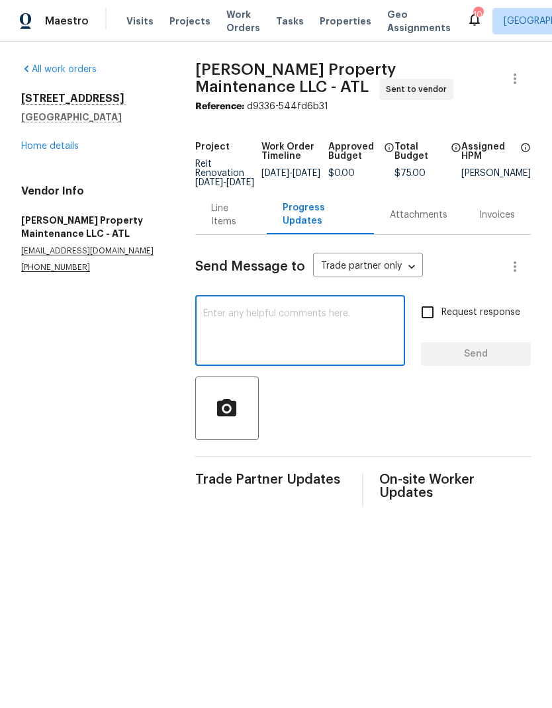
click at [273, 322] on textarea at bounding box center [300, 332] width 194 height 46
paste textarea "This WO is for a QUOTE ONLY. this is one of our renovation as a service homes. …"
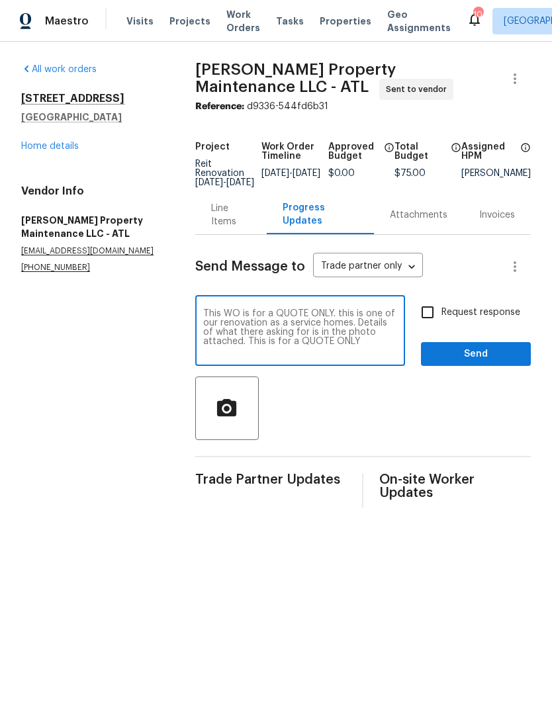
type textarea "This WO is for a QUOTE ONLY. this is one of our renovation as a service homes. …"
click at [222, 416] on icon "button" at bounding box center [226, 406] width 19 height 17
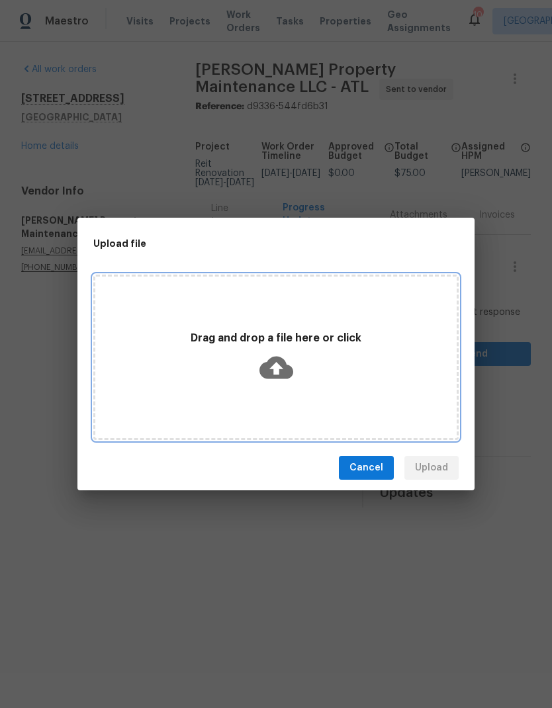
click at [281, 367] on icon at bounding box center [276, 368] width 34 height 34
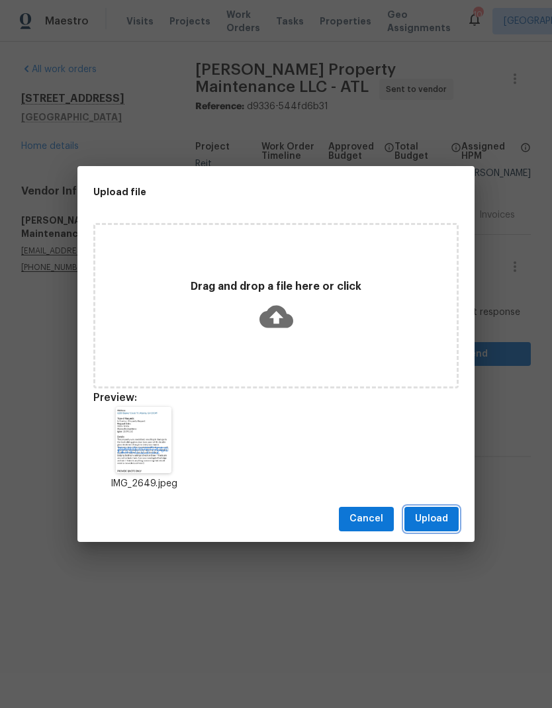
click at [435, 521] on span "Upload" at bounding box center [431, 519] width 33 height 17
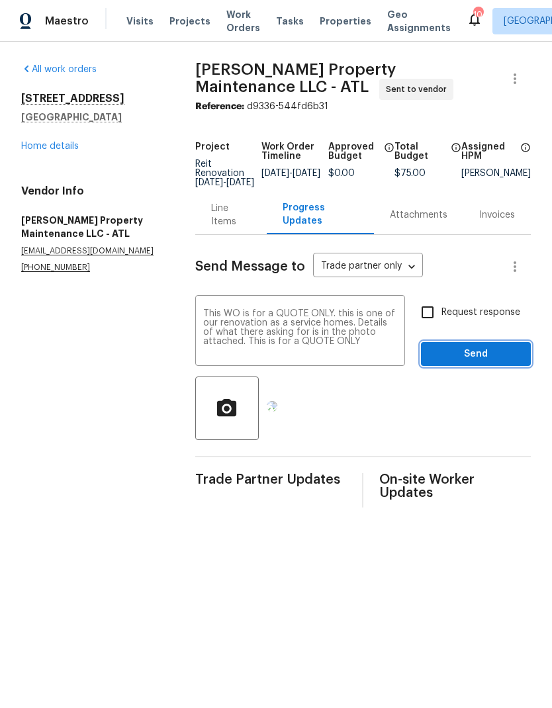
click at [486, 363] on span "Send" at bounding box center [475, 354] width 89 height 17
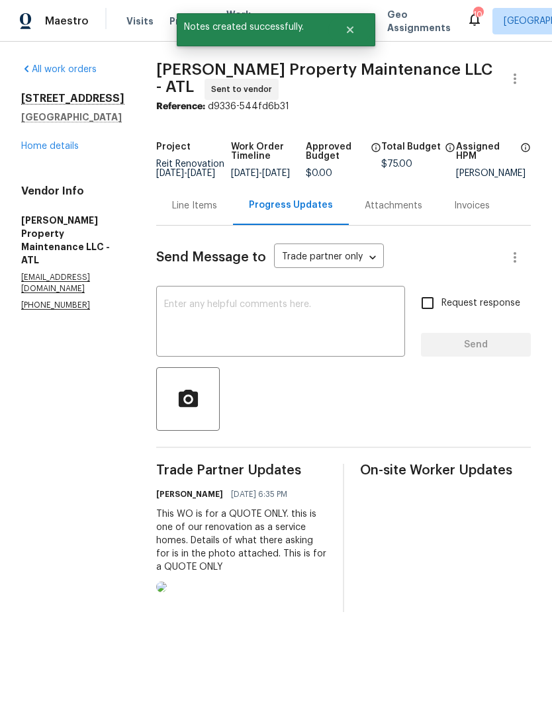
click at [196, 212] on div "Line Items" at bounding box center [194, 205] width 45 height 13
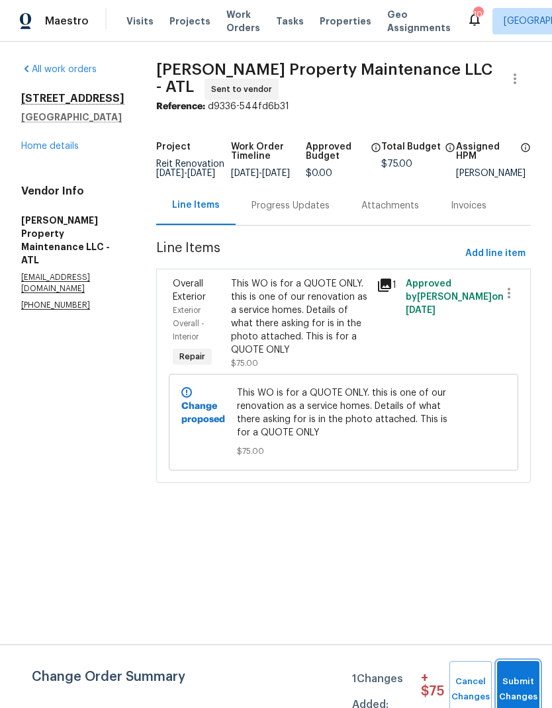
click at [517, 683] on span "Submit Changes" at bounding box center [518, 689] width 29 height 30
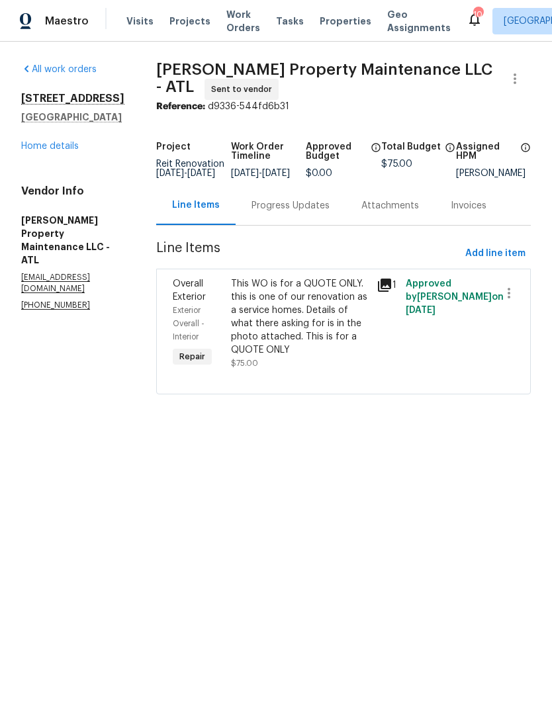
click at [64, 151] on link "Home details" at bounding box center [50, 146] width 58 height 9
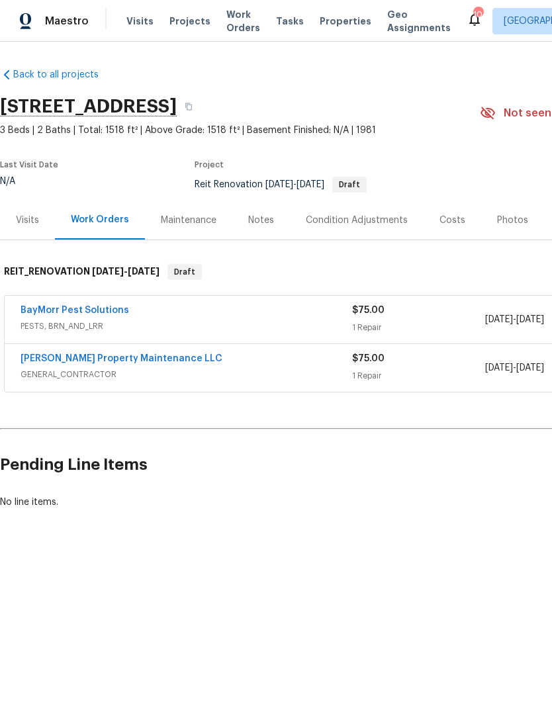
click at [46, 314] on link "BayMorr Pest Solutions" at bounding box center [75, 310] width 109 height 9
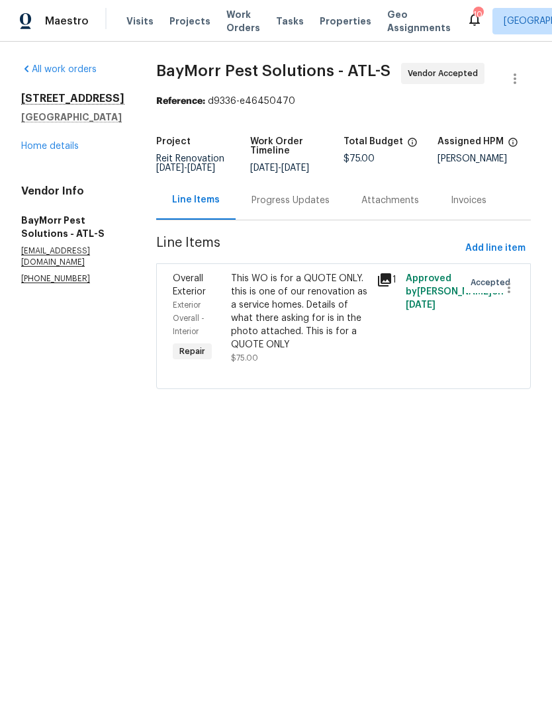
click at [293, 210] on div "Progress Updates" at bounding box center [291, 200] width 110 height 39
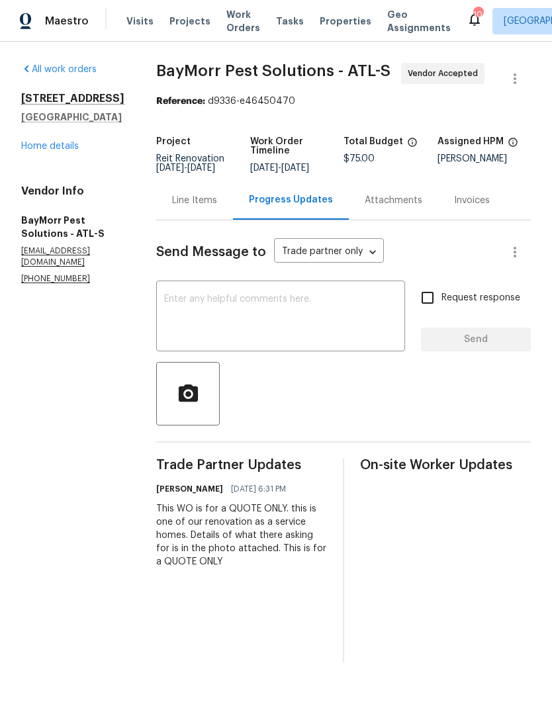
click at [196, 212] on div "Line Items" at bounding box center [194, 200] width 77 height 39
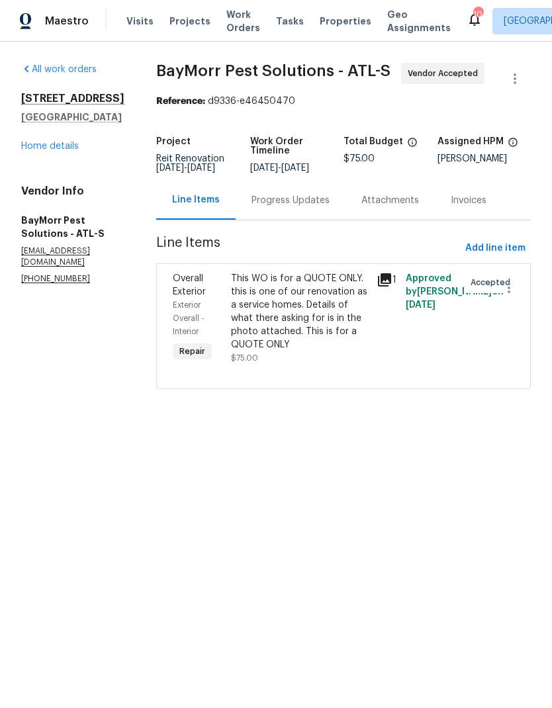
click at [69, 151] on link "Home details" at bounding box center [50, 146] width 58 height 9
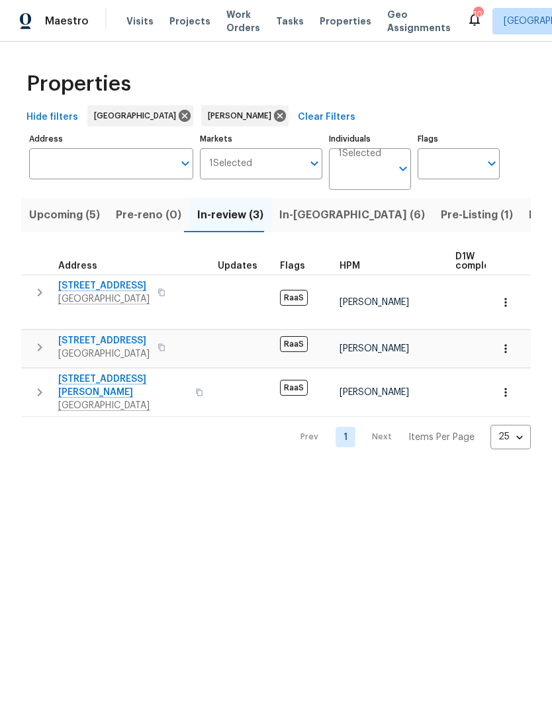
click at [293, 214] on span "In-[GEOGRAPHIC_DATA] (6)" at bounding box center [352, 215] width 146 height 19
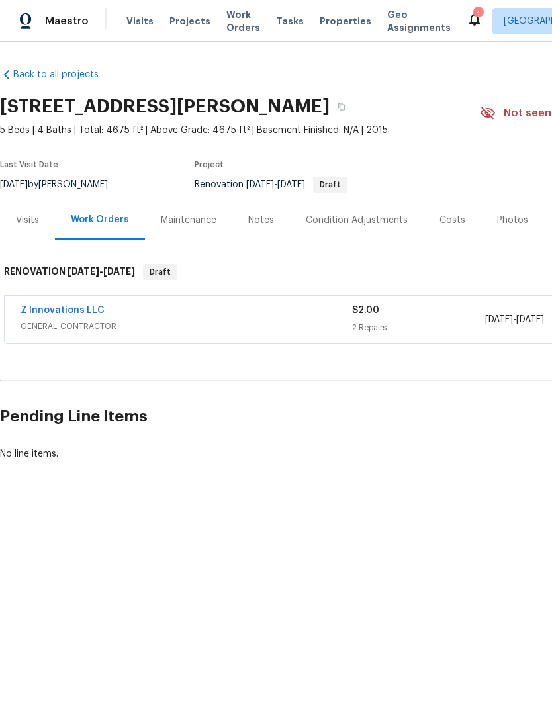
click at [35, 225] on div "Visits" at bounding box center [27, 220] width 23 height 13
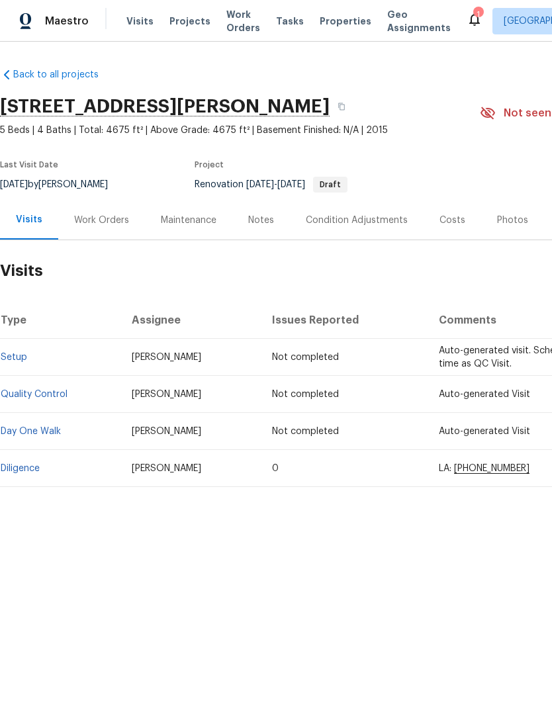
click at [38, 471] on link "Diligence" at bounding box center [20, 468] width 39 height 9
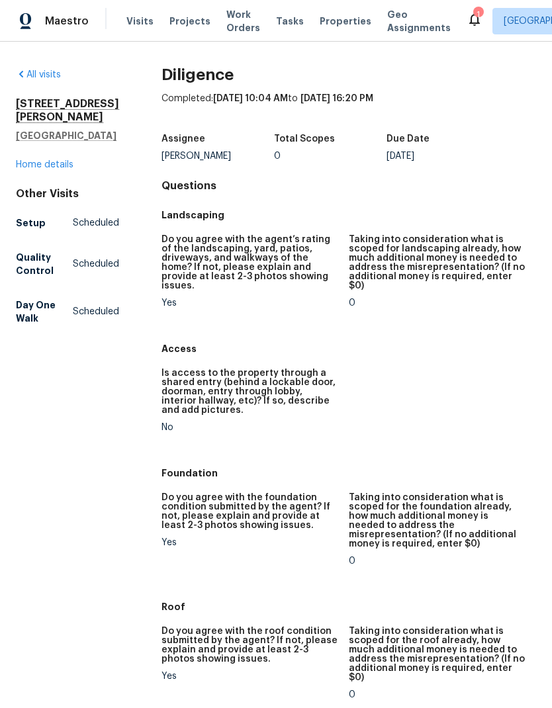
click at [46, 161] on link "Home details" at bounding box center [45, 164] width 58 height 9
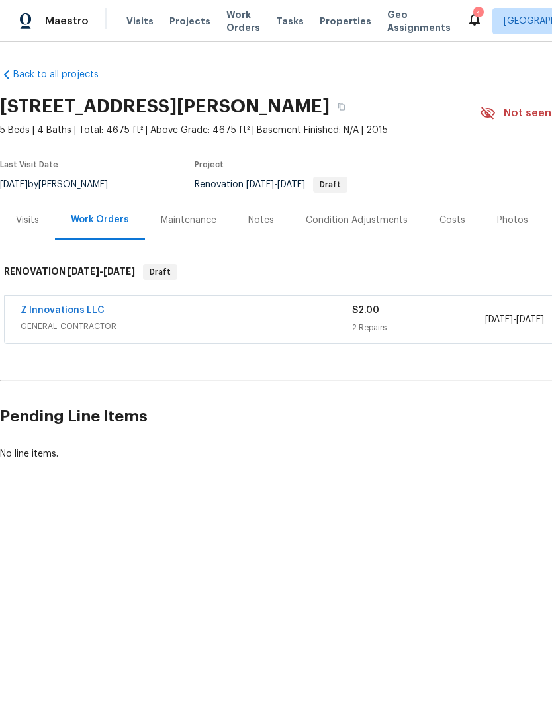
click at [440, 223] on div "Costs" at bounding box center [452, 220] width 26 height 13
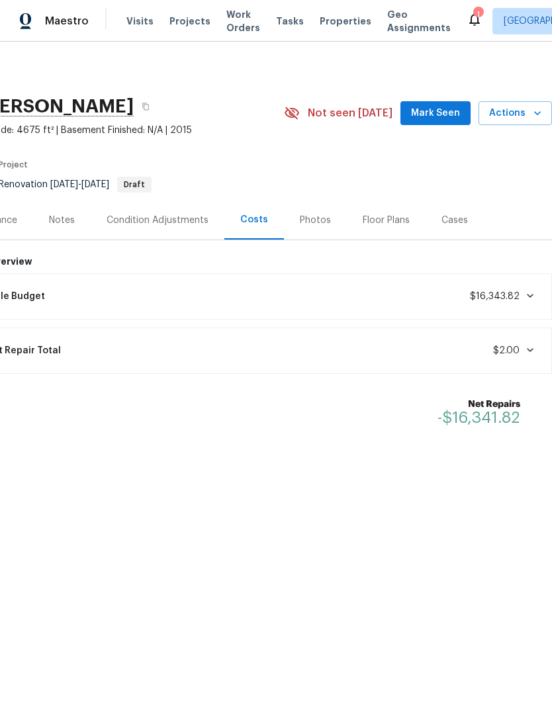
scroll to position [0, 196]
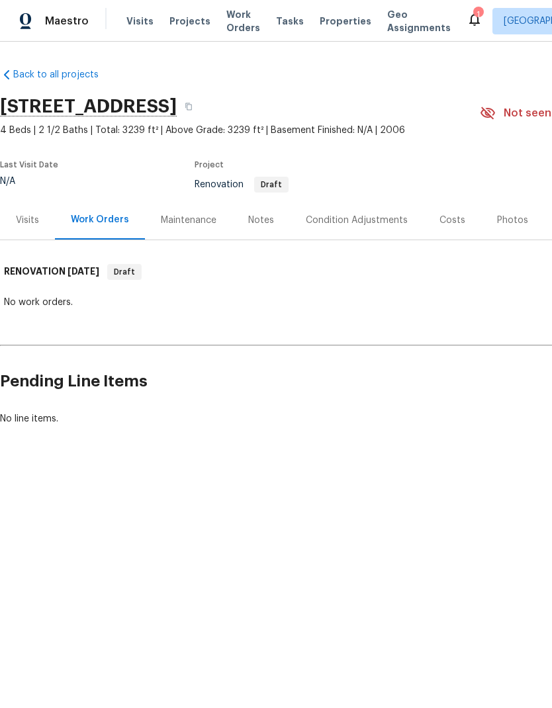
click at [445, 228] on div "Costs" at bounding box center [452, 219] width 58 height 39
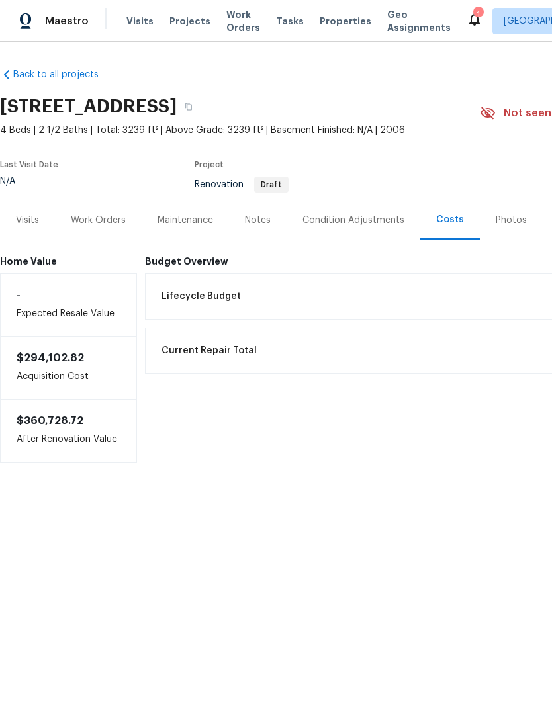
click at [38, 224] on div "Visits" at bounding box center [27, 220] width 23 height 13
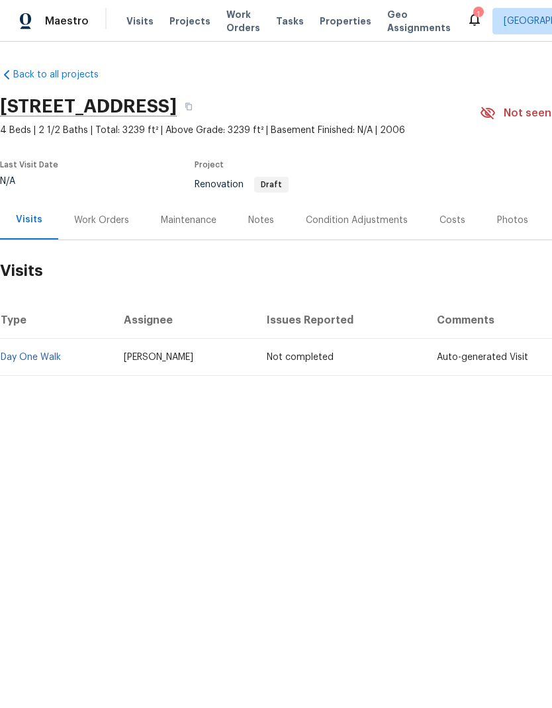
click at [444, 219] on div "Costs" at bounding box center [452, 220] width 26 height 13
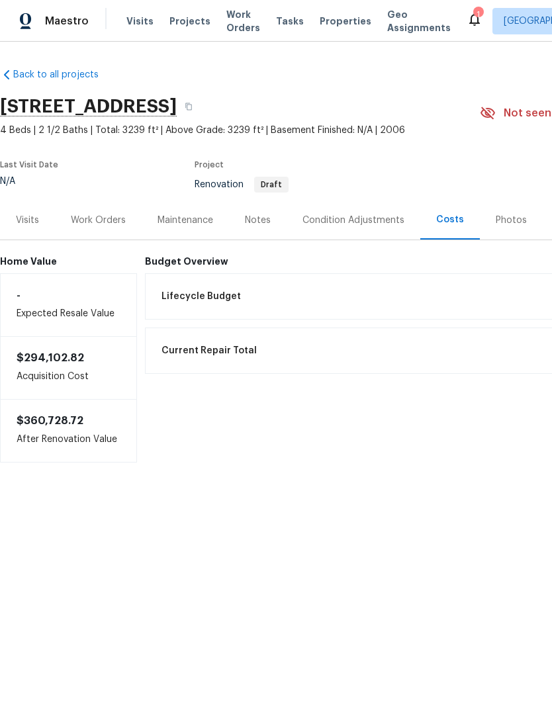
click at [34, 223] on div "Visits" at bounding box center [27, 220] width 23 height 13
